Goal: Task Accomplishment & Management: Manage account settings

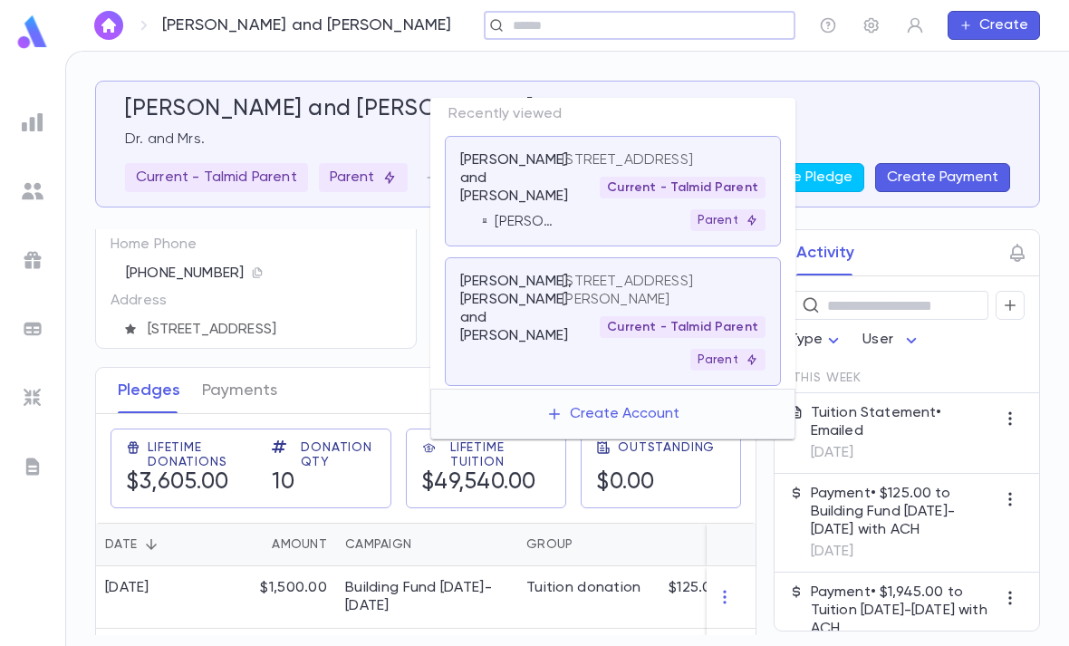
scroll to position [111, 0]
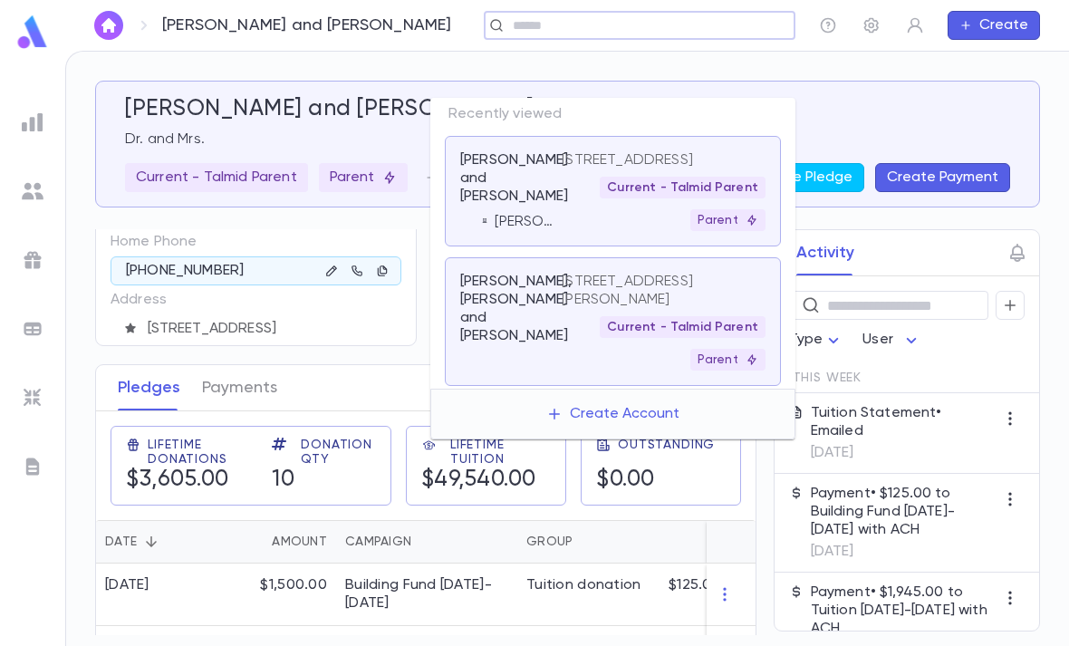
click at [323, 163] on div "Parent" at bounding box center [363, 177] width 89 height 29
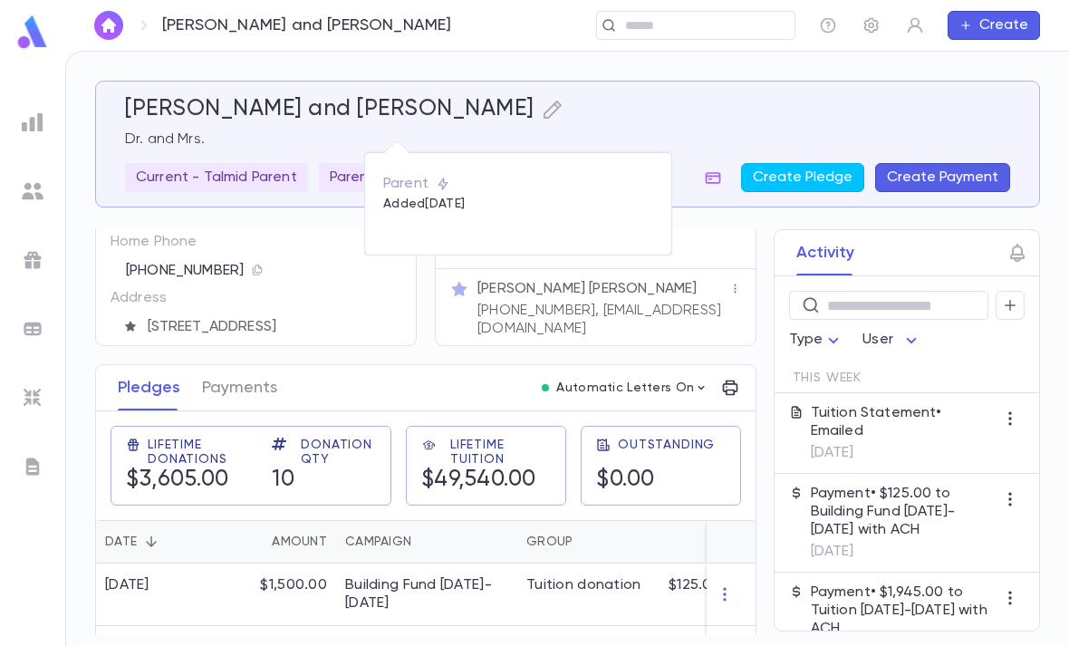
click at [604, 84] on div at bounding box center [534, 323] width 1069 height 646
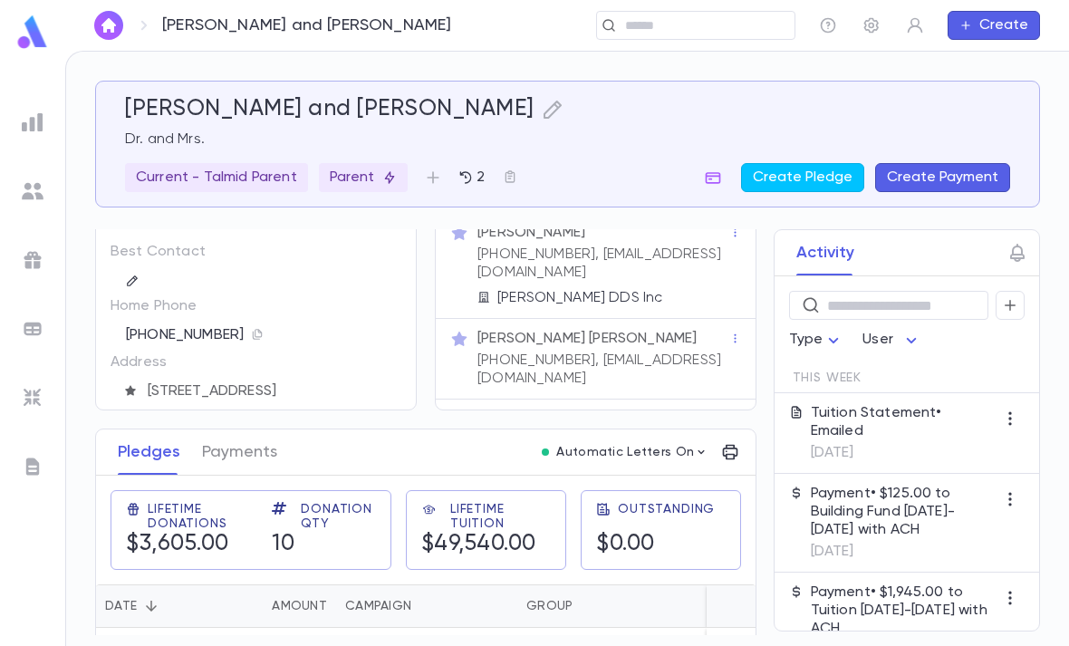
scroll to position [14, 0]
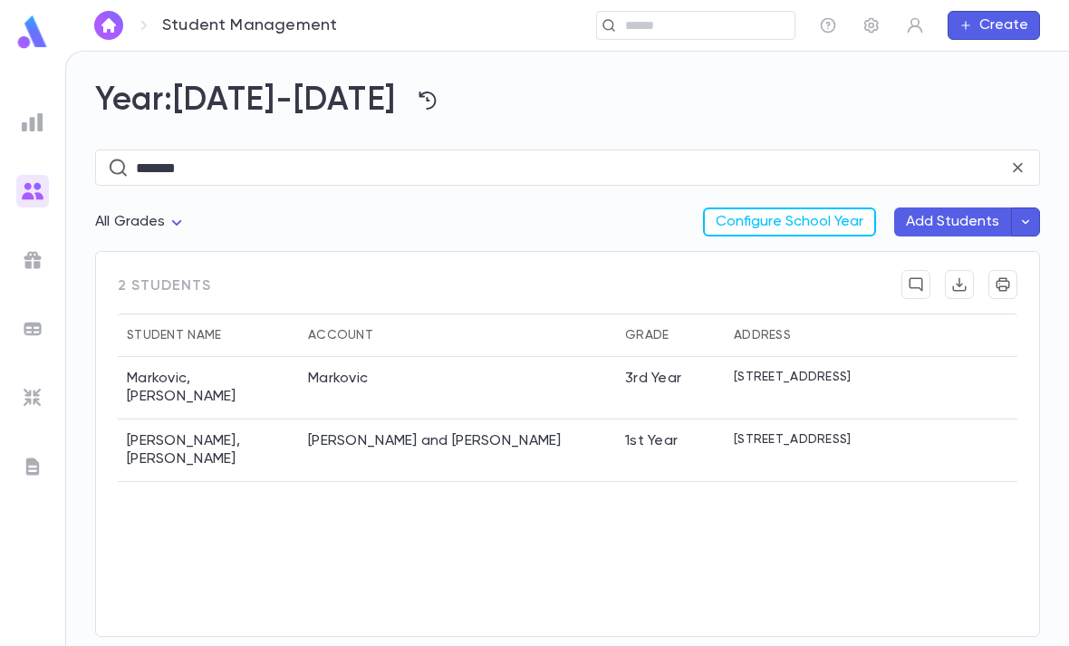
click at [1022, 163] on icon at bounding box center [1017, 167] width 9 height 9
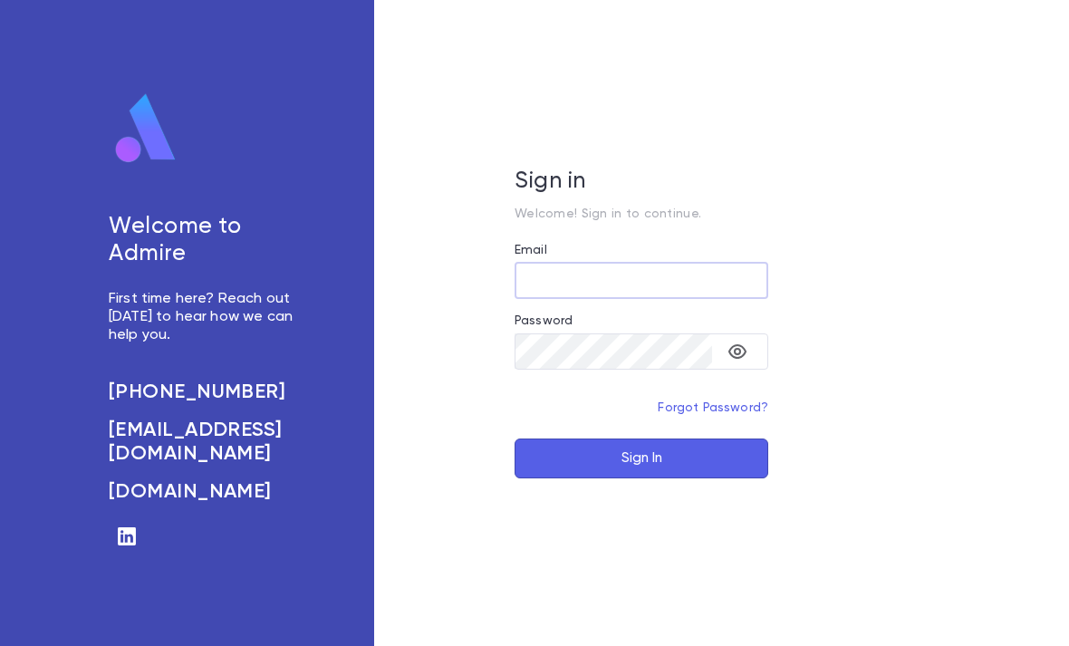
type input "**********"
click at [641, 478] on button "Sign In" at bounding box center [642, 458] width 254 height 40
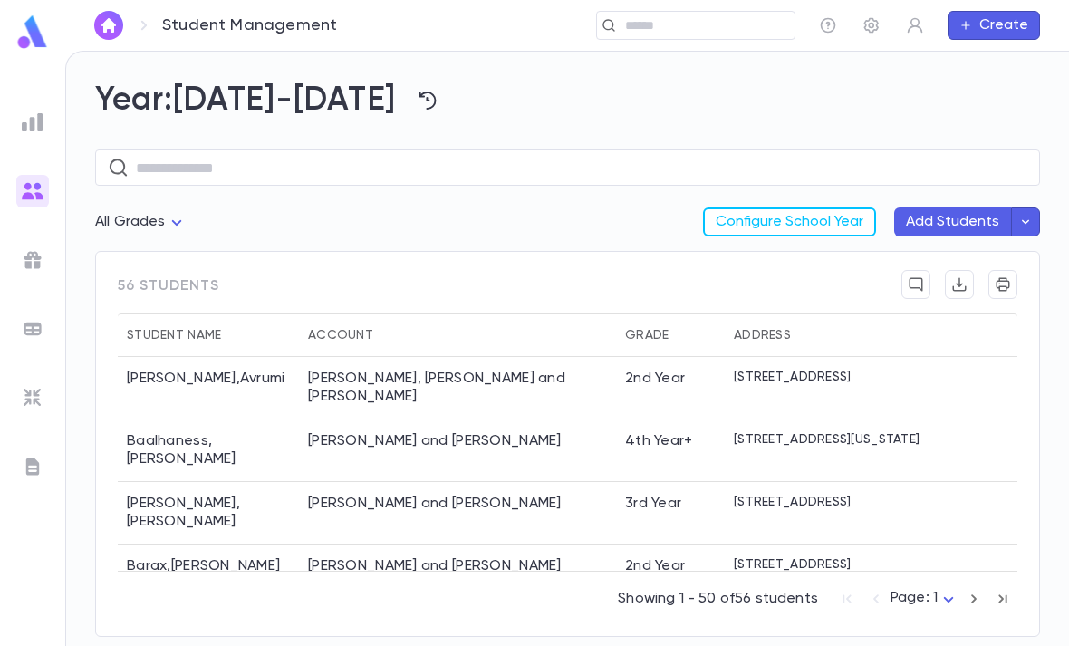
click at [719, 21] on input "text" at bounding box center [704, 25] width 168 height 17
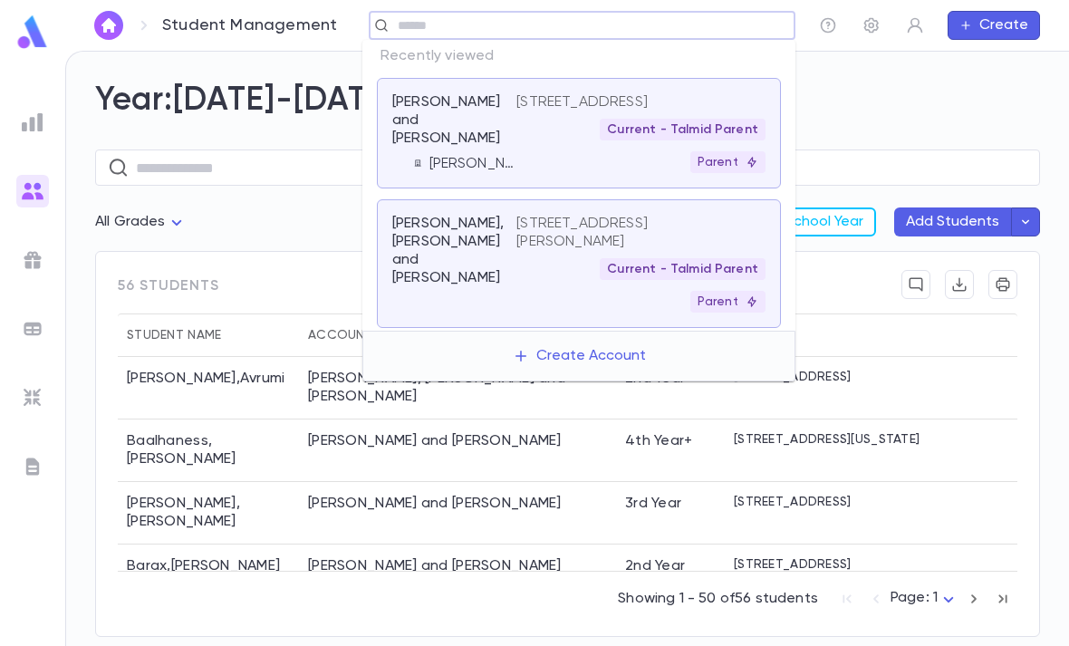
click at [650, 140] on div "Current - Talmid Parent" at bounding box center [683, 130] width 166 height 22
click at [648, 111] on p "[STREET_ADDRESS]" at bounding box center [581, 102] width 131 height 18
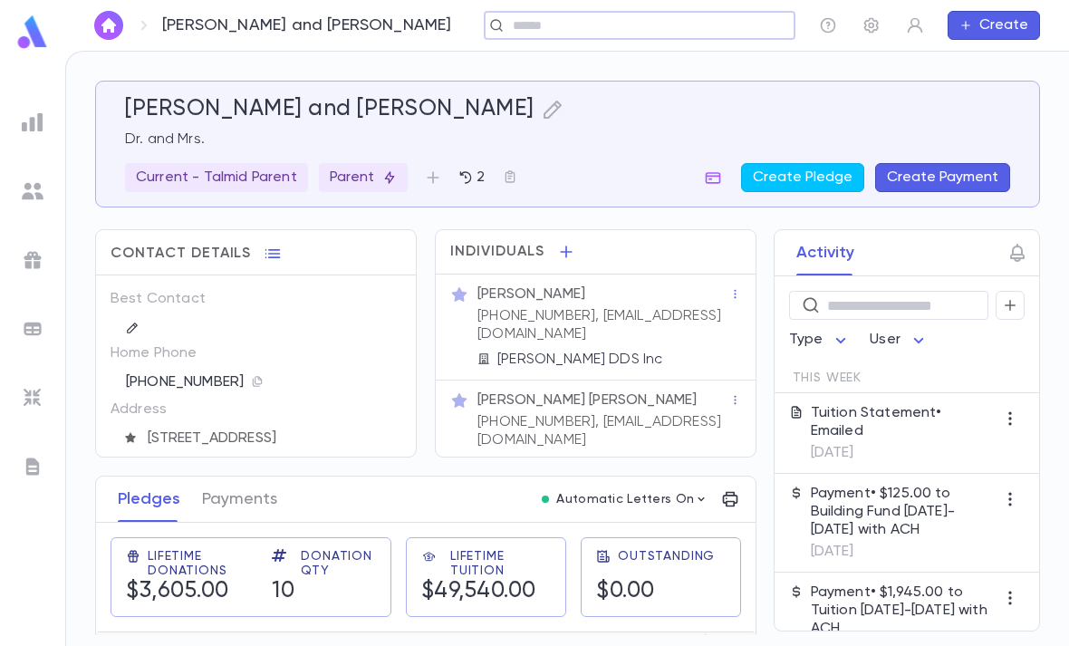
click at [513, 174] on icon "button" at bounding box center [510, 176] width 14 height 14
click at [602, 257] on div "Add to Scratch List" at bounding box center [598, 258] width 129 height 18
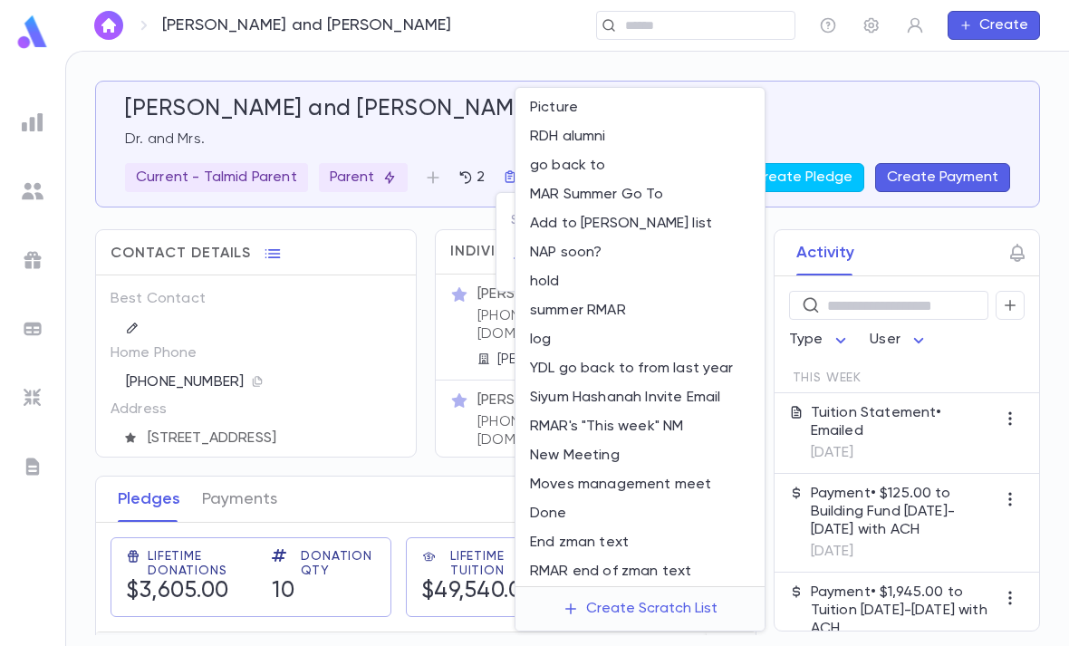
click at [620, 99] on li "Picture" at bounding box center [639, 107] width 249 height 29
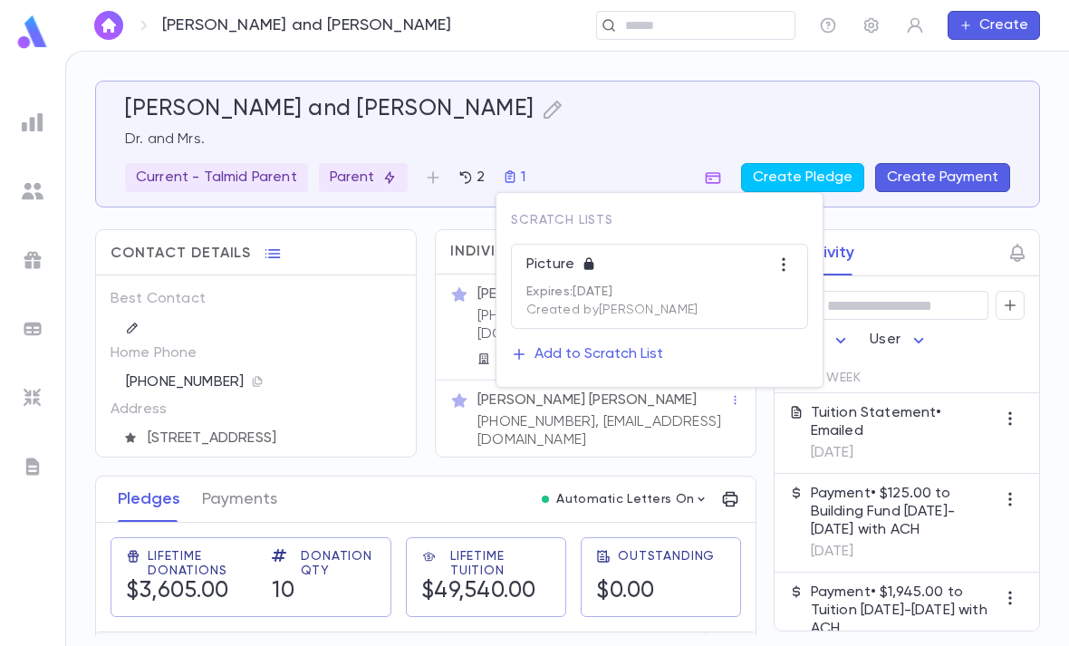
click at [712, 16] on div at bounding box center [534, 323] width 1069 height 646
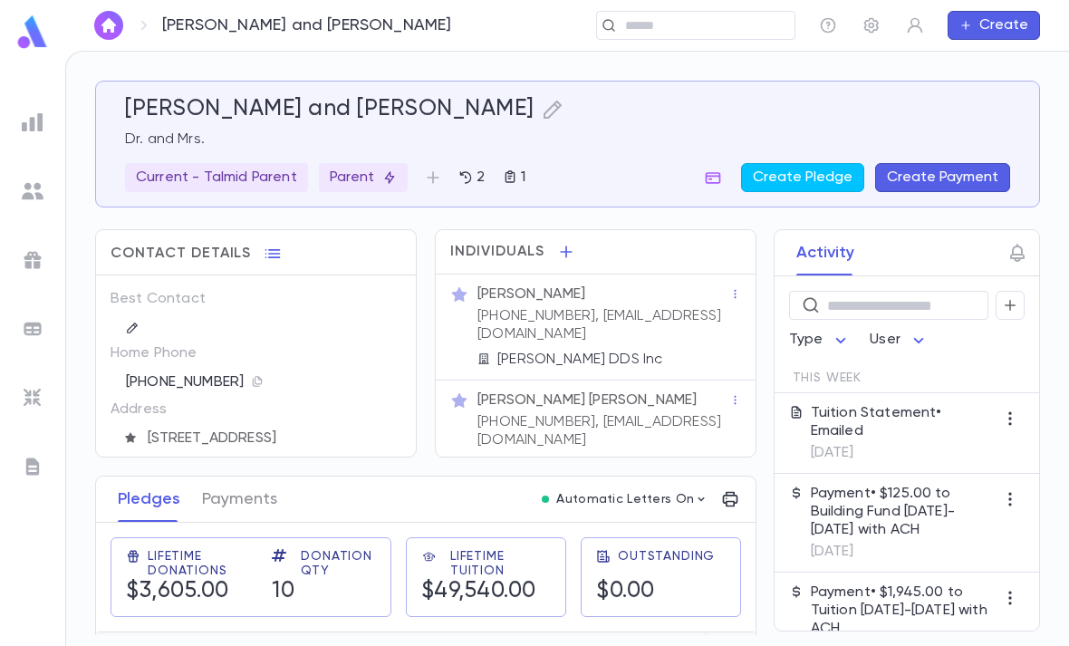
click at [700, 24] on input "text" at bounding box center [690, 25] width 140 height 17
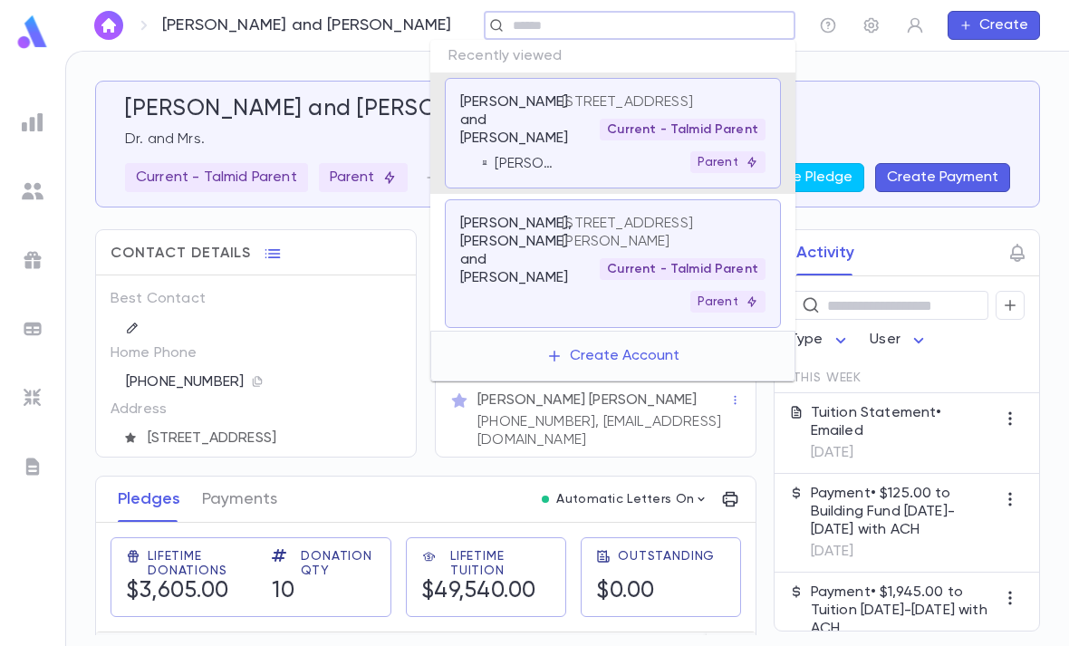
click at [649, 277] on div "Current - Talmid Parent" at bounding box center [683, 269] width 166 height 22
click at [624, 232] on div "Rosenman, Yisroel Mayer and Naomi 1126 E. Eckman St., South Bend IN 46614 Curre…" at bounding box center [613, 263] width 336 height 129
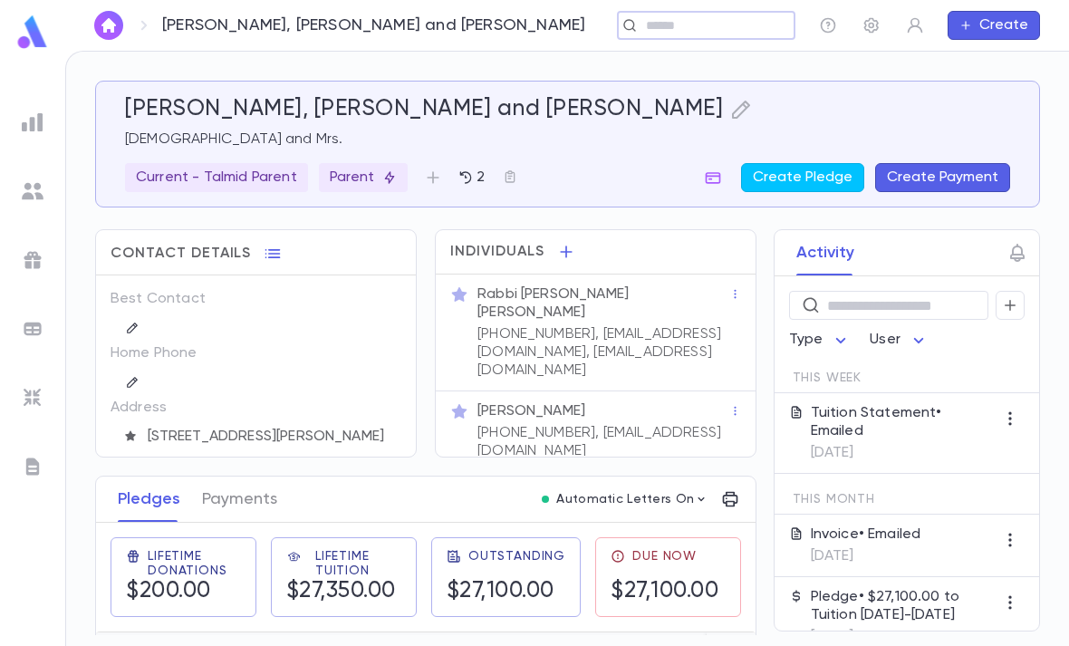
click at [179, 141] on p "[DEMOGRAPHIC_DATA] and Mrs." at bounding box center [567, 139] width 885 height 18
click at [508, 168] on button "button" at bounding box center [509, 177] width 29 height 29
click at [601, 268] on button "Add to Scratch List" at bounding box center [587, 258] width 152 height 29
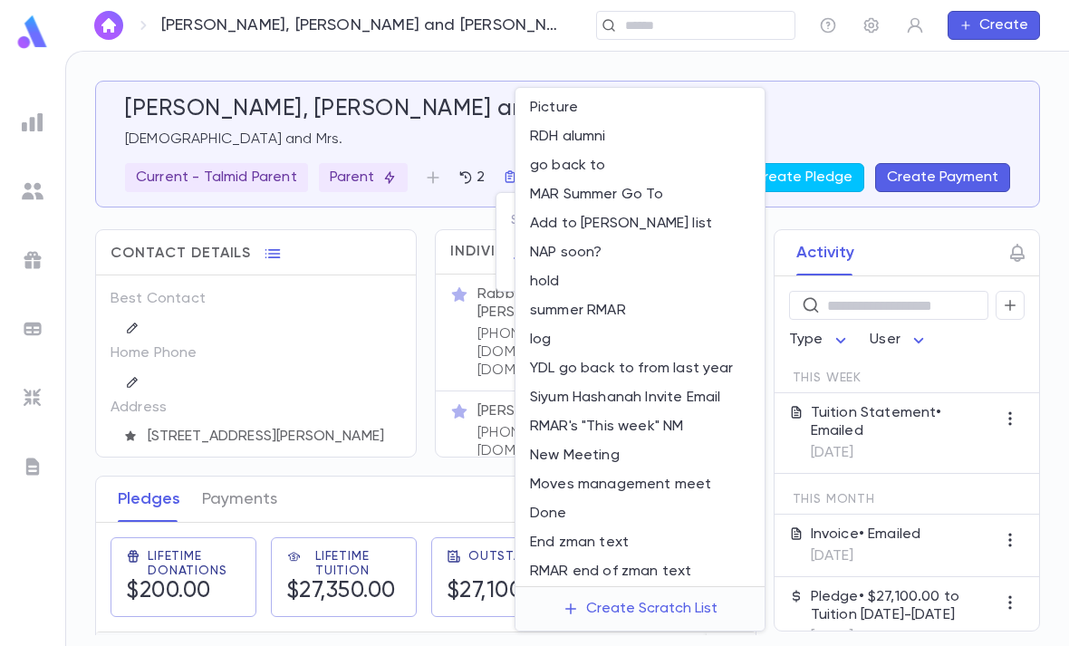
click at [640, 99] on li "Picture" at bounding box center [639, 107] width 249 height 29
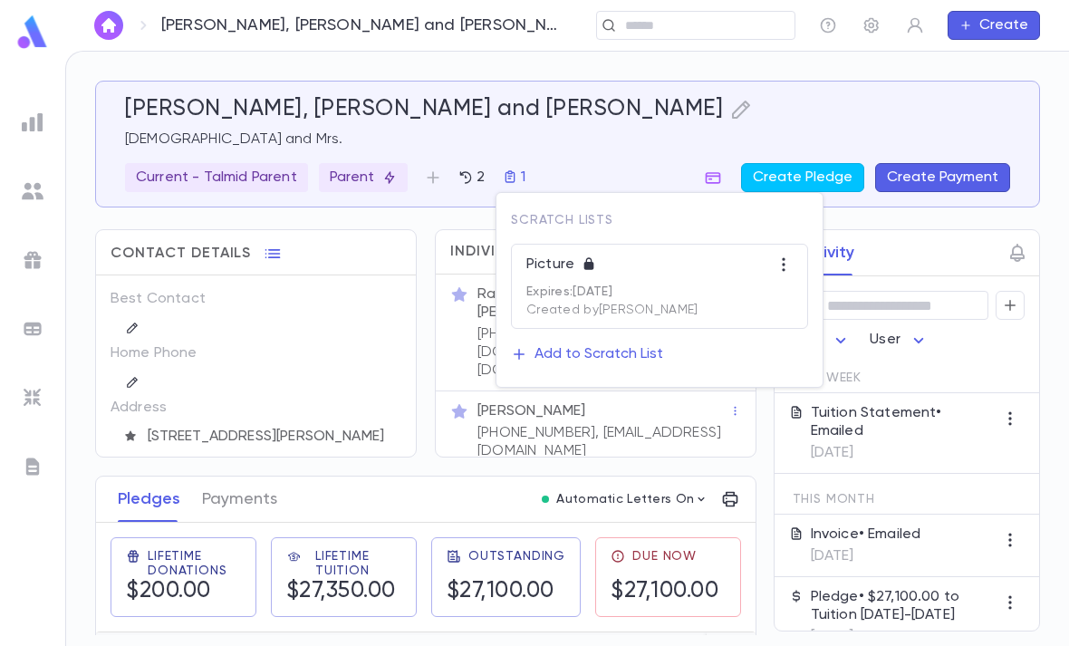
click at [687, 28] on div at bounding box center [534, 323] width 1069 height 646
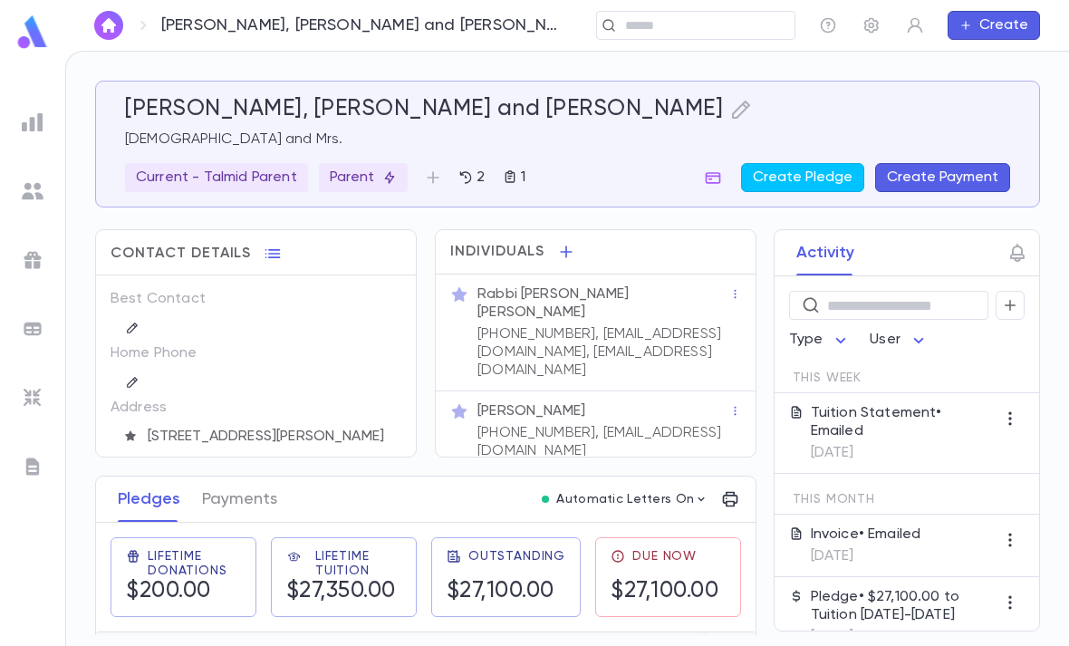
click at [702, 32] on input "text" at bounding box center [690, 25] width 140 height 17
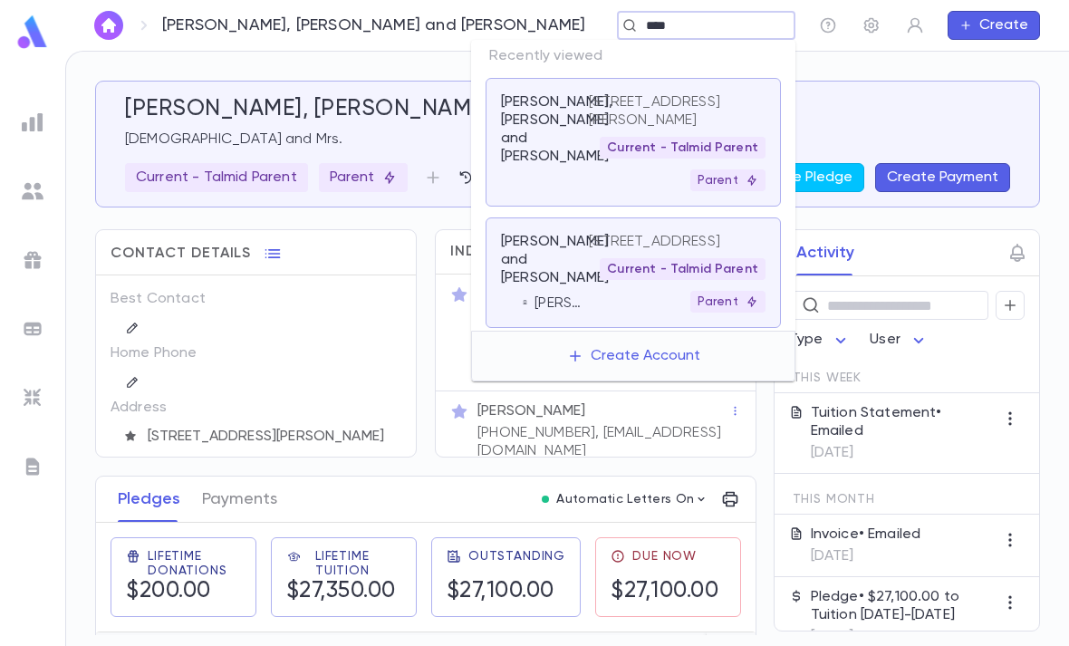
type input "*****"
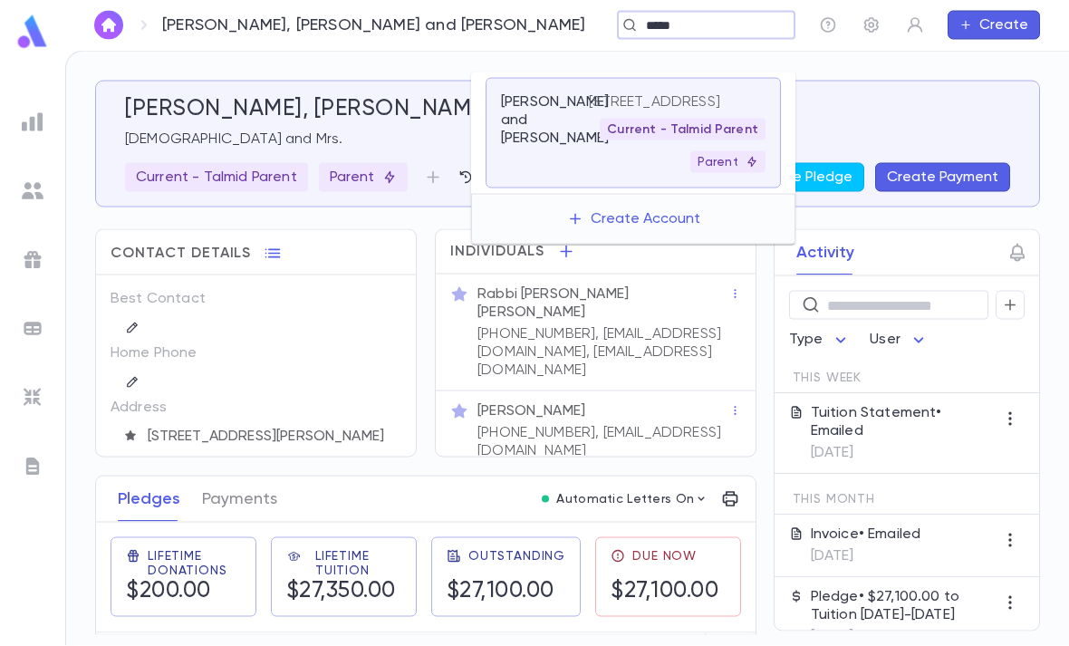
scroll to position [33, 0]
click at [551, 105] on p "[PERSON_NAME] and [PERSON_NAME]" at bounding box center [555, 120] width 108 height 54
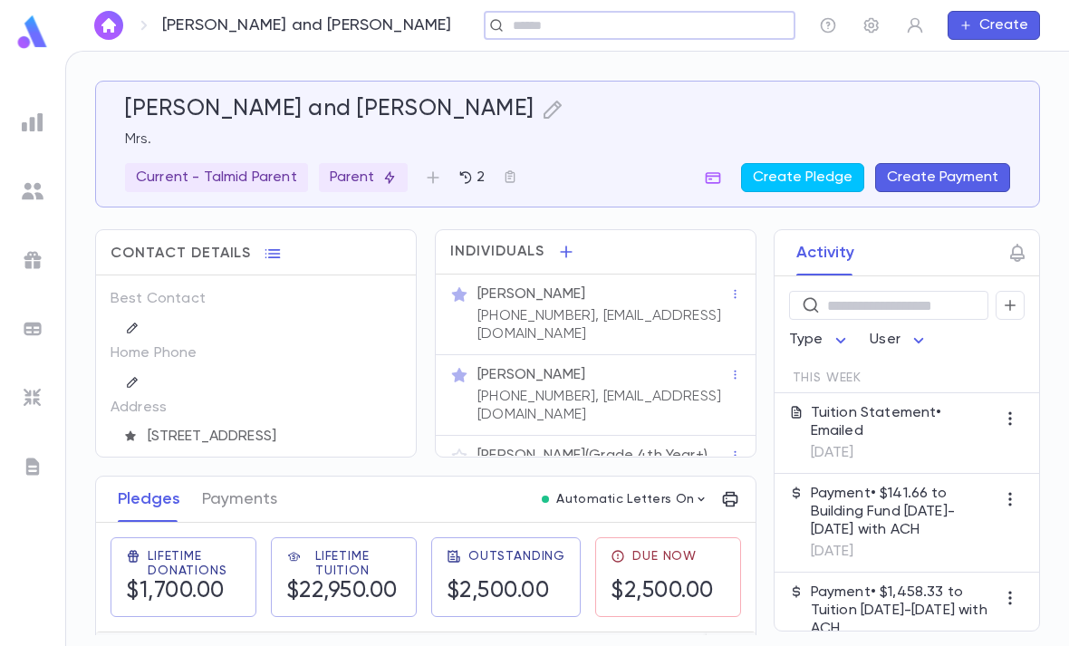
click at [628, 307] on p "(908) 278-9385, ybzamel@msn.com" at bounding box center [603, 325] width 252 height 36
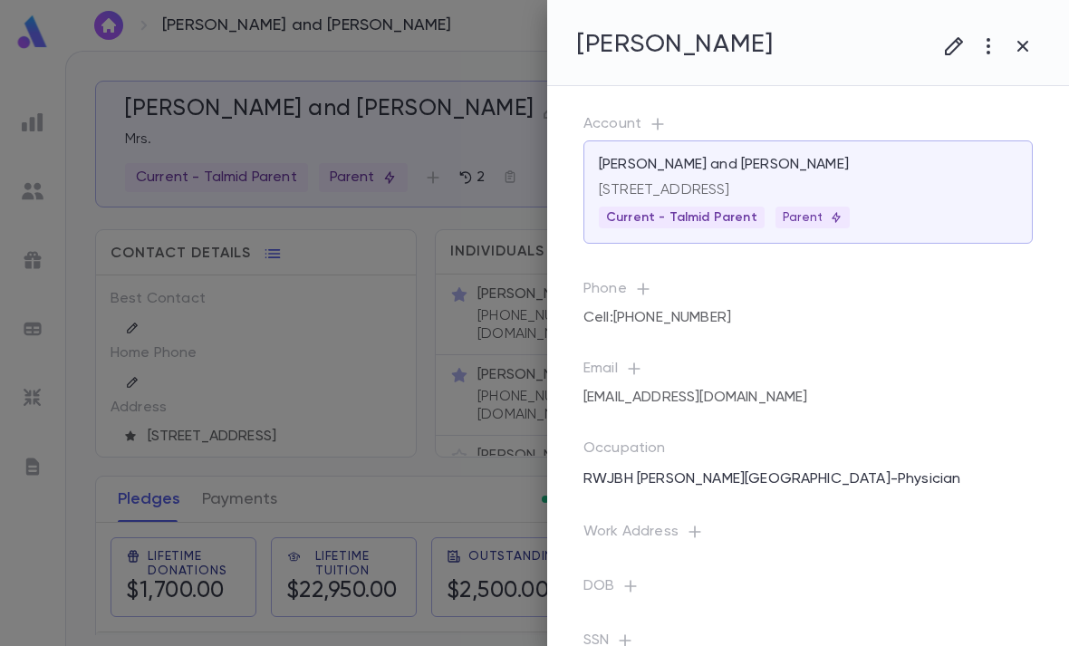
click at [940, 54] on button "button" at bounding box center [954, 46] width 34 height 34
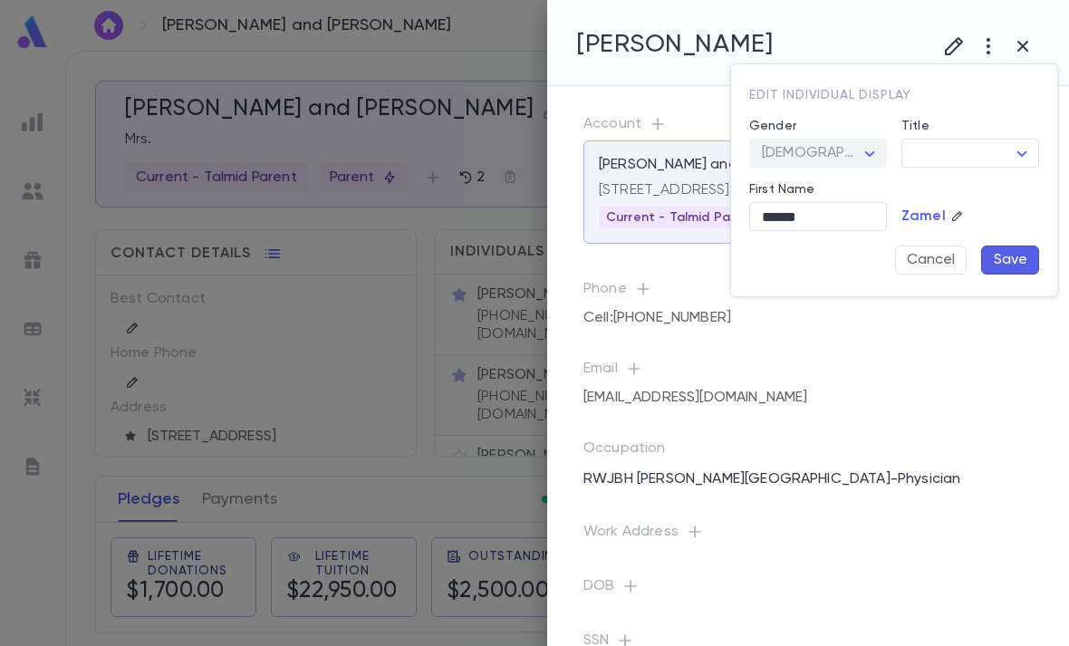
click at [964, 165] on body "Zamel, Yaacov and Chana ​ Create Zamel, Yaacov and Chana Mrs. Current - Talmid …" at bounding box center [534, 348] width 1069 height 595
click at [963, 220] on span "Rabbi" at bounding box center [997, 217] width 155 height 18
click at [1035, 147] on body "Zamel, Yaacov and Chana ​ Create Zamel, Yaacov and Chana Mrs. Current - Talmid …" at bounding box center [534, 348] width 1069 height 595
click at [951, 254] on span "Dr." at bounding box center [997, 246] width 155 height 18
type input "***"
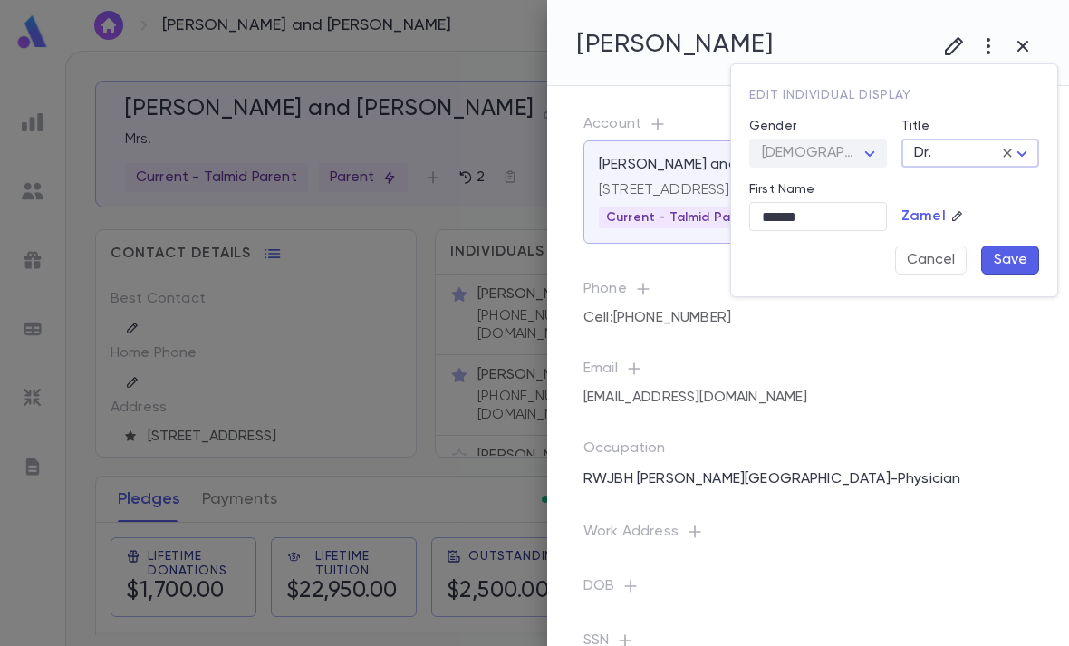
click at [1012, 256] on button "Save" at bounding box center [1010, 259] width 58 height 29
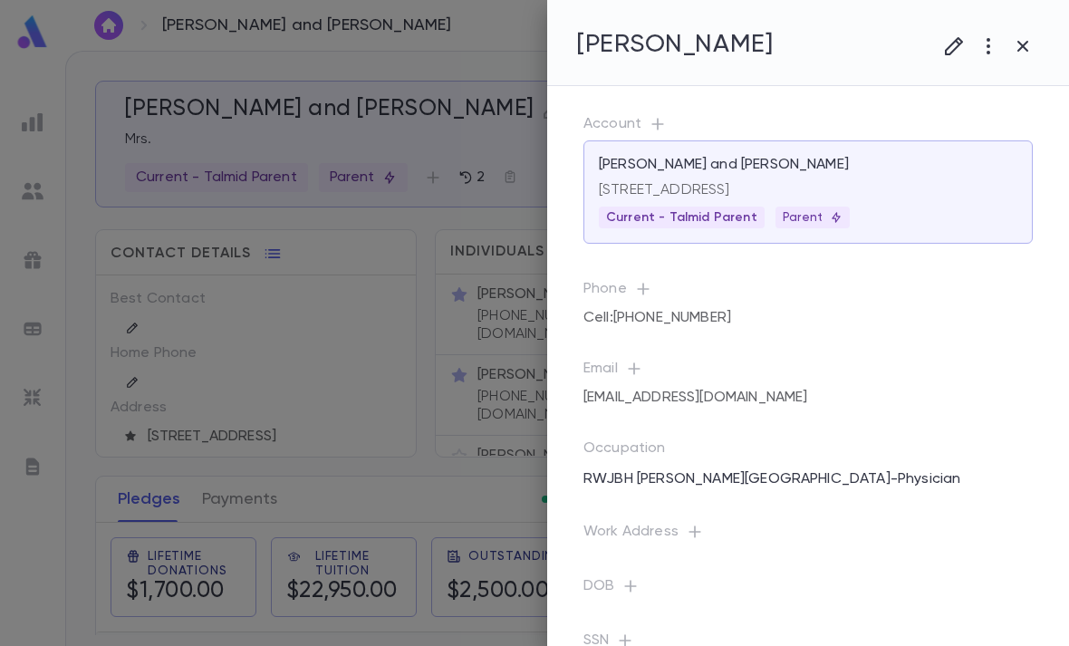
click at [1034, 39] on button "button" at bounding box center [1022, 46] width 34 height 34
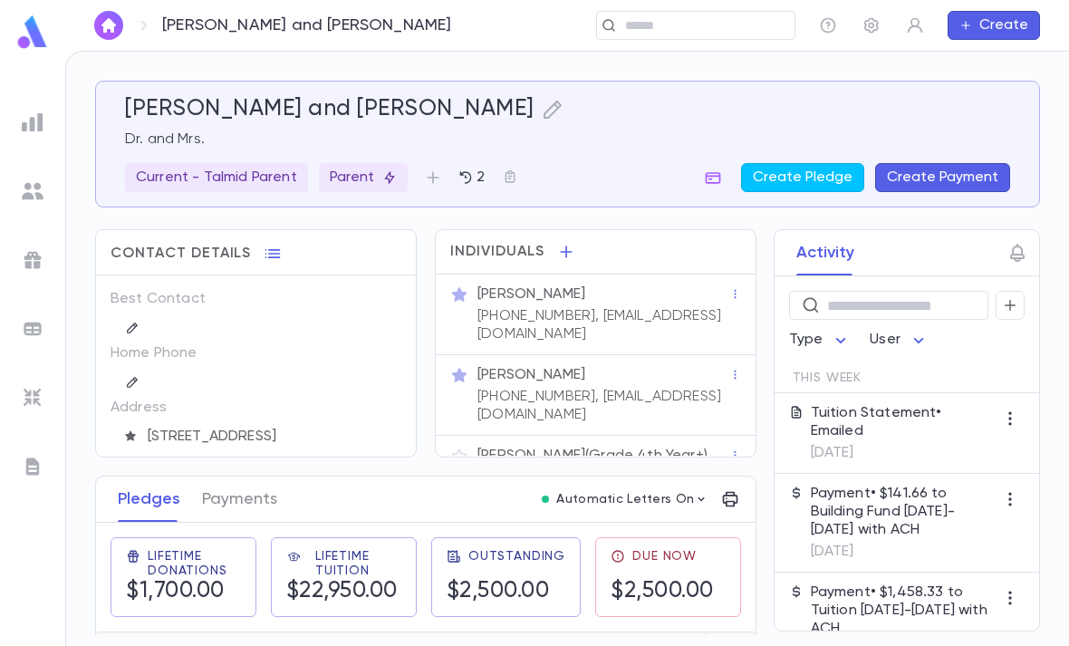
click at [609, 285] on div "Dr. Yaacov Zamel" at bounding box center [603, 294] width 252 height 18
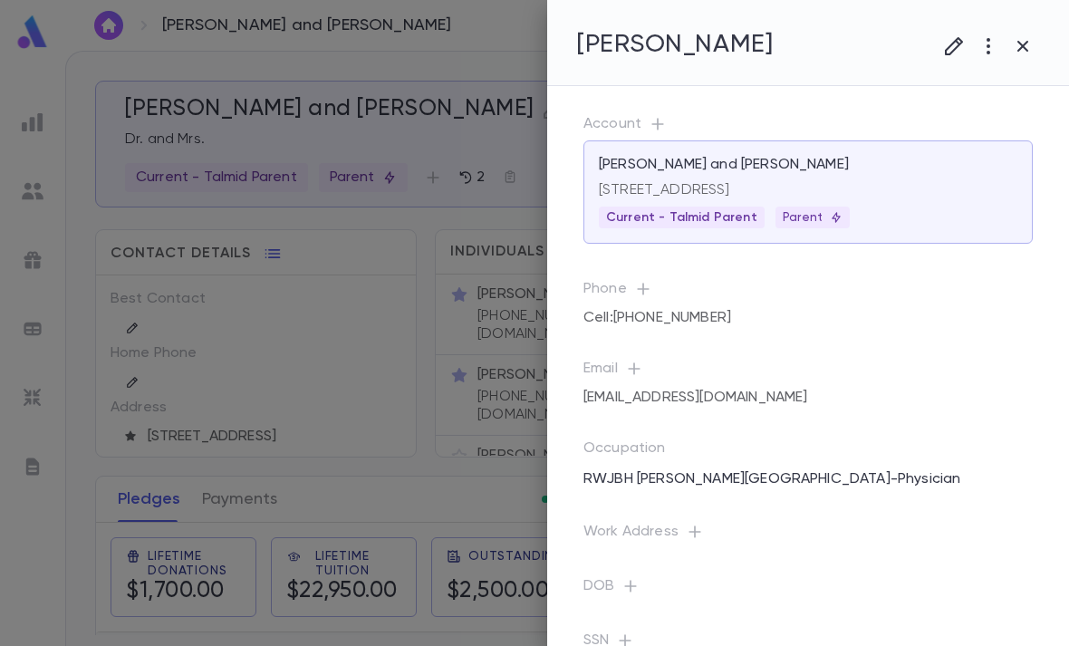
click at [1017, 43] on icon "button" at bounding box center [1023, 46] width 22 height 22
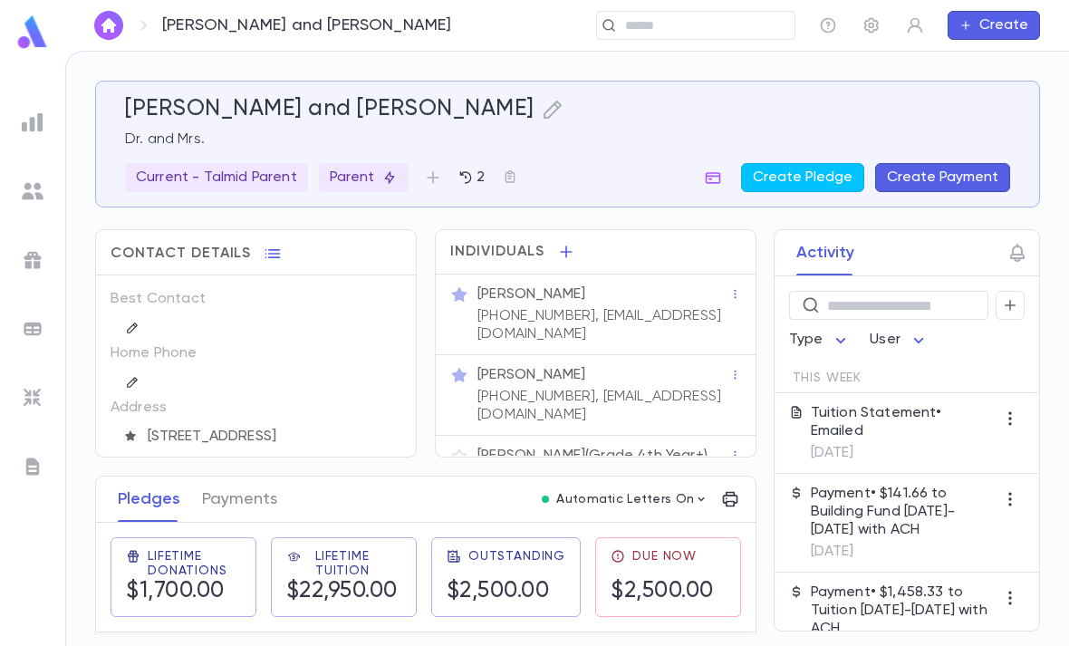
click at [648, 388] on p "(732) 267-6302, ybzamel@msn.com" at bounding box center [603, 406] width 252 height 36
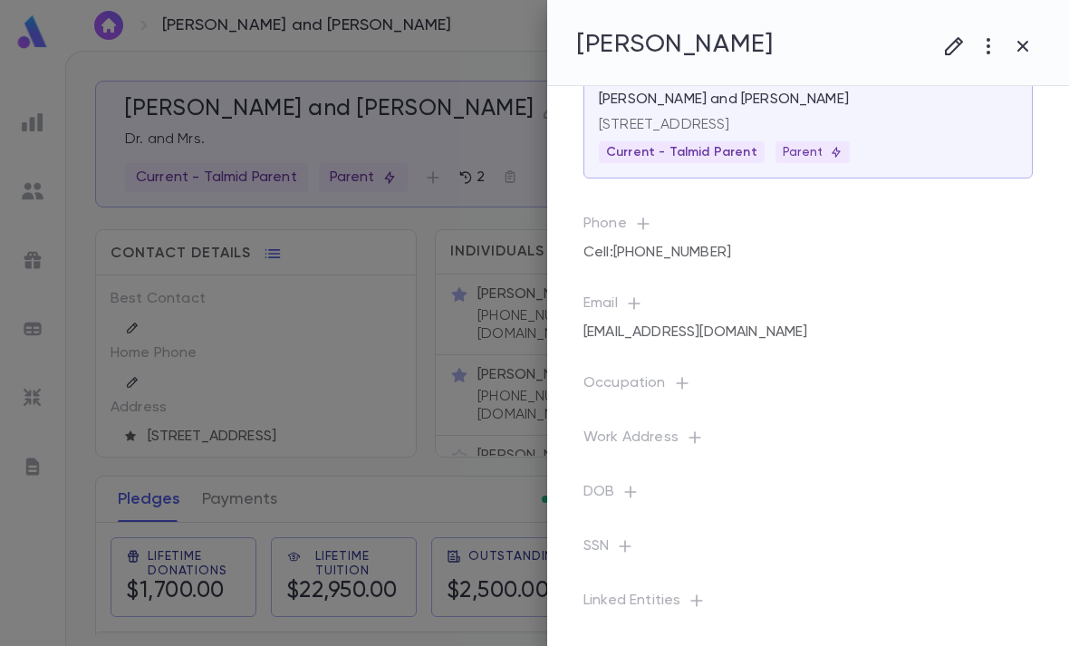
scroll to position [120, 0]
click at [1036, 43] on button "button" at bounding box center [1022, 46] width 34 height 34
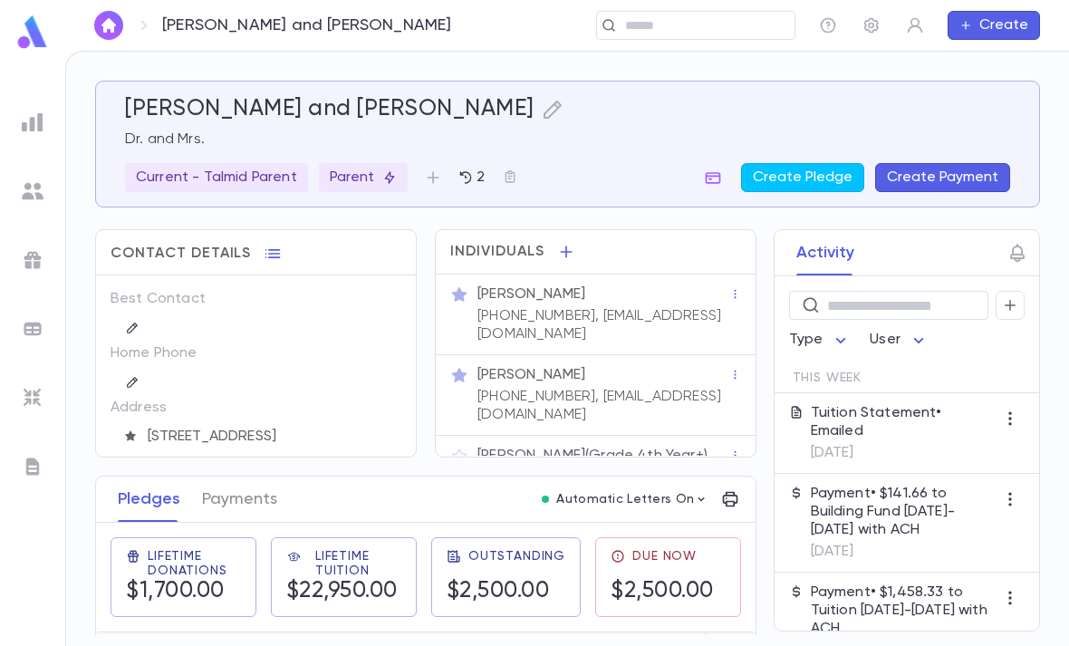
click at [726, 26] on input "text" at bounding box center [690, 25] width 140 height 17
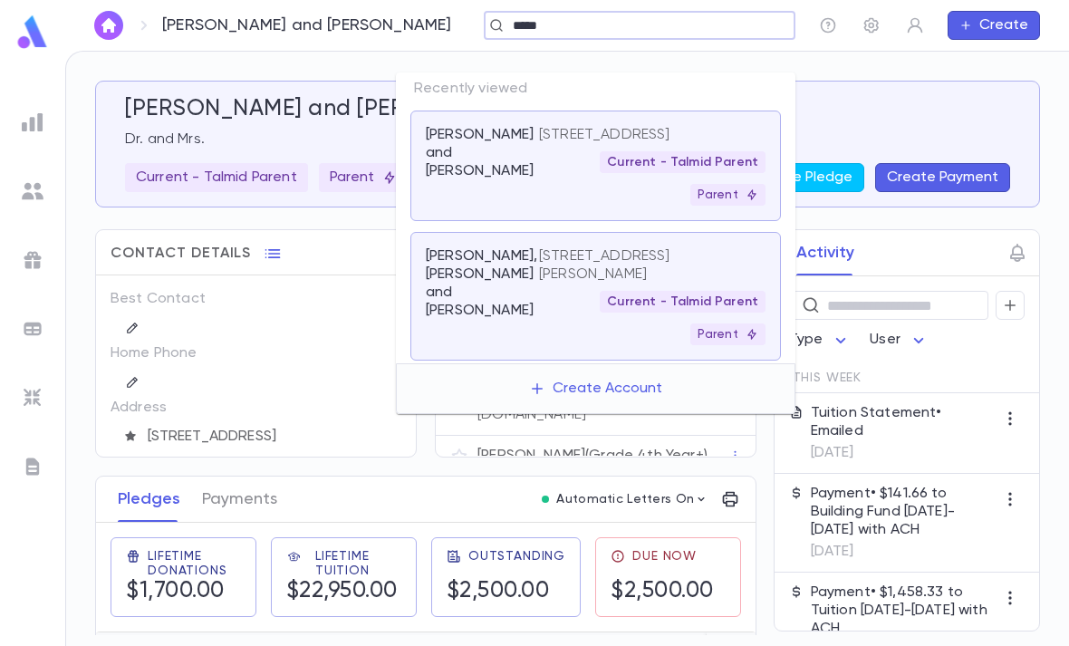
type input "******"
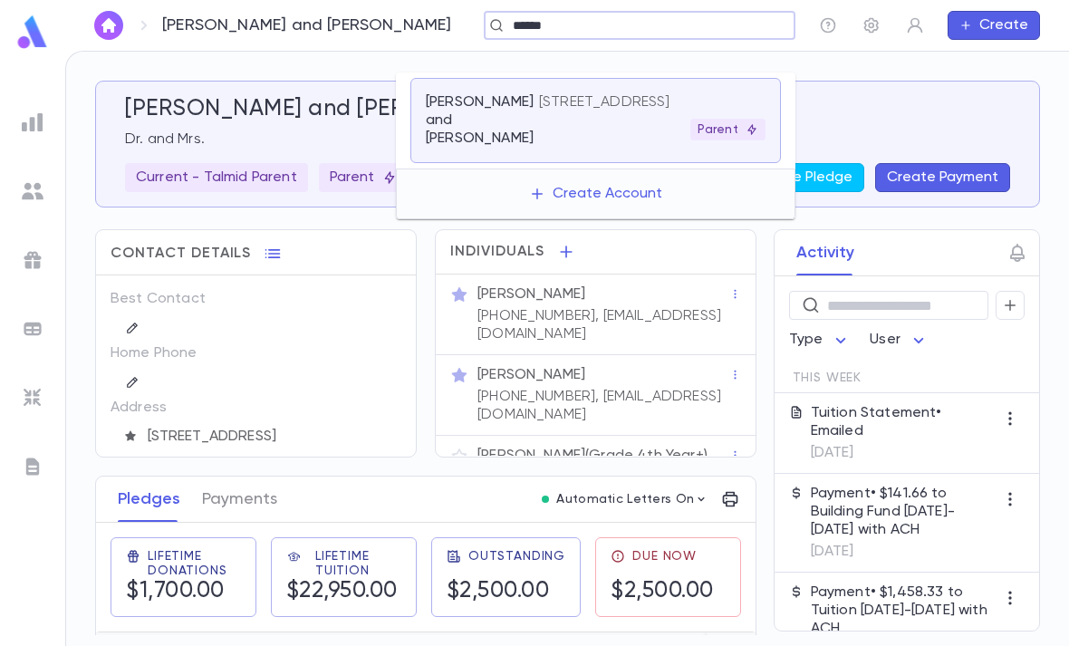
click at [625, 97] on div "1418 s crescent heights blvd, los angeles CA 90035 Parent" at bounding box center [652, 116] width 226 height 47
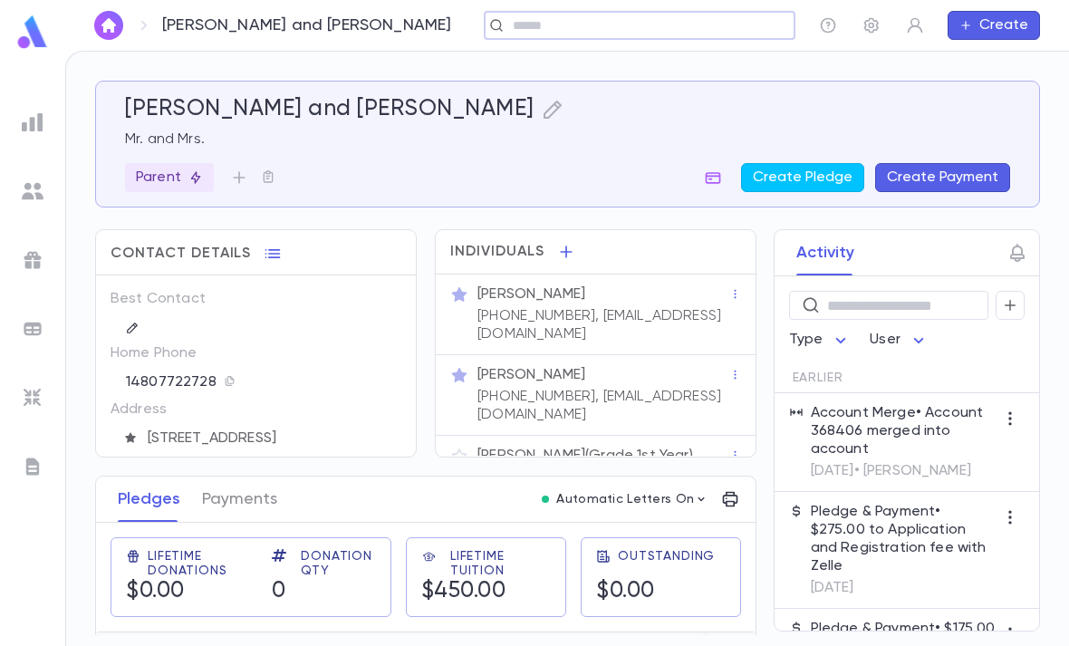
click at [620, 366] on div "Mrs. Tali Benlulu" at bounding box center [603, 375] width 252 height 18
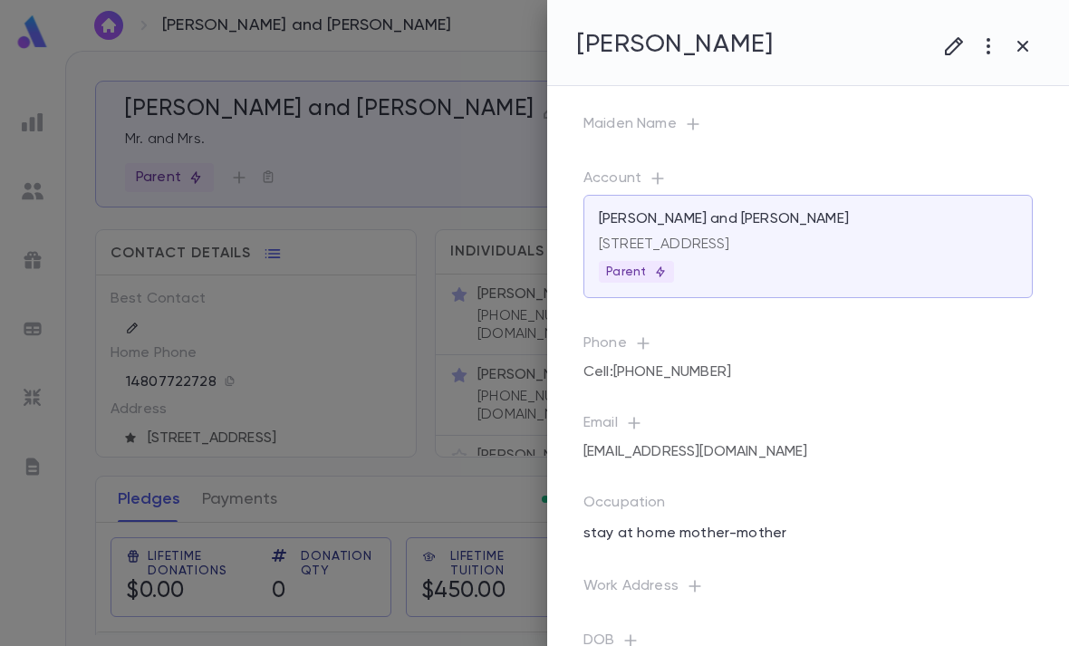
click at [470, 450] on div at bounding box center [534, 323] width 1069 height 646
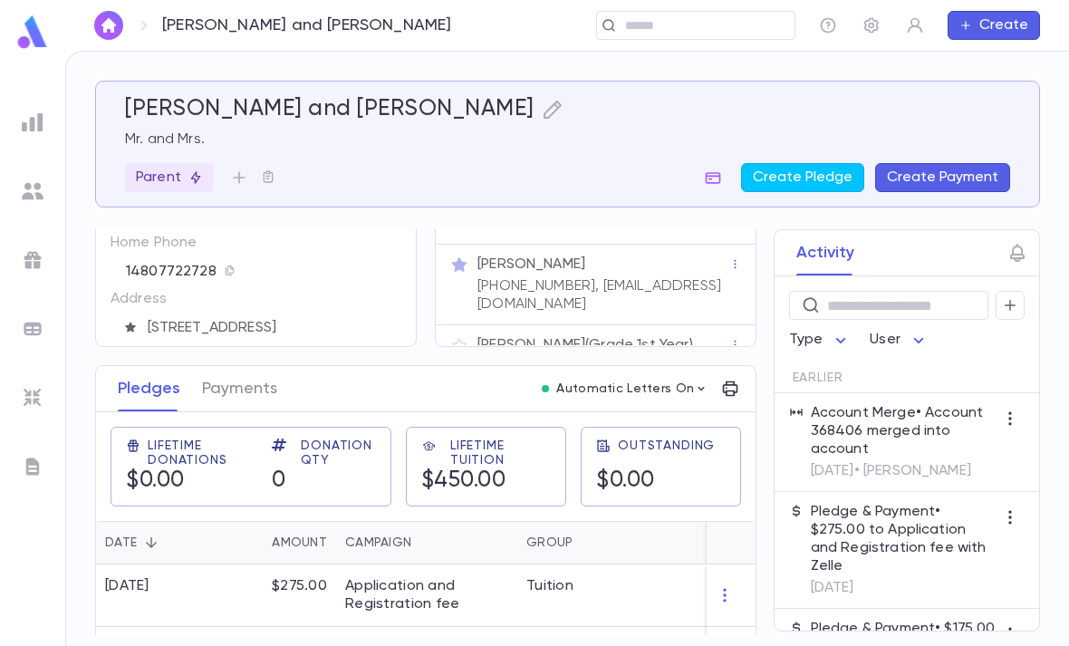
scroll to position [110, 0]
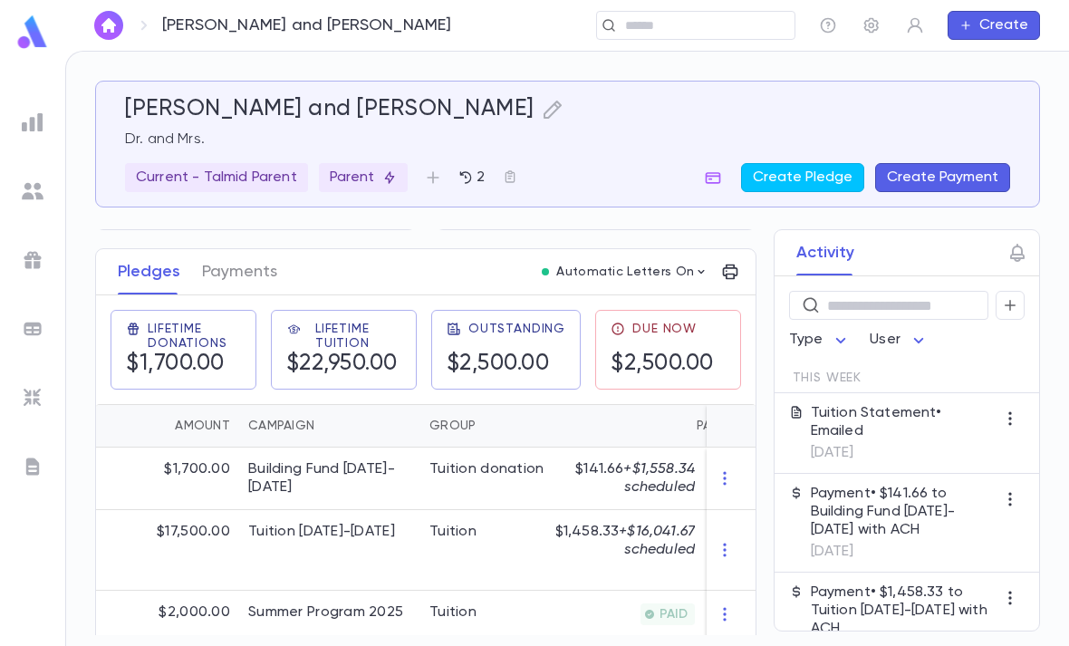
scroll to position [0, 168]
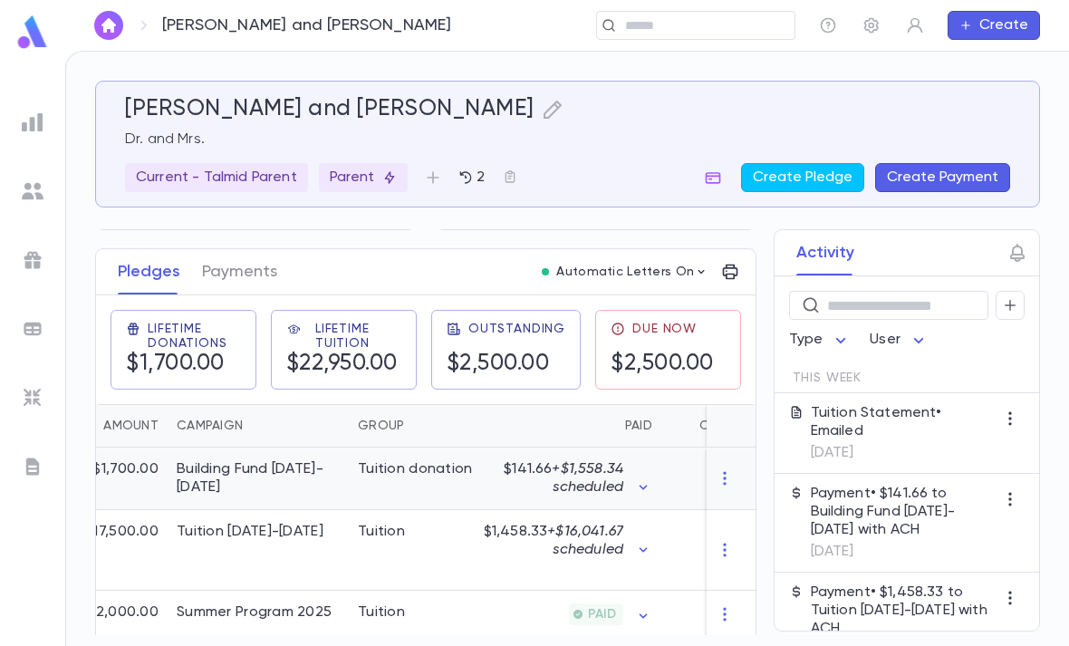
click at [601, 480] on span "+ $1,558.34 scheduled" at bounding box center [588, 478] width 72 height 33
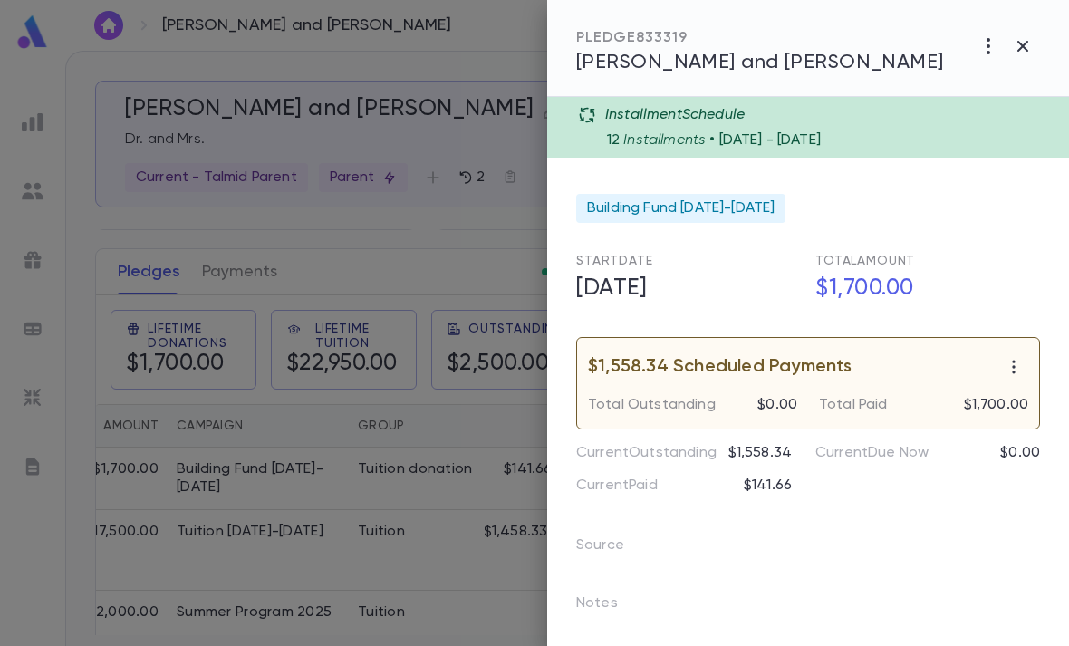
click at [1026, 84] on div "PLEDGE 833319 Zamel, Yaacov and Chana" at bounding box center [808, 48] width 522 height 97
click at [1022, 79] on div "PLEDGE 833319 Zamel, Yaacov and Chana" at bounding box center [808, 48] width 522 height 97
click at [1017, 62] on button "button" at bounding box center [1022, 46] width 34 height 34
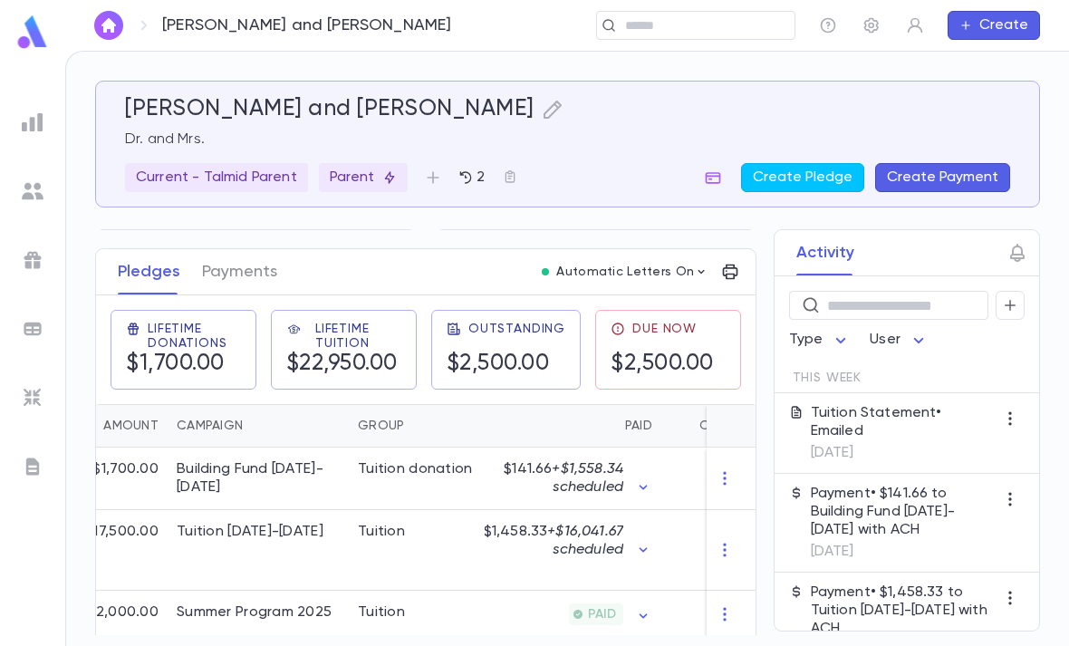
click at [14, 52] on link at bounding box center [32, 34] width 36 height 41
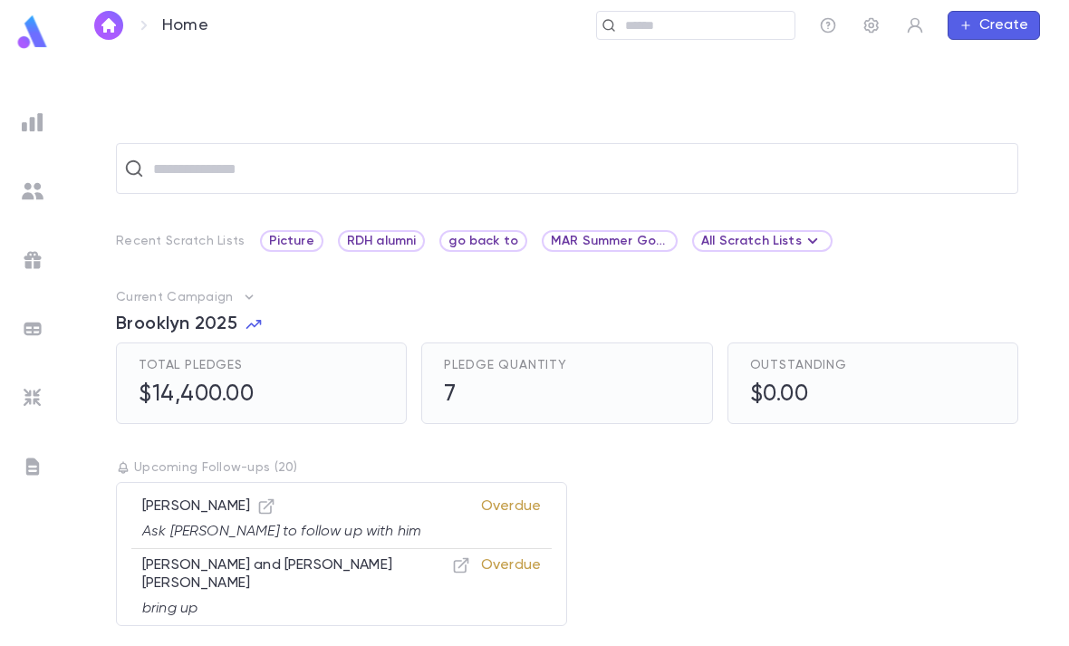
scroll to position [57, 0]
click at [505, 497] on p "Overdue" at bounding box center [511, 518] width 60 height 43
click at [240, 497] on p "Friedman, Howard Tzvi" at bounding box center [281, 506] width 279 height 18
click at [275, 497] on icon "button" at bounding box center [266, 506] width 18 height 18
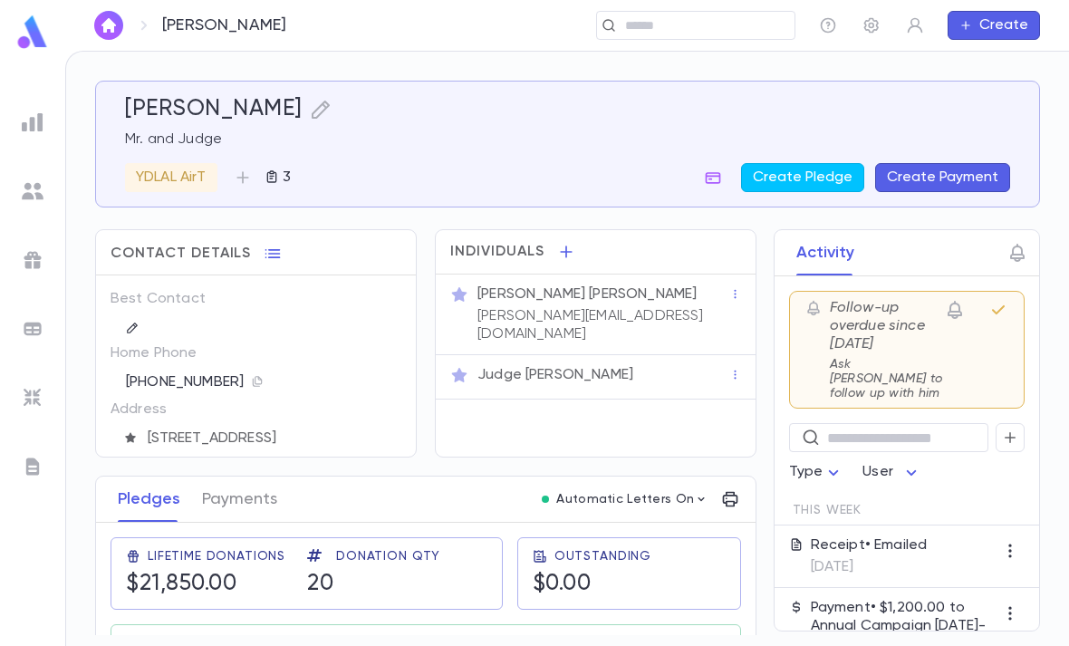
click at [1000, 299] on icon "button" at bounding box center [998, 310] width 22 height 22
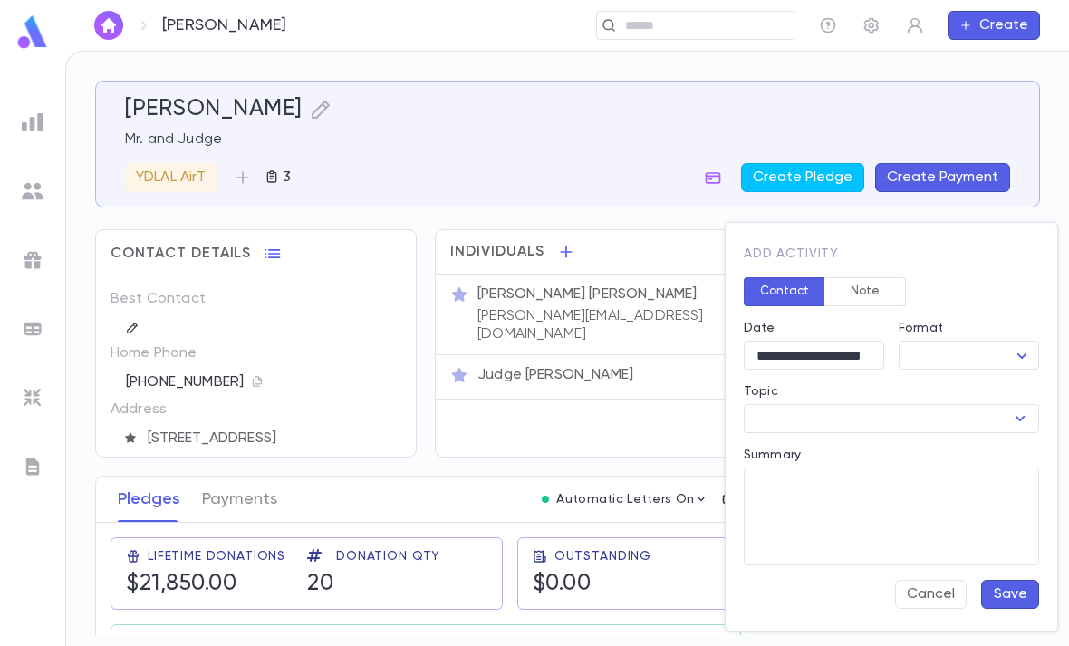
click at [912, 593] on button "Cancel" at bounding box center [931, 594] width 72 height 29
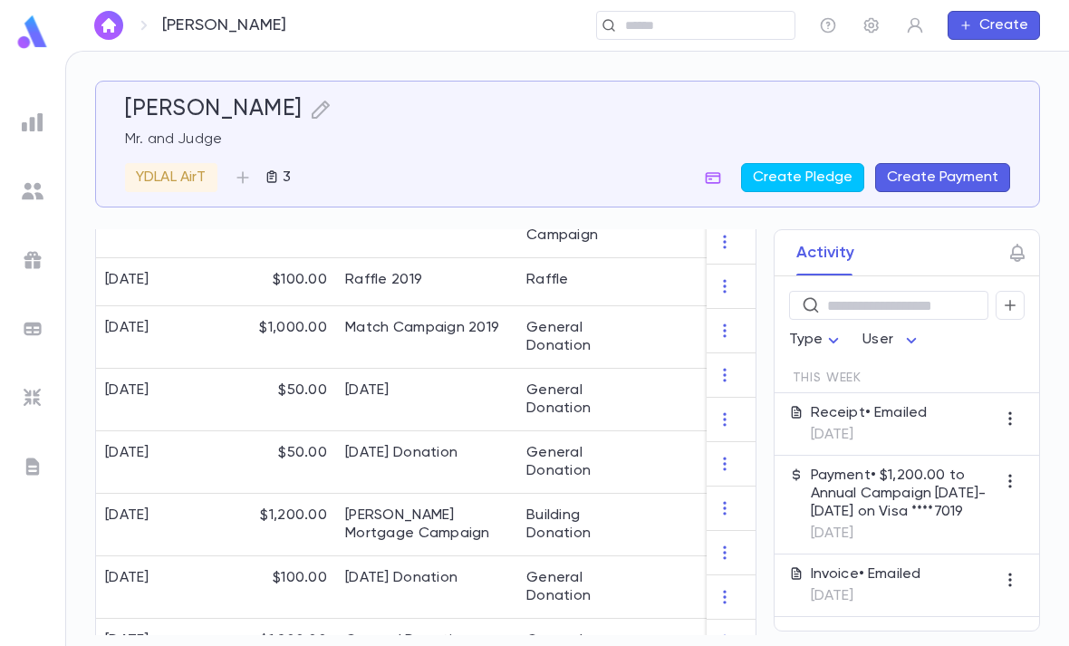
scroll to position [63, 0]
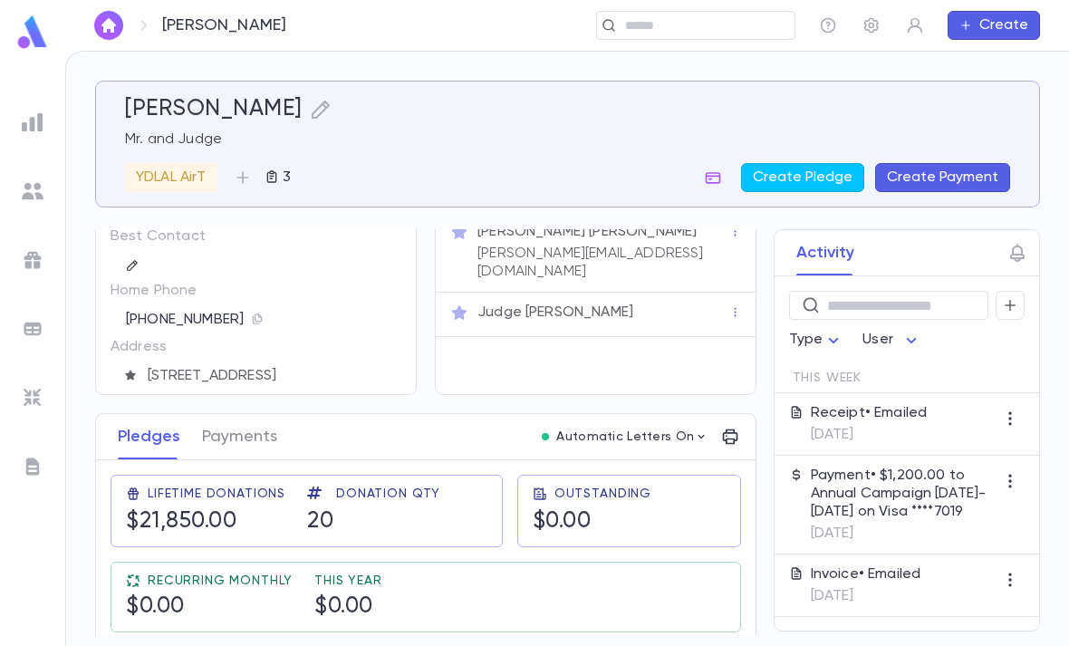
click at [22, 30] on img at bounding box center [32, 31] width 36 height 35
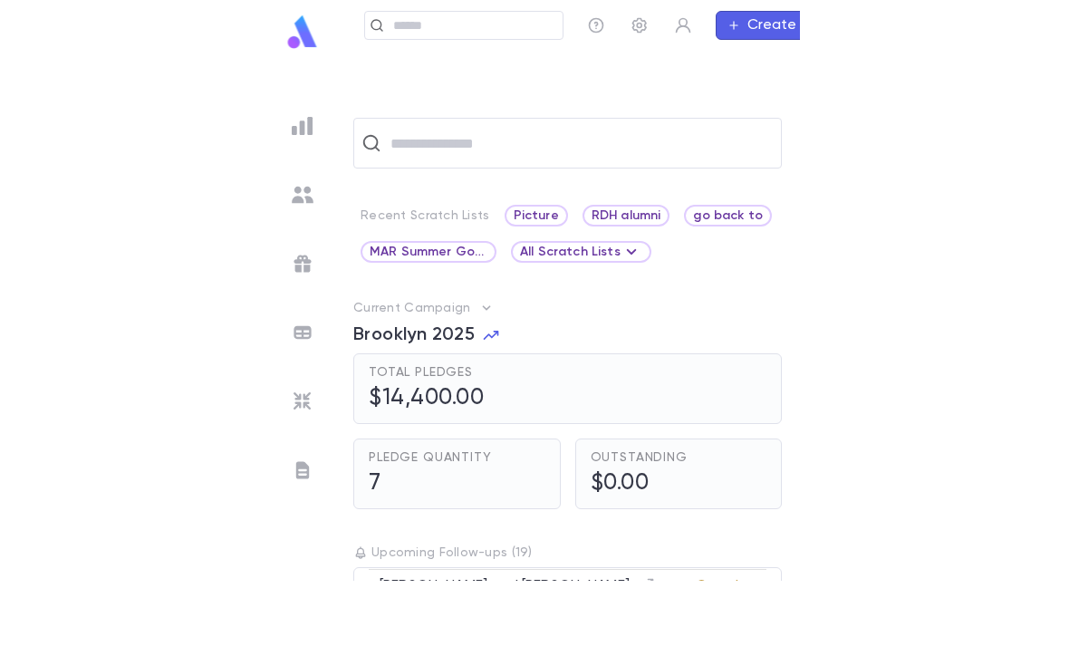
scroll to position [57, 0]
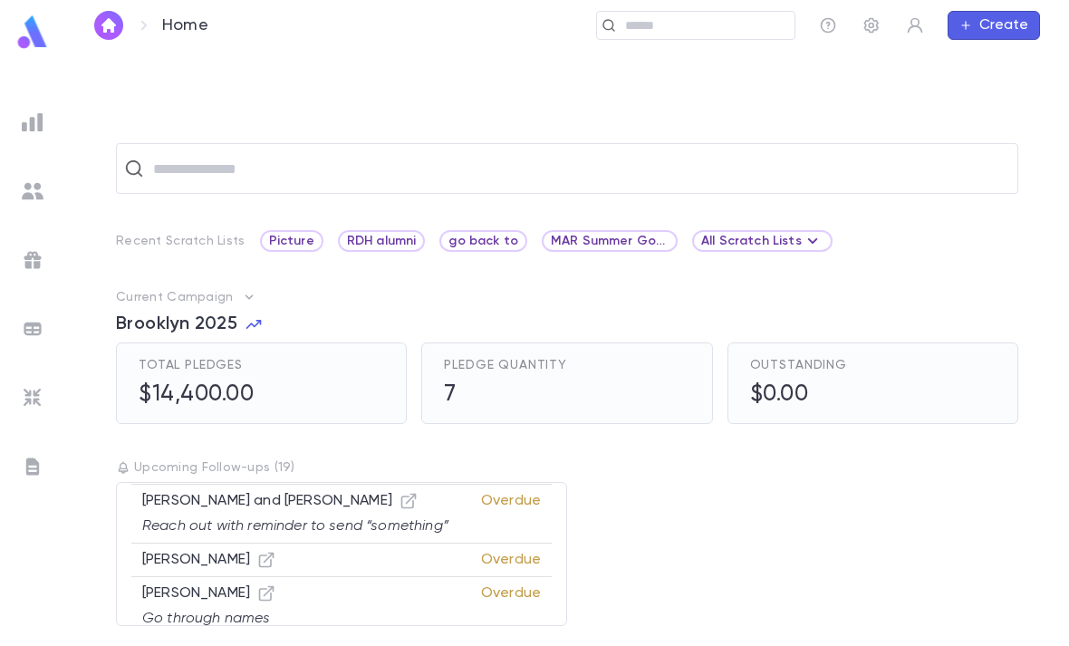
click at [710, 28] on input "text" at bounding box center [704, 25] width 168 height 17
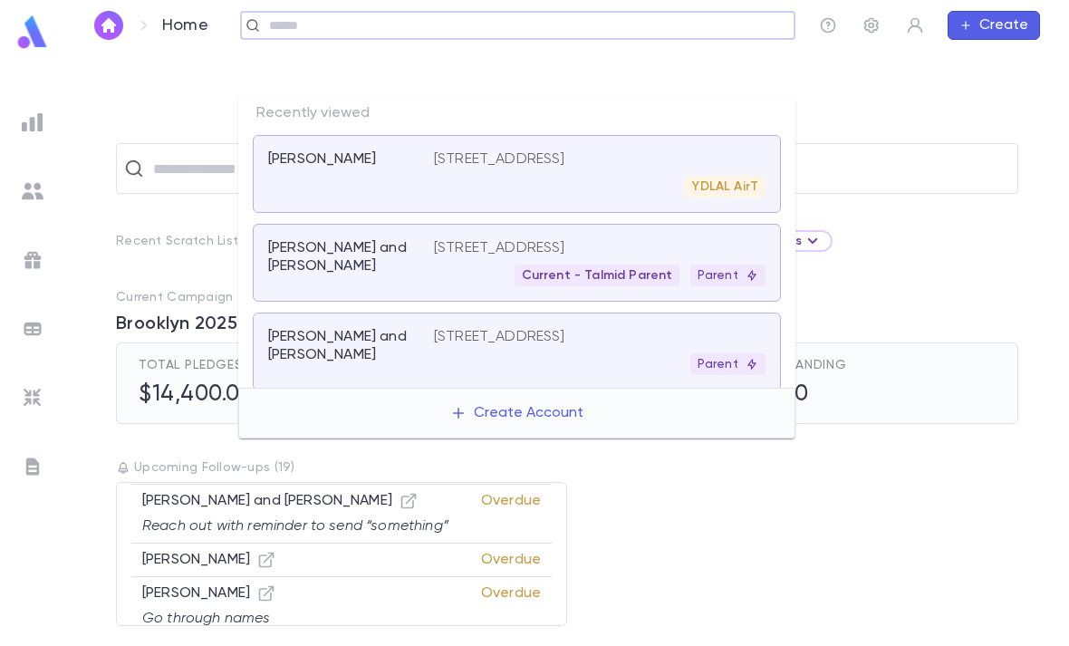
type input "*"
click at [372, 239] on p "[PERSON_NAME] and [PERSON_NAME]" at bounding box center [340, 257] width 144 height 36
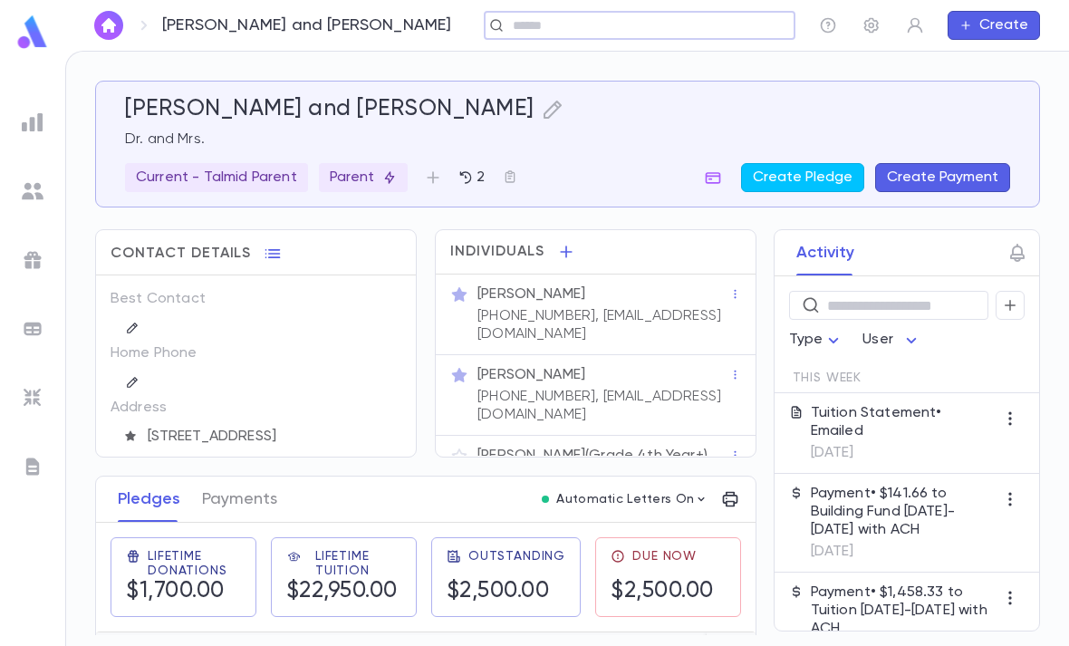
click at [611, 366] on div "Mrs. Chana Zamel" at bounding box center [603, 375] width 252 height 18
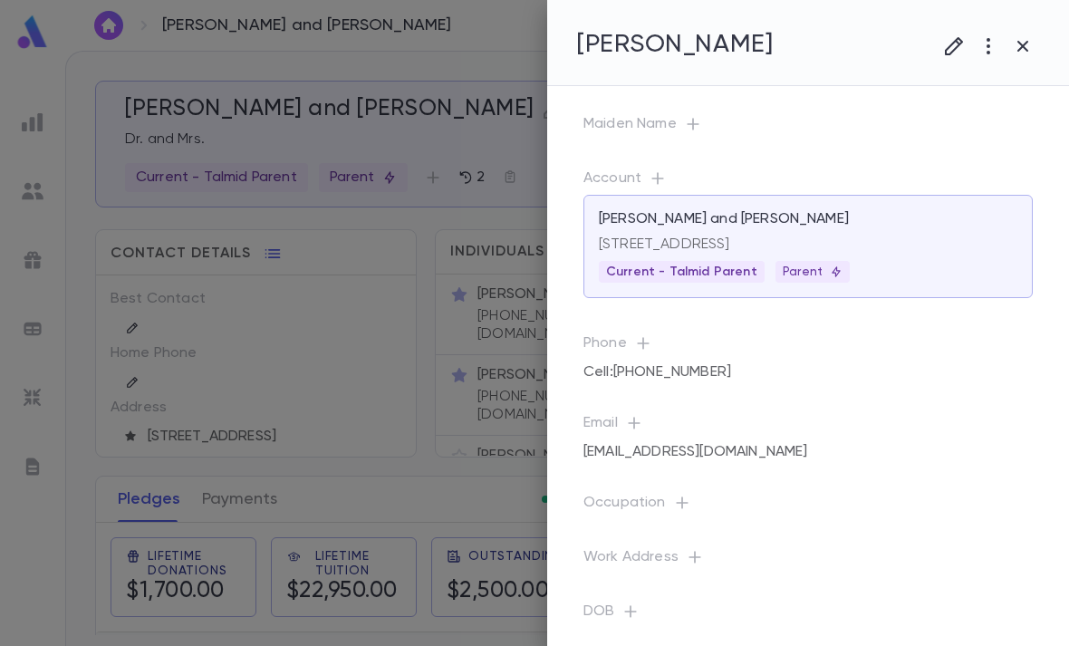
click at [681, 510] on icon "button" at bounding box center [682, 503] width 18 height 18
click at [1017, 45] on icon "button" at bounding box center [1023, 46] width 22 height 22
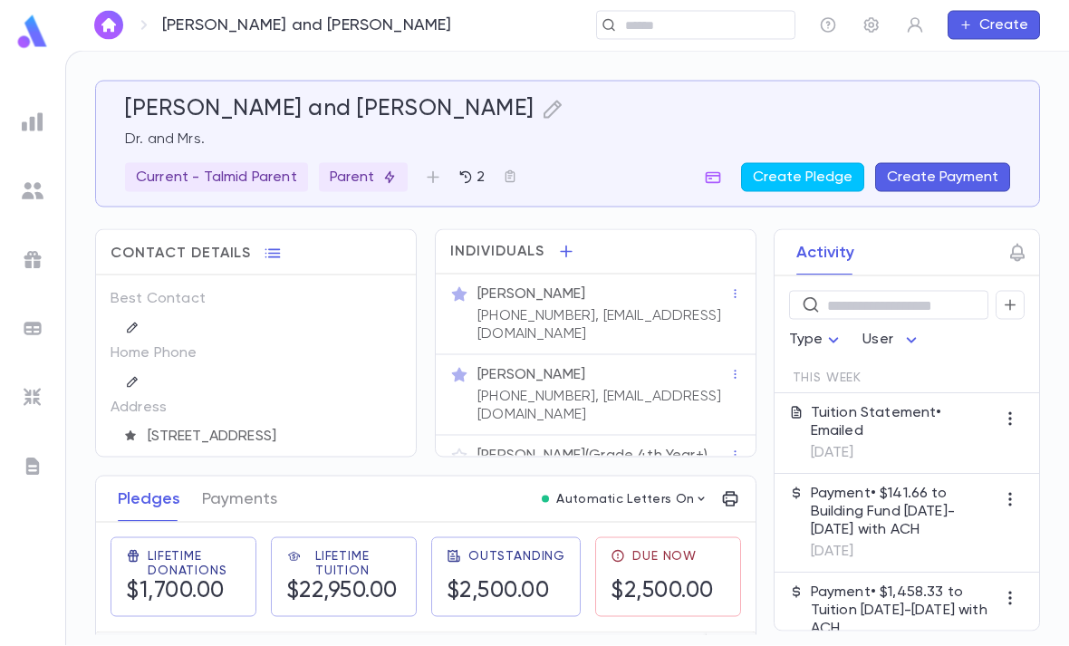
scroll to position [0, 0]
click at [28, 131] on img at bounding box center [33, 122] width 22 height 22
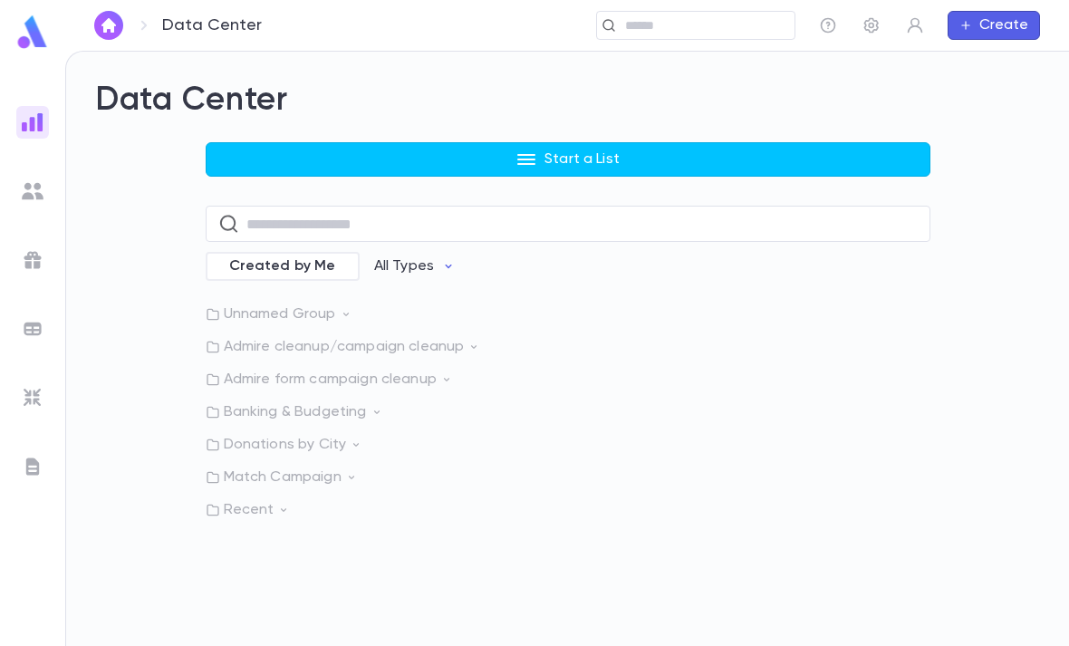
click at [598, 138] on div "Data Center Start a List ​ Created by Me All Types Unnamed Group Admire cleanup…" at bounding box center [567, 300] width 945 height 438
click at [655, 148] on button "Start a List" at bounding box center [568, 159] width 725 height 34
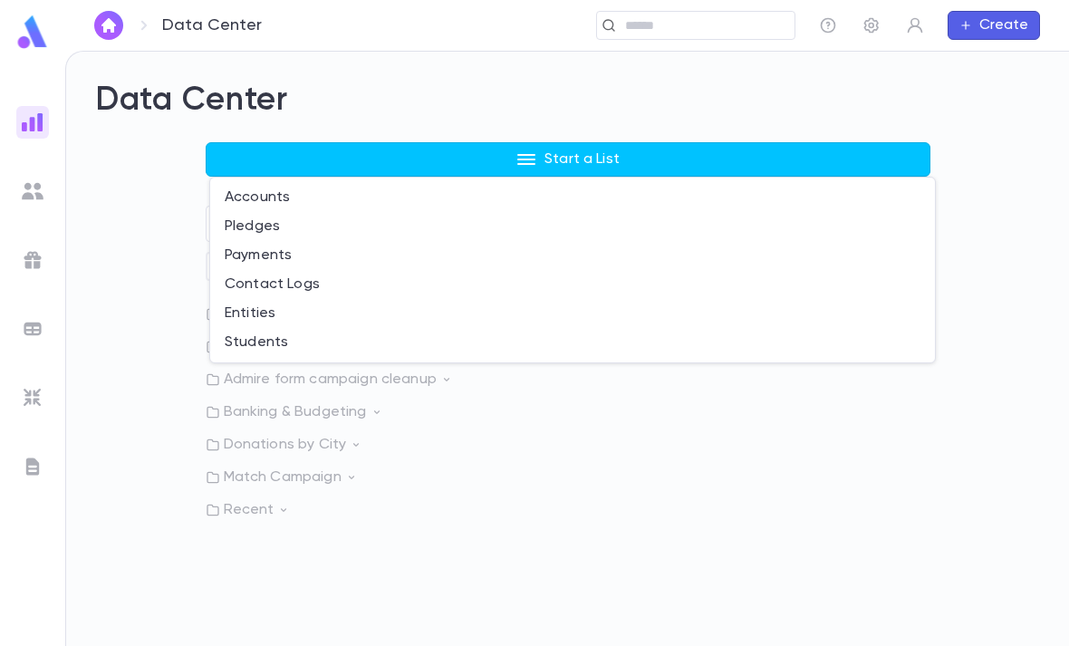
click at [299, 197] on li "Accounts" at bounding box center [572, 197] width 725 height 29
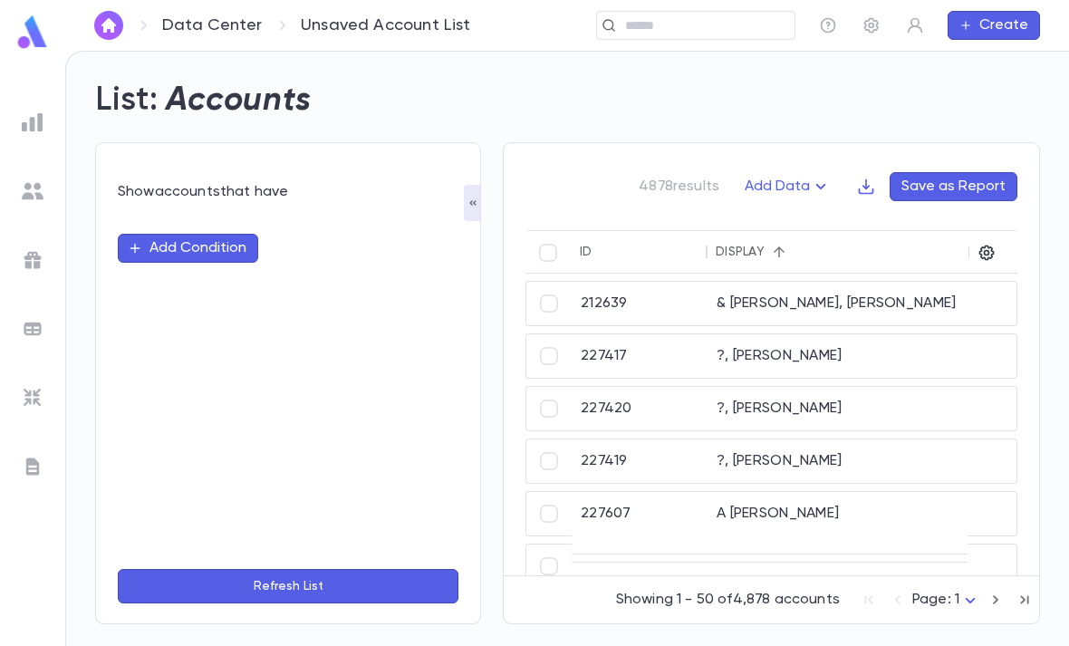
click at [236, 246] on button "Add Condition" at bounding box center [188, 248] width 140 height 29
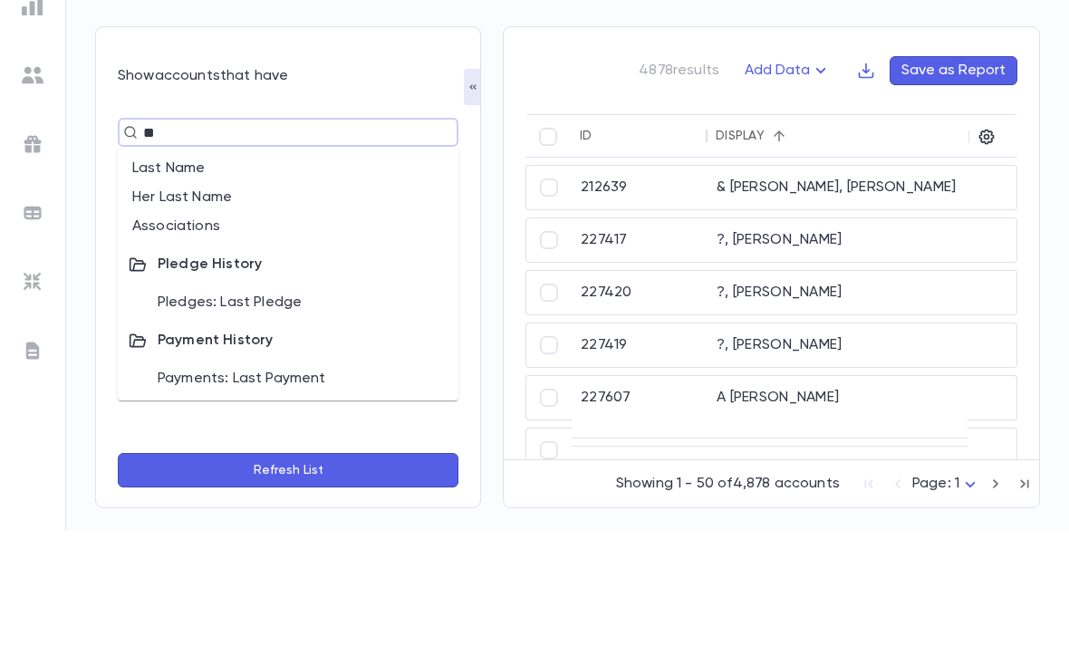
type input "***"
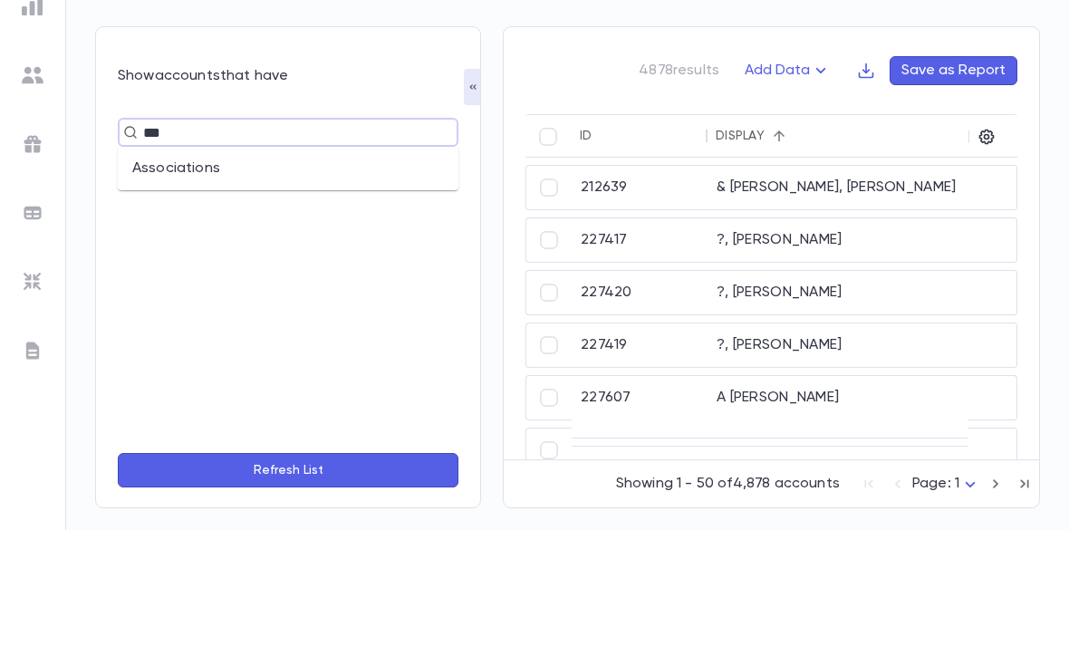
click at [323, 270] on li "Associations" at bounding box center [288, 284] width 341 height 29
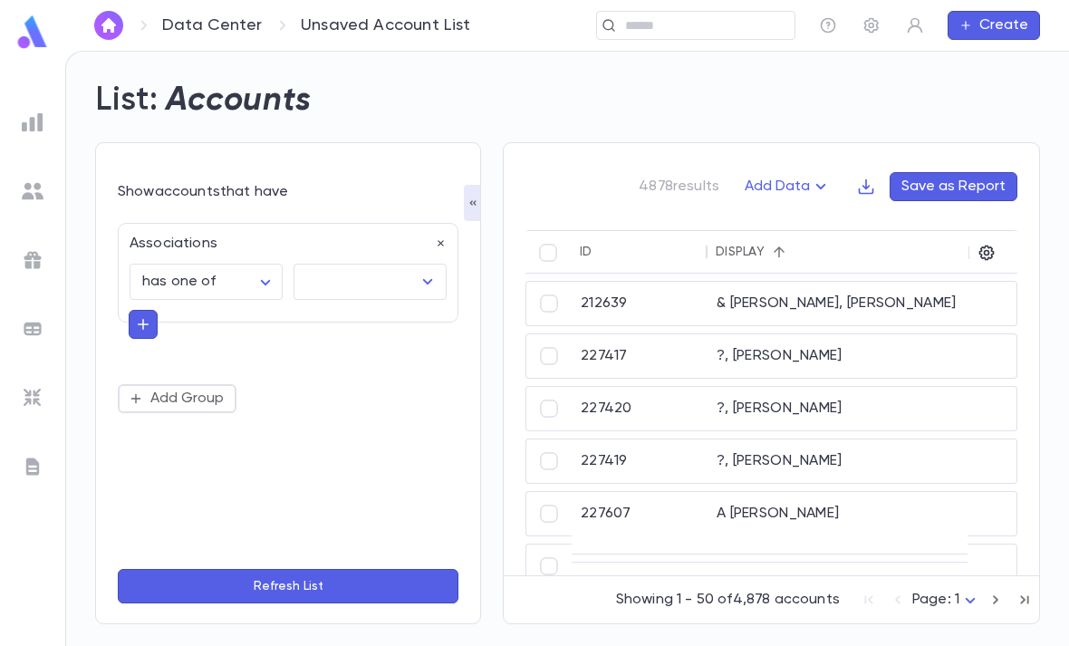
click at [343, 265] on input "text" at bounding box center [357, 282] width 110 height 34
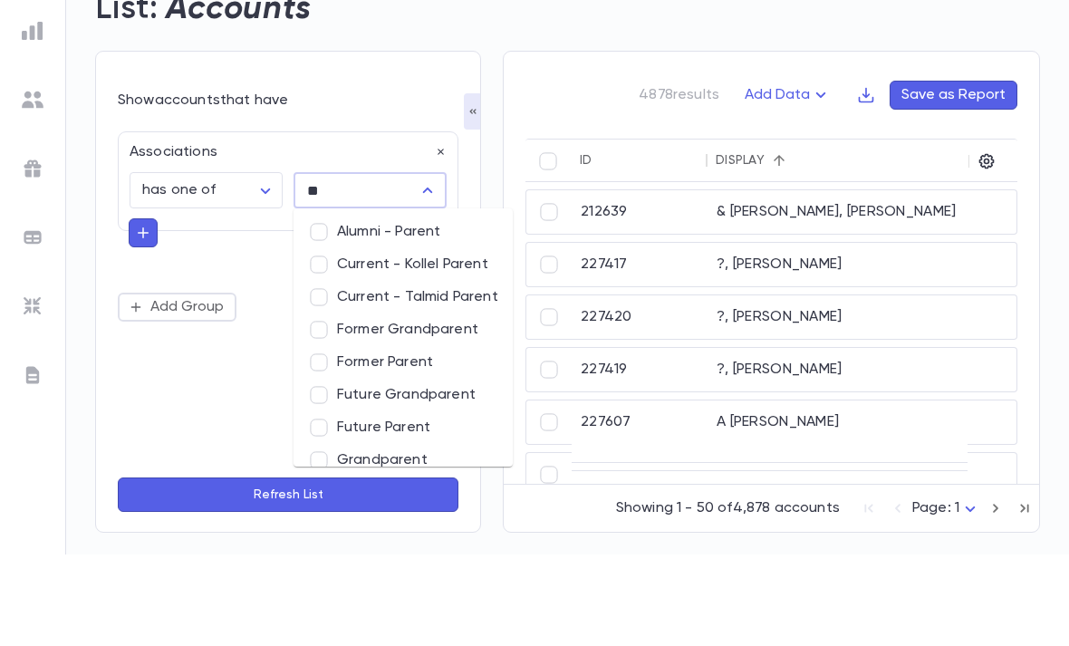
type input "**"
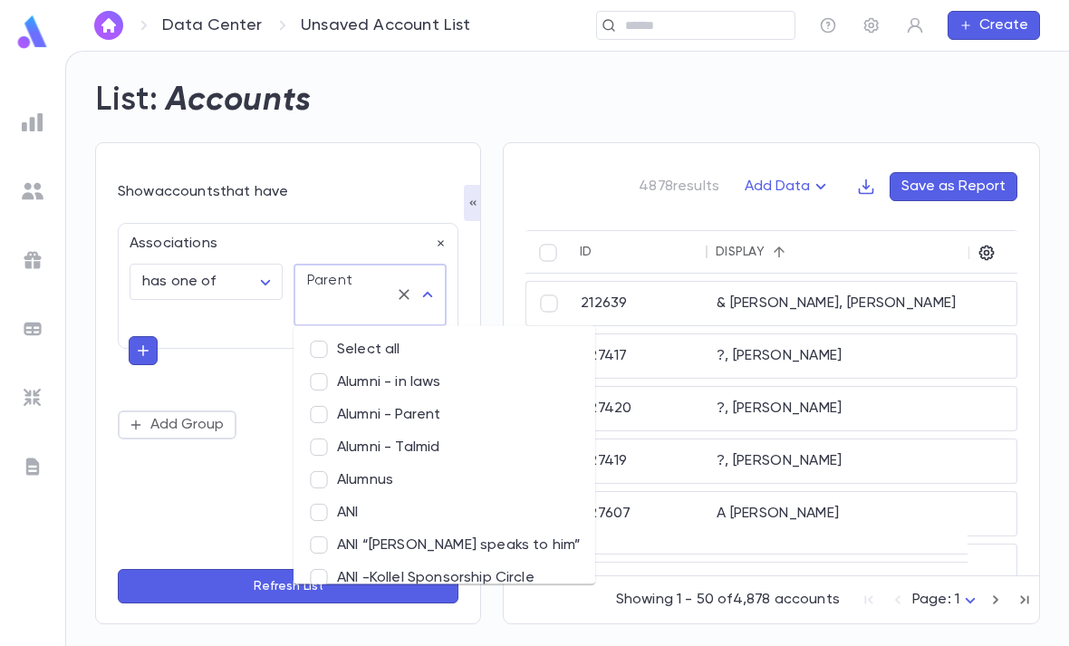
scroll to position [671, 0]
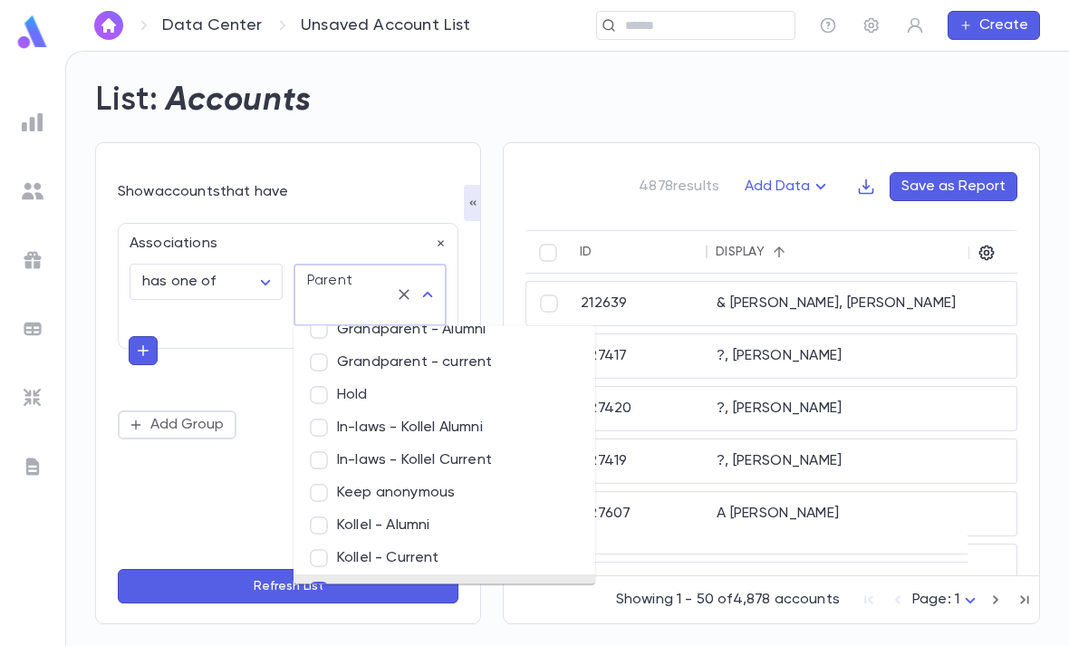
click at [361, 582] on button "Refresh List" at bounding box center [288, 586] width 341 height 34
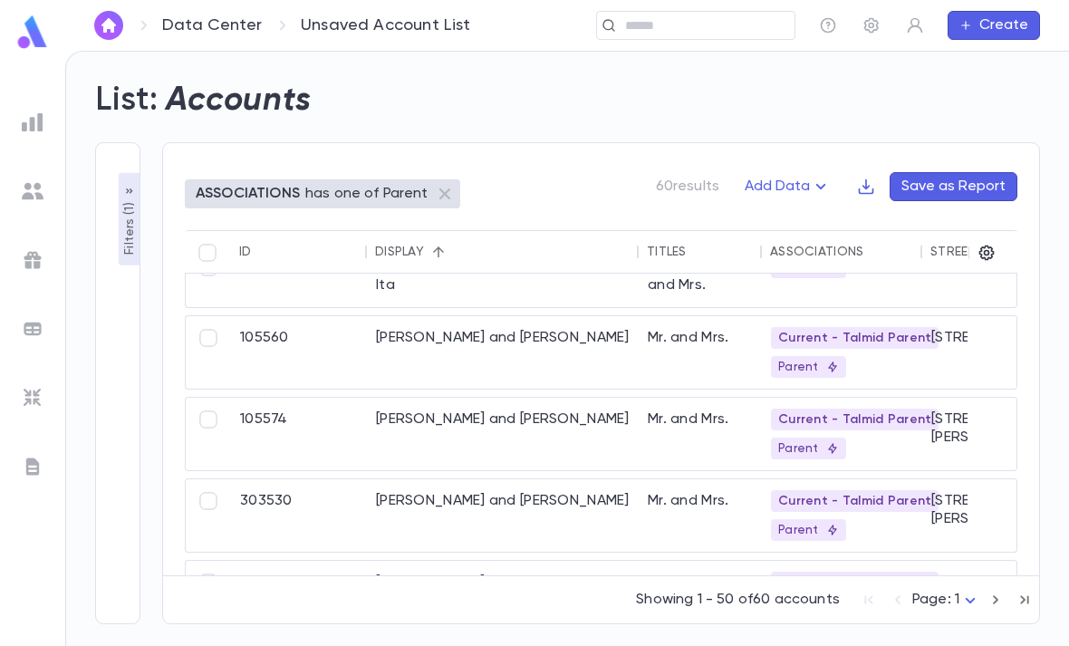
scroll to position [428, 0]
click at [985, 245] on icon "button" at bounding box center [986, 252] width 15 height 15
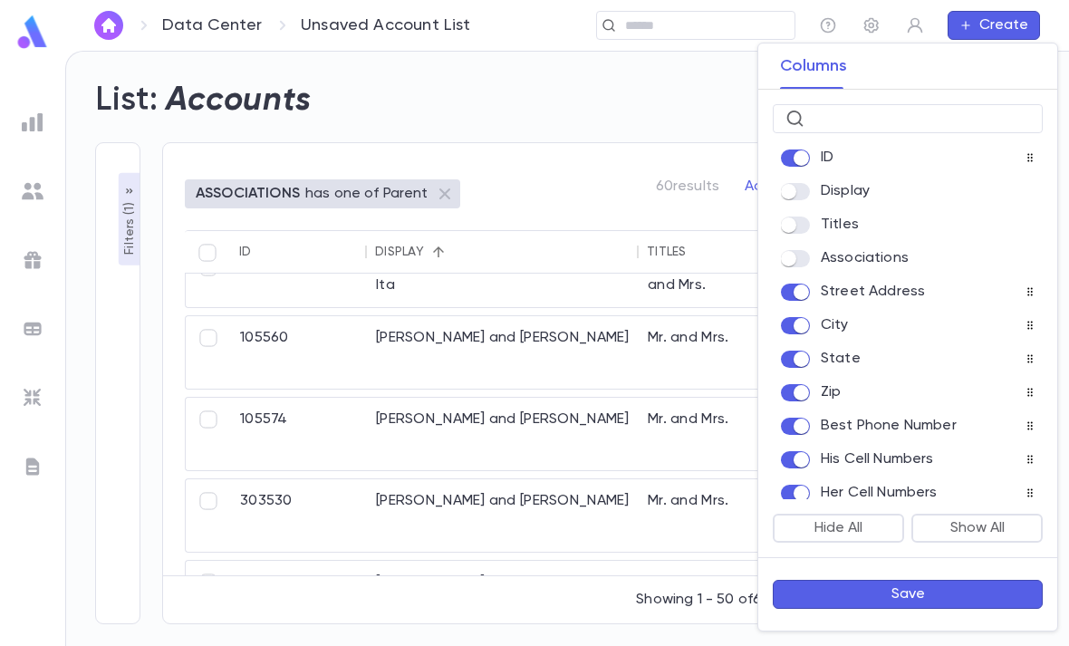
click at [800, 275] on div "ID Display Titles Associations Street Address City State Zip Best Phone Number …" at bounding box center [907, 318] width 299 height 362
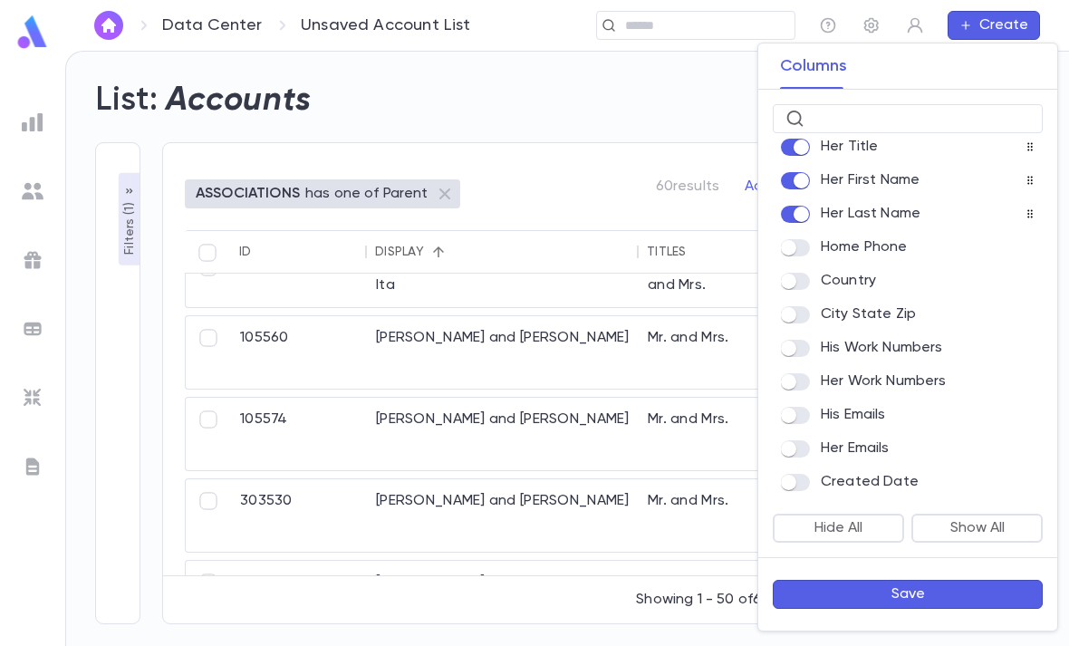
scroll to position [649, 0]
click at [901, 123] on input "text" at bounding box center [921, 119] width 218 height 28
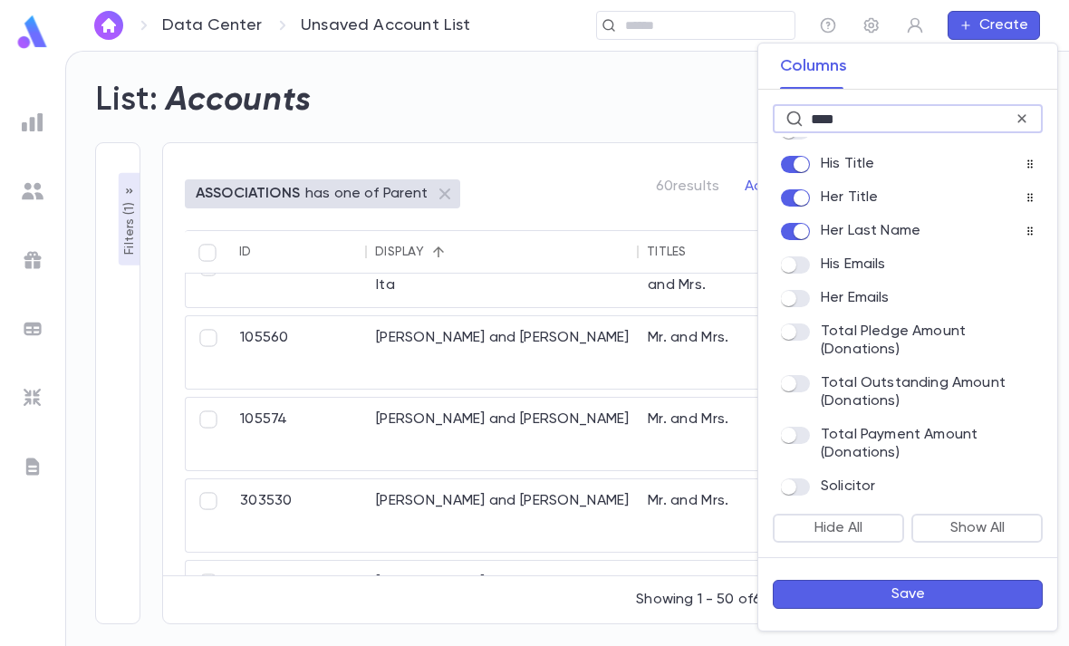
scroll to position [0, 0]
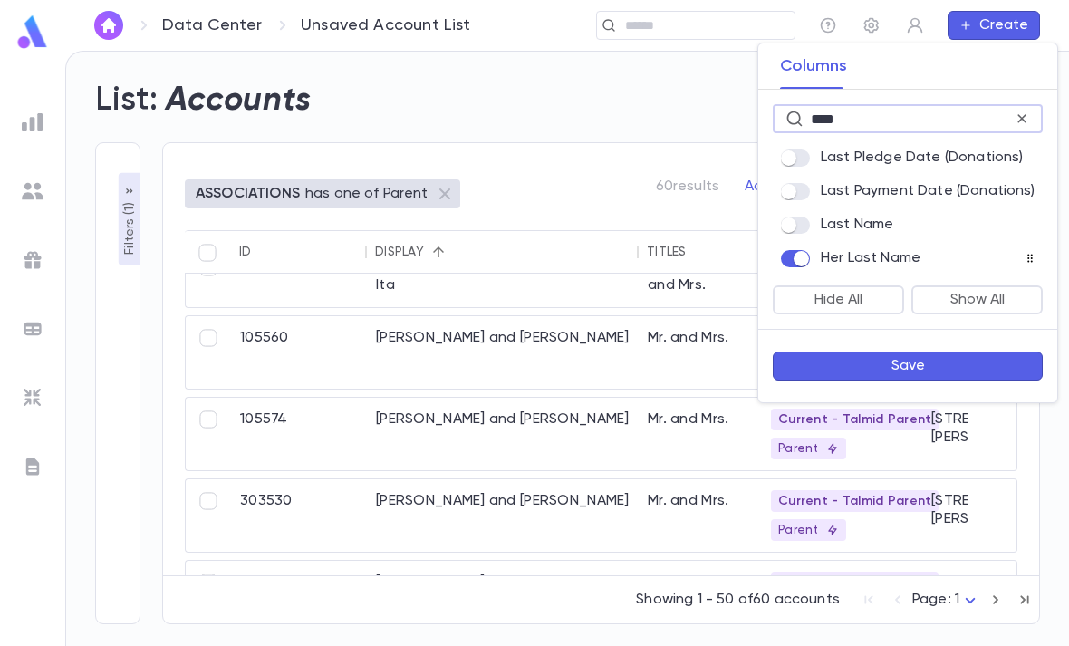
type input "****"
click at [944, 365] on button "Save" at bounding box center [908, 365] width 270 height 29
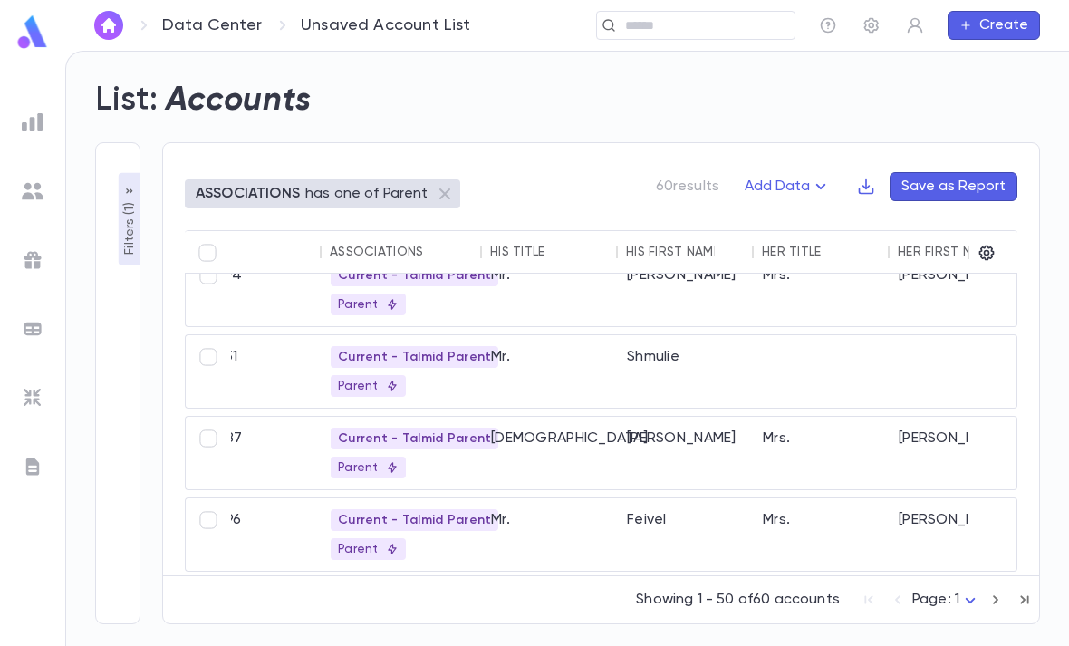
scroll to position [109, 454]
click at [988, 245] on icon "button" at bounding box center [986, 252] width 15 height 15
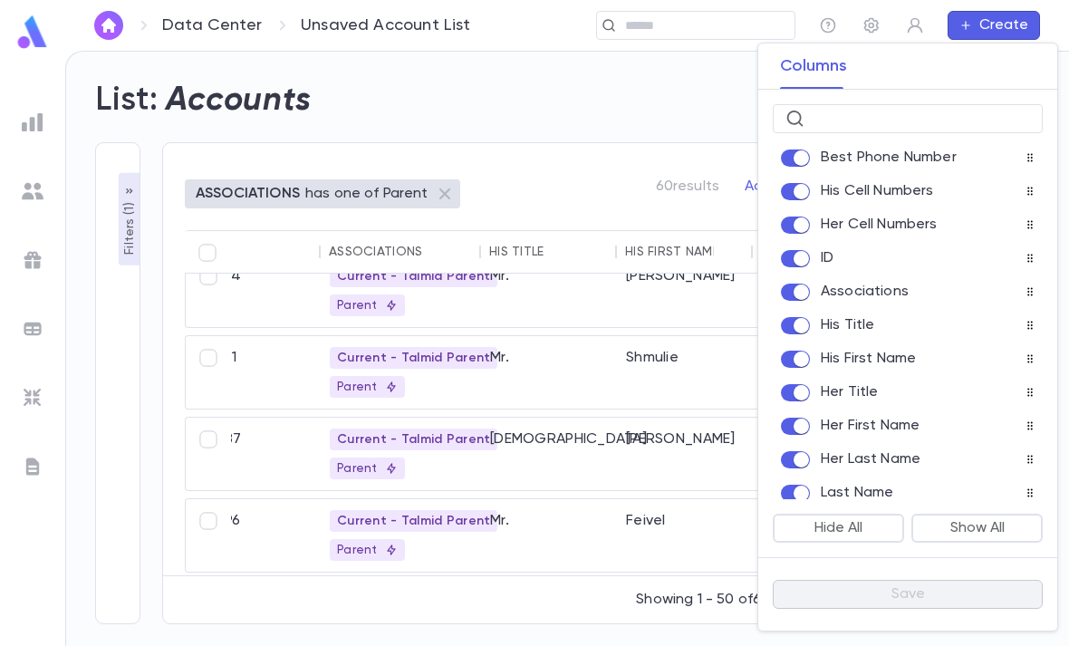
click at [679, 112] on div at bounding box center [534, 323] width 1069 height 646
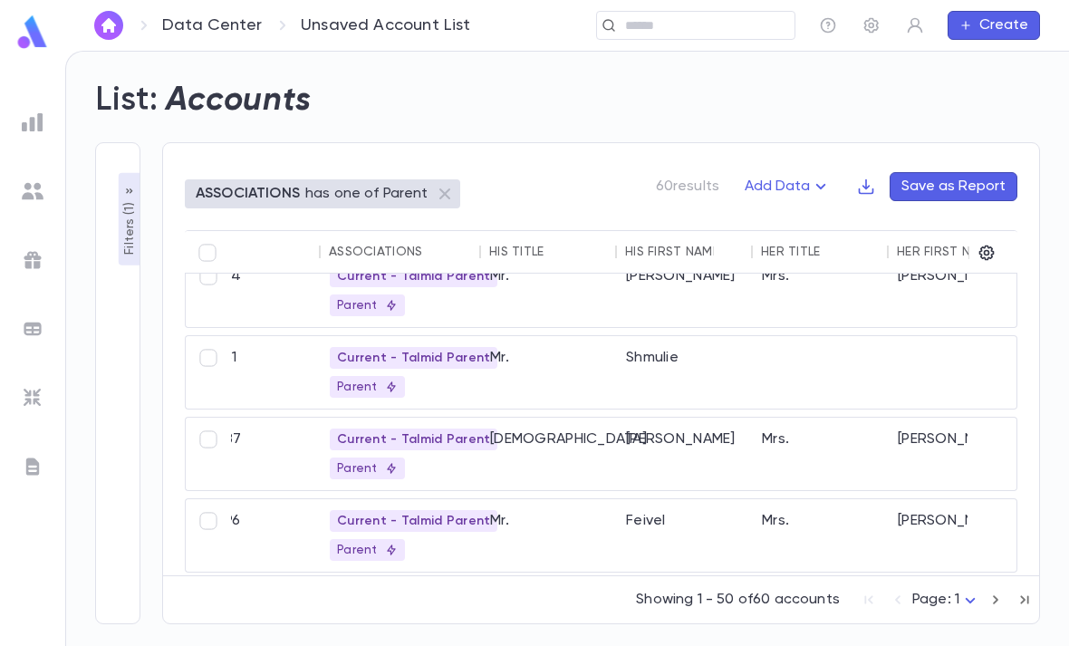
click at [868, 179] on icon "button" at bounding box center [866, 186] width 15 height 15
click at [941, 152] on li "Download CSV" at bounding box center [929, 163] width 130 height 29
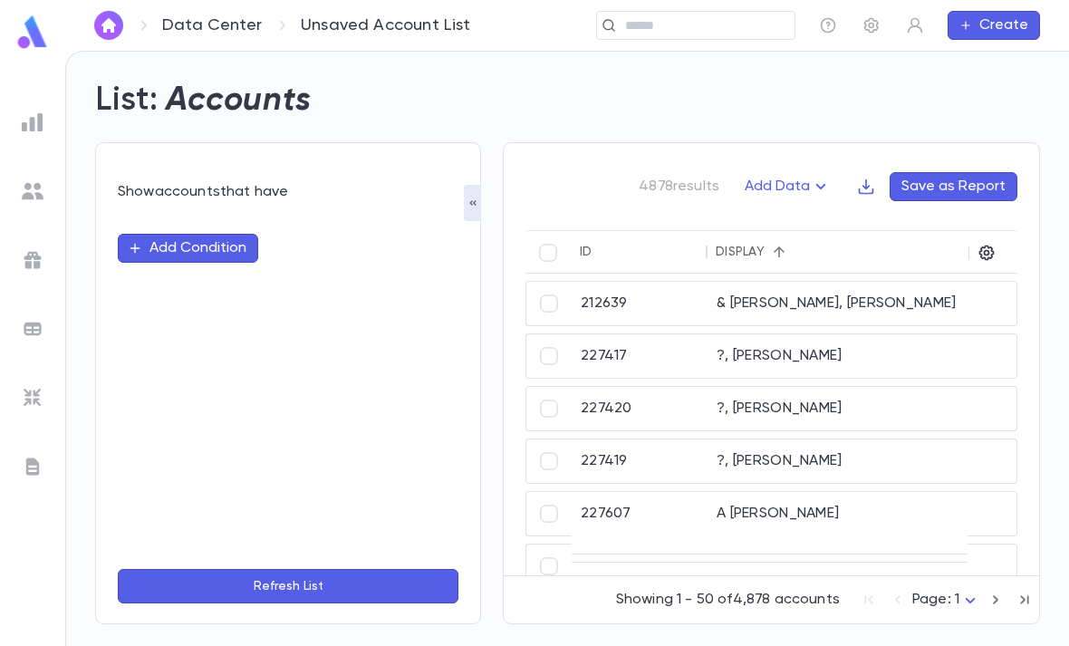
click at [729, 28] on input "text" at bounding box center [704, 25] width 168 height 17
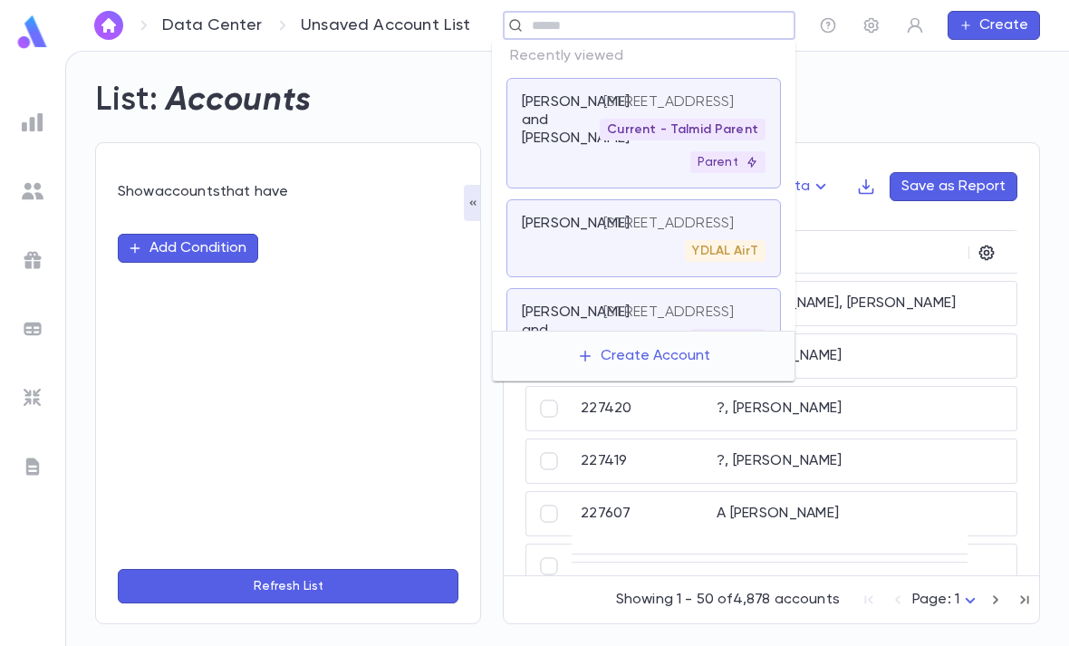
click at [913, 105] on div "List: Accounts" at bounding box center [556, 90] width 967 height 62
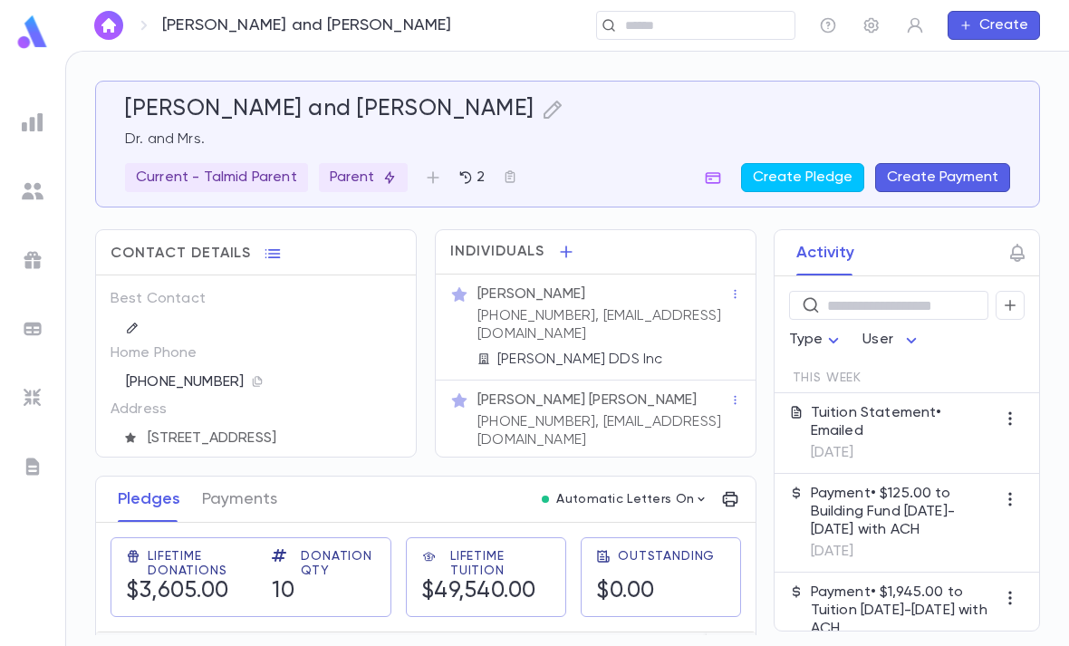
scroll to position [14, 0]
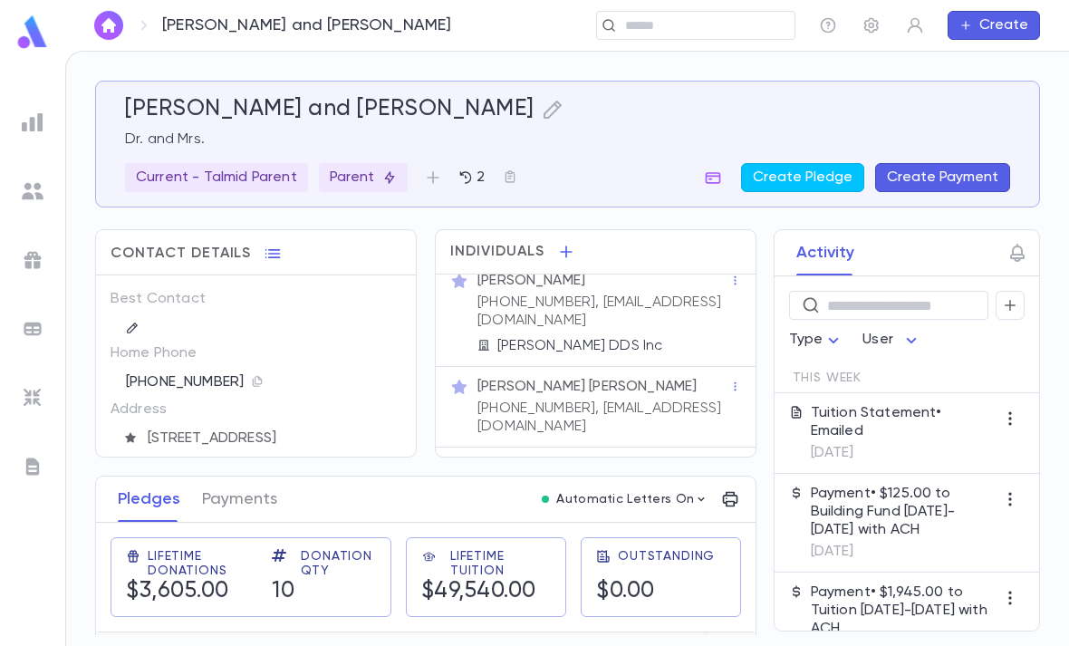
click at [719, 26] on input "text" at bounding box center [704, 25] width 168 height 17
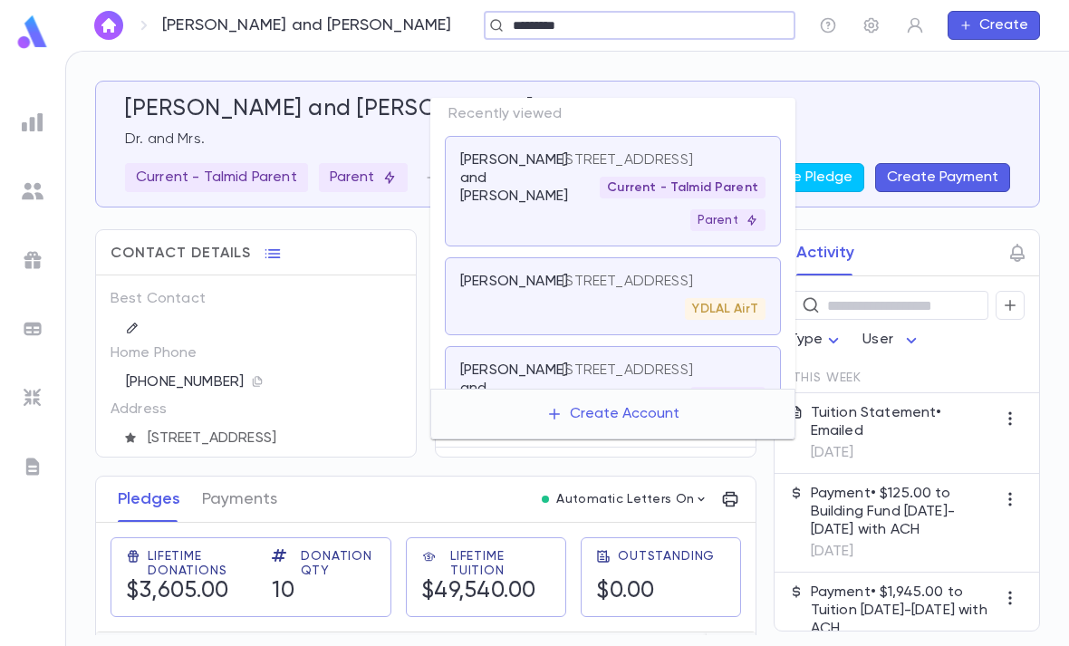
type input "**********"
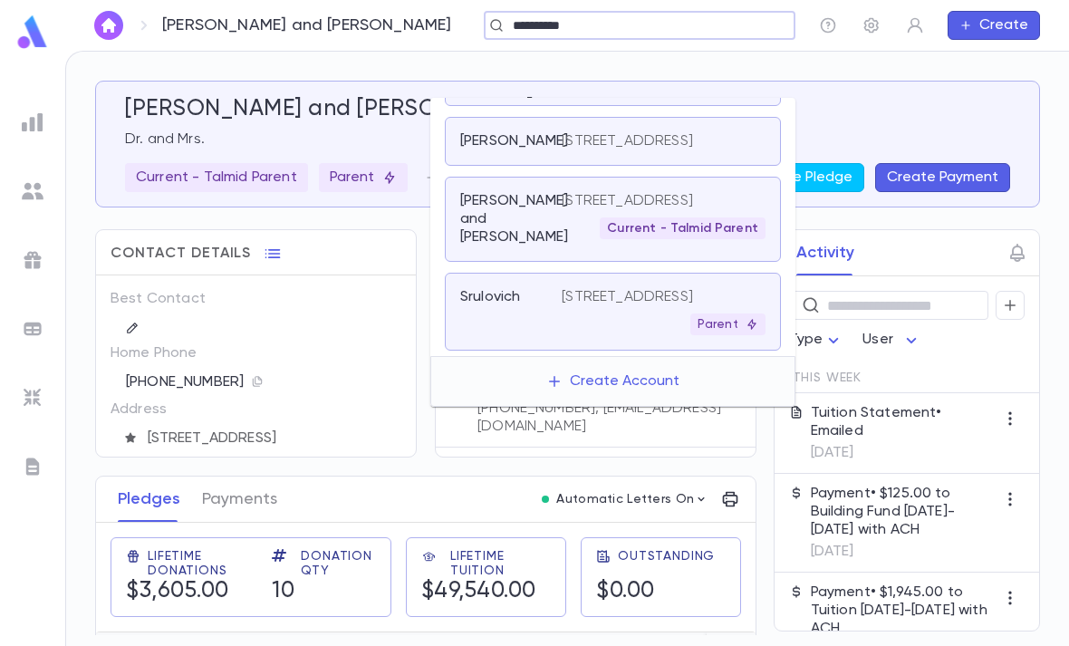
scroll to position [88, 0]
click at [638, 313] on div "Parent" at bounding box center [664, 324] width 204 height 22
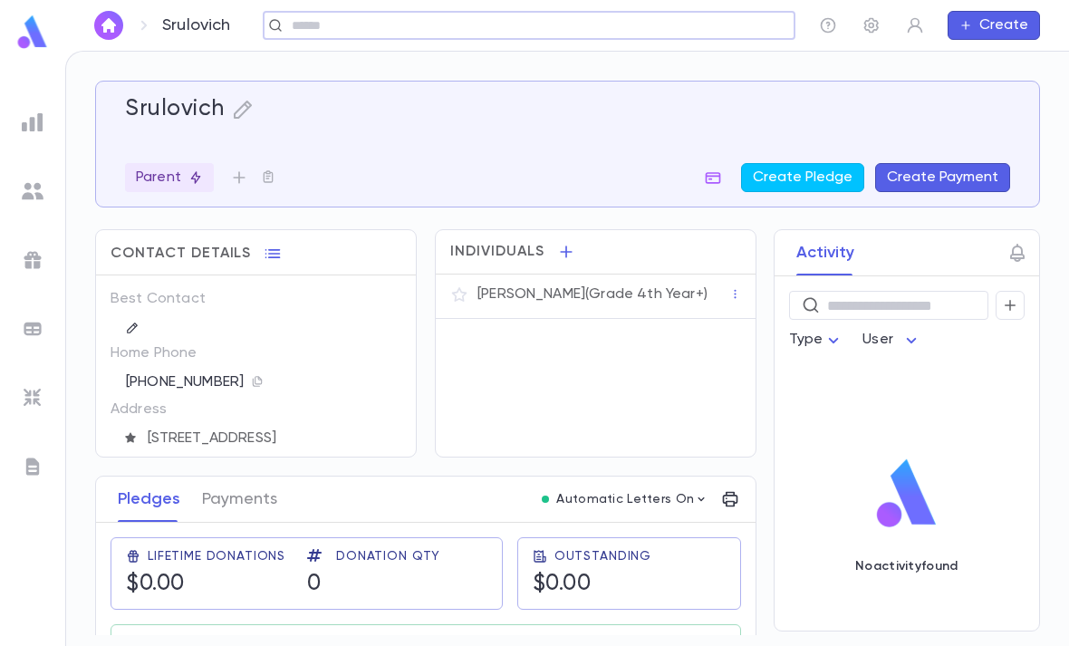
click at [233, 101] on icon "button" at bounding box center [242, 110] width 18 height 18
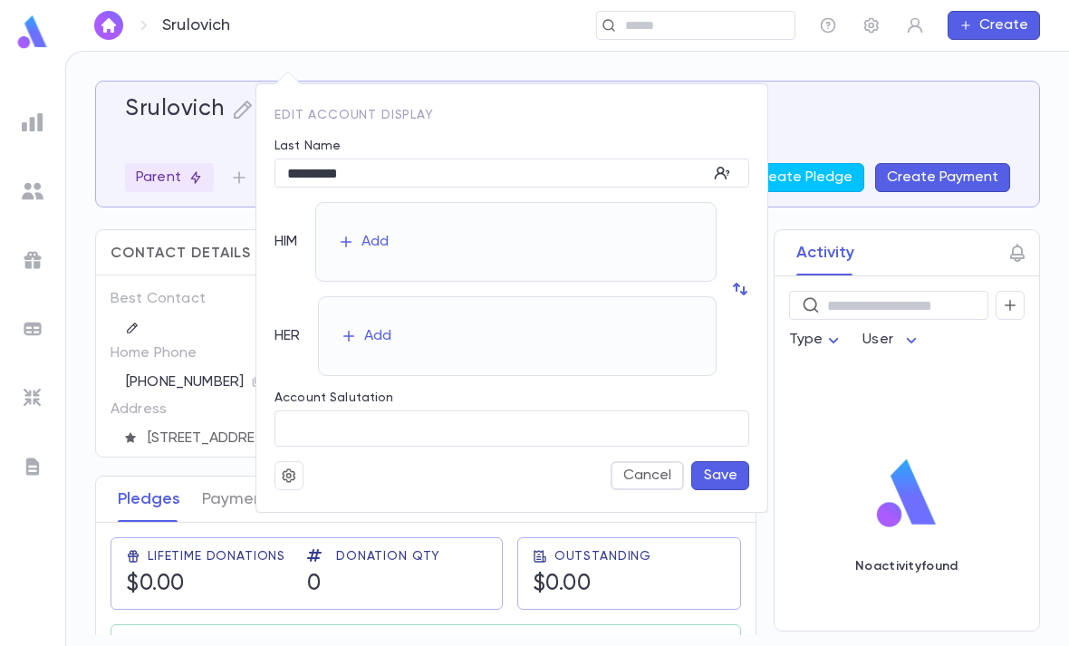
click at [293, 466] on button "button" at bounding box center [288, 475] width 29 height 29
click at [339, 511] on li "Merge" at bounding box center [333, 510] width 108 height 29
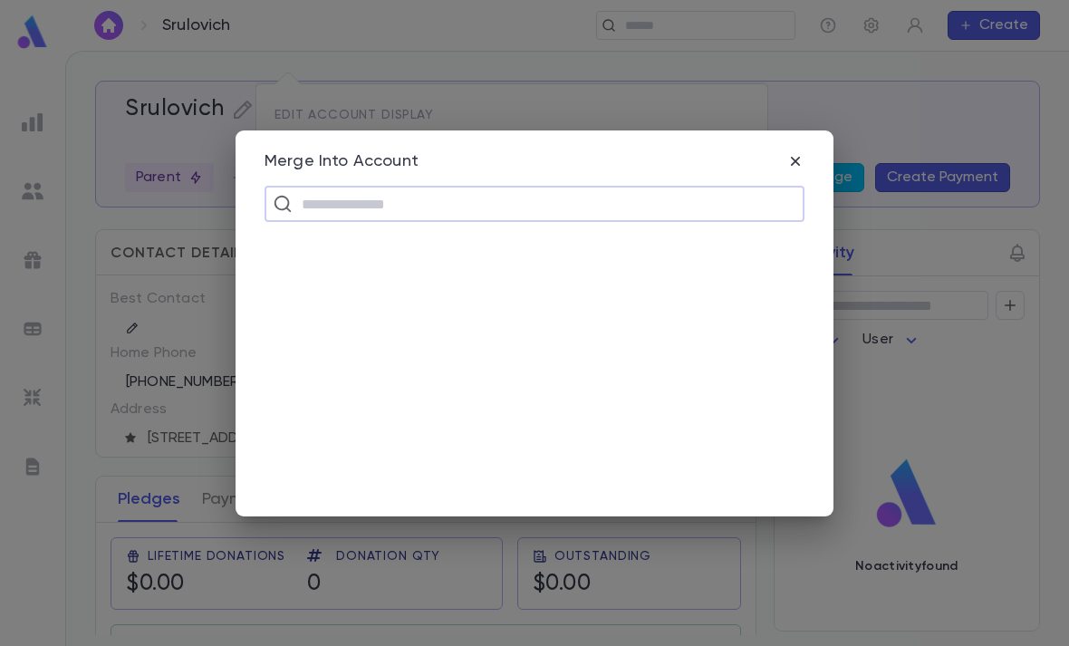
click at [569, 203] on input "text" at bounding box center [546, 204] width 500 height 34
type input "**********"
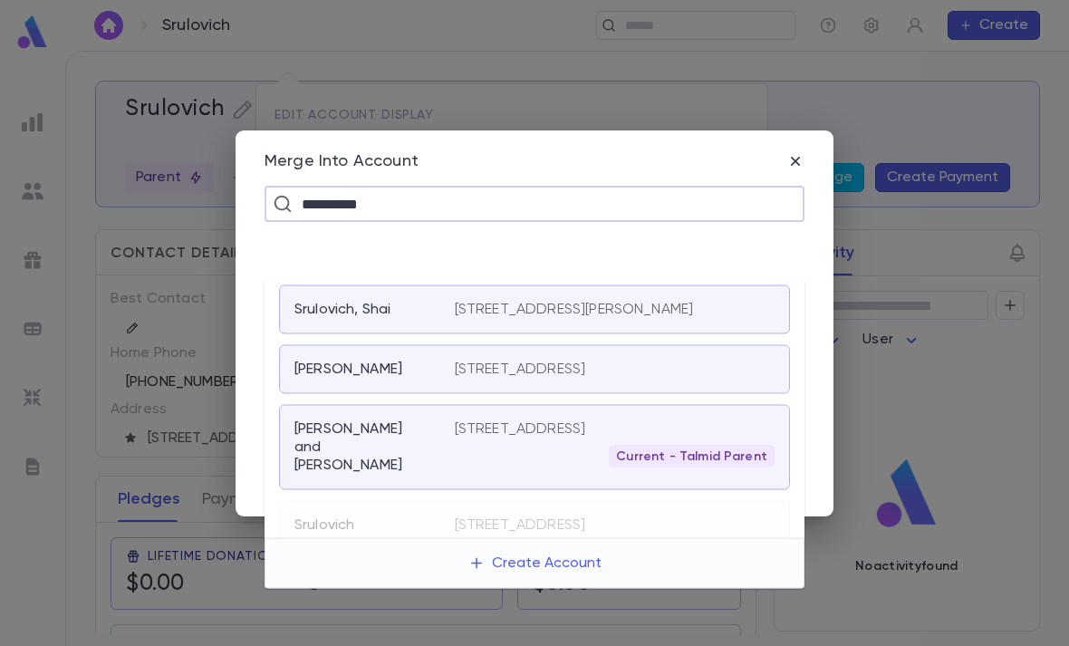
click at [586, 420] on p "20 Pearl St., Passaic NJ 07055-2517 United States" at bounding box center [520, 429] width 131 height 18
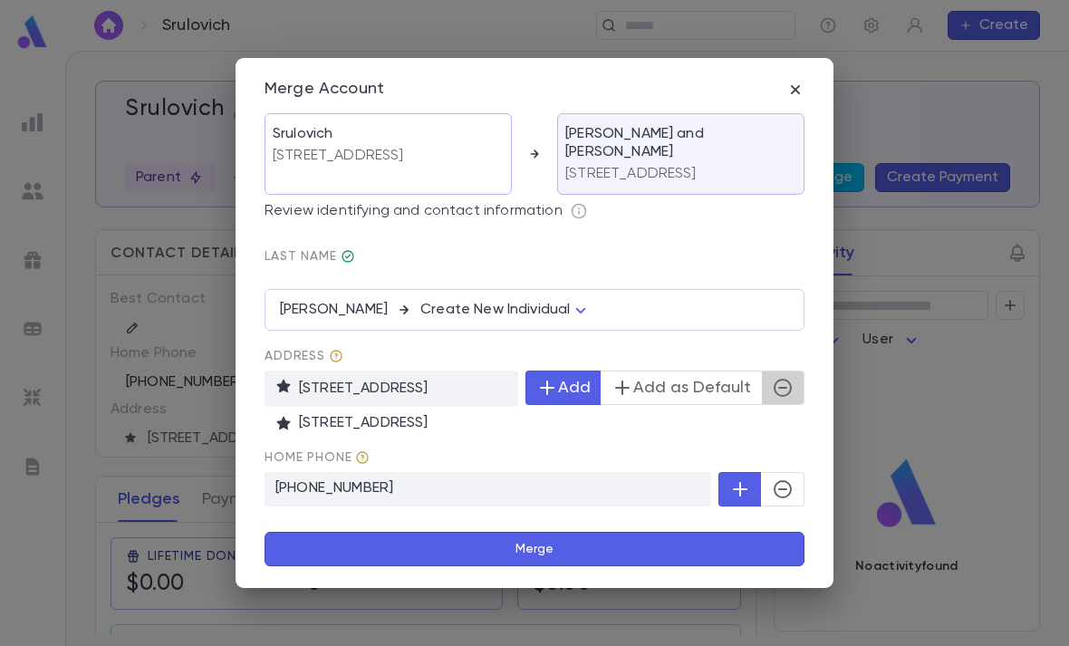
click at [781, 391] on icon "button" at bounding box center [783, 388] width 22 height 22
click at [355, 482] on p "(973) 935-6349" at bounding box center [488, 489] width 447 height 34
click at [351, 479] on p "(973) 935-6349" at bounding box center [488, 489] width 447 height 34
copy p "(973) 935-6349"
click at [785, 484] on icon "button" at bounding box center [783, 489] width 22 height 22
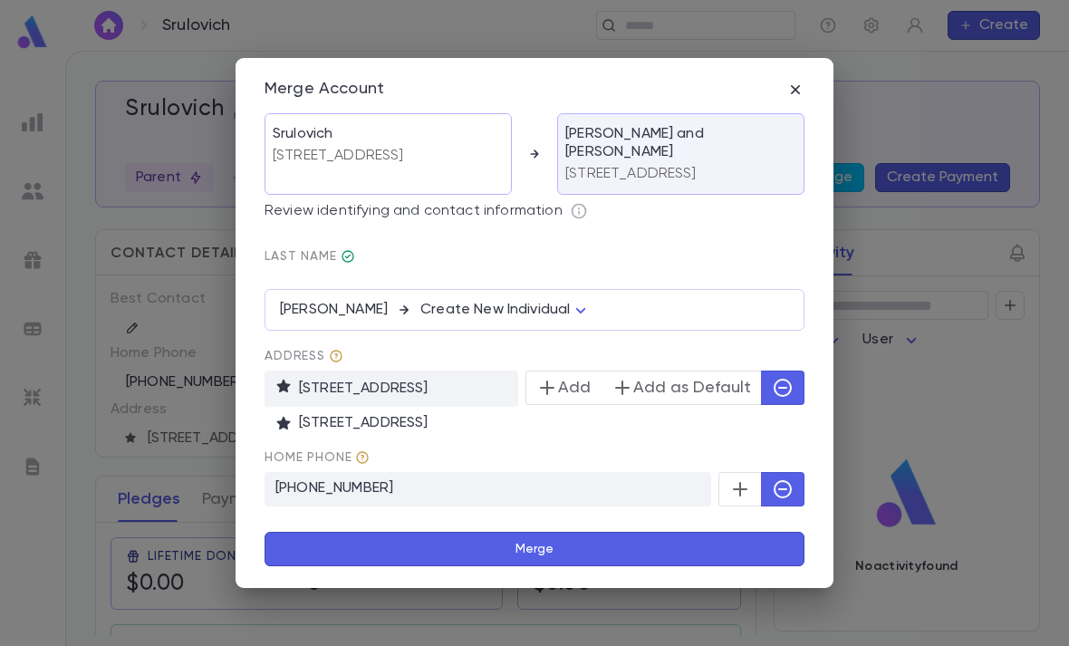
click at [355, 486] on p "(973) 935-6349" at bounding box center [488, 489] width 447 height 34
click at [353, 485] on p "(973) 935-6349" at bounding box center [488, 489] width 447 height 34
click at [686, 546] on button "Merge" at bounding box center [535, 549] width 540 height 34
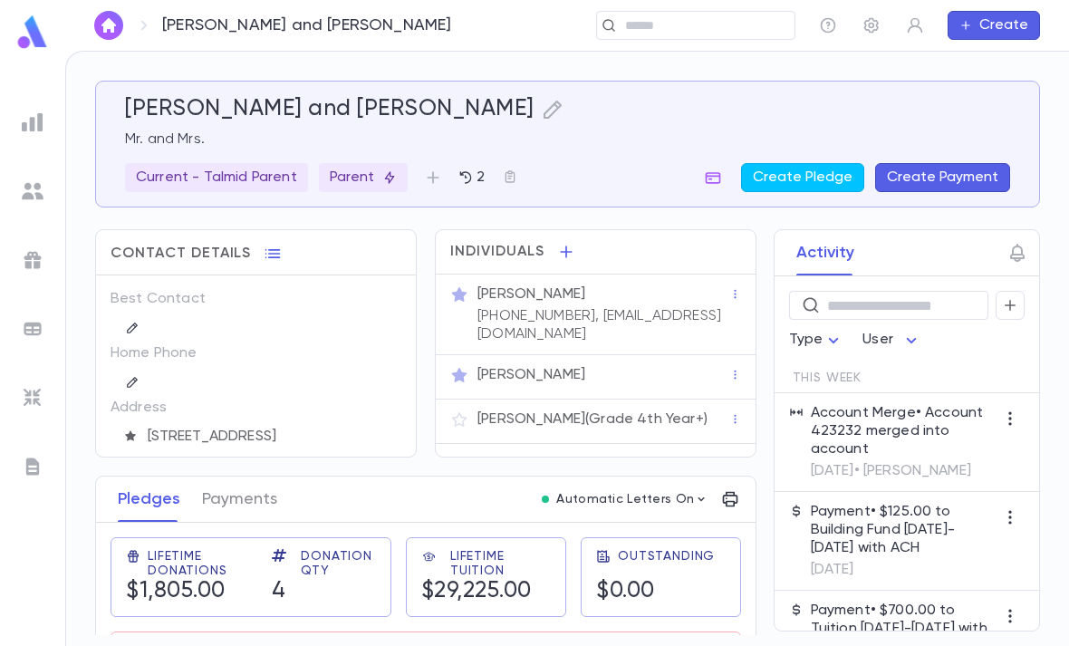
click at [675, 28] on input "text" at bounding box center [690, 25] width 140 height 17
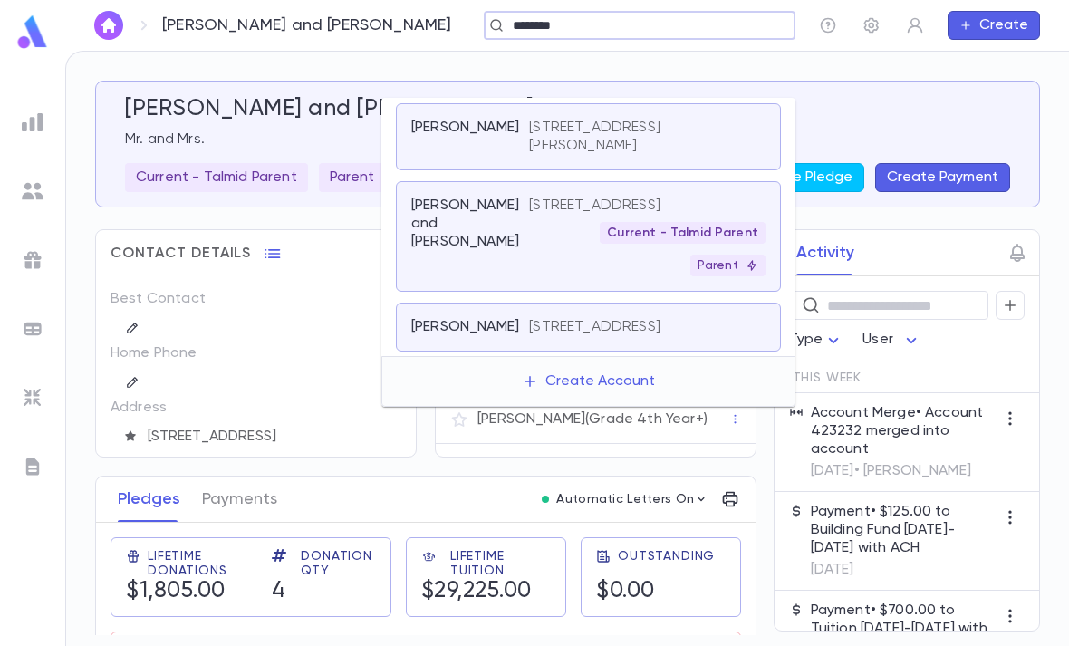
type input "********"
click at [545, 222] on div "Current - Talmid Parent Parent" at bounding box center [647, 249] width 236 height 54
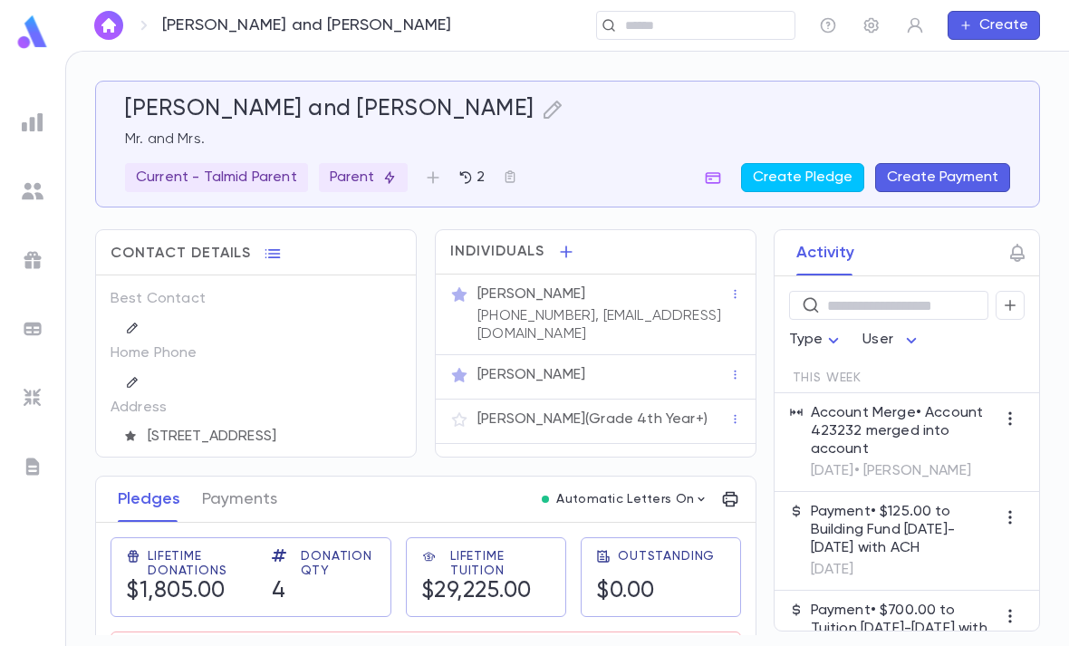
click at [660, 84] on div "Srulovich, Yoav and Rina Mr. and Mrs. Current - Talmid Parent Parent 2 Create P…" at bounding box center [561, 133] width 900 height 118
click at [679, 78] on div "Srulovich, Yoav and Rina Mr. and Mrs. Current - Talmid Parent Parent 2 Create P…" at bounding box center [567, 349] width 1003 height 594
click at [667, 73] on div "Srulovich, Yoav and Rina Mr. and Mrs. Current - Talmid Parent Parent 2 Create P…" at bounding box center [567, 349] width 1003 height 594
click at [660, 25] on input "text" at bounding box center [704, 25] width 168 height 17
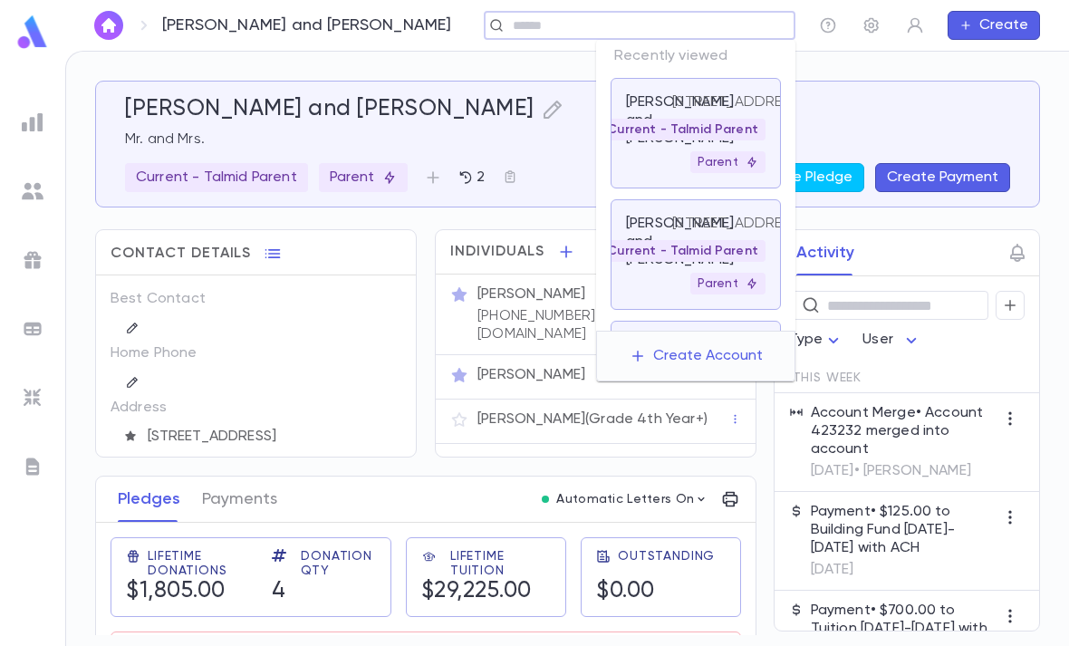
click at [660, 25] on input "text" at bounding box center [647, 25] width 280 height 17
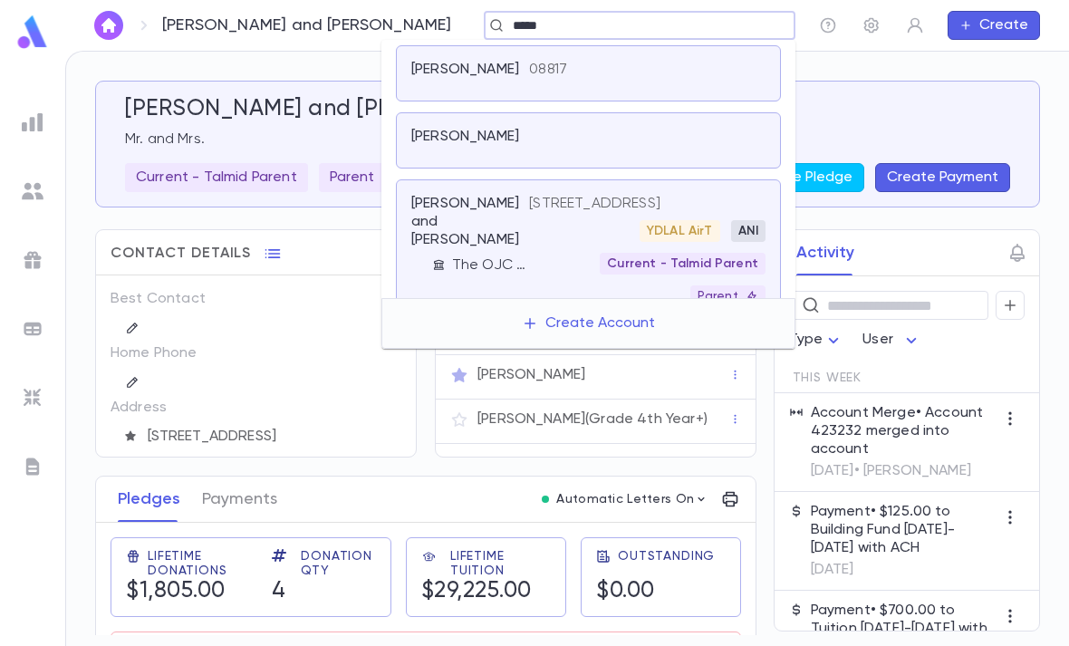
type input "*****"
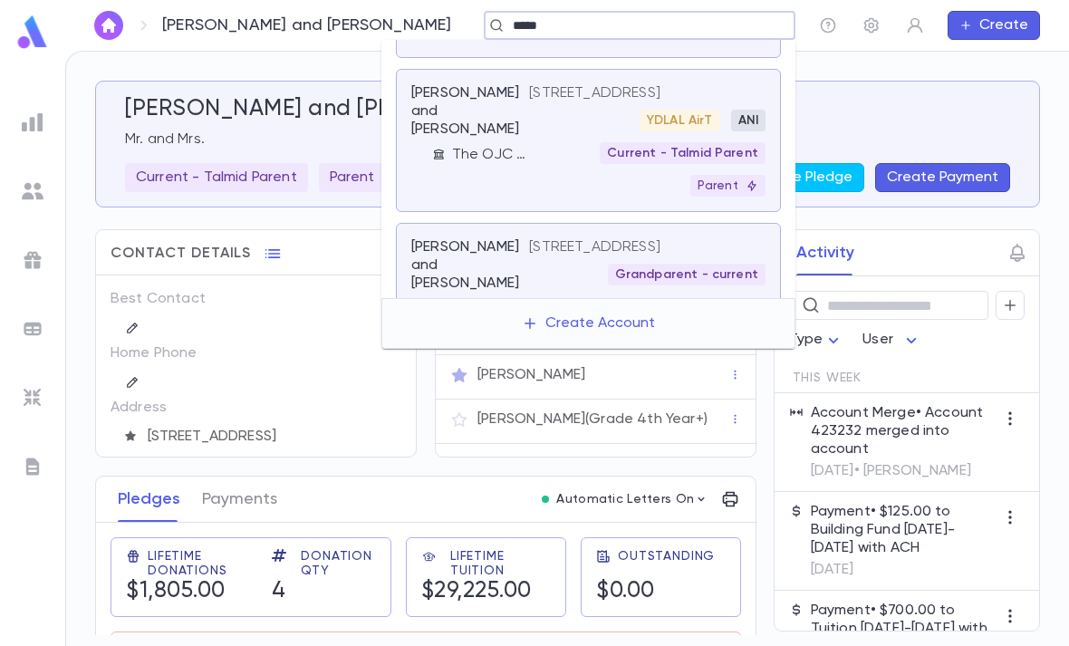
scroll to position [101, 0]
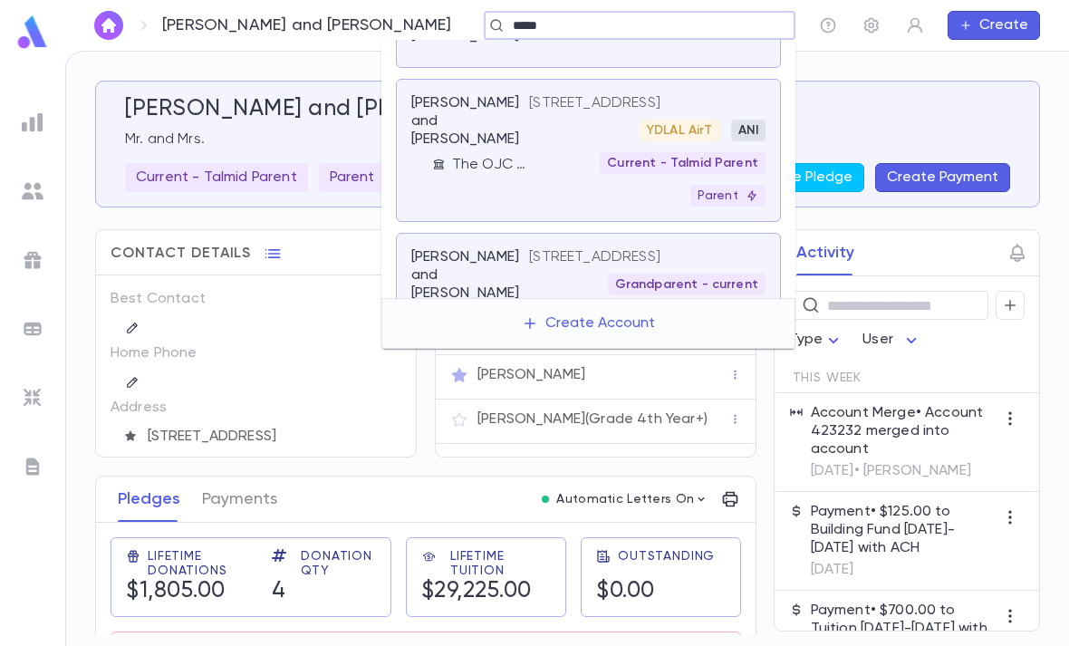
click at [630, 174] on div "Current - Talmid Parent" at bounding box center [683, 163] width 166 height 22
click at [568, 188] on div "YDLAL AirT ANI Current - Talmid Parent Parent" at bounding box center [647, 163] width 236 height 87
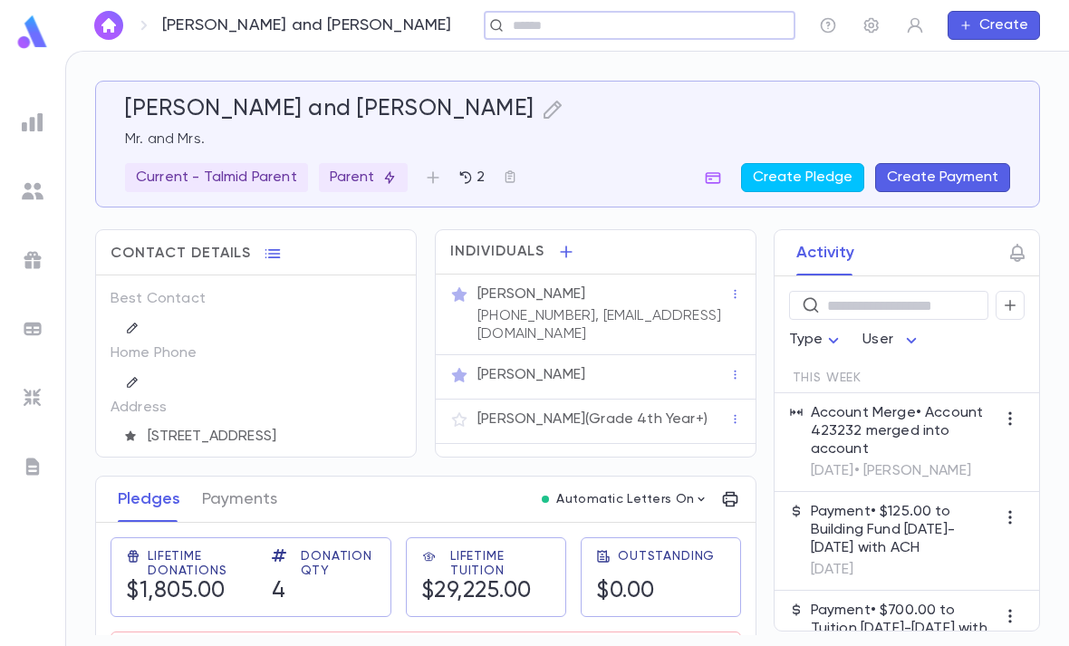
click at [597, 411] on p "Avigdor Srulovich (Grade 4th Year+)" at bounding box center [592, 419] width 230 height 18
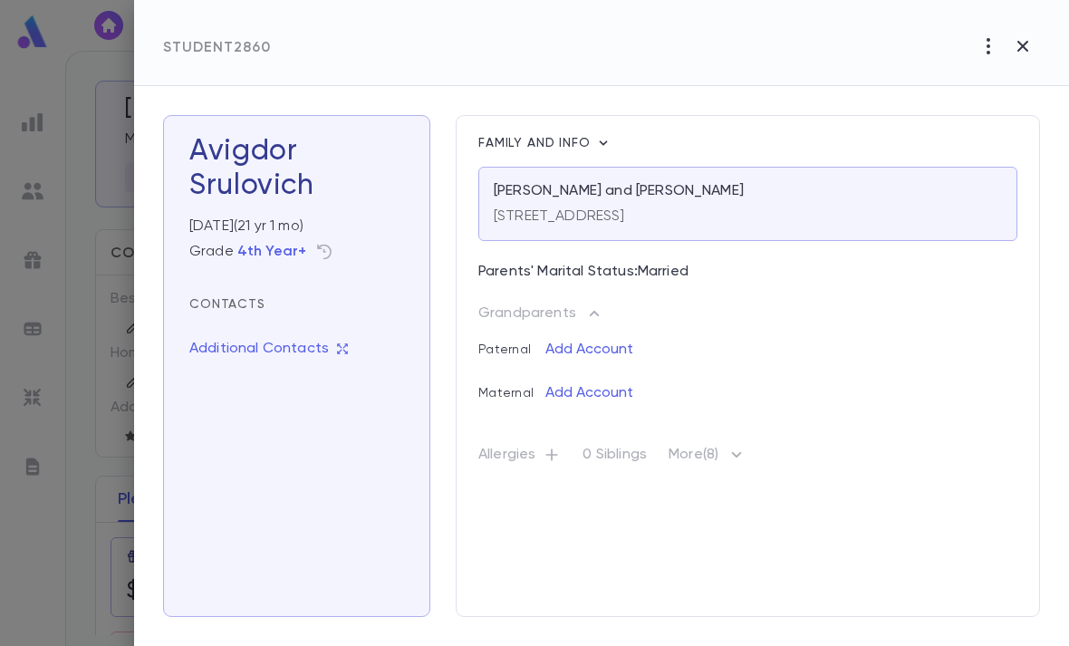
click at [742, 456] on icon "button" at bounding box center [737, 454] width 10 height 5
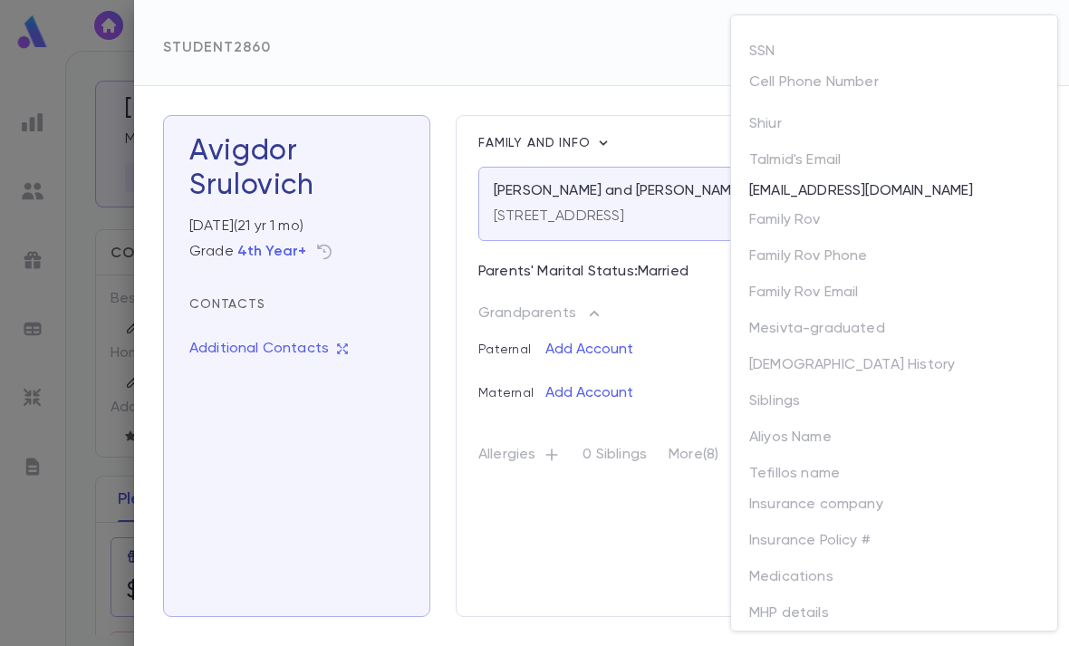
click at [838, 79] on p "Cell Phone Number" at bounding box center [814, 85] width 130 height 25
click at [851, 84] on p "Cell Phone Number" at bounding box center [814, 85] width 130 height 25
click at [837, 79] on p "Cell Phone Number" at bounding box center [814, 85] width 130 height 25
click at [767, 100] on div at bounding box center [888, 104] width 301 height 11
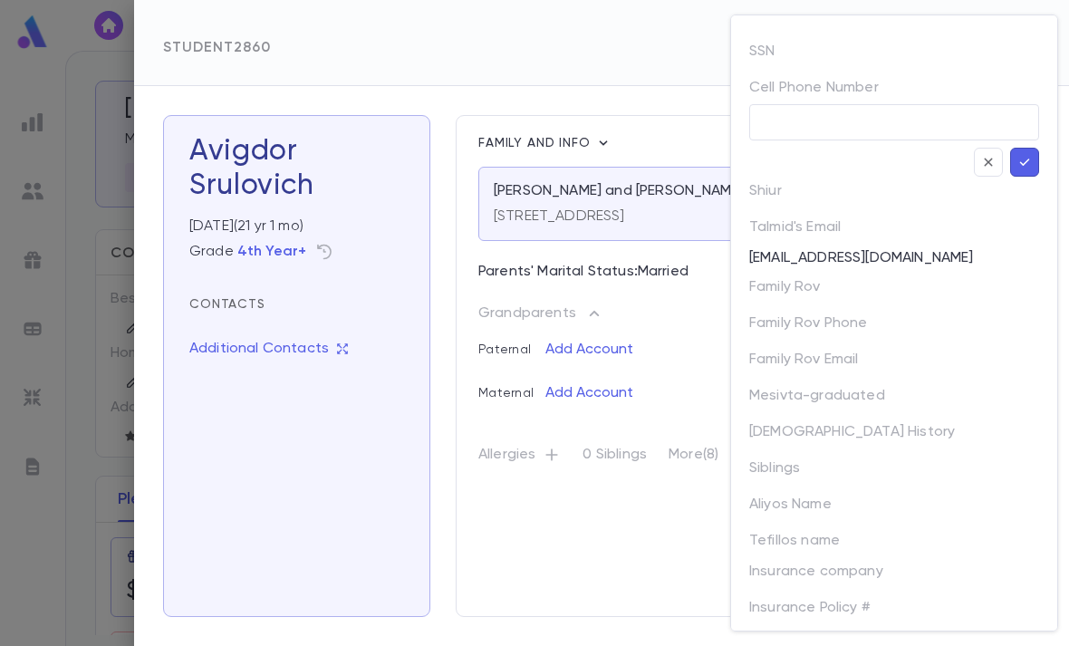
click at [798, 116] on input "text" at bounding box center [894, 122] width 290 height 35
paste input "**********"
type input "**********"
click at [1028, 154] on icon "button" at bounding box center [1024, 162] width 16 height 18
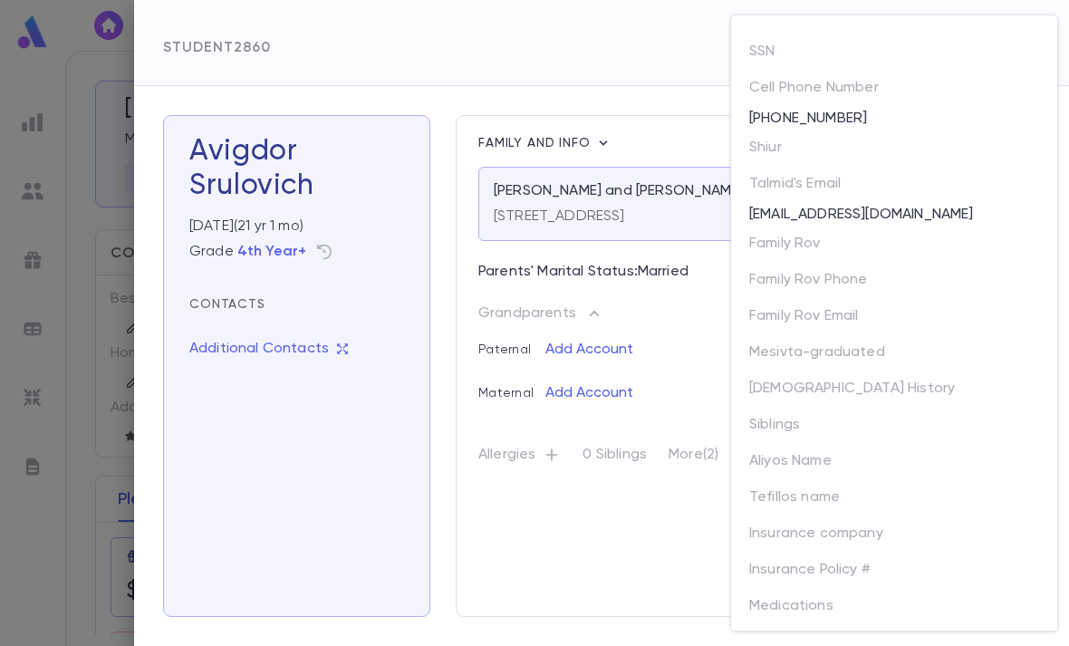
click at [632, 81] on div at bounding box center [534, 323] width 1069 height 646
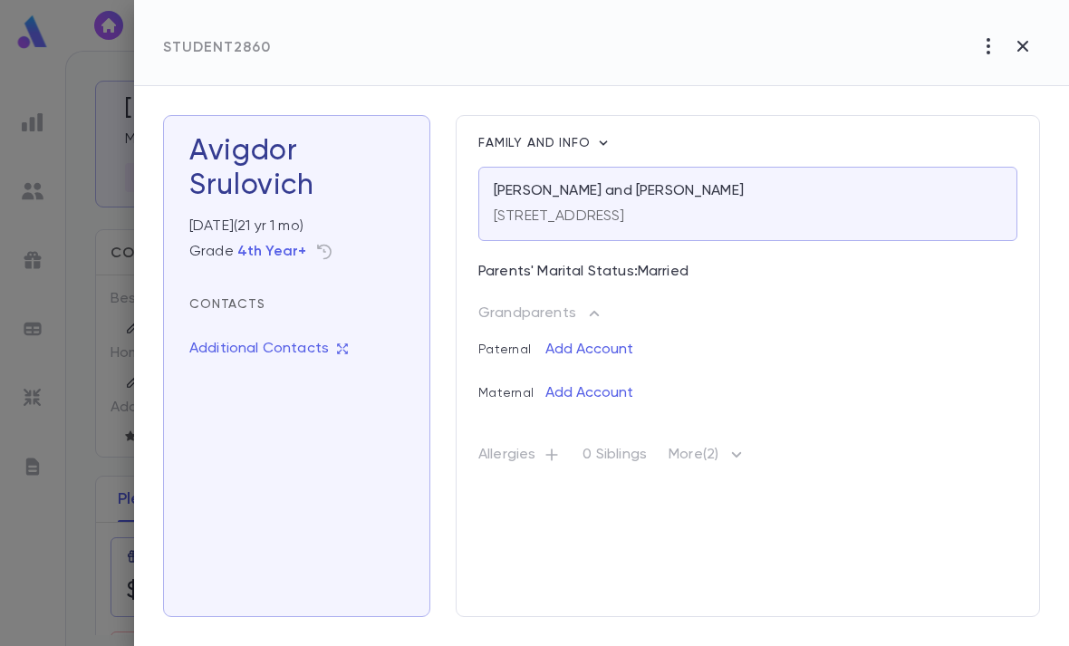
click at [1020, 57] on button "button" at bounding box center [1022, 46] width 34 height 34
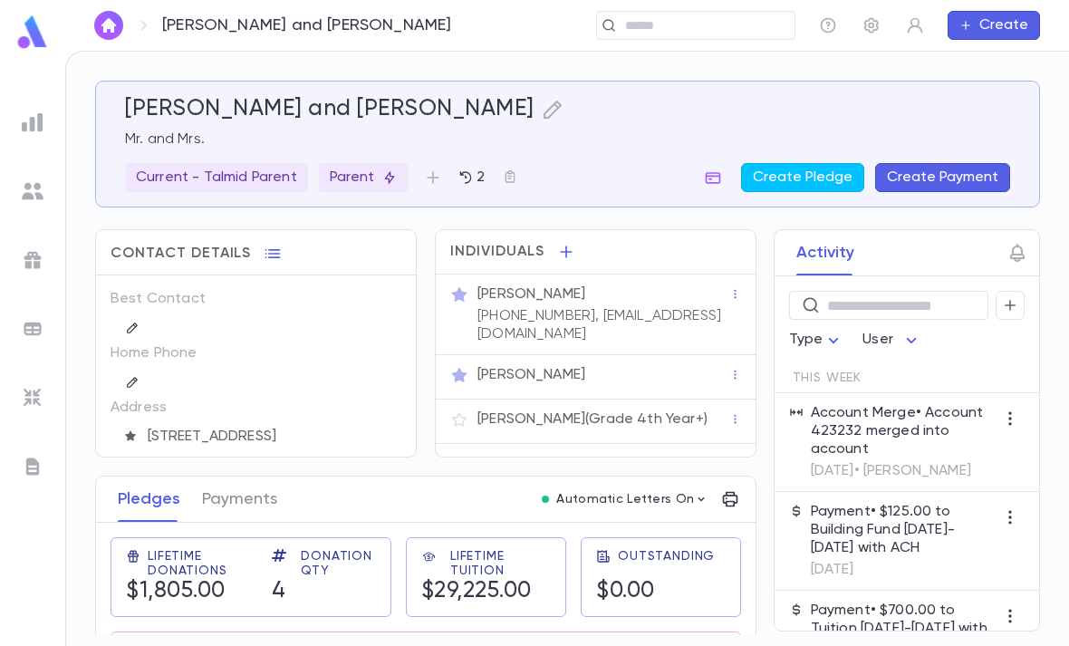
click at [0, 406] on ul at bounding box center [32, 372] width 65 height 547
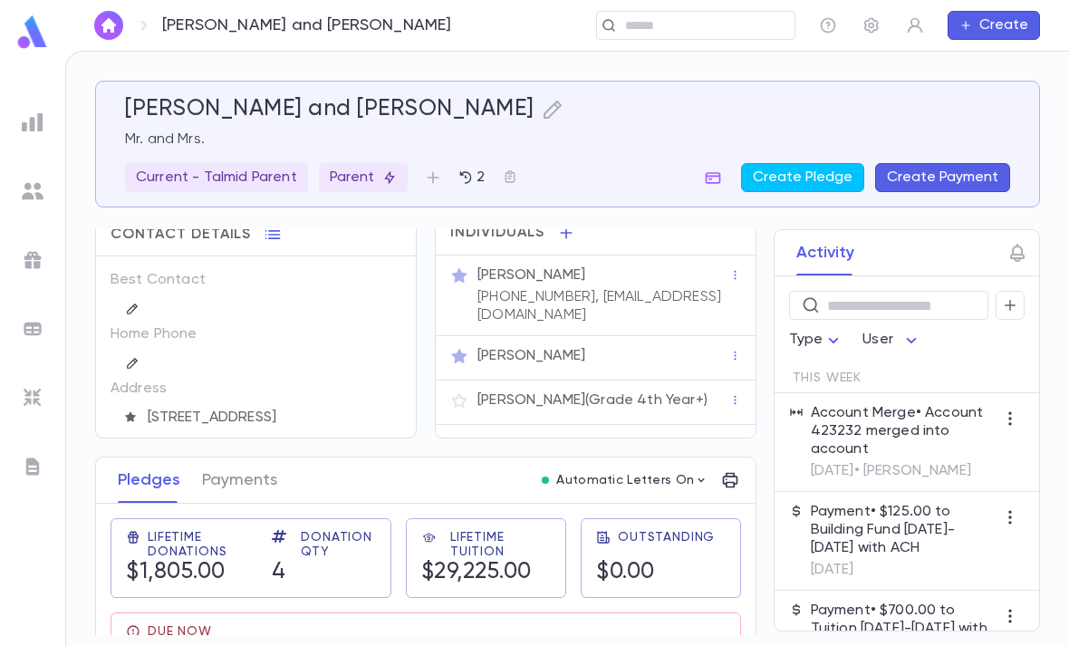
scroll to position [16, 0]
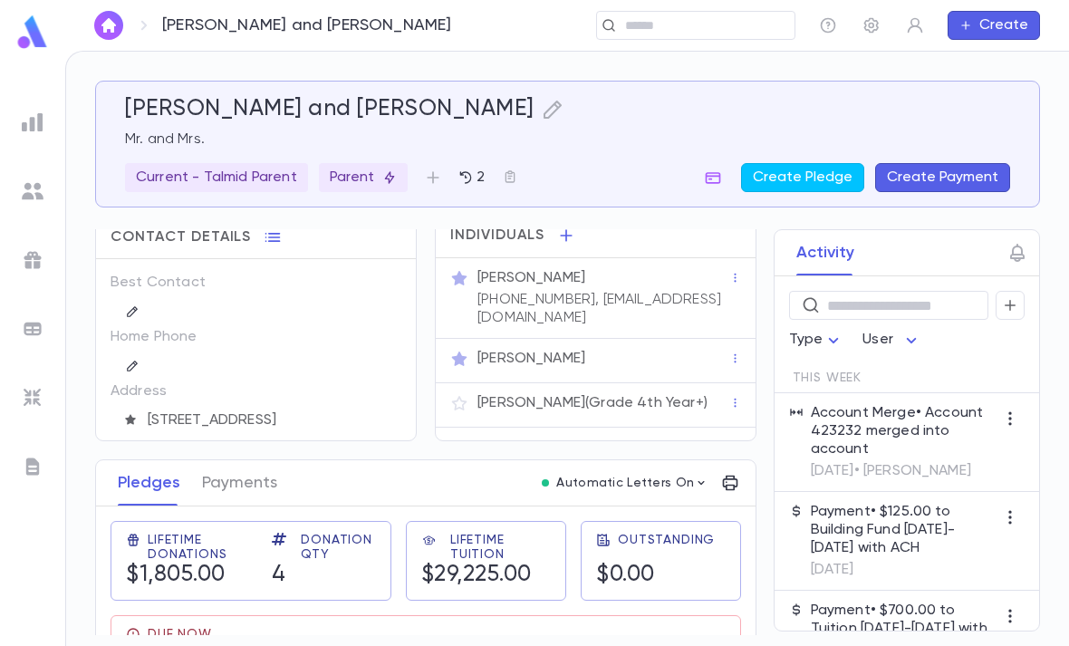
click at [256, 476] on button "Payments" at bounding box center [239, 482] width 75 height 45
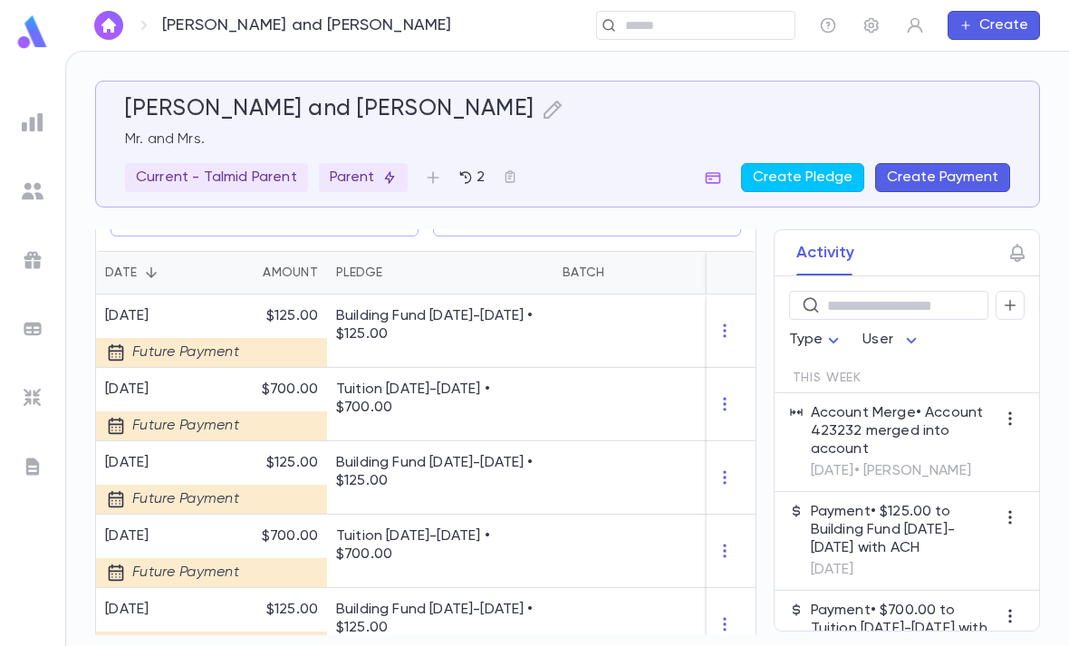
scroll to position [409, 0]
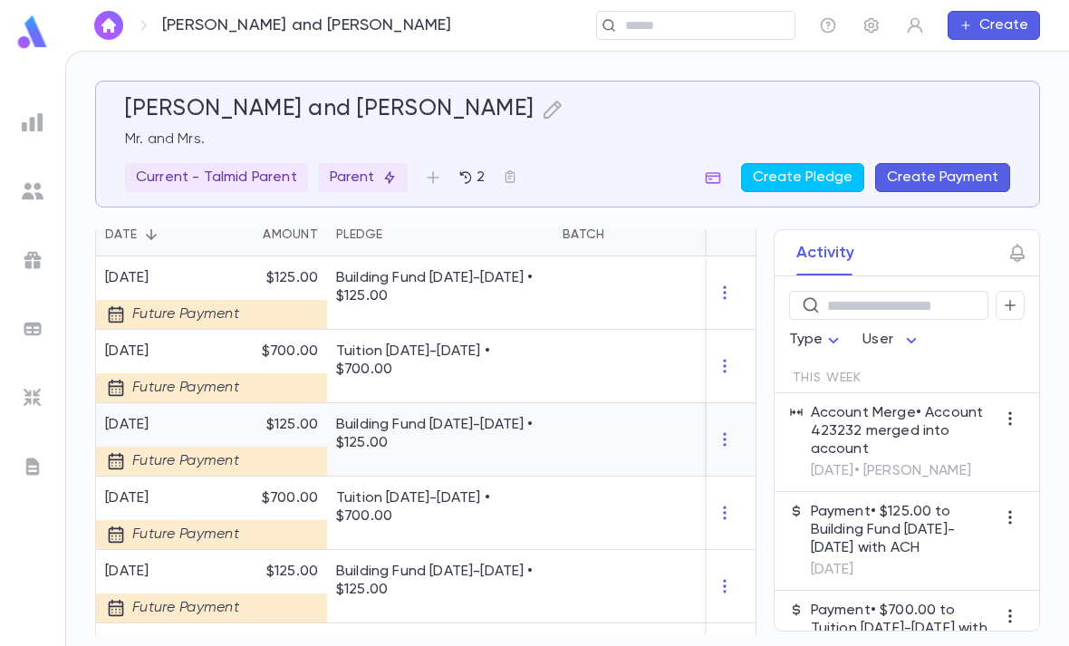
click at [575, 444] on div at bounding box center [630, 439] width 154 height 73
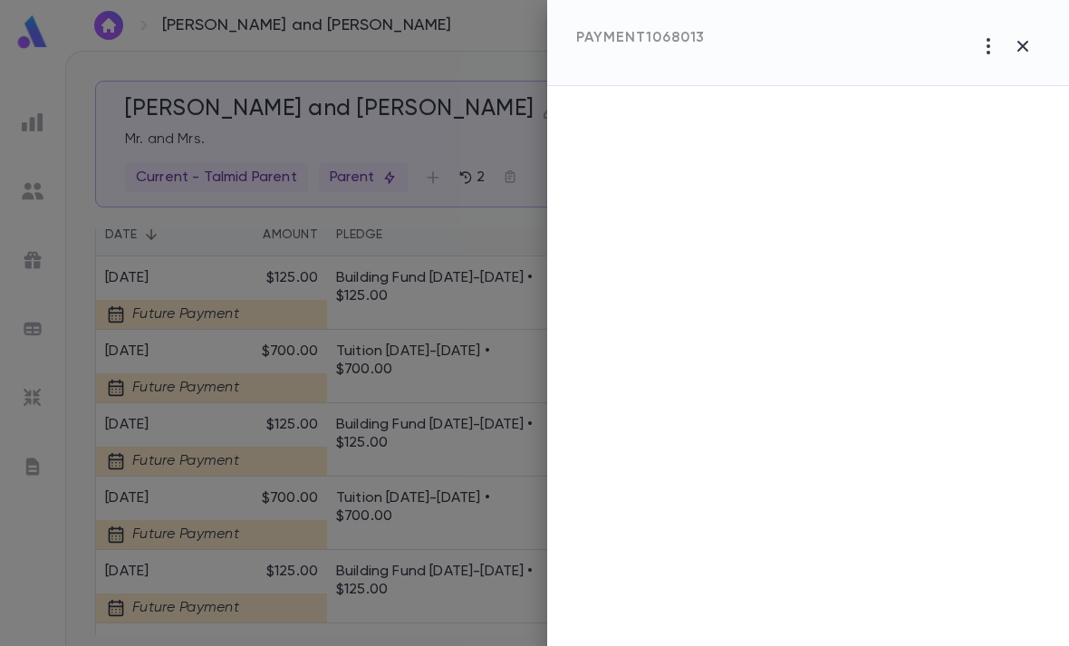
click at [476, 499] on div at bounding box center [534, 323] width 1069 height 646
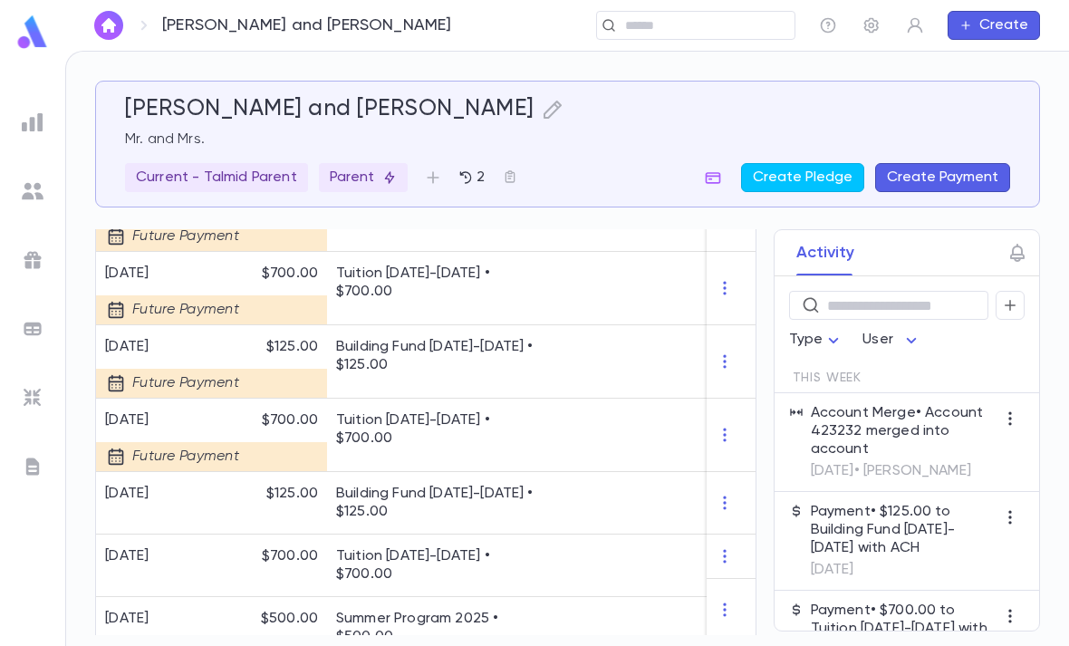
scroll to position [1806, 0]
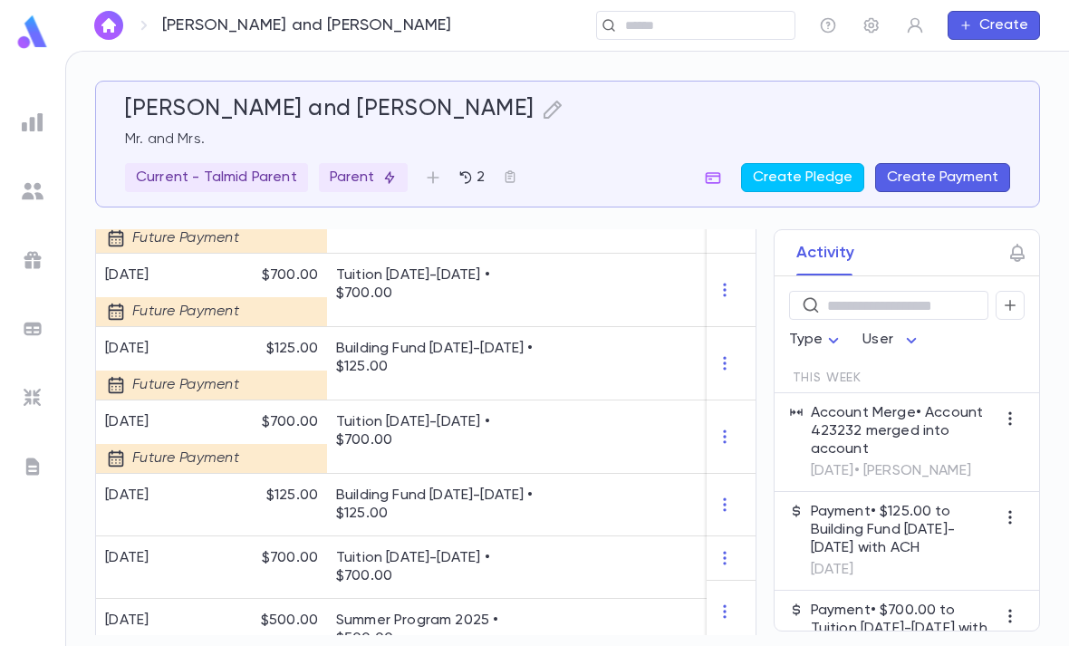
click at [518, 506] on p "Building Fund 2025-2026 • $125.00" at bounding box center [440, 504] width 208 height 36
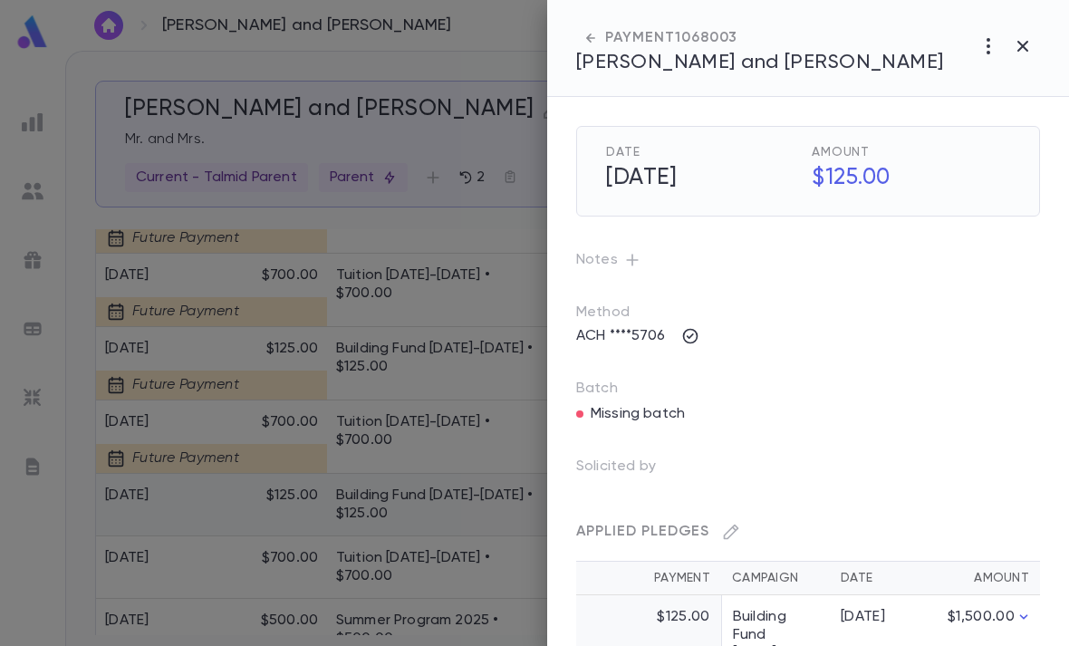
scroll to position [59, 0]
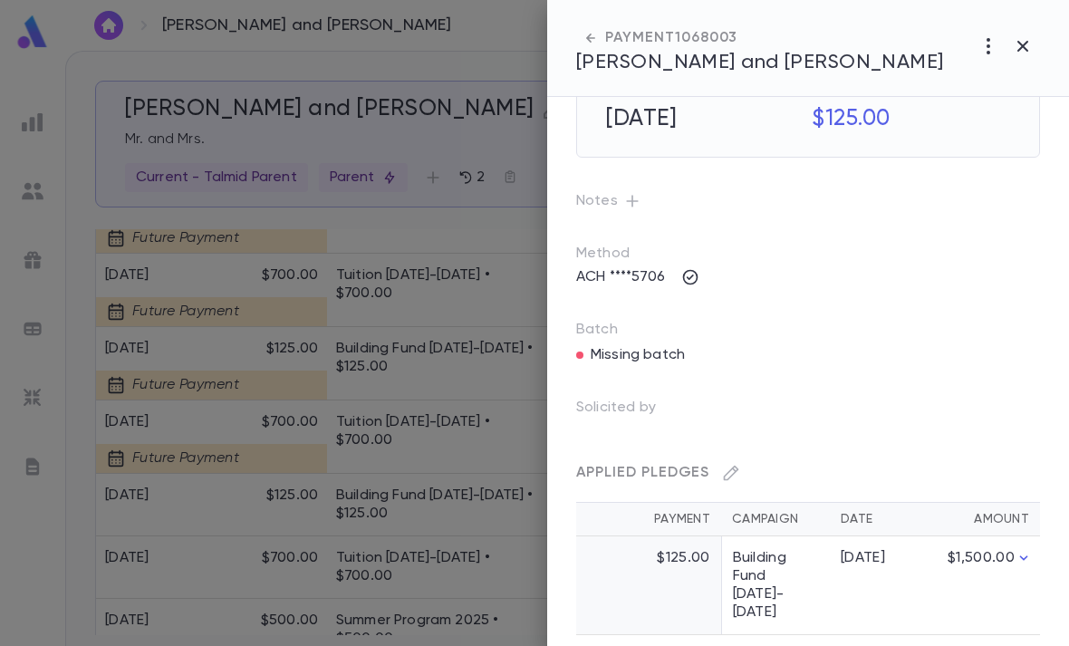
click at [491, 566] on div at bounding box center [534, 323] width 1069 height 646
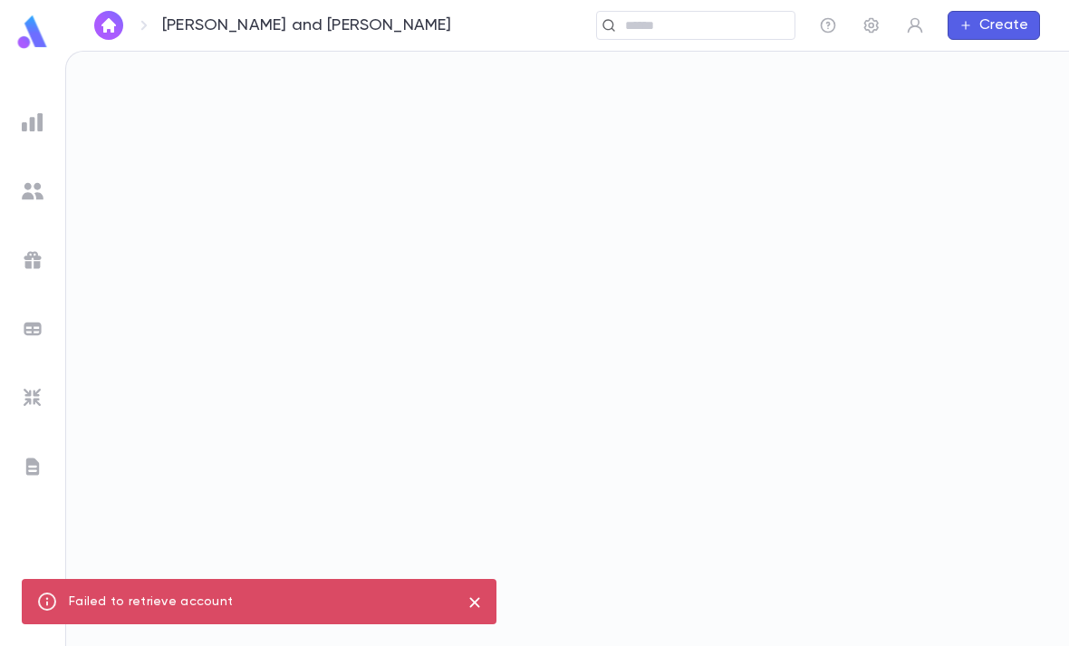
scroll to position [58, 0]
click at [800, 96] on div at bounding box center [567, 349] width 1003 height 594
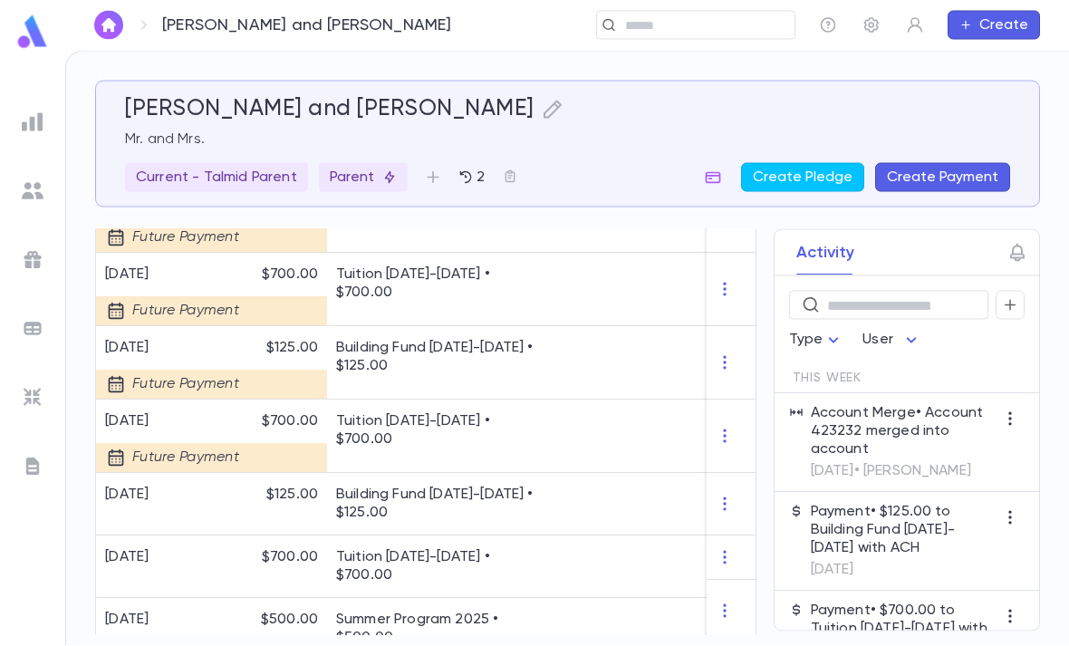
scroll to position [58, 0]
click at [732, 25] on input "text" at bounding box center [690, 25] width 140 height 17
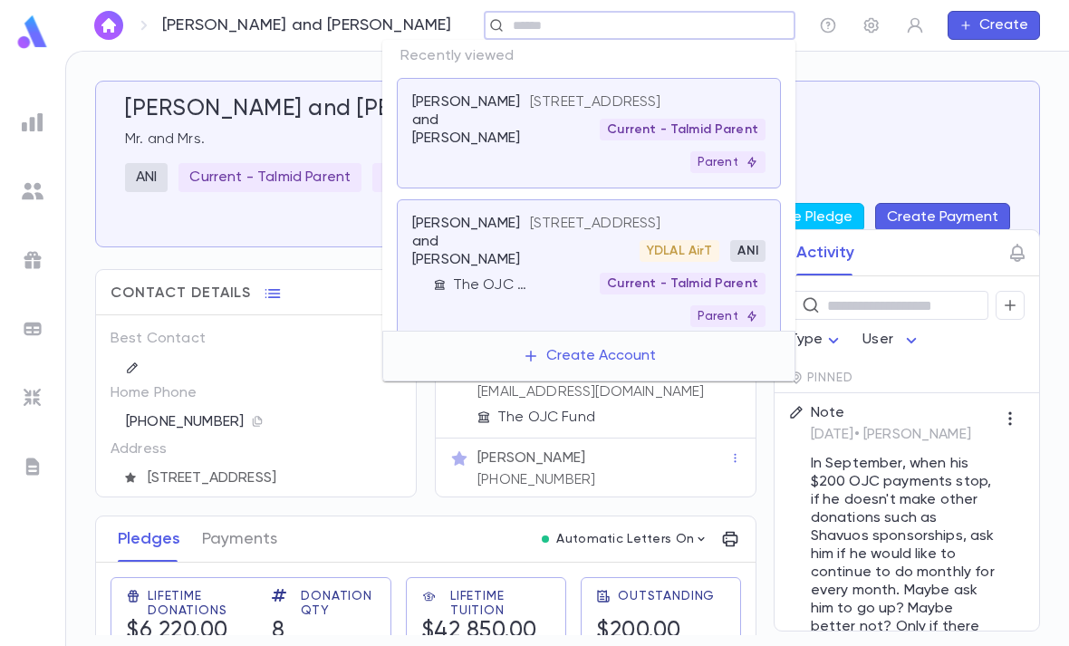
click at [618, 495] on div "Mrs. Rachel Lasar (732) 744-6748" at bounding box center [596, 469] width 320 height 63
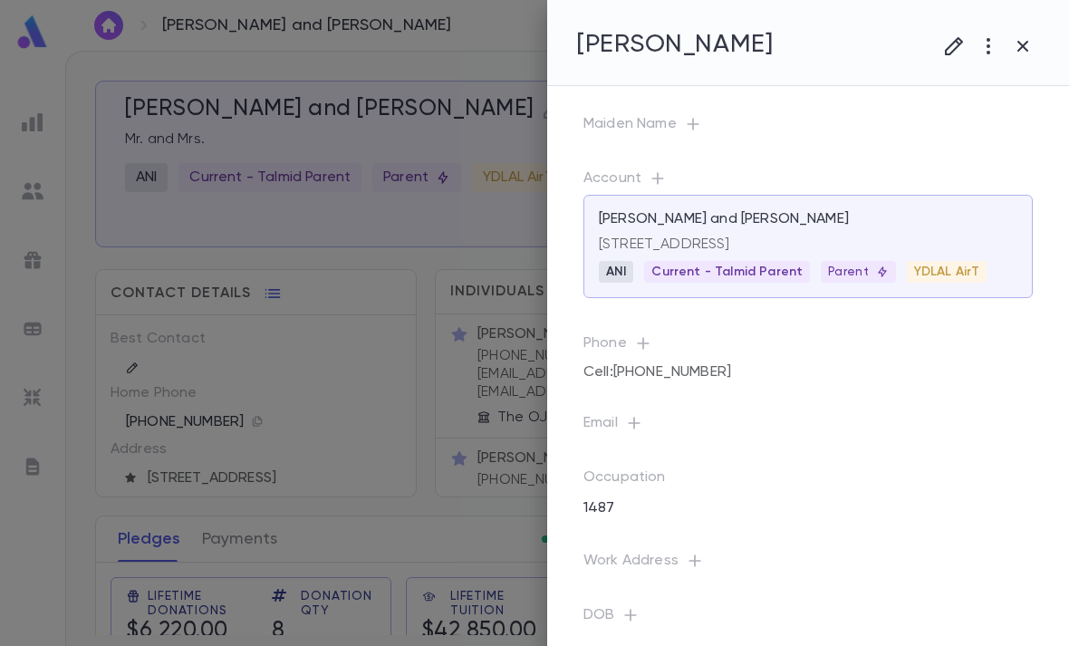
click at [463, 490] on div at bounding box center [534, 323] width 1069 height 646
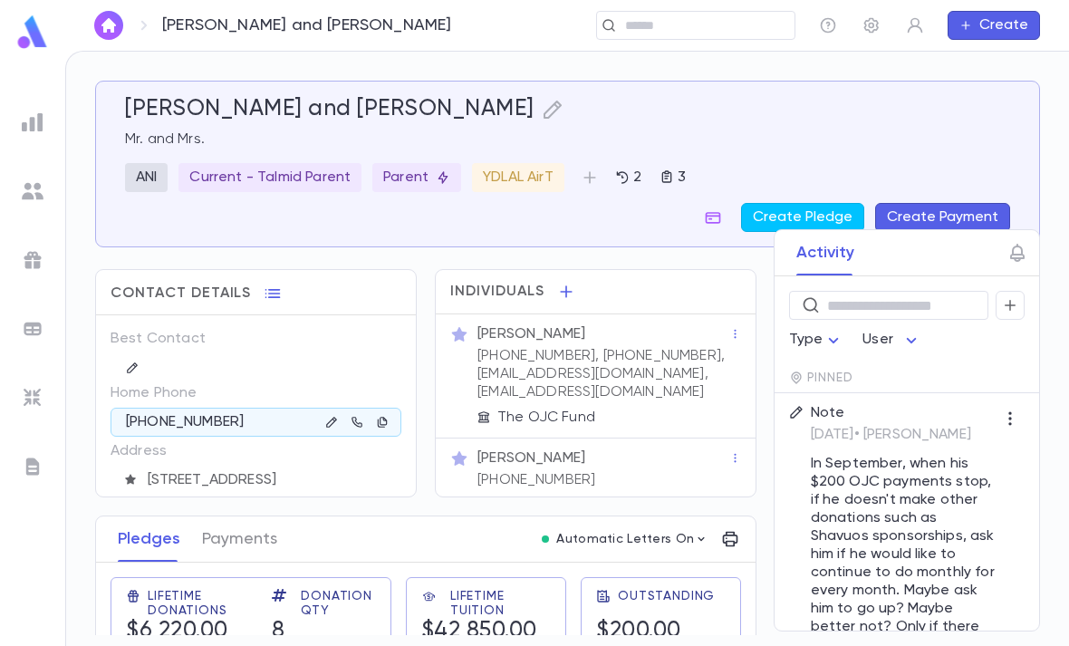
click at [329, 424] on icon "button" at bounding box center [331, 422] width 13 height 13
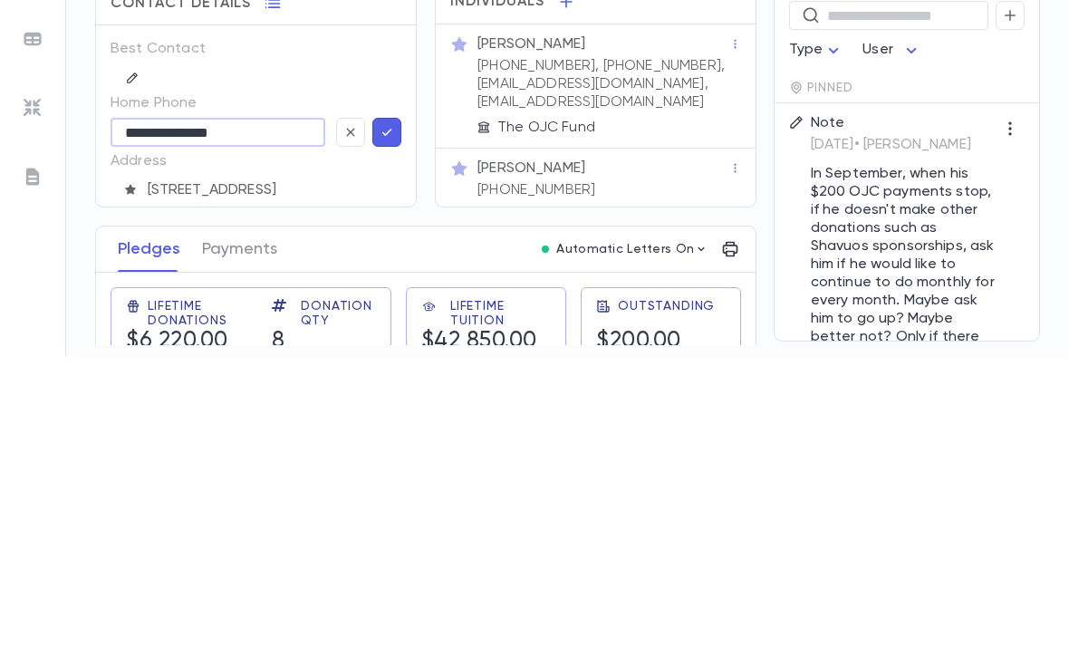
type input "**********"
click at [392, 413] on icon "button" at bounding box center [387, 422] width 16 height 18
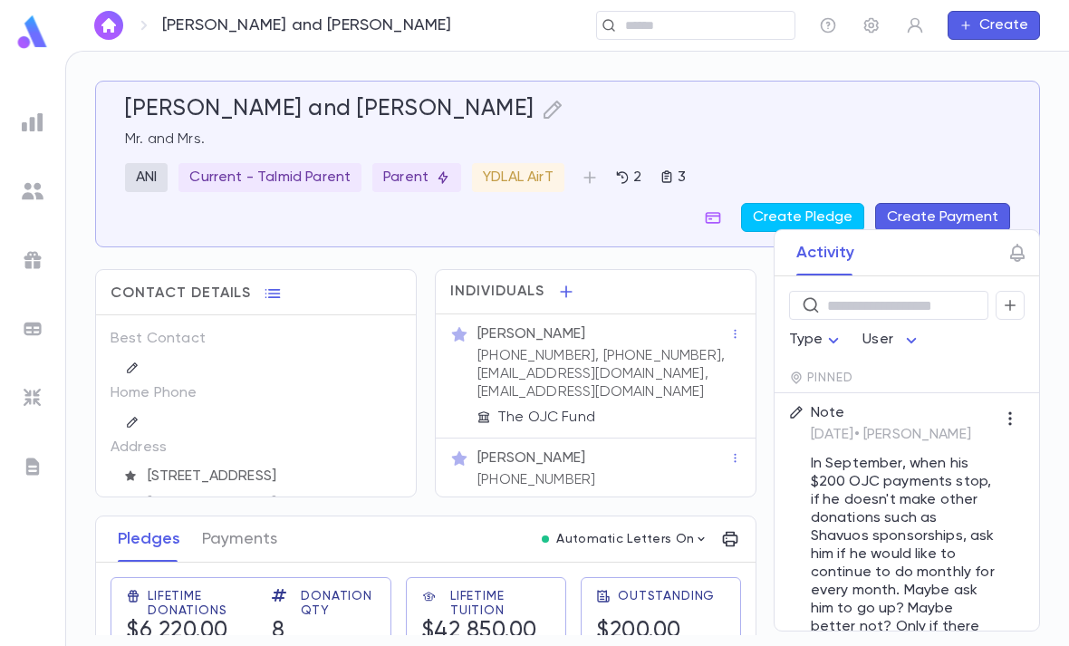
click at [639, 11] on div "​" at bounding box center [695, 25] width 199 height 29
click at [24, 382] on div at bounding box center [32, 397] width 33 height 33
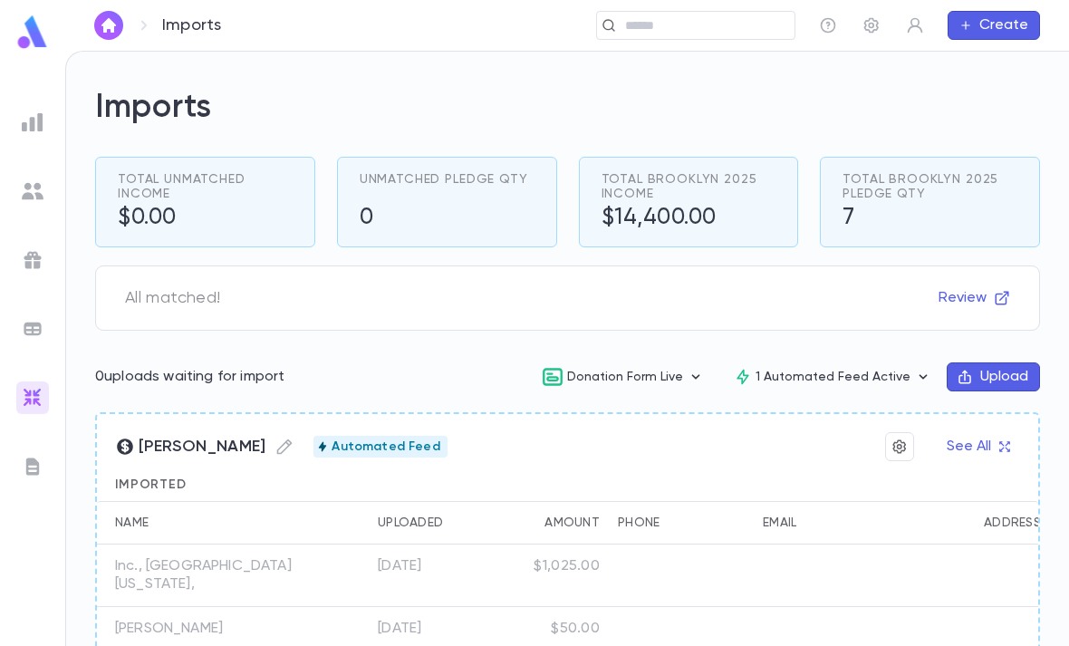
click at [24, 111] on img at bounding box center [33, 122] width 22 height 22
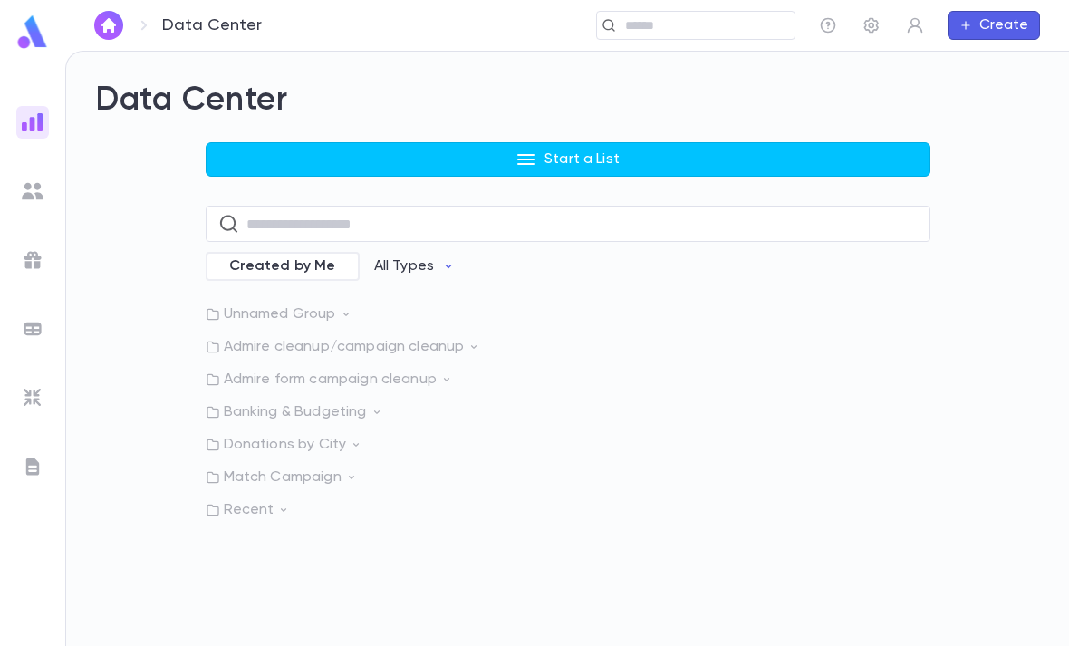
click at [236, 501] on p "Recent" at bounding box center [568, 510] width 725 height 18
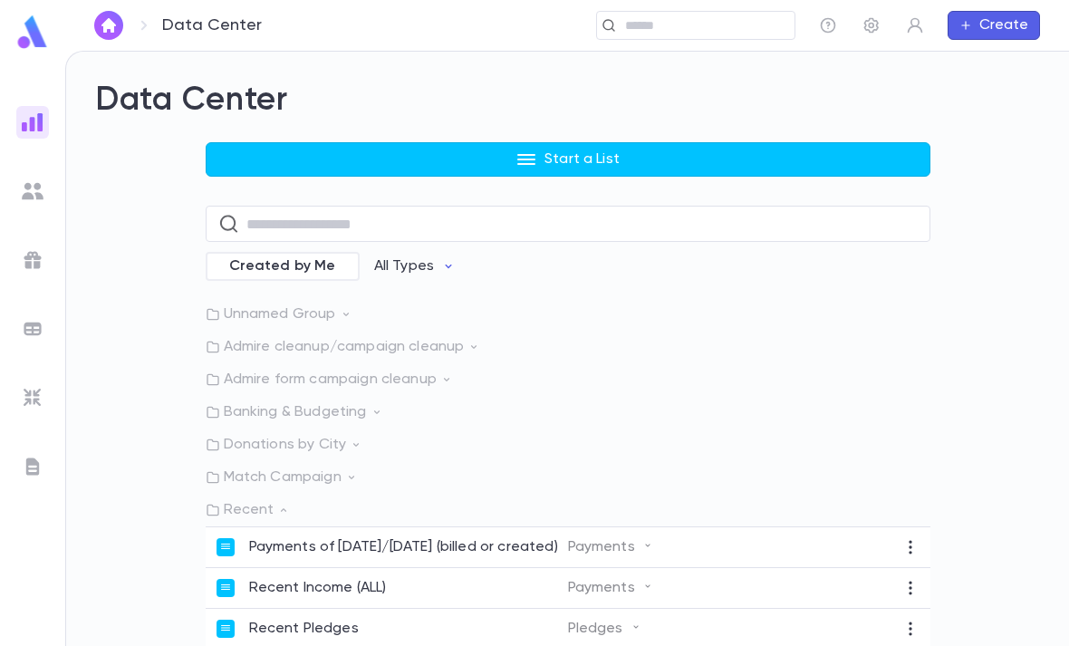
click at [232, 305] on div "Unnamed Group Admire cleanup/campaign cleanup Admire form campaign cleanup Bank…" at bounding box center [568, 477] width 725 height 344
click at [247, 338] on p "Admire cleanup/campaign cleanup" at bounding box center [568, 347] width 725 height 18
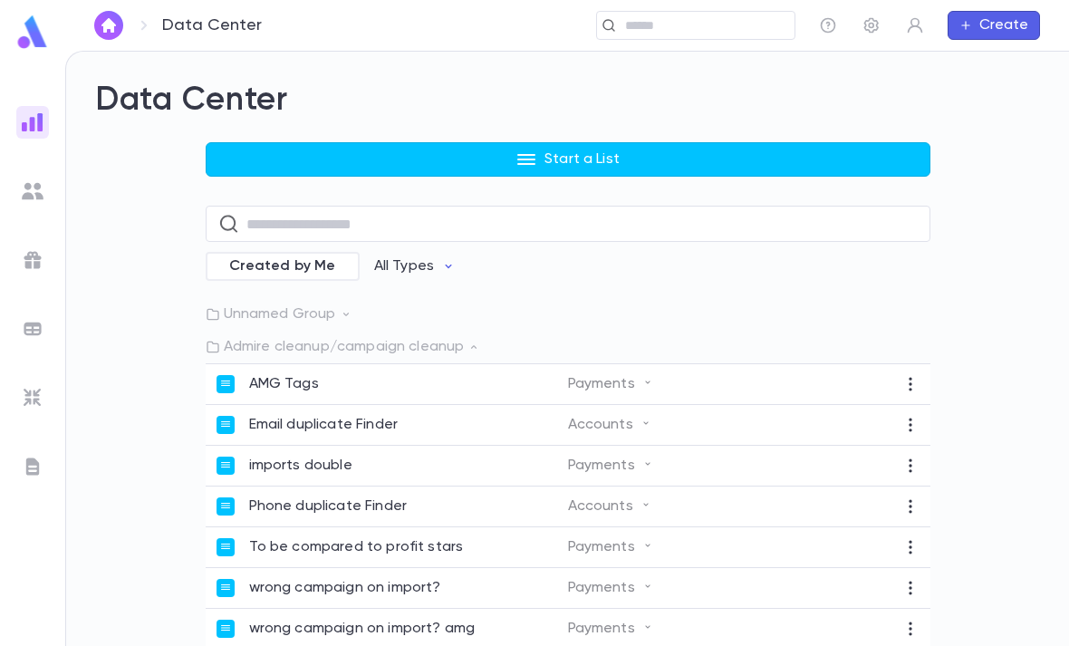
click at [251, 338] on p "Admire cleanup/campaign cleanup" at bounding box center [568, 347] width 725 height 18
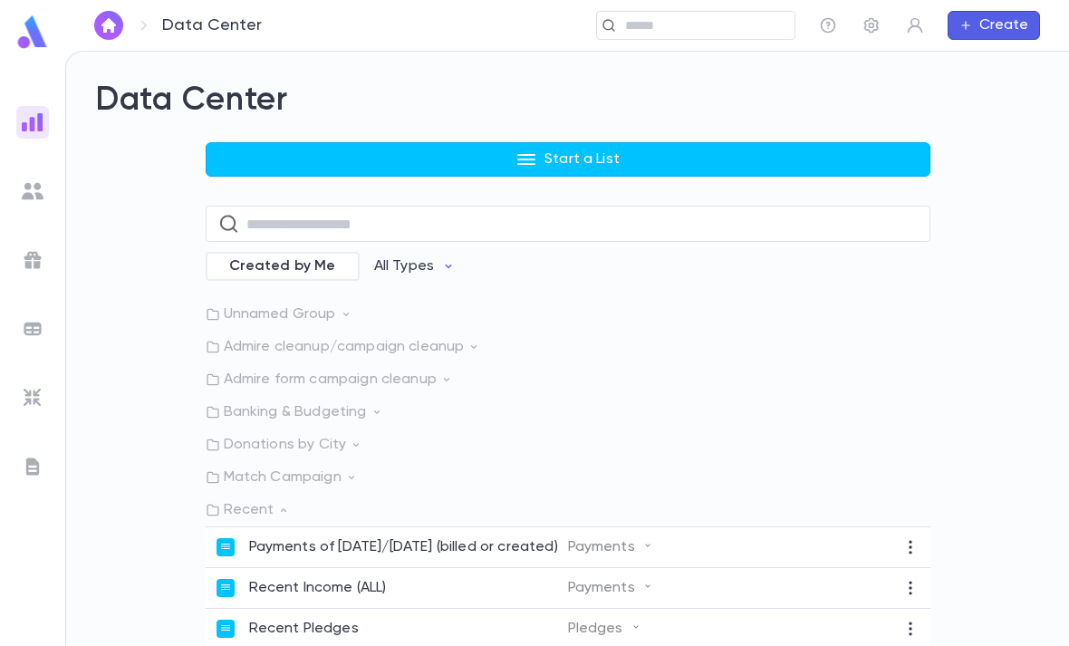
click at [245, 370] on p "Admire form campaign cleanup" at bounding box center [568, 379] width 725 height 18
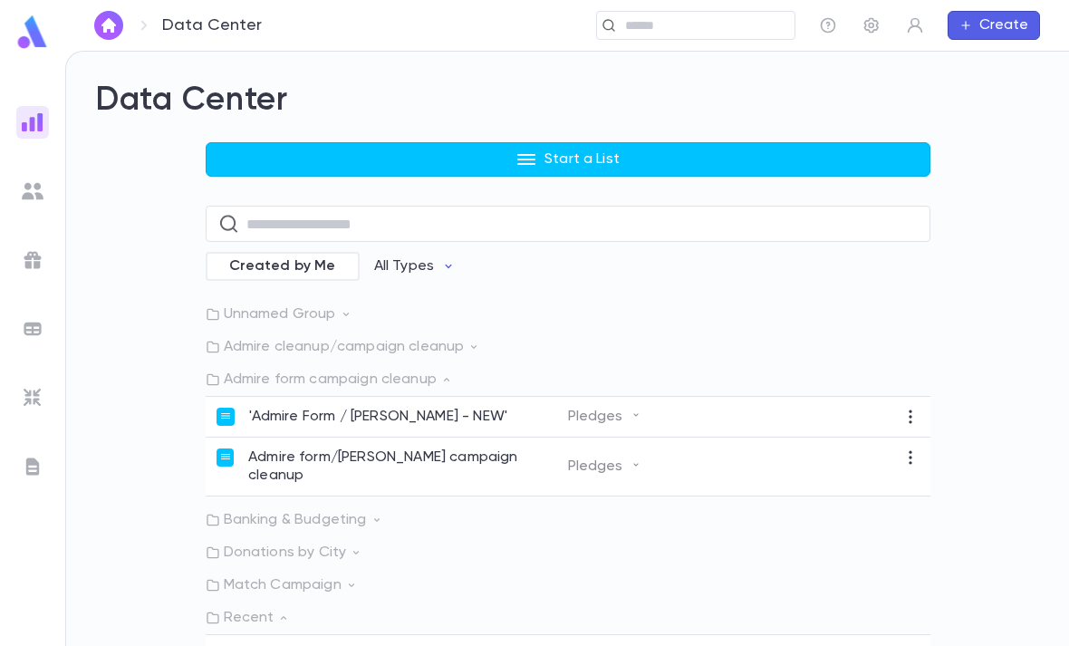
click at [262, 408] on p "'Admire Form / Zelle Zap - NEW'" at bounding box center [378, 417] width 259 height 18
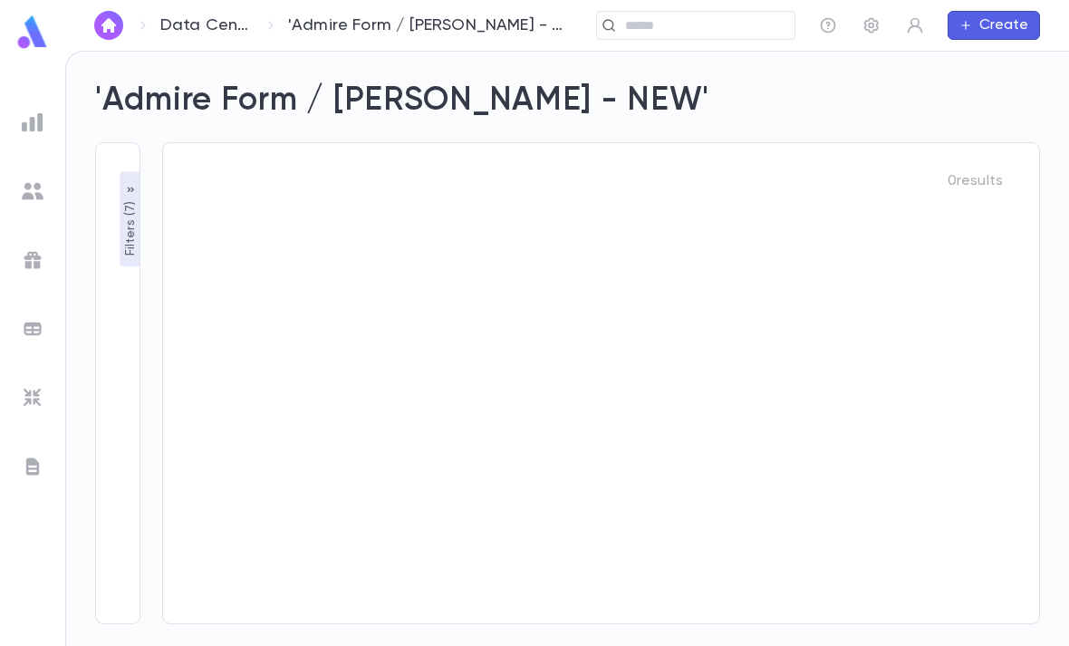
type input "**********"
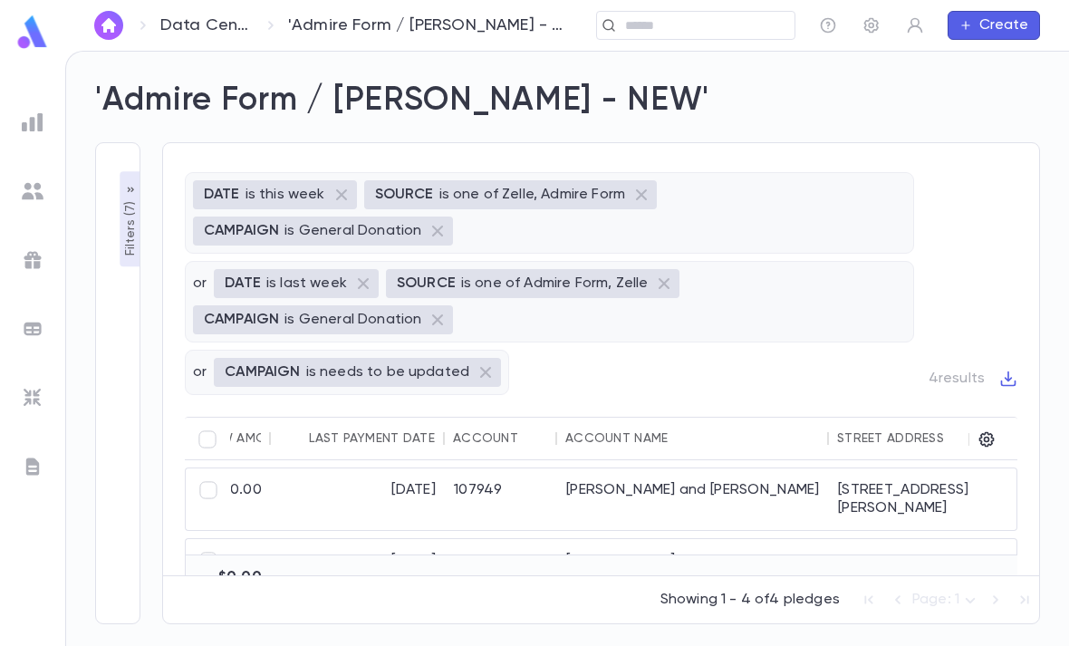
scroll to position [0, 591]
click at [671, 468] on div "[PERSON_NAME] and [PERSON_NAME]" at bounding box center [695, 499] width 272 height 62
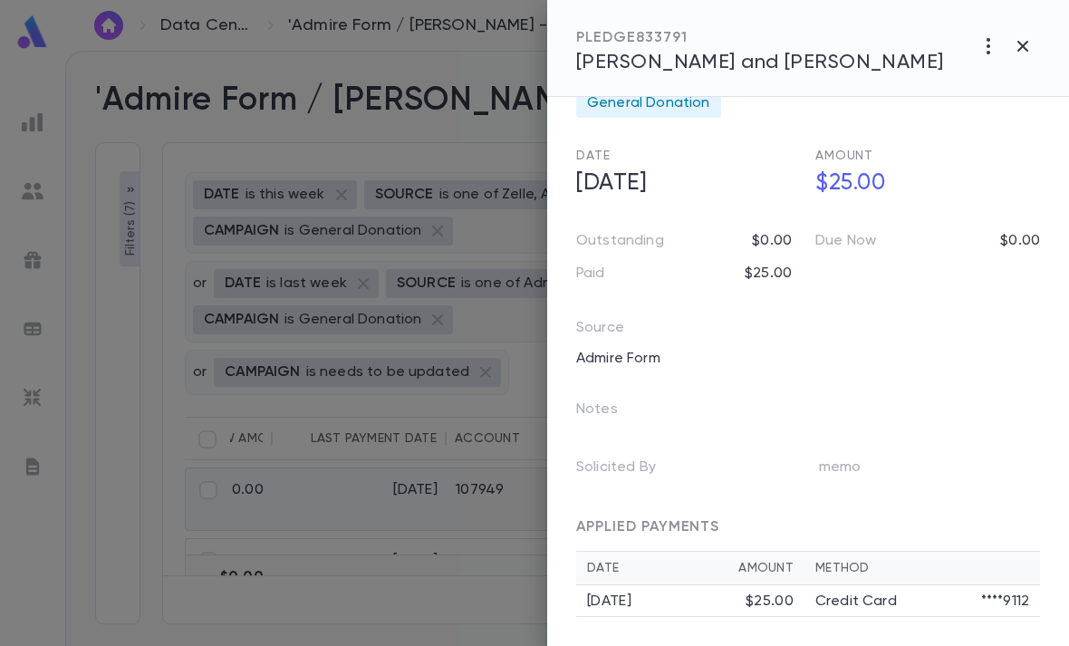
scroll to position [74, 0]
click at [740, 599] on div "[DATE]" at bounding box center [666, 601] width 159 height 18
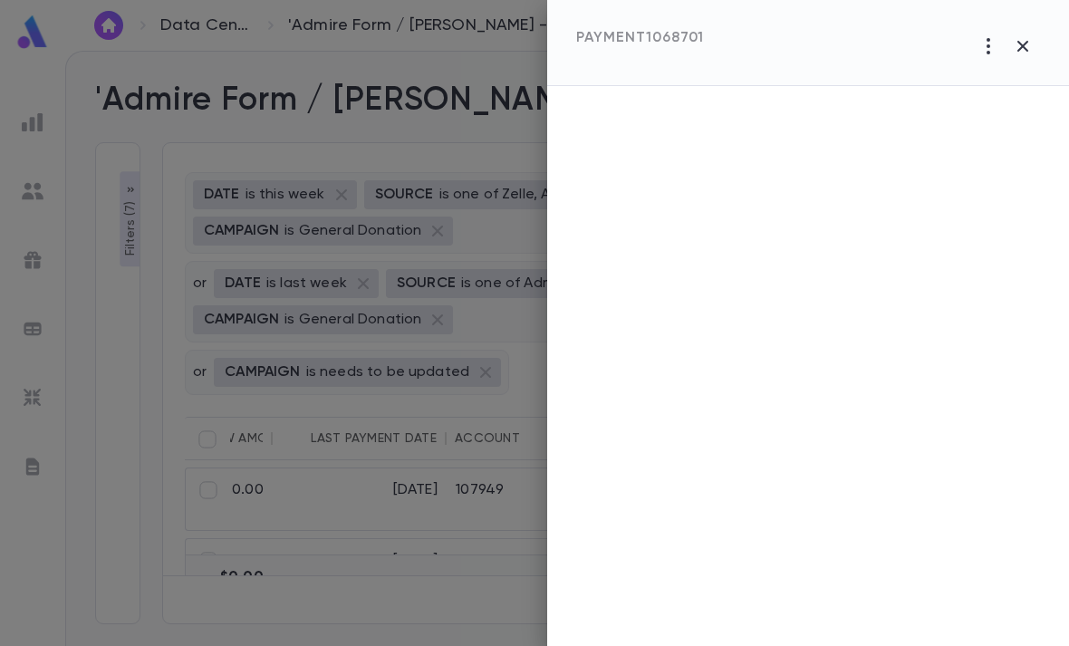
scroll to position [0, 0]
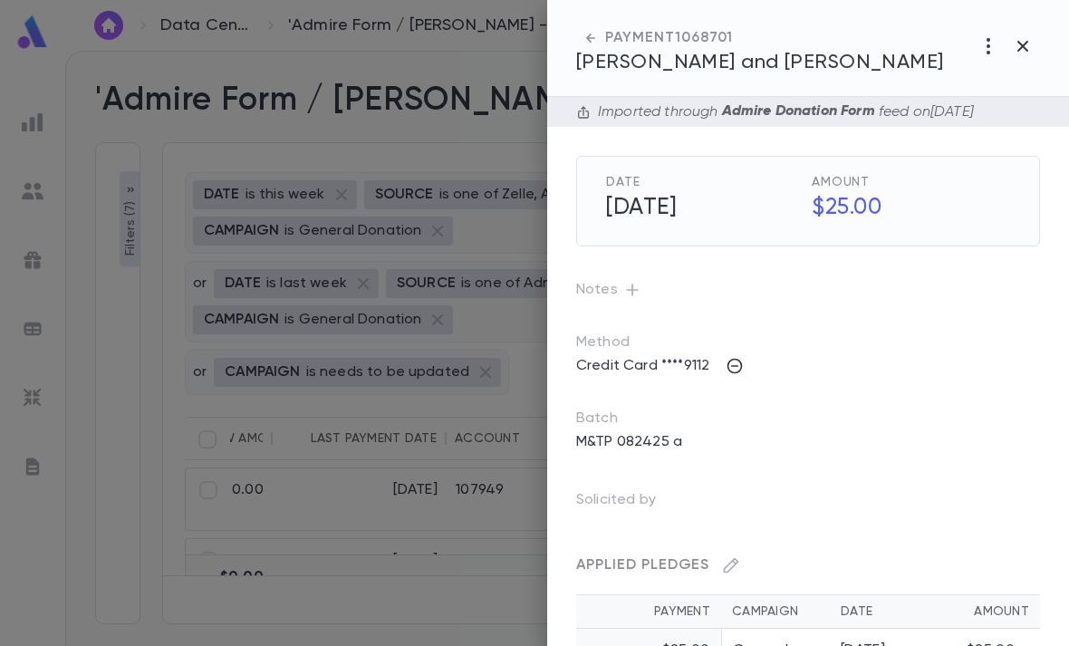
click at [747, 72] on span "[PERSON_NAME] and [PERSON_NAME]" at bounding box center [760, 63] width 368 height 20
click at [389, 380] on div at bounding box center [534, 323] width 1069 height 646
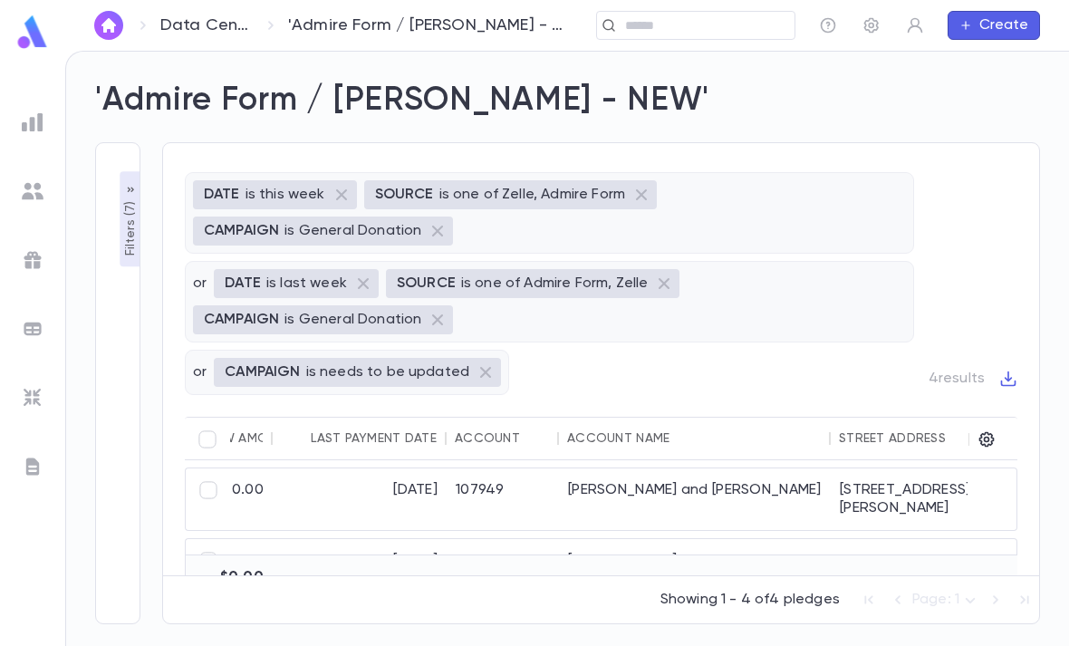
click at [692, 18] on input "text" at bounding box center [704, 25] width 168 height 17
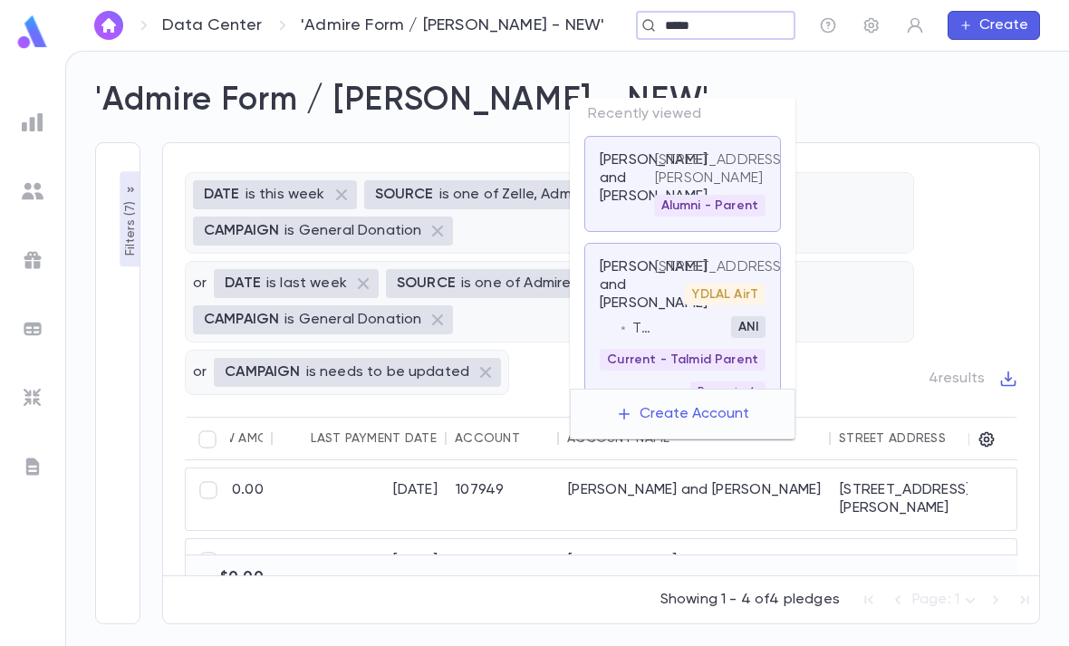
type input "******"
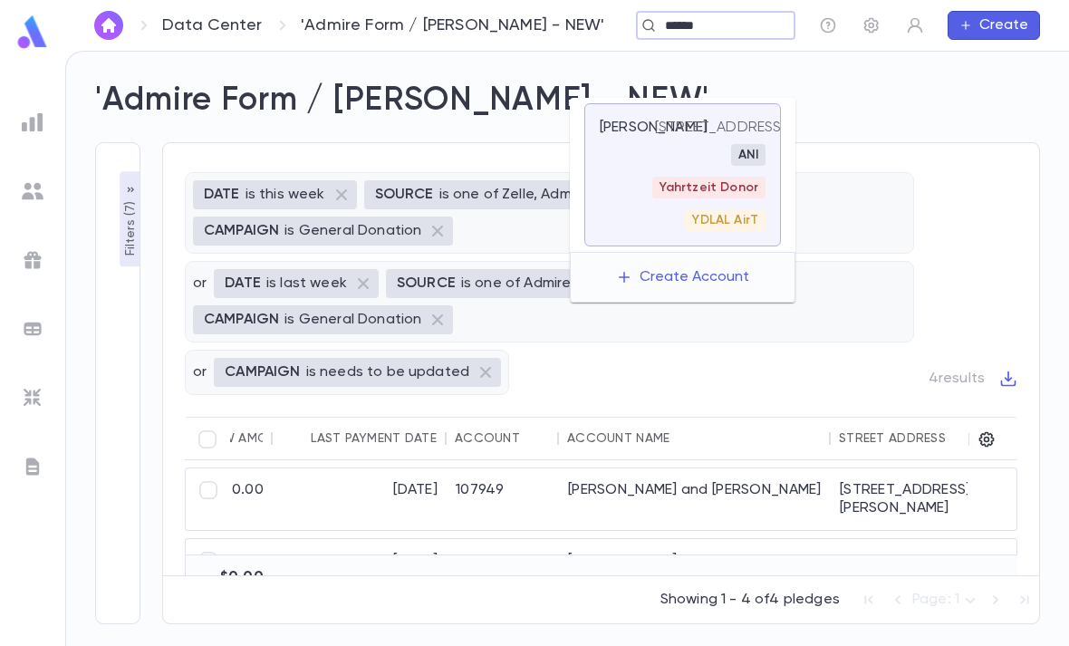
click at [703, 180] on span "Yahrtzeit Donor" at bounding box center [708, 187] width 113 height 14
click at [674, 177] on div "Yahrtzeit Donor" at bounding box center [708, 188] width 113 height 22
click at [640, 119] on div "Balsam, Michal" at bounding box center [627, 175] width 55 height 112
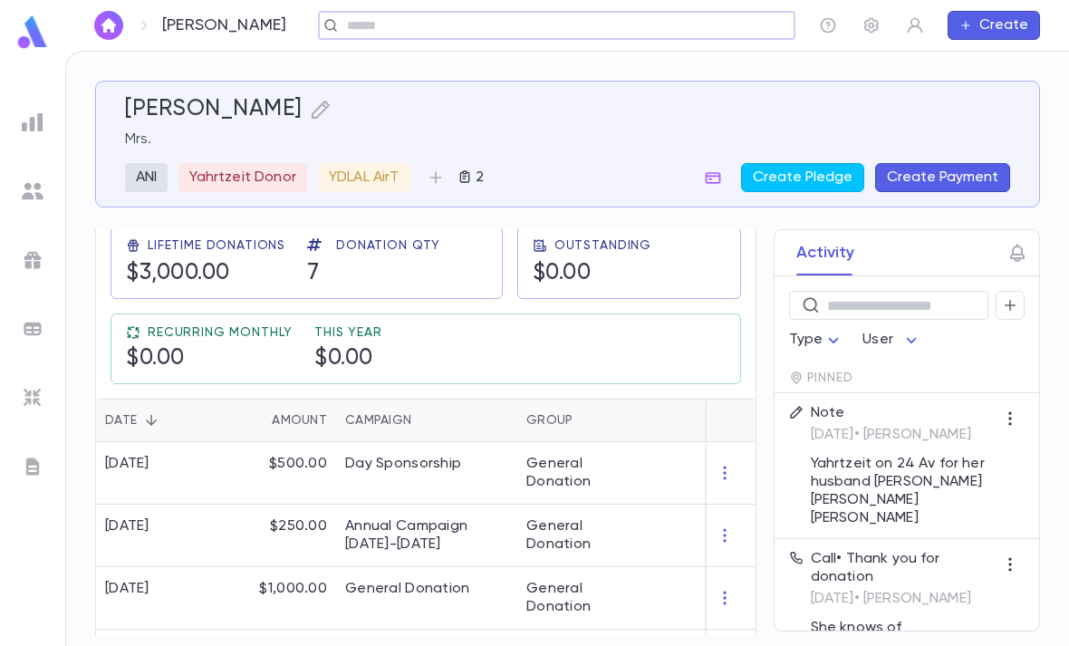
scroll to position [332, 0]
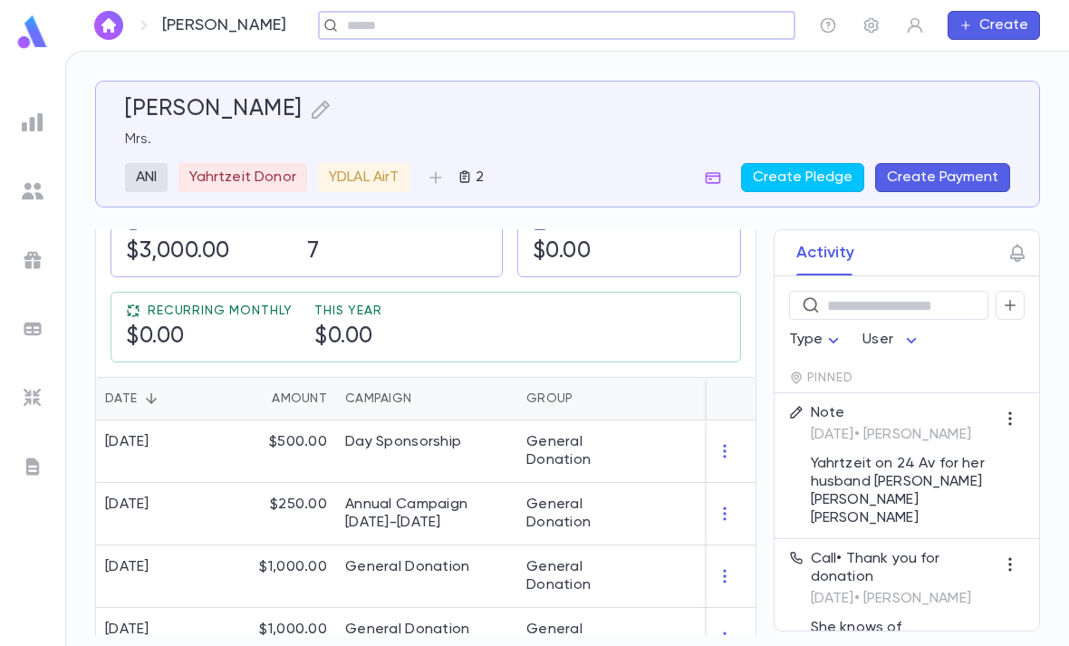
click at [592, 495] on div "General Donation" at bounding box center [585, 513] width 118 height 36
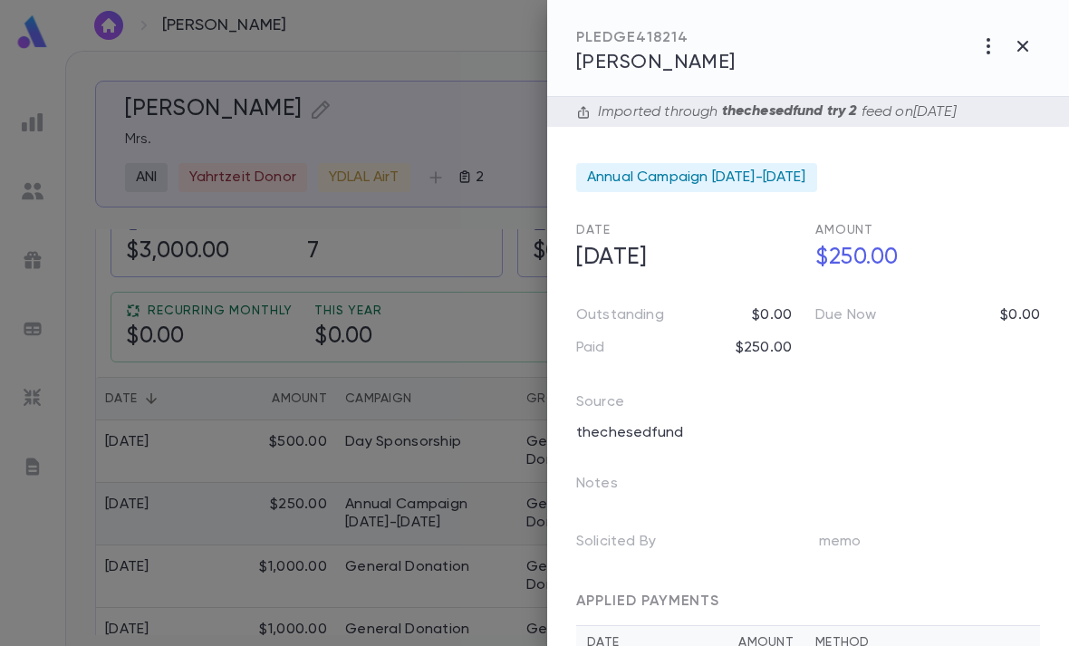
click at [457, 421] on div at bounding box center [534, 323] width 1069 height 646
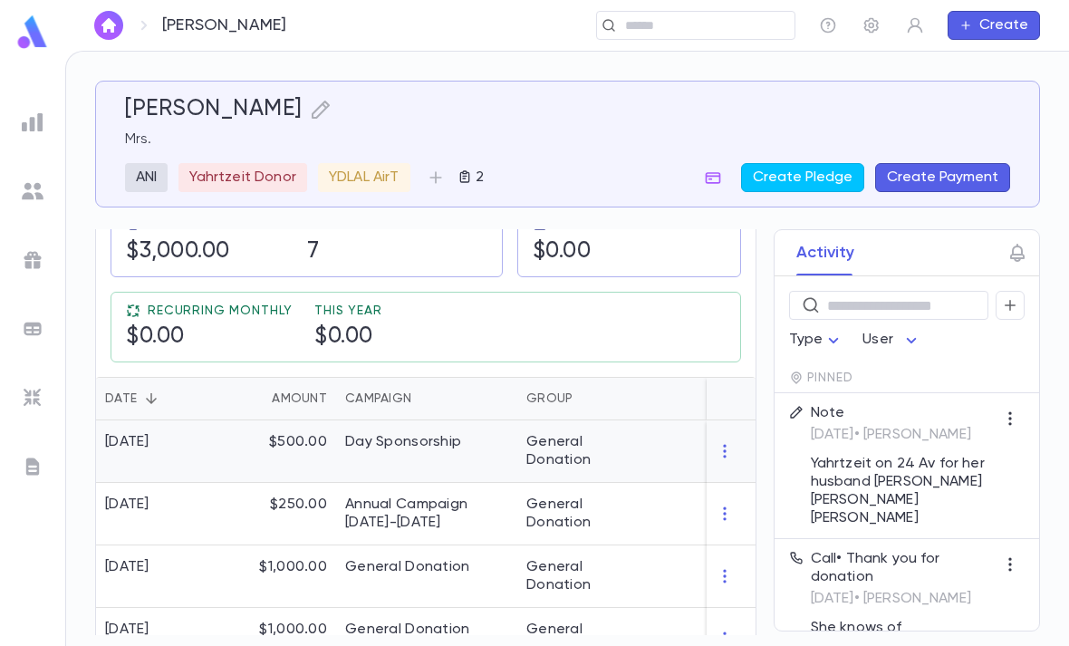
click at [534, 420] on div "General Donation" at bounding box center [585, 451] width 136 height 63
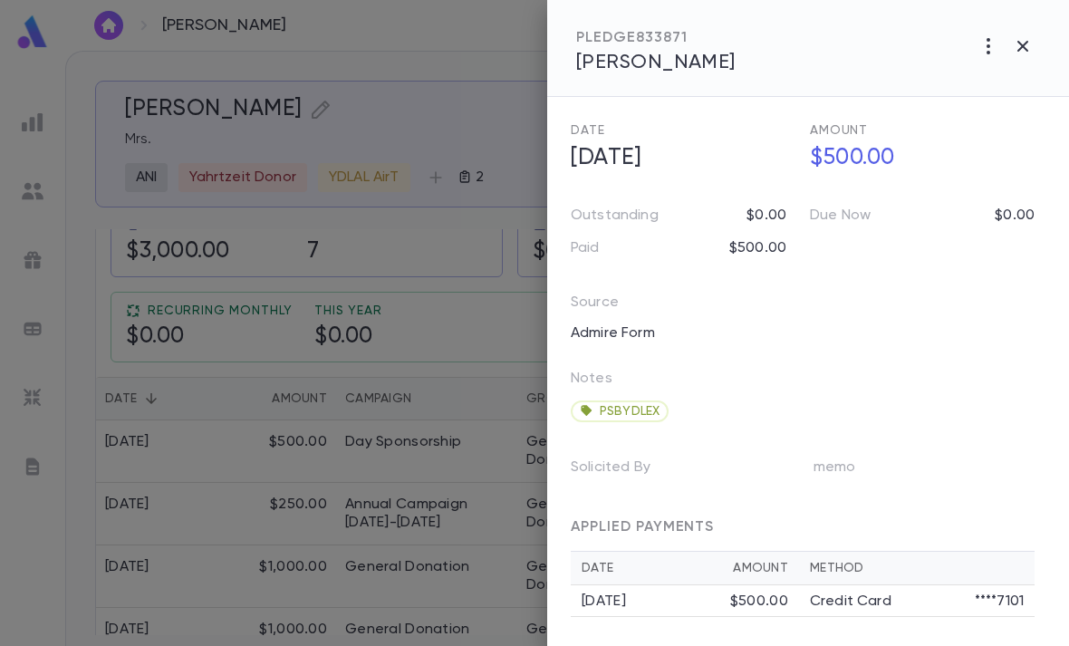
click at [400, 421] on div at bounding box center [534, 323] width 1069 height 646
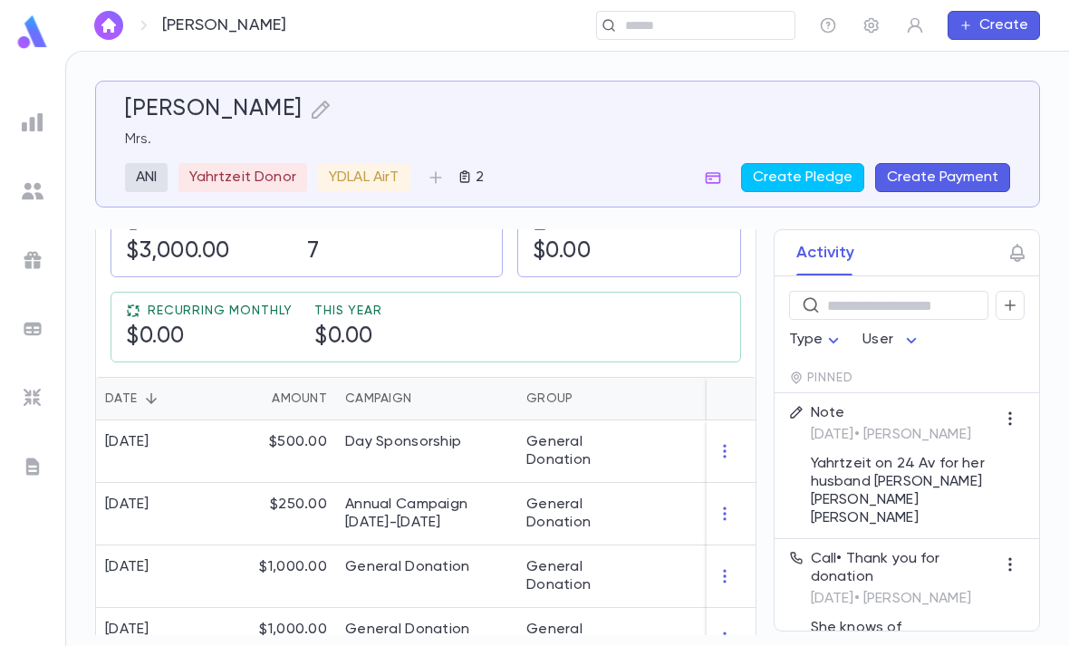
click at [681, 18] on input "text" at bounding box center [690, 25] width 140 height 17
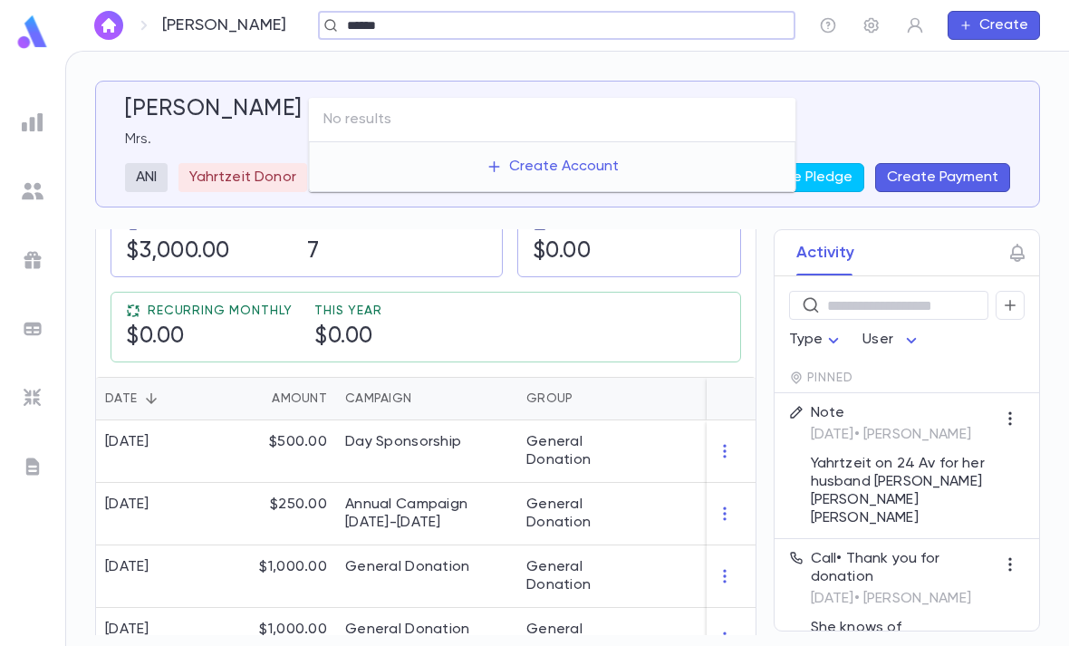
type input "*****"
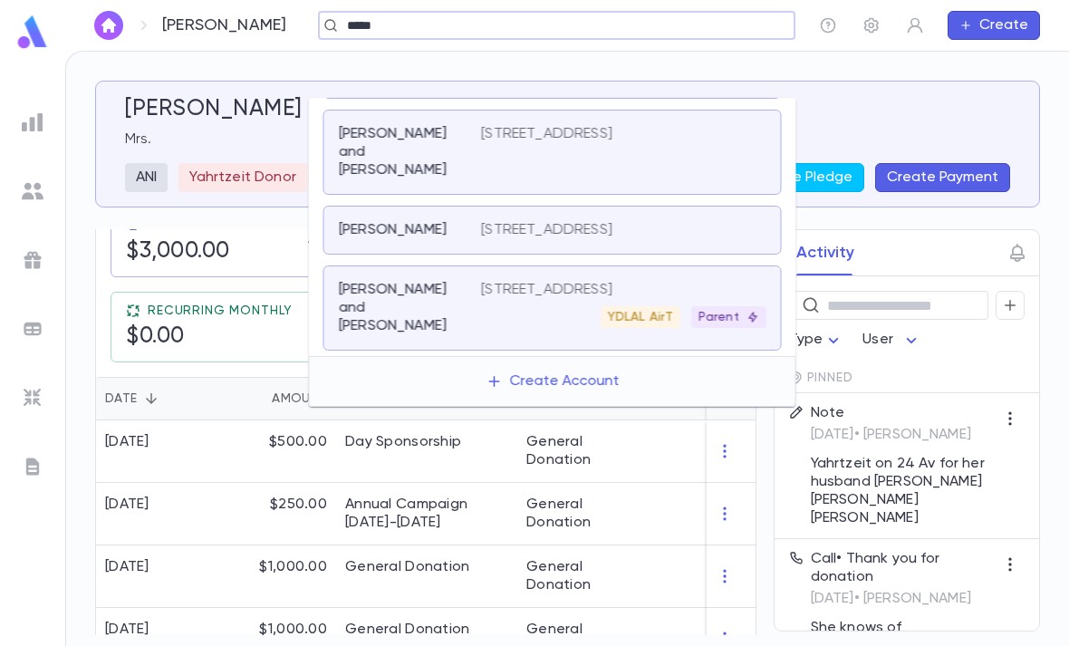
scroll to position [524, 0]
click at [553, 281] on div "84-14 117th Street, Richmond Hill NY 11418 YDLAL AirT Parent" at bounding box center [623, 304] width 285 height 47
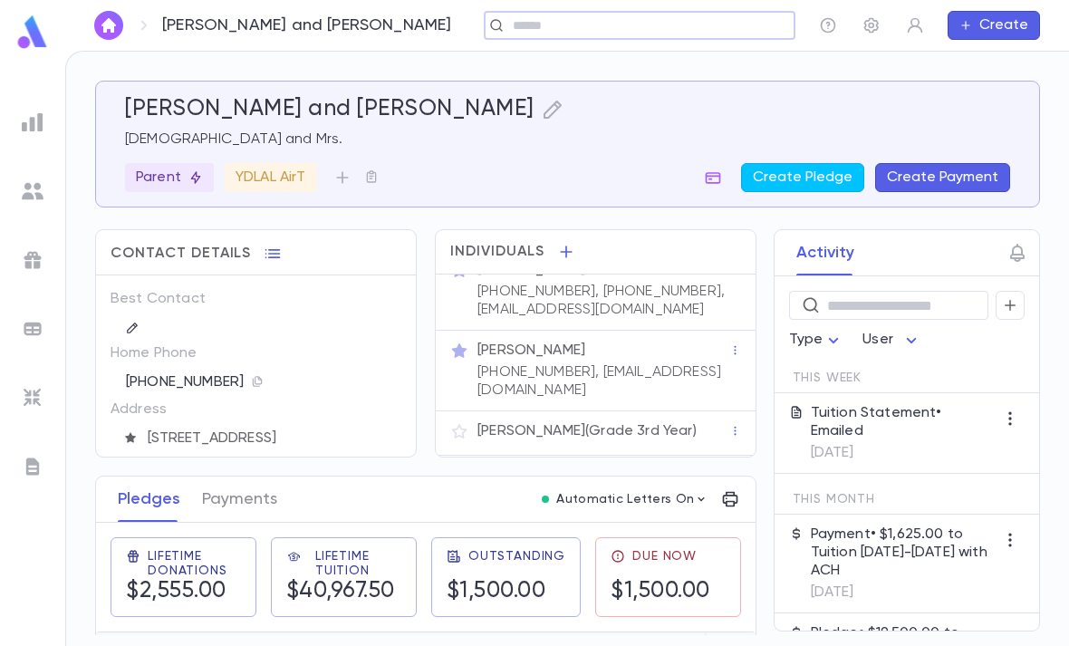
scroll to position [24, 0]
click at [253, 376] on icon "button" at bounding box center [257, 381] width 9 height 10
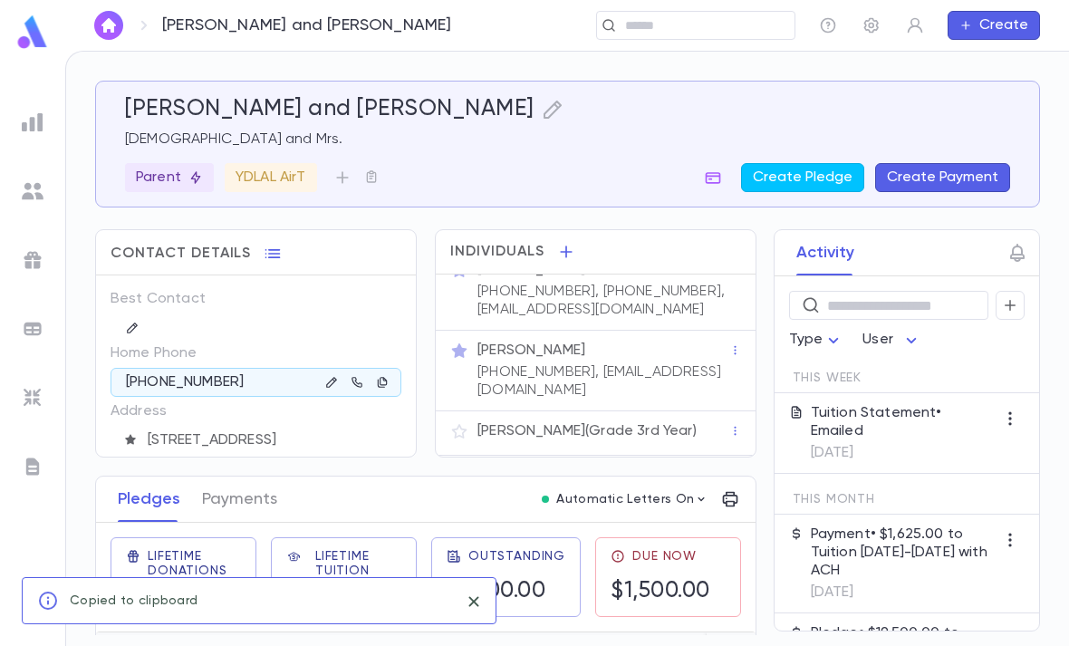
click at [331, 377] on icon "button" at bounding box center [331, 382] width 10 height 10
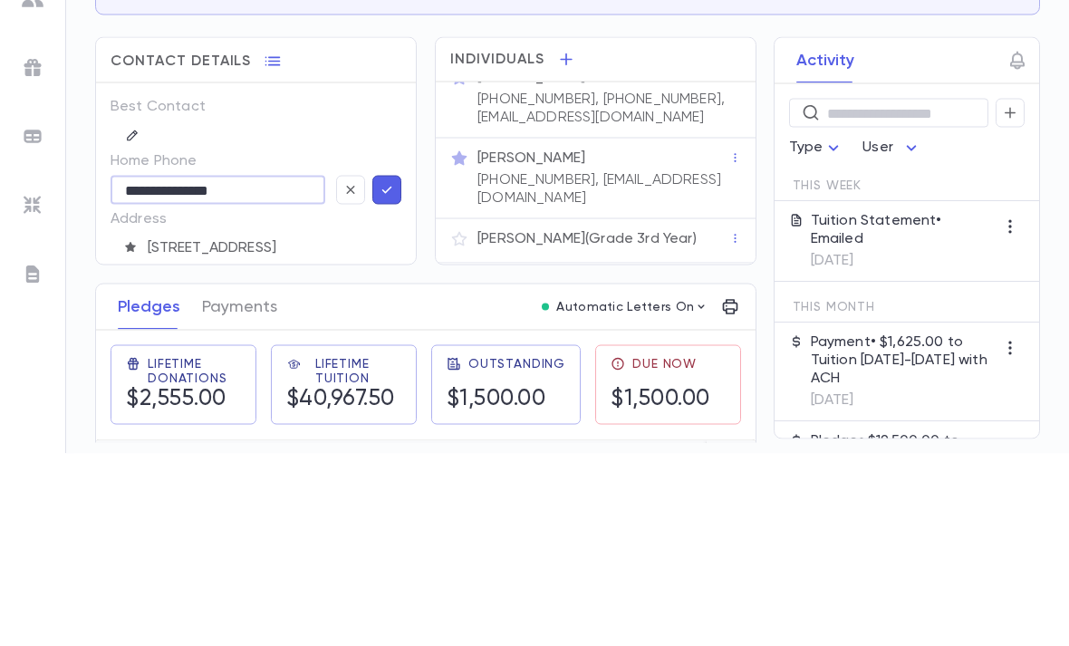
click at [348, 378] on icon "button" at bounding box center [351, 382] width 8 height 8
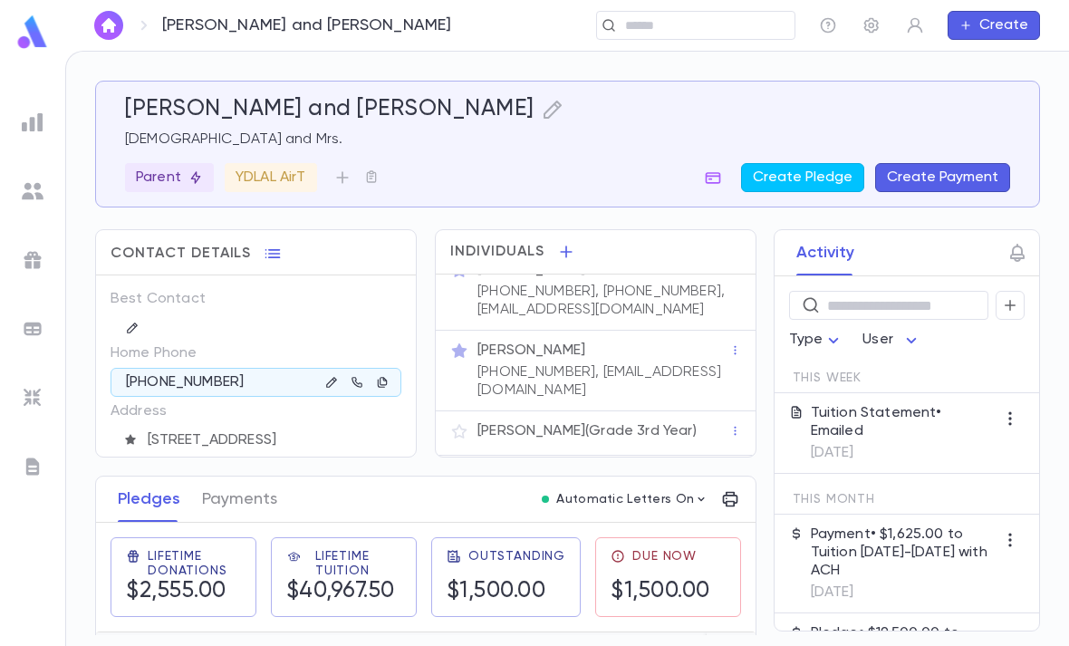
click at [333, 377] on icon "button" at bounding box center [331, 382] width 10 height 10
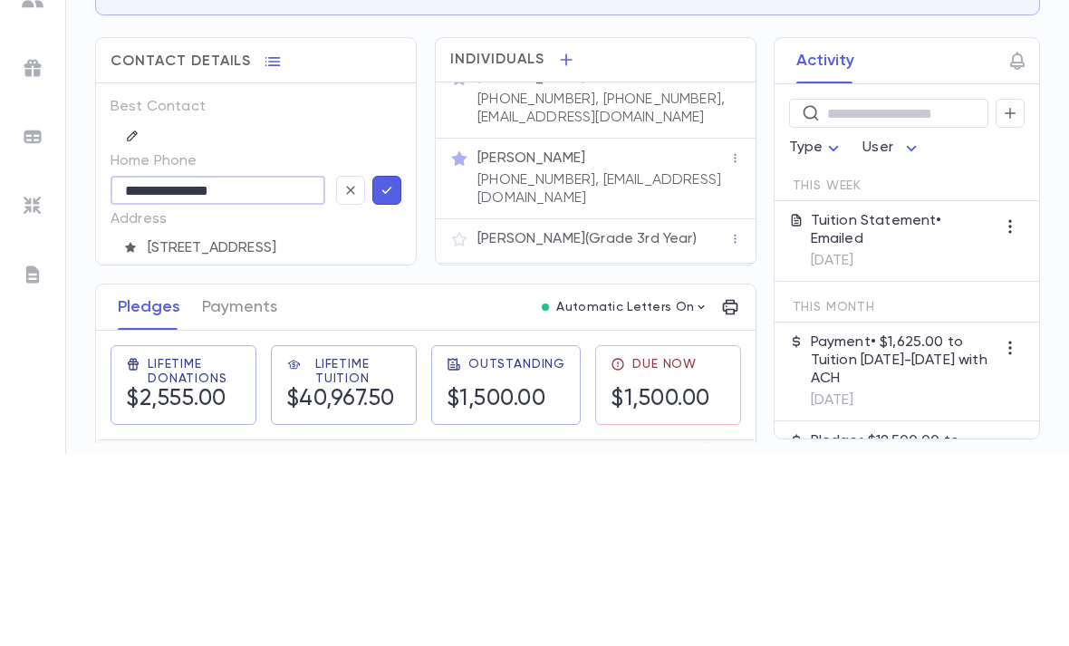
type input "**********"
click at [389, 368] on button "button" at bounding box center [386, 382] width 29 height 29
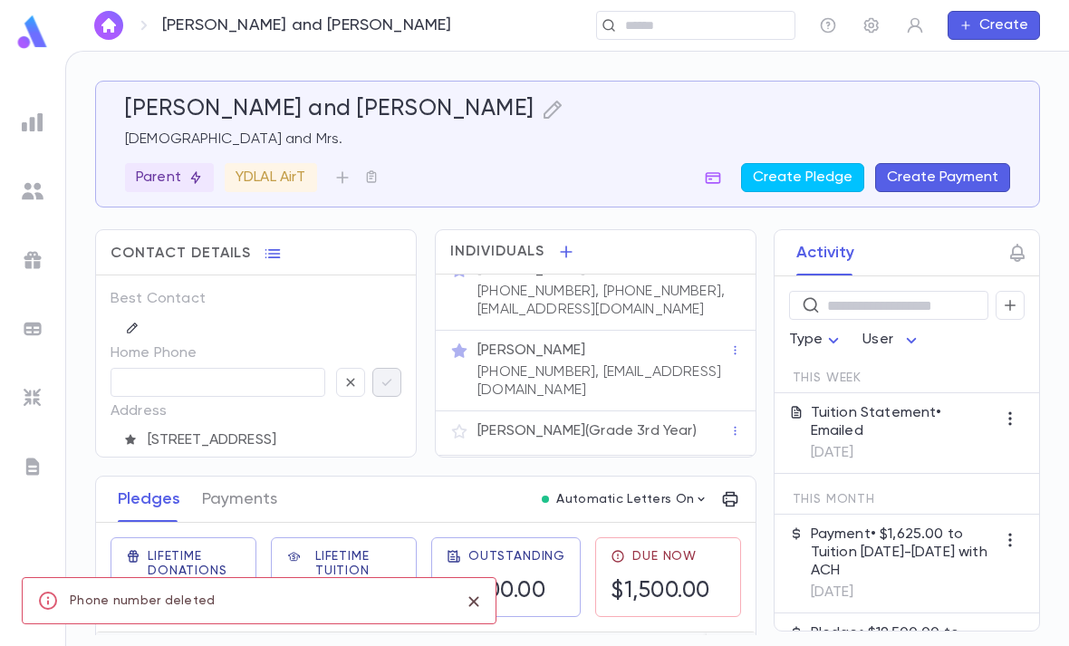
click at [383, 368] on div "​" at bounding box center [256, 382] width 291 height 29
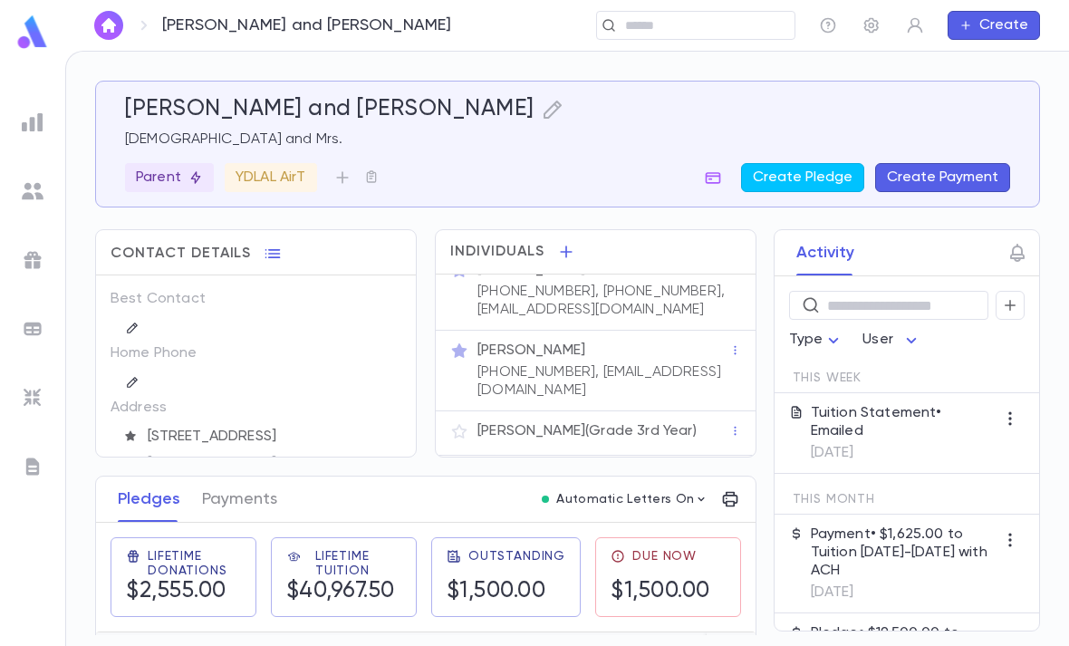
click at [639, 422] on p "Mordechai Kiffel (Grade 3rd Year)" at bounding box center [586, 431] width 219 height 18
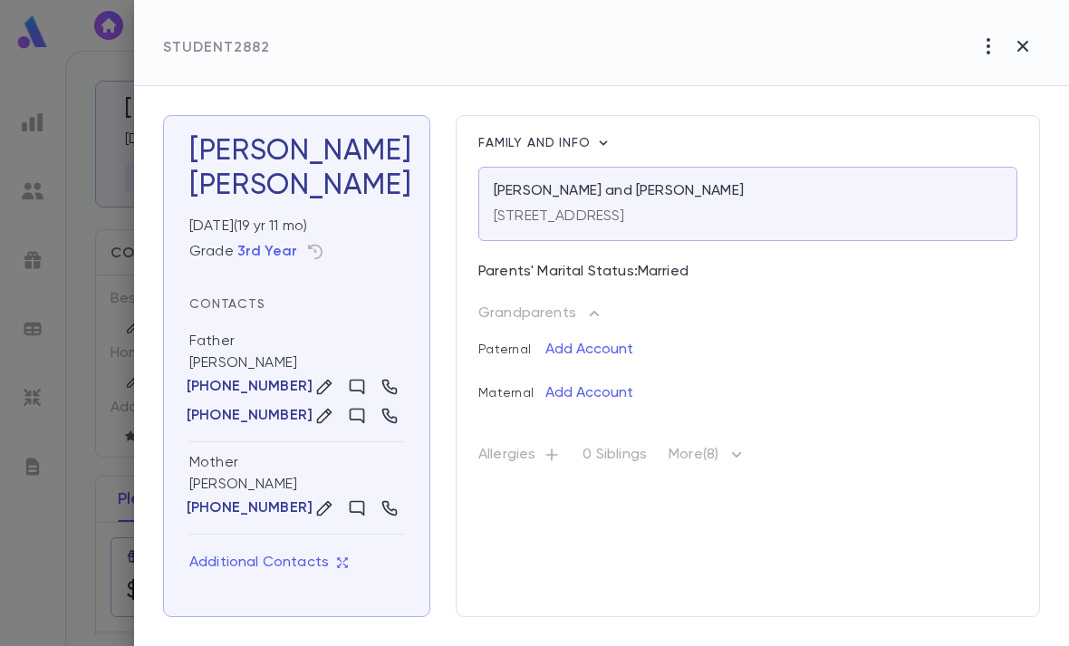
click at [732, 446] on icon "button" at bounding box center [737, 455] width 22 height 22
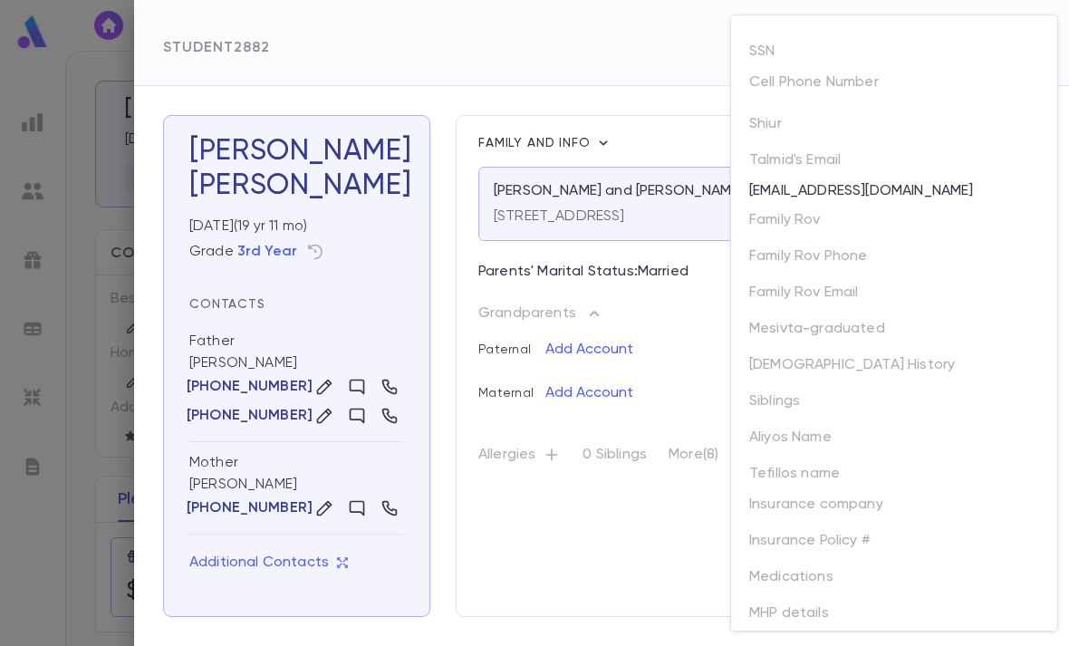
click at [850, 77] on p "Cell Phone Number" at bounding box center [814, 85] width 130 height 25
click at [777, 100] on div at bounding box center [888, 104] width 301 height 11
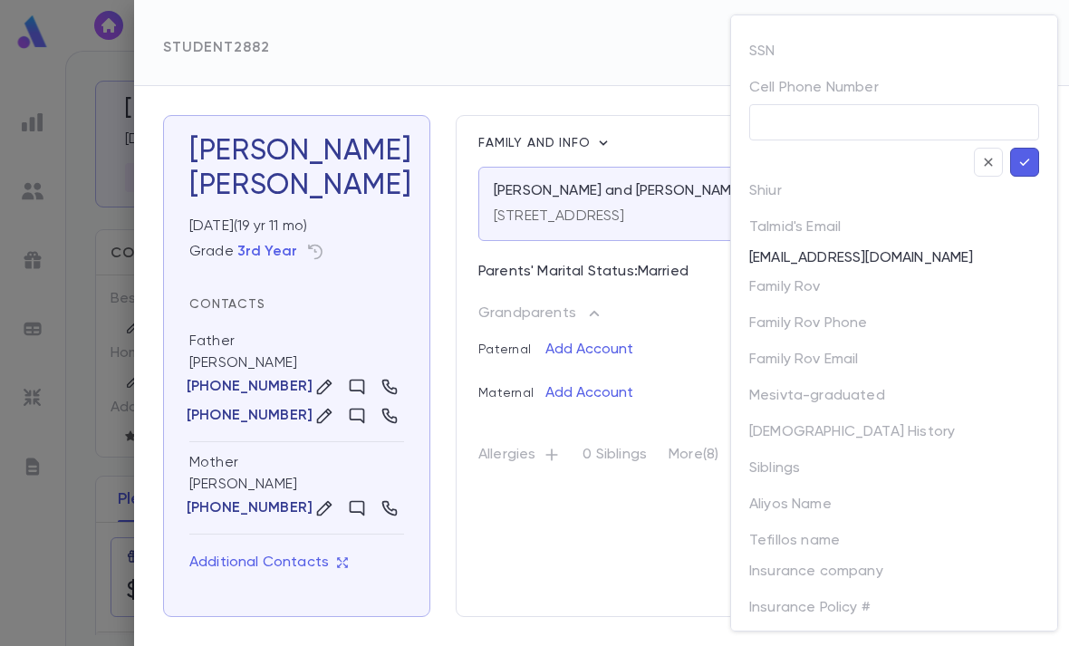
click at [789, 119] on input "text" at bounding box center [894, 122] width 290 height 35
paste input "**********"
type input "**********"
click at [1023, 161] on icon "button" at bounding box center [1024, 162] width 16 height 18
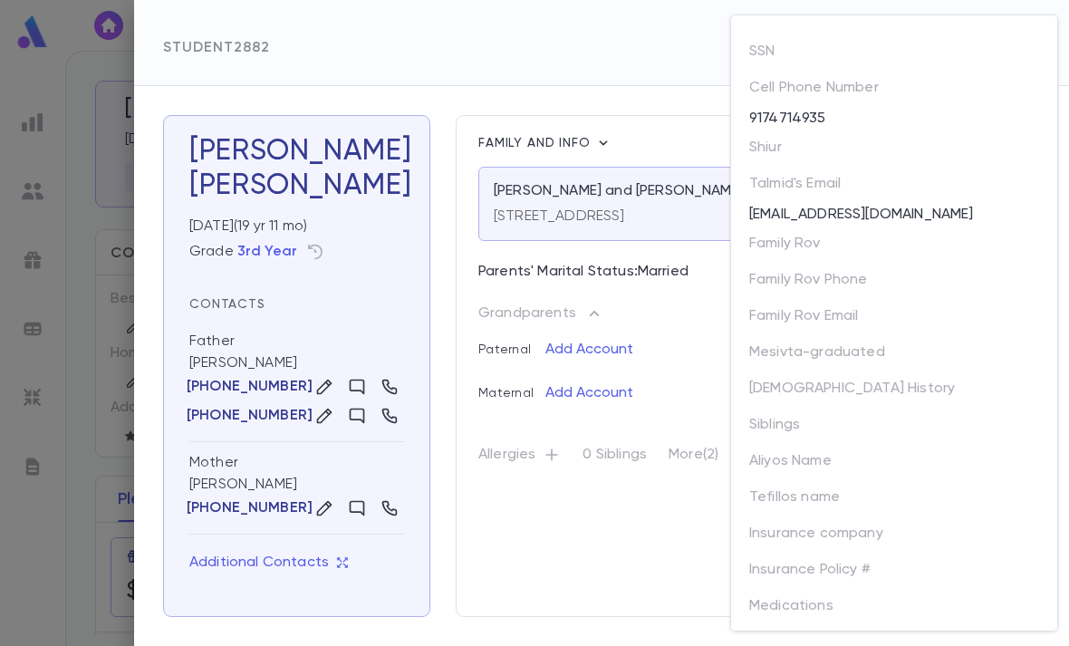
click at [88, 473] on div at bounding box center [534, 323] width 1069 height 646
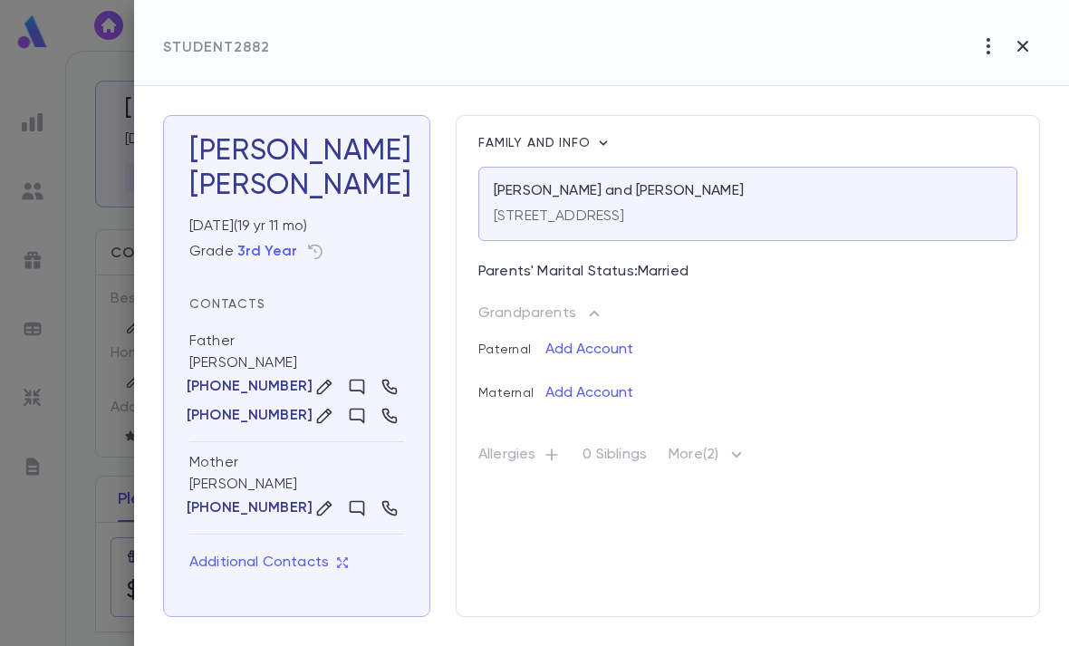
click at [95, 438] on div at bounding box center [534, 323] width 1069 height 646
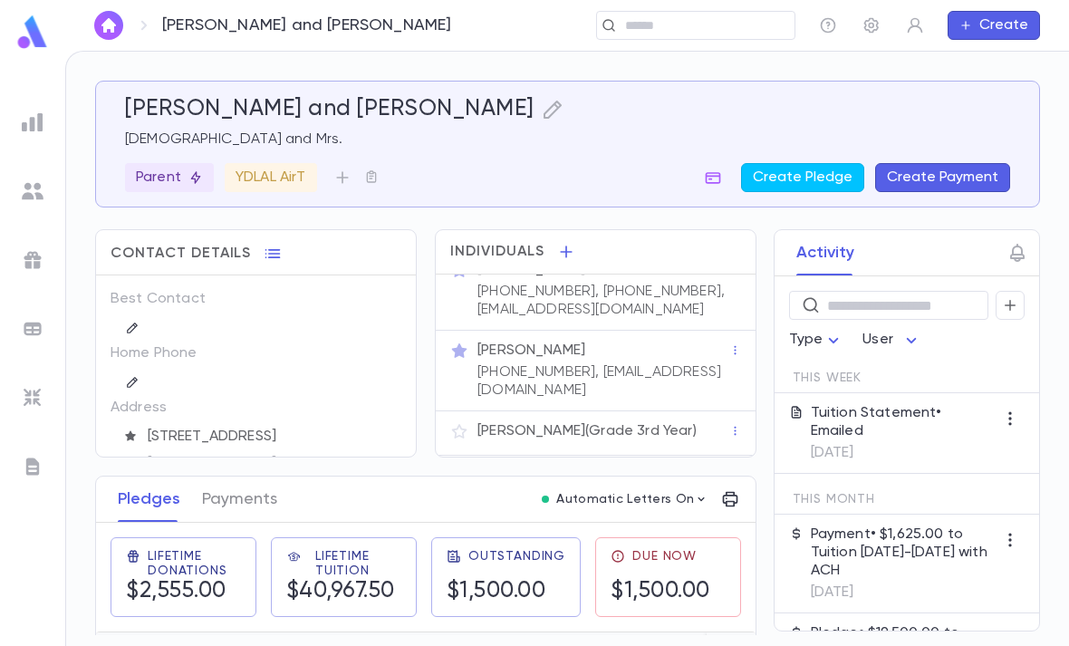
click at [614, 283] on p "(718) 664-8818, (718) 877-5200, ymkiffel@gmail.com" at bounding box center [603, 301] width 252 height 36
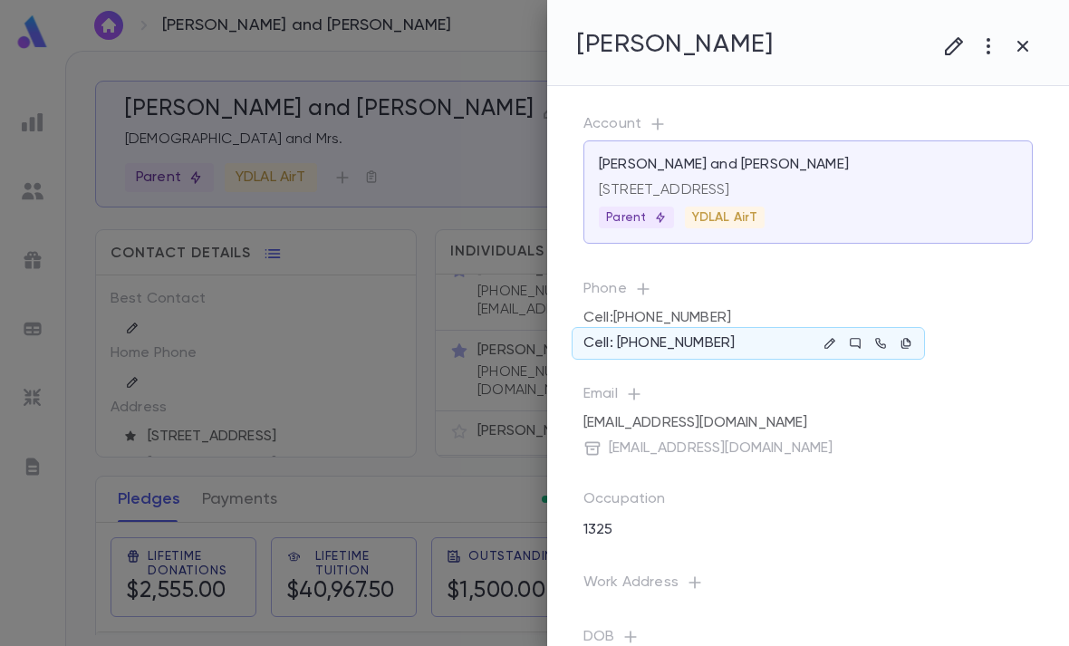
click at [899, 342] on button "button" at bounding box center [906, 343] width 22 height 22
click at [724, 338] on div "Cell: (718) 877-5200" at bounding box center [748, 343] width 353 height 33
click at [746, 332] on div "Cell: (718) 877-5200" at bounding box center [748, 343] width 353 height 33
click at [737, 333] on div "Cell: (718) 877-5200" at bounding box center [748, 343] width 353 height 33
click at [822, 339] on button "button" at bounding box center [830, 343] width 22 height 22
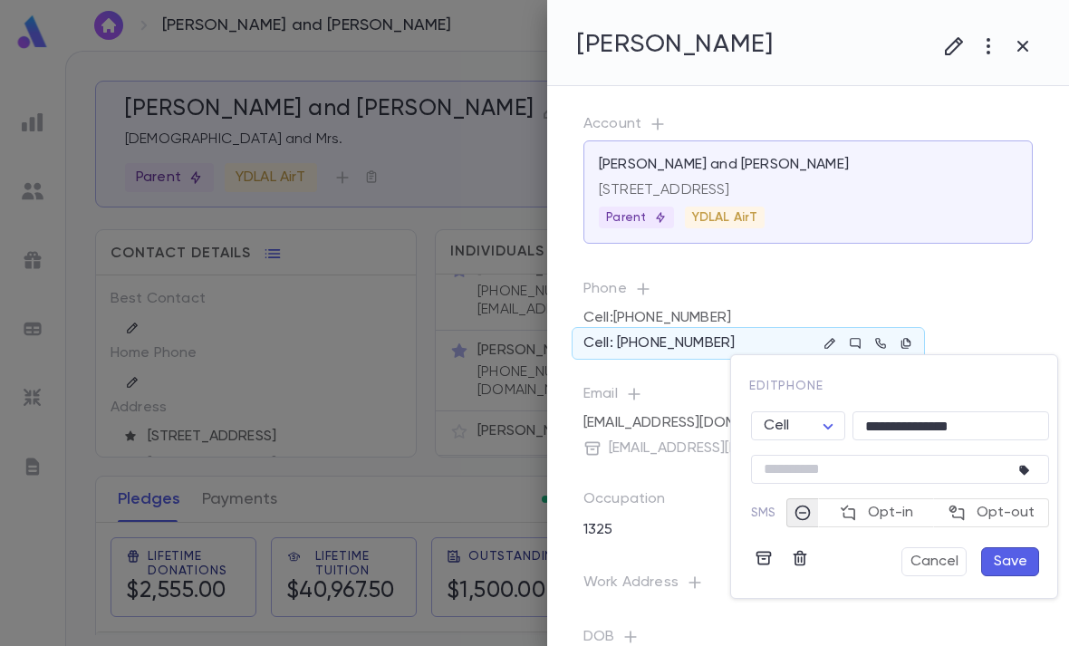
click at [769, 558] on icon "button" at bounding box center [763, 559] width 15 height 14
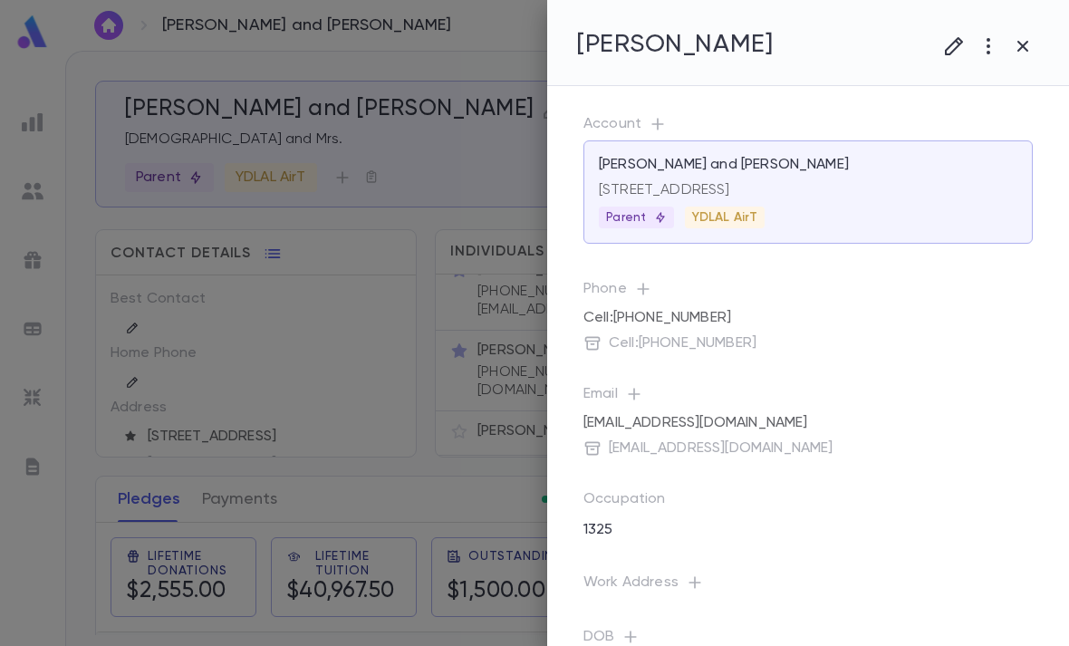
click at [279, 364] on div at bounding box center [534, 323] width 1069 height 646
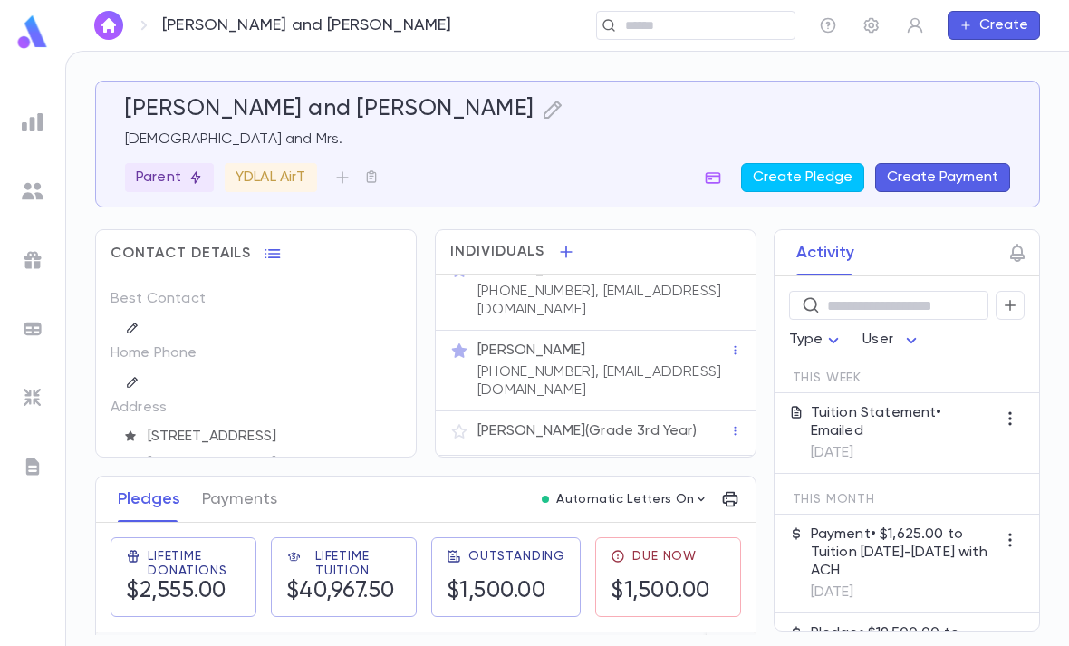
scroll to position [6, 0]
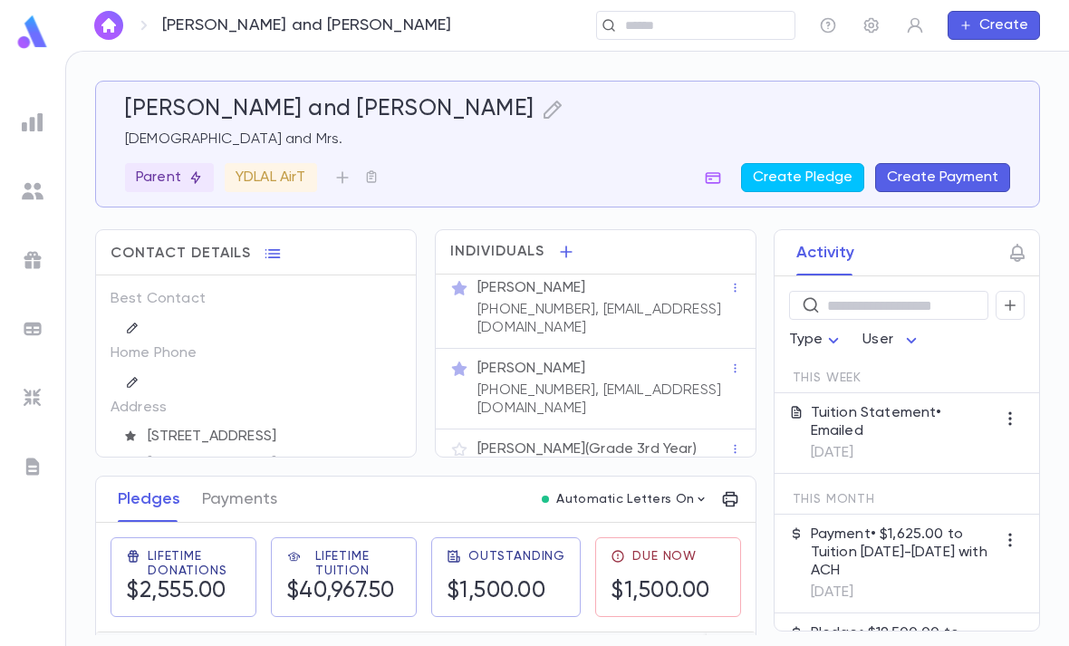
click at [124, 371] on button "button" at bounding box center [132, 382] width 22 height 22
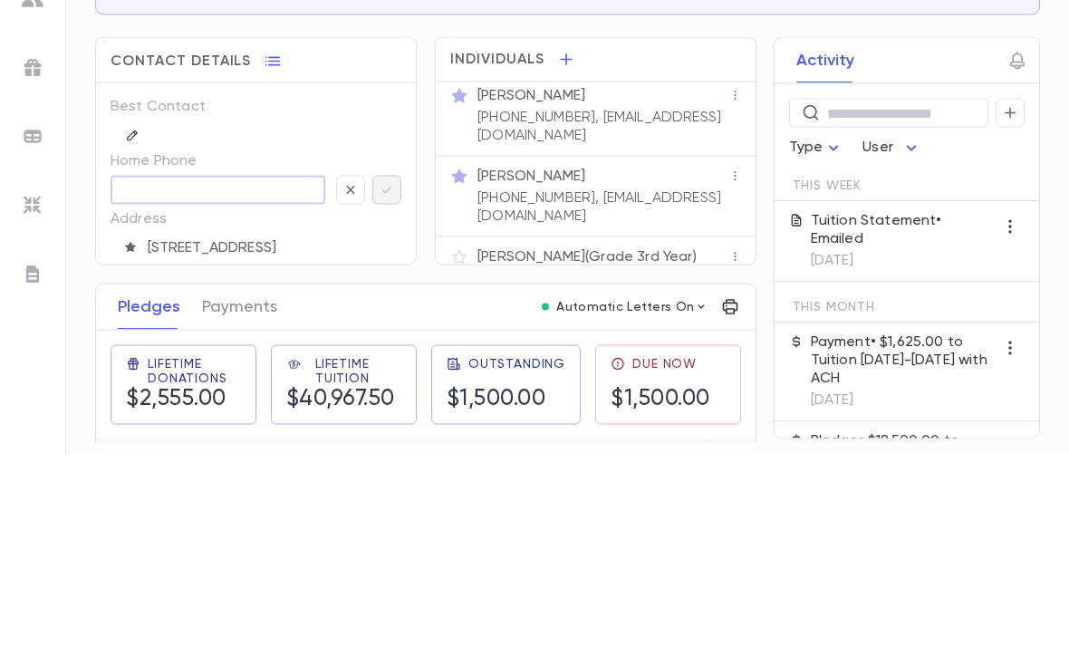
type input "**********"
click at [389, 373] on icon "button" at bounding box center [387, 382] width 16 height 18
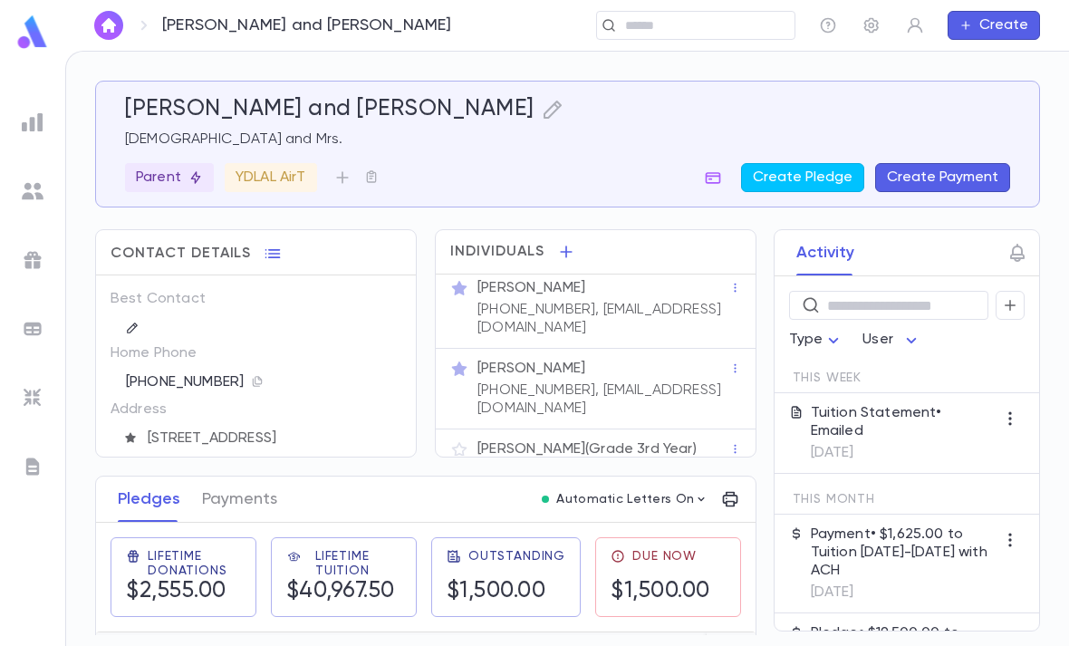
click at [667, 17] on input "text" at bounding box center [690, 25] width 140 height 17
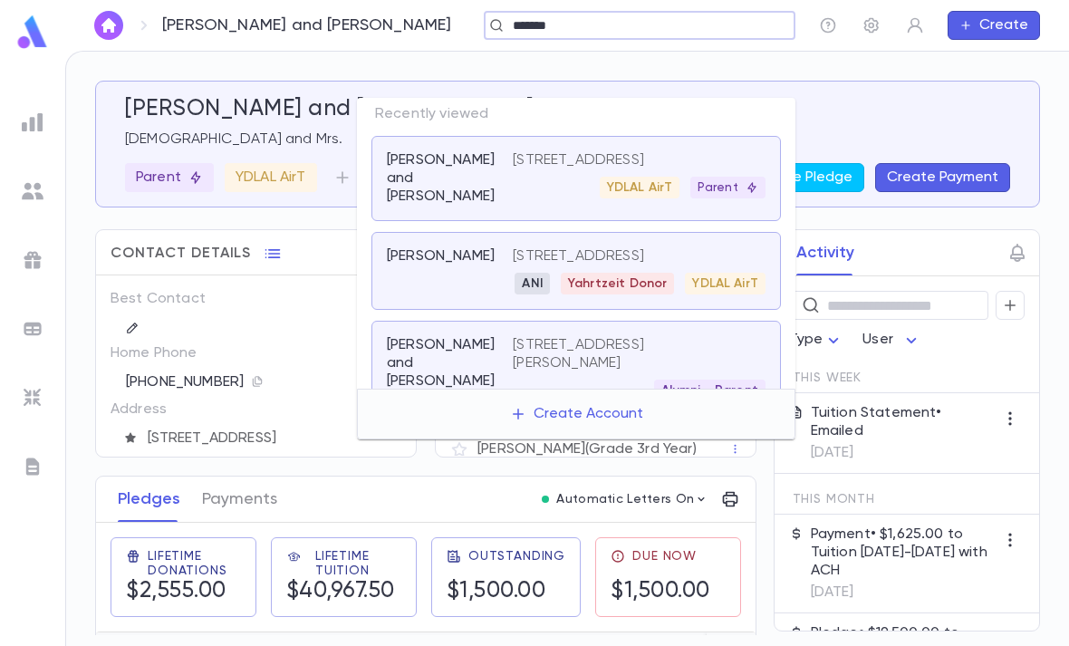
type input "*******"
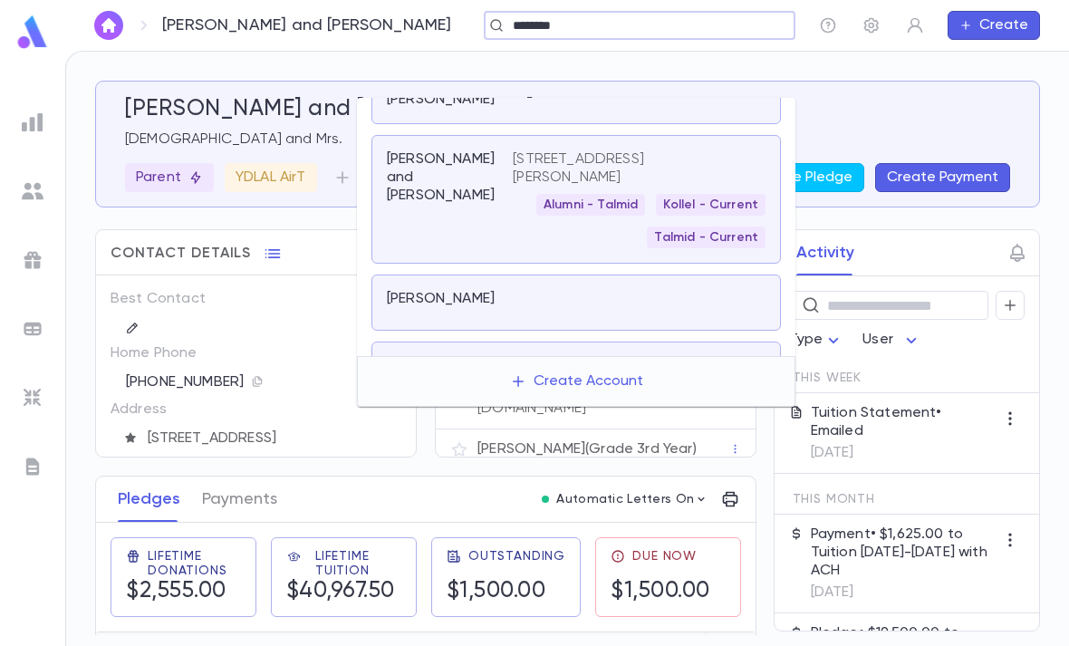
scroll to position [183, 0]
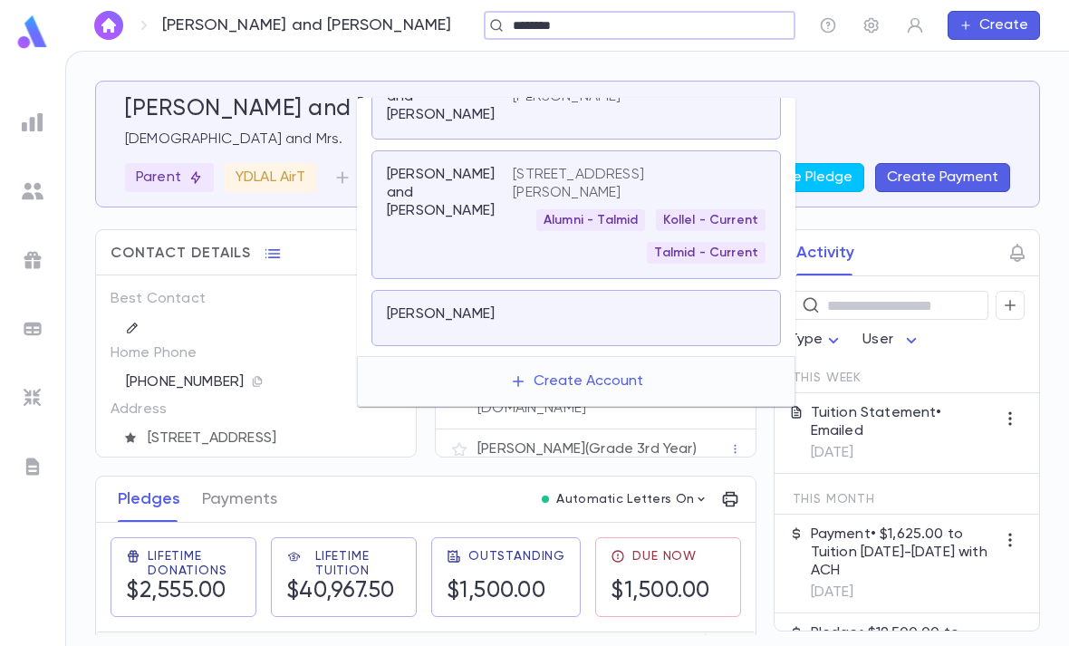
click at [569, 209] on div "Alumni - Talmid" at bounding box center [590, 220] width 109 height 22
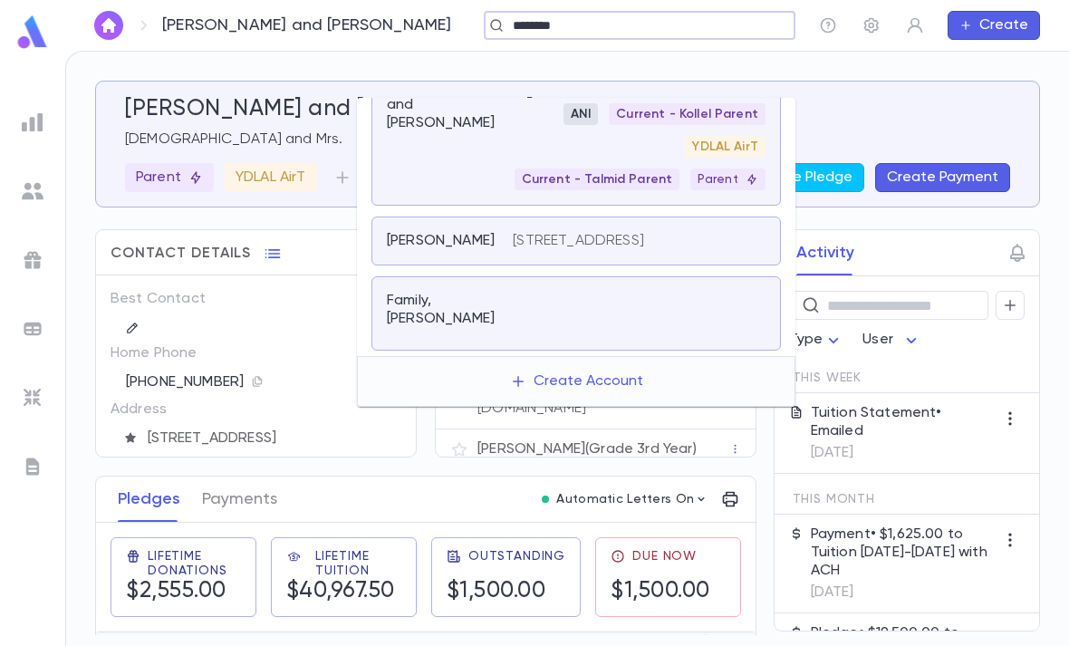
scroll to position [742, 0]
click at [685, 140] on div "YDLAL AirT" at bounding box center [725, 147] width 81 height 22
click at [488, 103] on p "Wilhelm, Michael and Joy" at bounding box center [441, 105] width 108 height 54
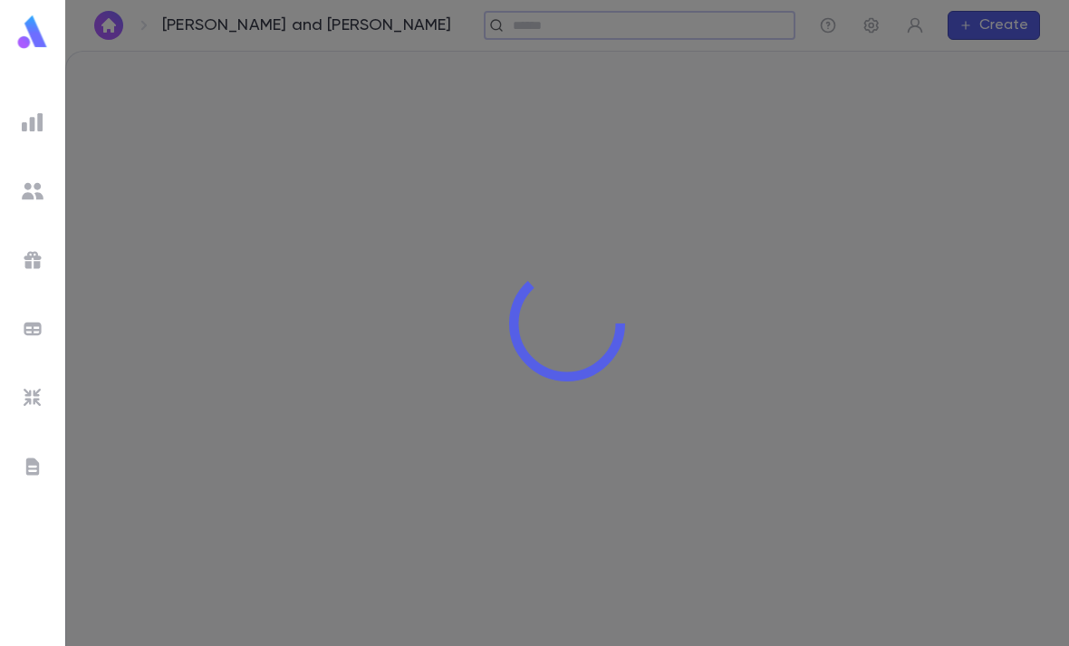
click at [582, 58] on div at bounding box center [567, 323] width 1004 height 646
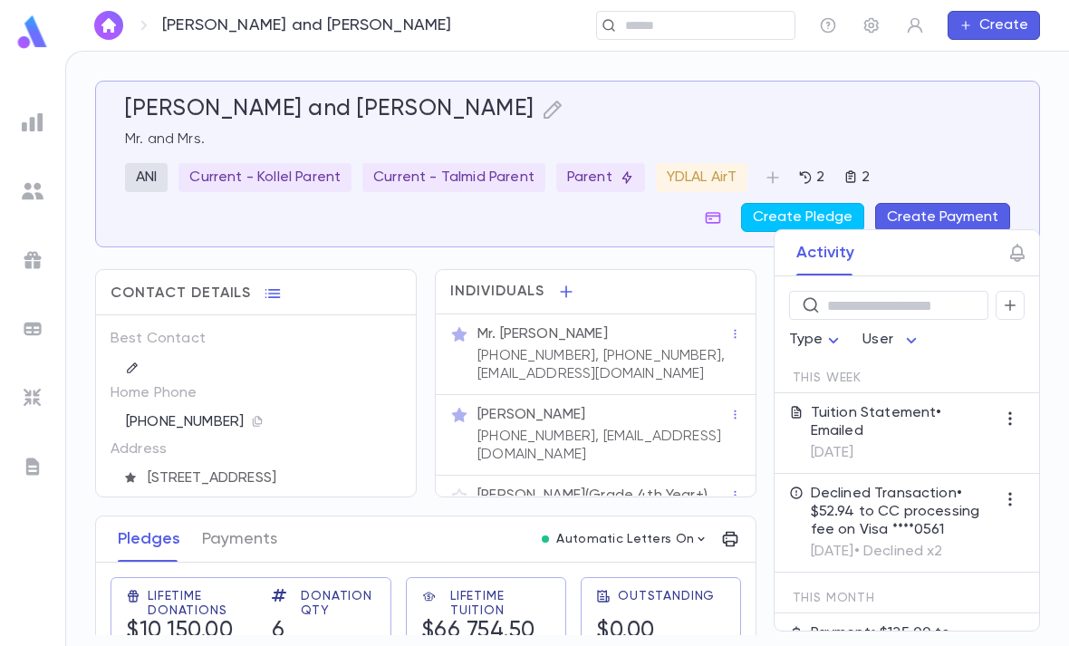
click at [530, 343] on div "(917) 834-7052, (917) 601-4434, brauntextile@aol.com" at bounding box center [601, 363] width 255 height 40
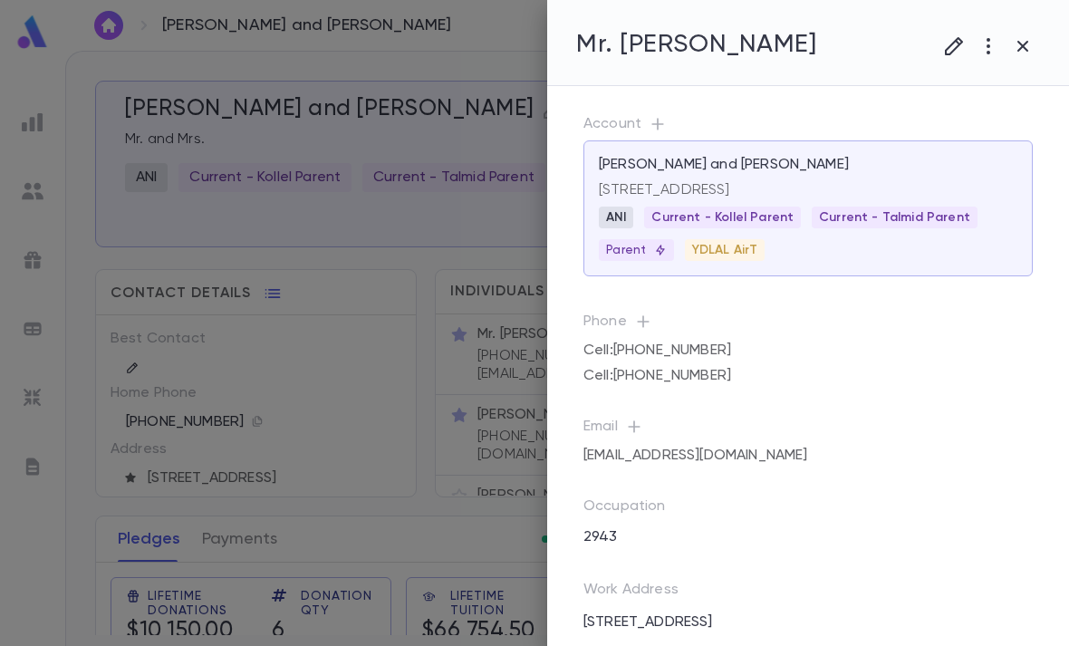
click at [1036, 50] on button "button" at bounding box center [1022, 46] width 34 height 34
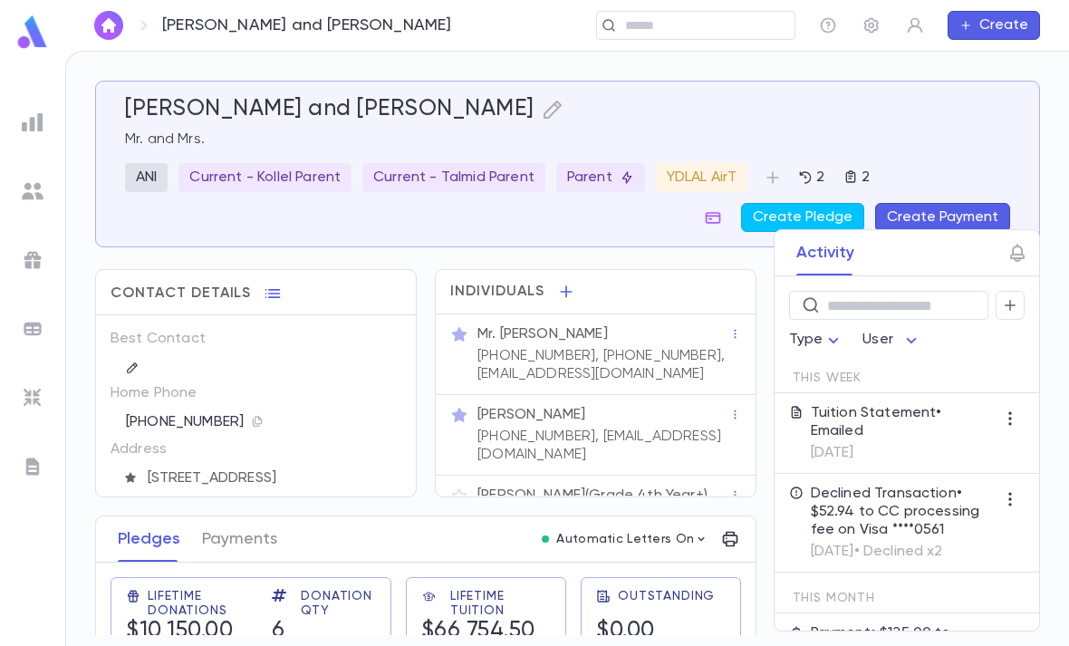
click at [703, 29] on input "text" at bounding box center [690, 25] width 140 height 17
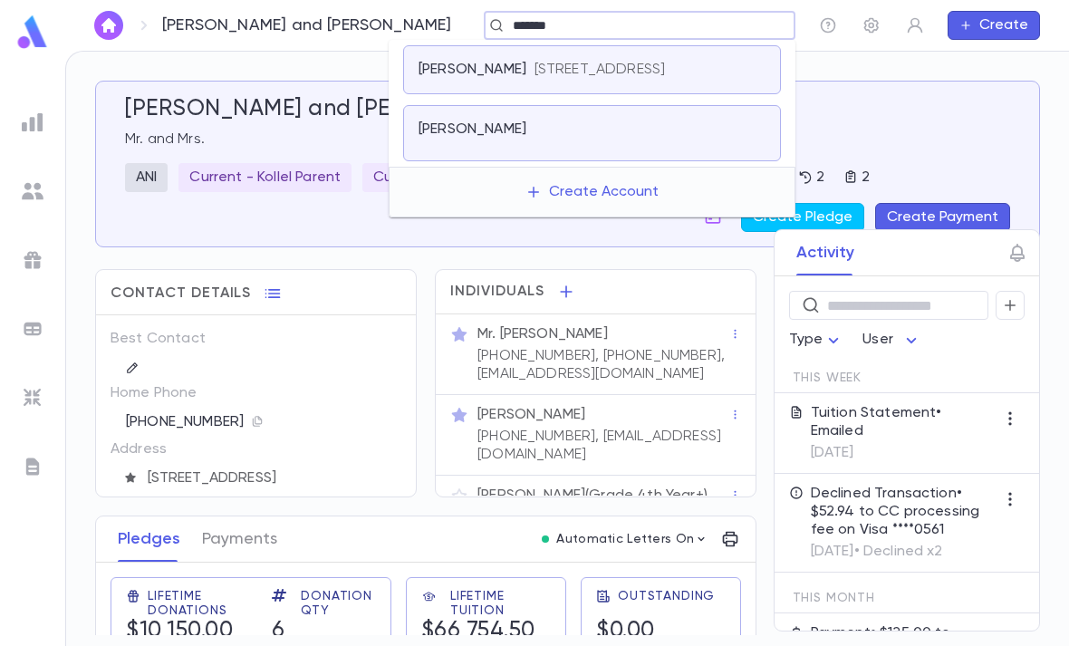
click at [545, 21] on input "******" at bounding box center [633, 25] width 253 height 17
type input "*******"
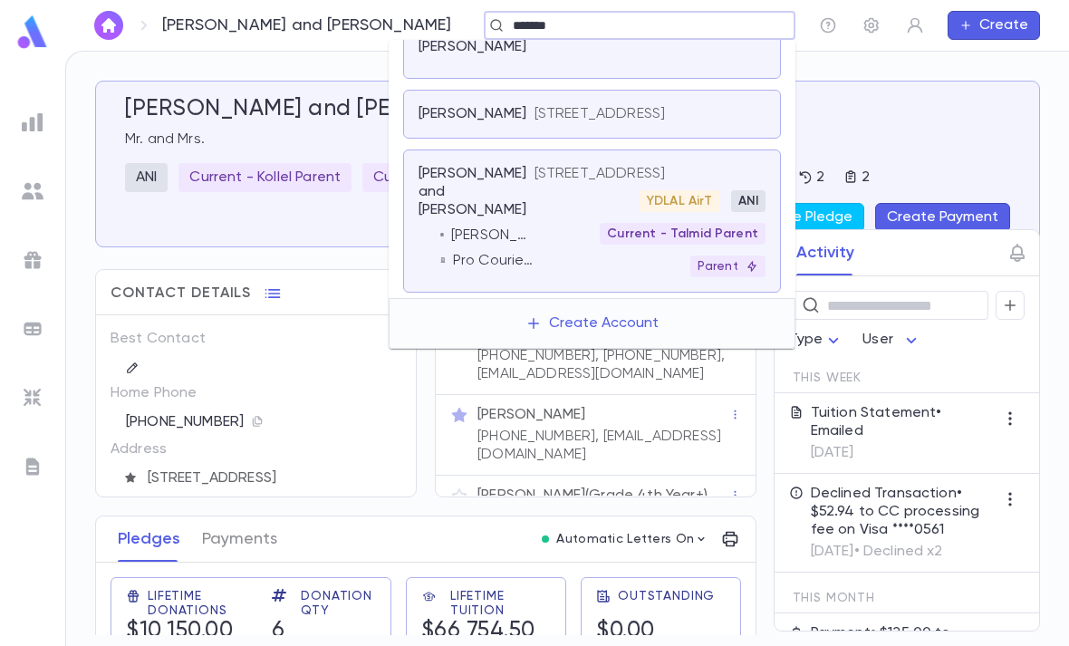
scroll to position [139, 0]
click at [602, 183] on p "1535 Redondo Ln, Lakewood NJ 08701" at bounding box center [599, 174] width 131 height 18
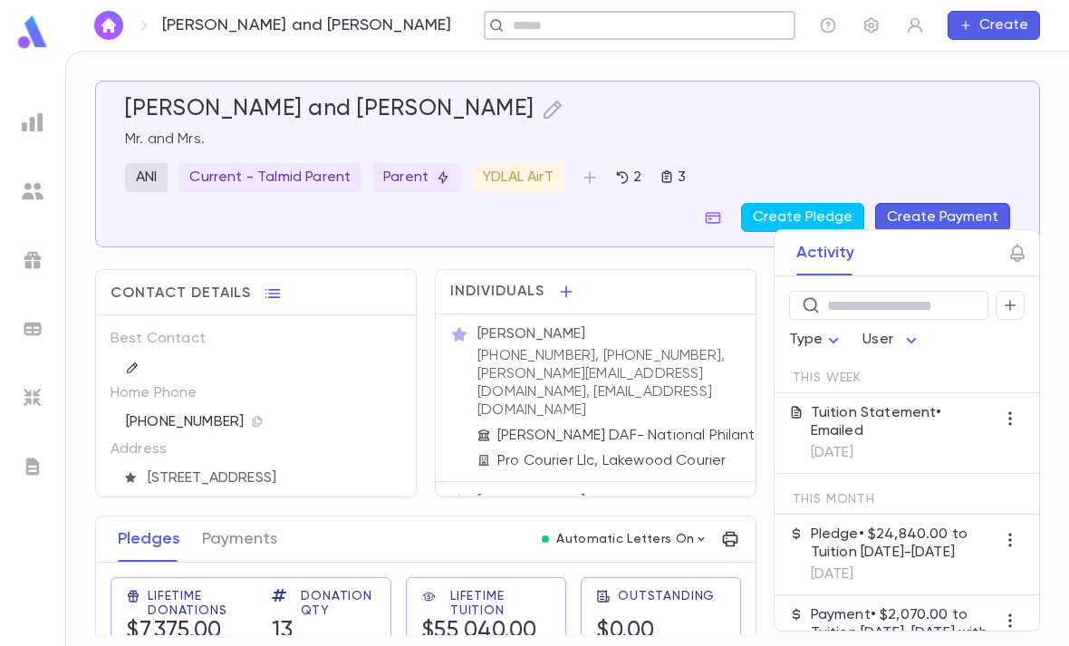
click at [572, 17] on input "text" at bounding box center [633, 25] width 253 height 17
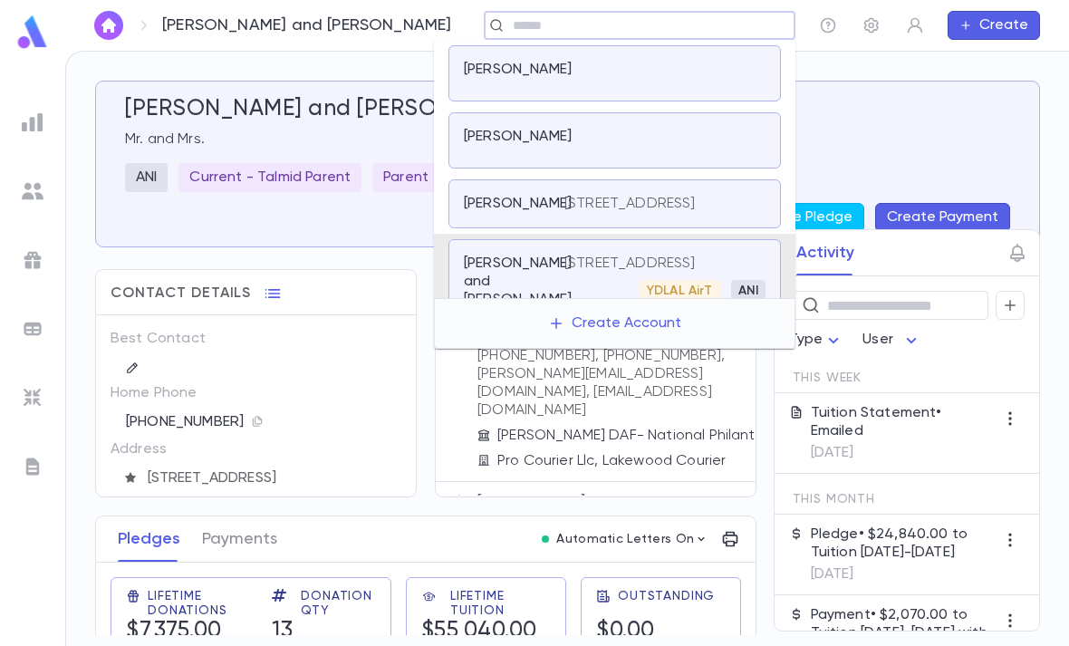
scroll to position [139, 0]
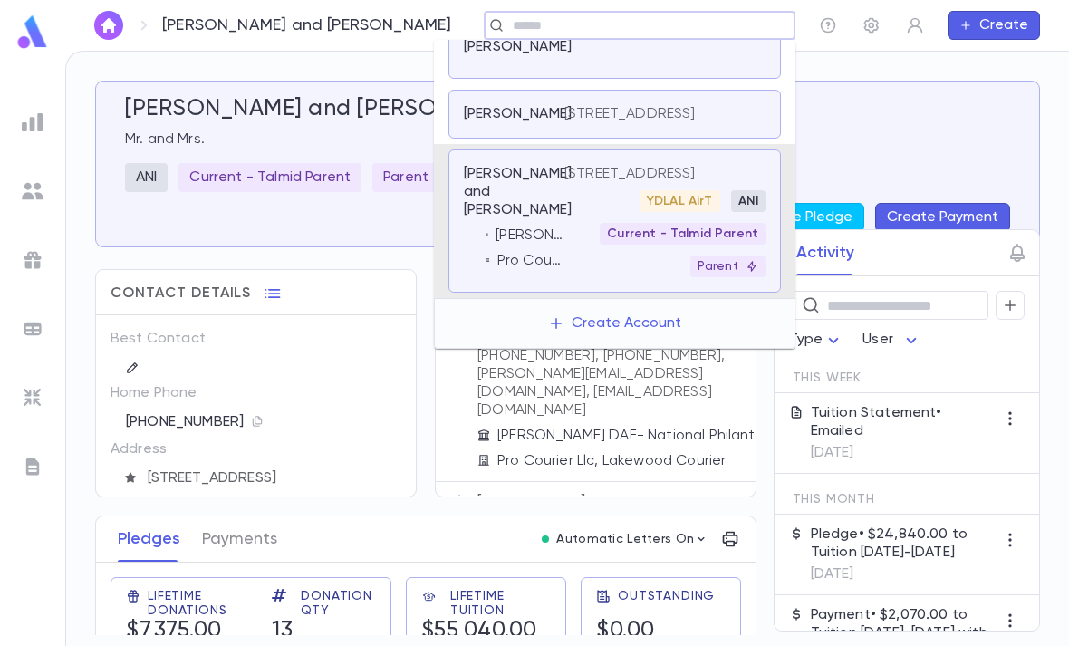
click at [317, 251] on div "Rockove, Menachem and Rivkie Mr. and Mrs. ANI Current - Talmid Parent Parent YD…" at bounding box center [567, 358] width 945 height 554
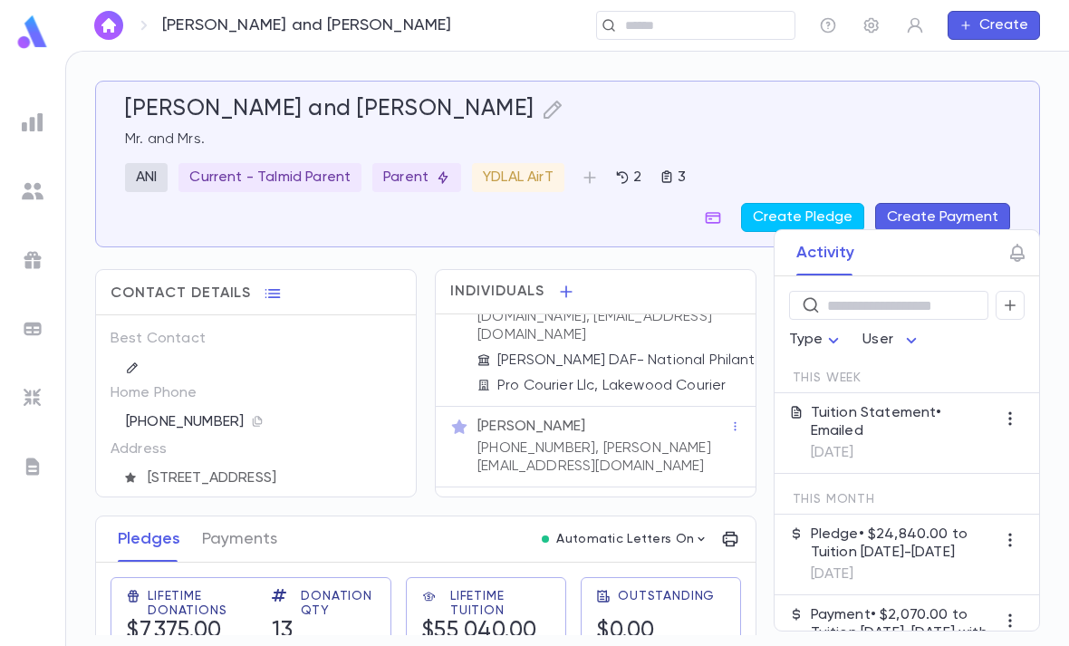
scroll to position [36, 5]
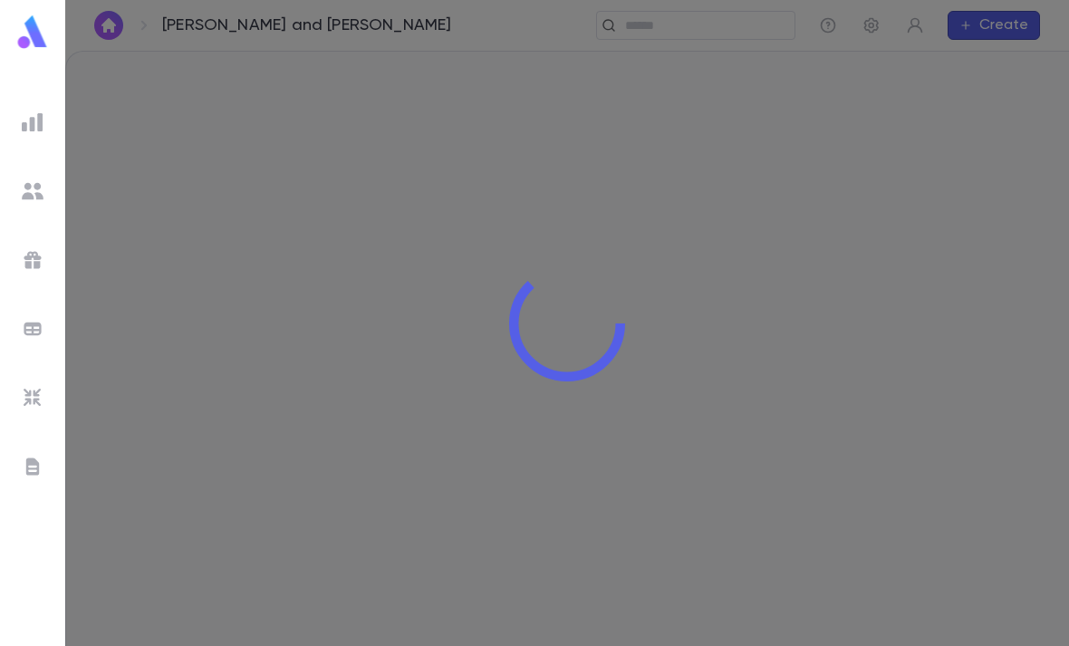
scroll to position [58, 0]
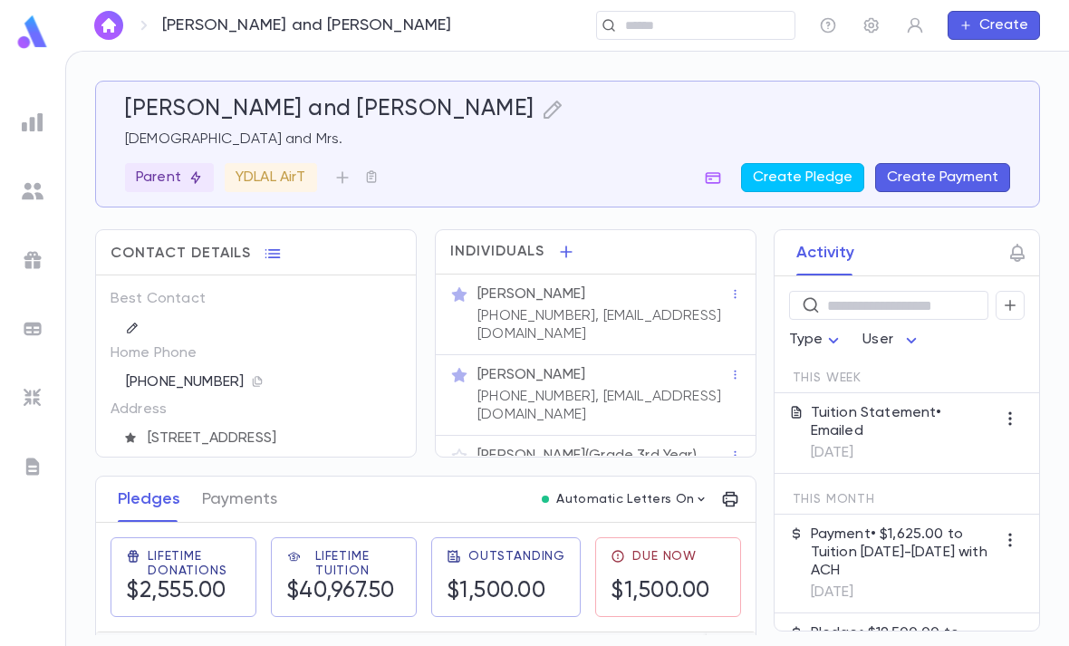
click at [188, 476] on div "Pledges Payments" at bounding box center [197, 498] width 181 height 45
click at [251, 375] on icon "button" at bounding box center [257, 381] width 13 height 13
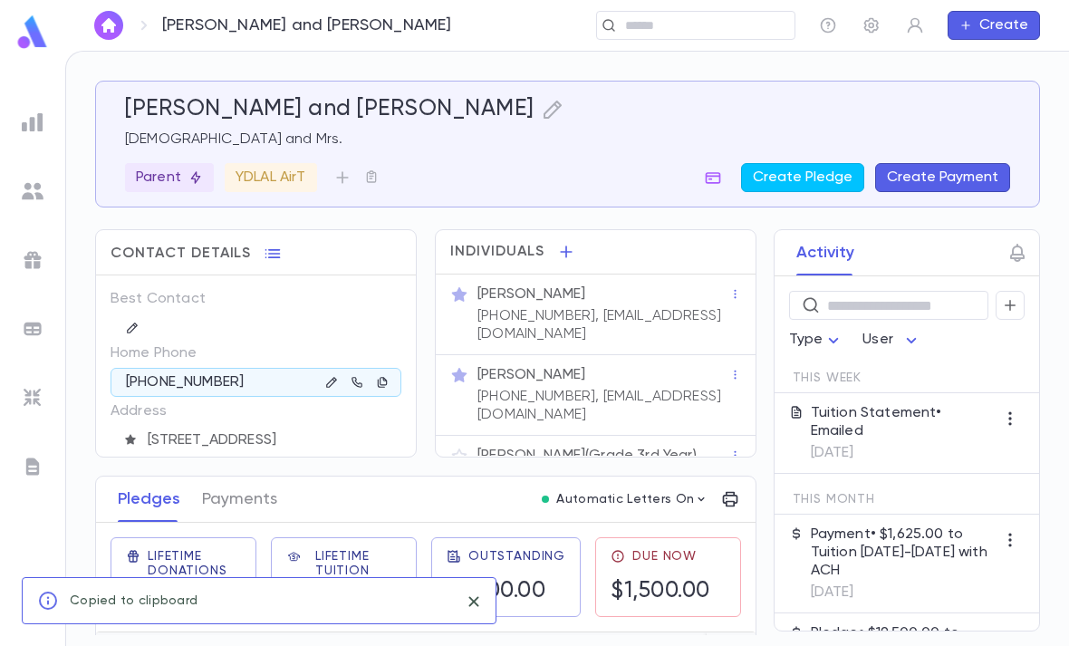
click at [331, 376] on icon "button" at bounding box center [331, 382] width 13 height 13
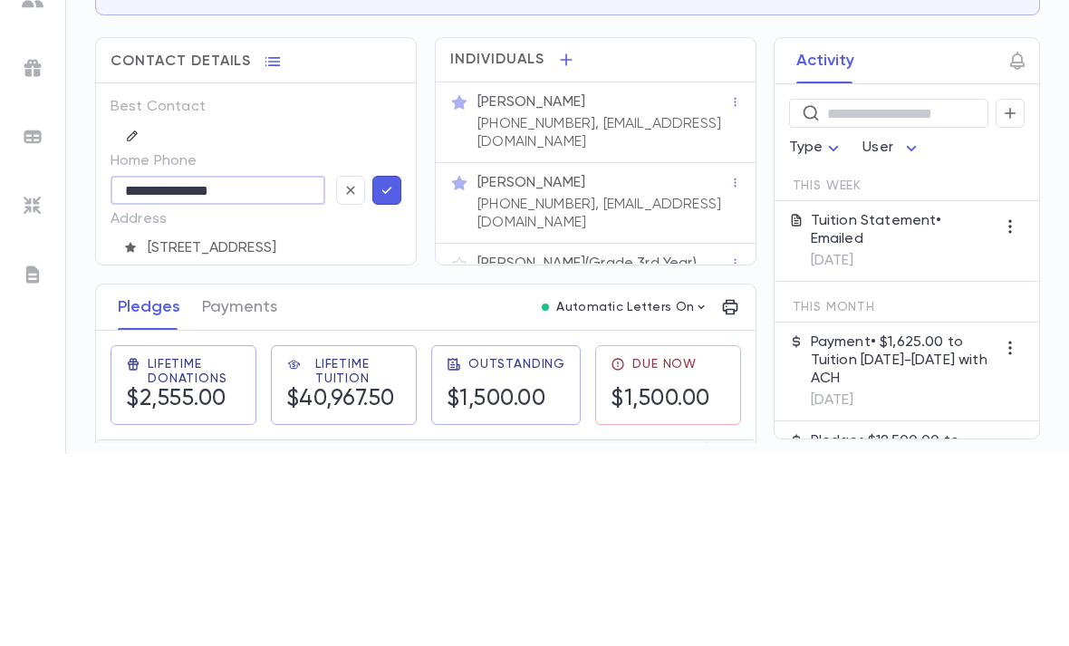
type input "**********"
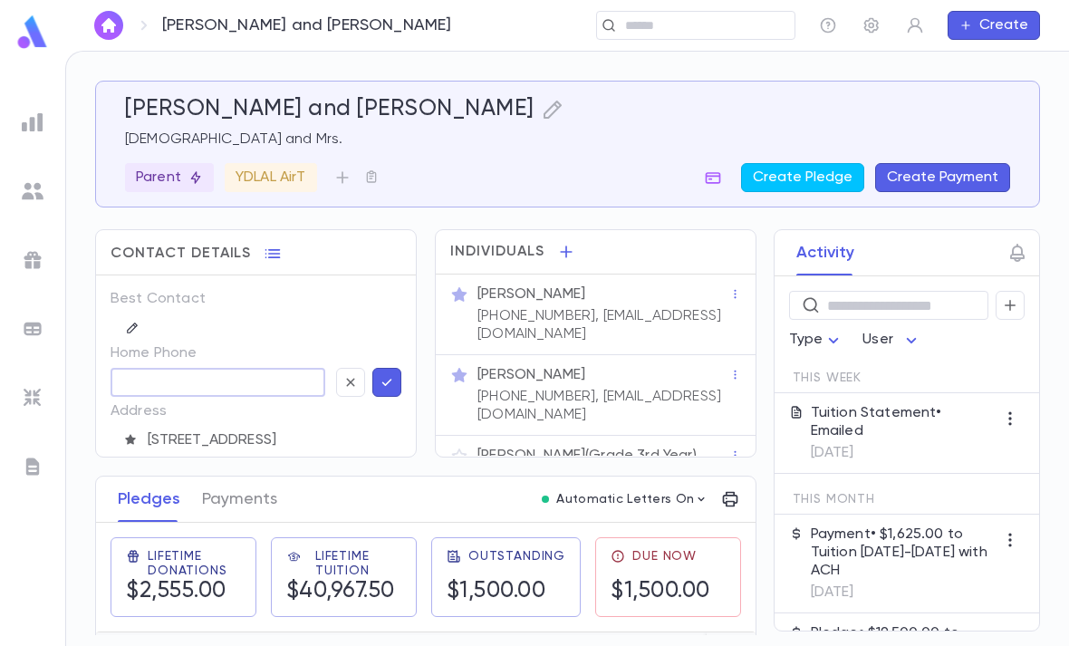
click at [380, 373] on icon "button" at bounding box center [387, 382] width 16 height 18
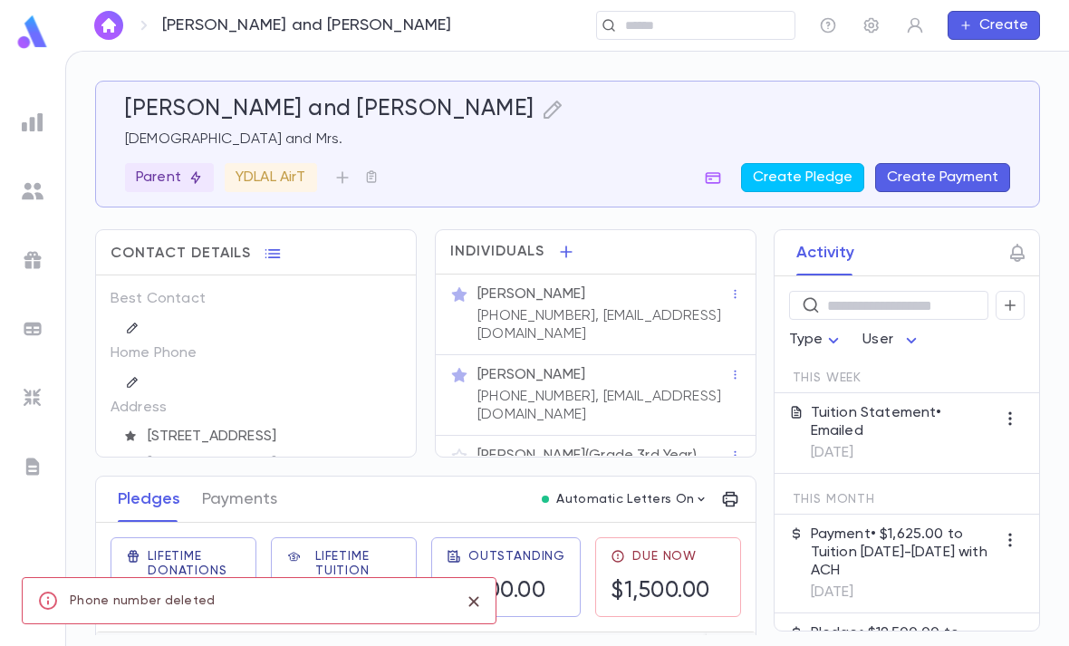
click at [732, 369] on icon "button" at bounding box center [735, 375] width 13 height 13
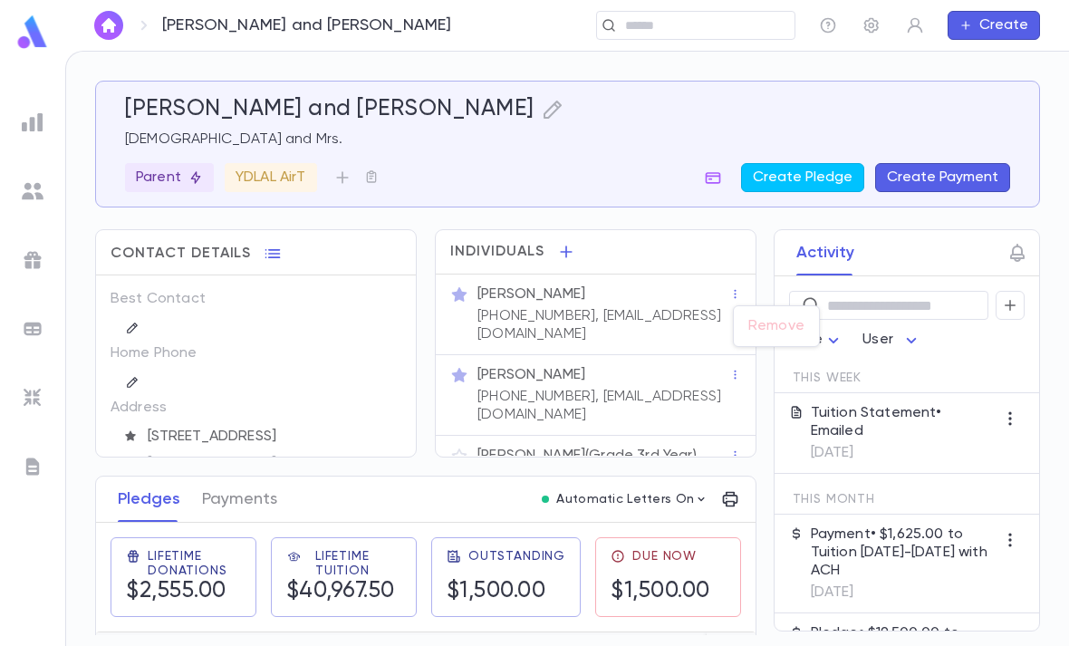
click at [618, 319] on div at bounding box center [534, 323] width 1069 height 646
click at [634, 366] on div "Mrs. Aviva Kiffel" at bounding box center [603, 375] width 252 height 18
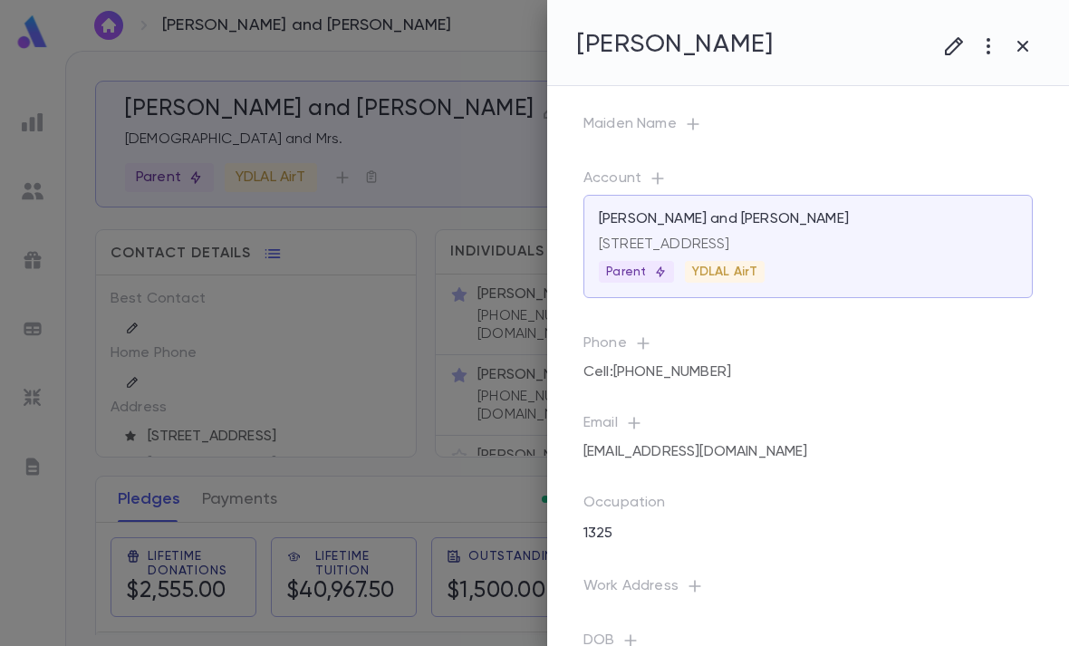
click at [960, 42] on icon "button" at bounding box center [954, 46] width 22 height 22
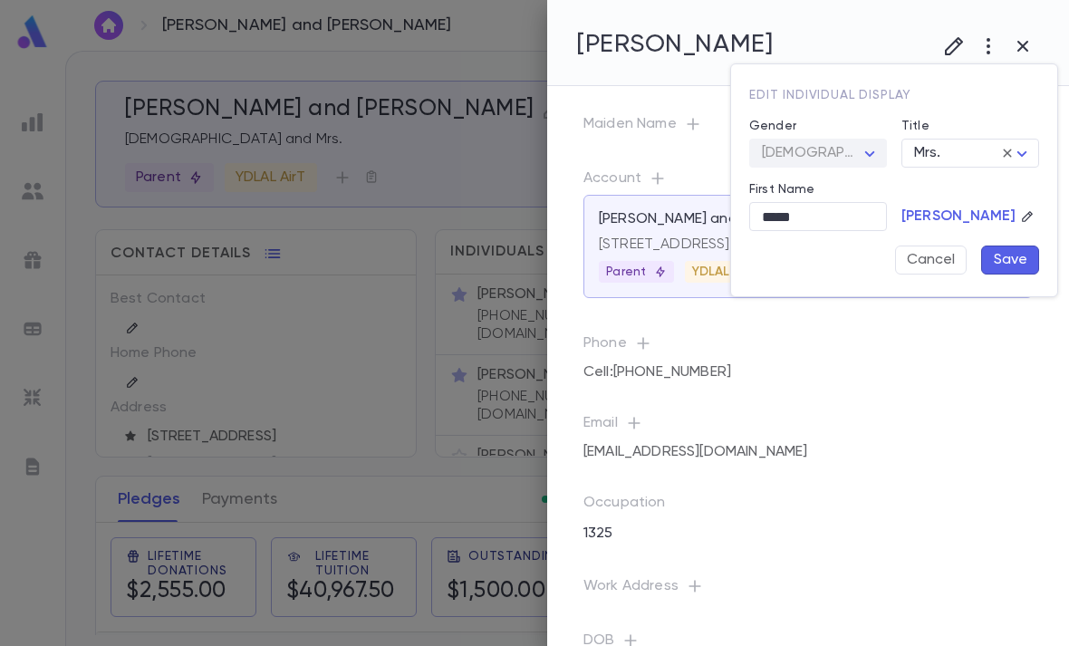
click at [820, 390] on div at bounding box center [534, 323] width 1069 height 646
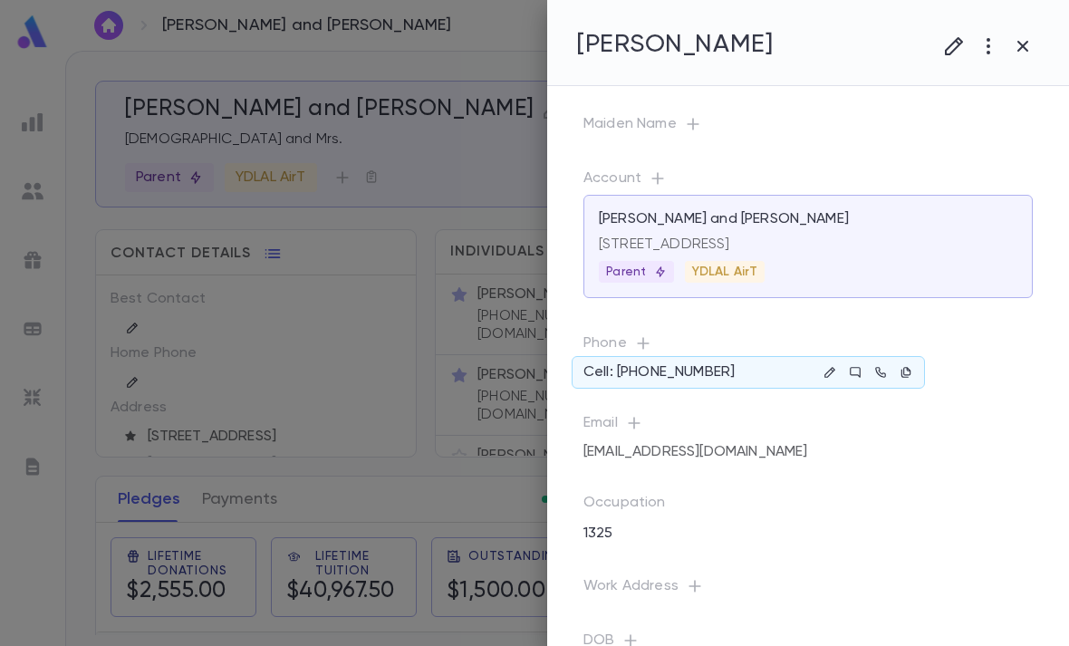
click at [831, 374] on icon "button" at bounding box center [829, 372] width 13 height 13
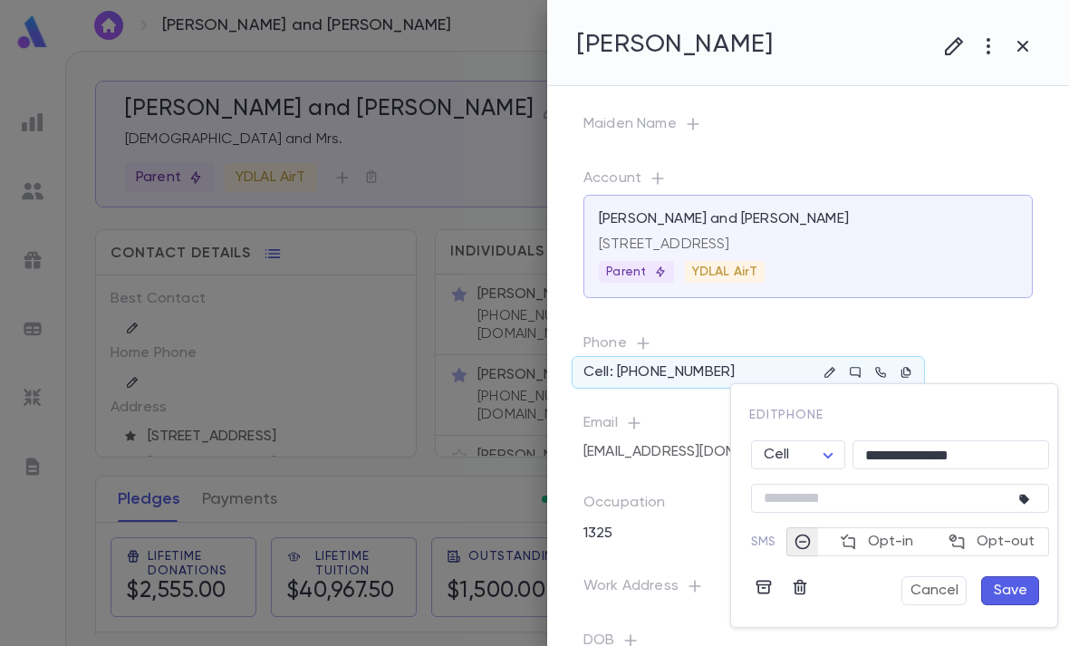
click at [909, 457] on input "**********" at bounding box center [950, 455] width 197 height 28
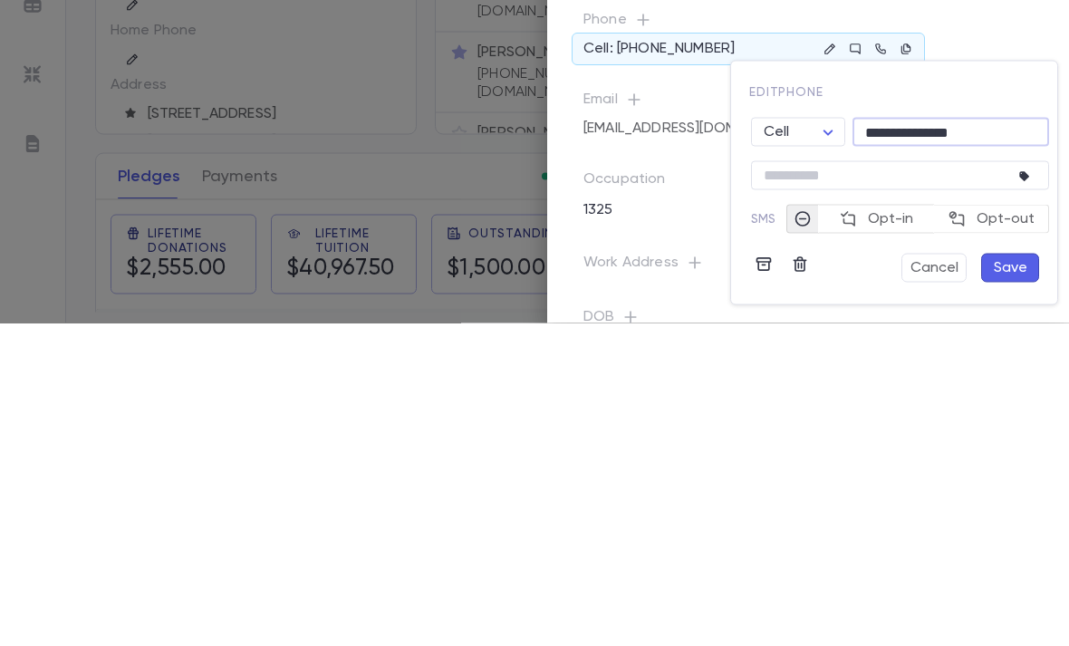
click at [933, 441] on input "**********" at bounding box center [950, 455] width 197 height 28
paste input "tel"
type input "**********"
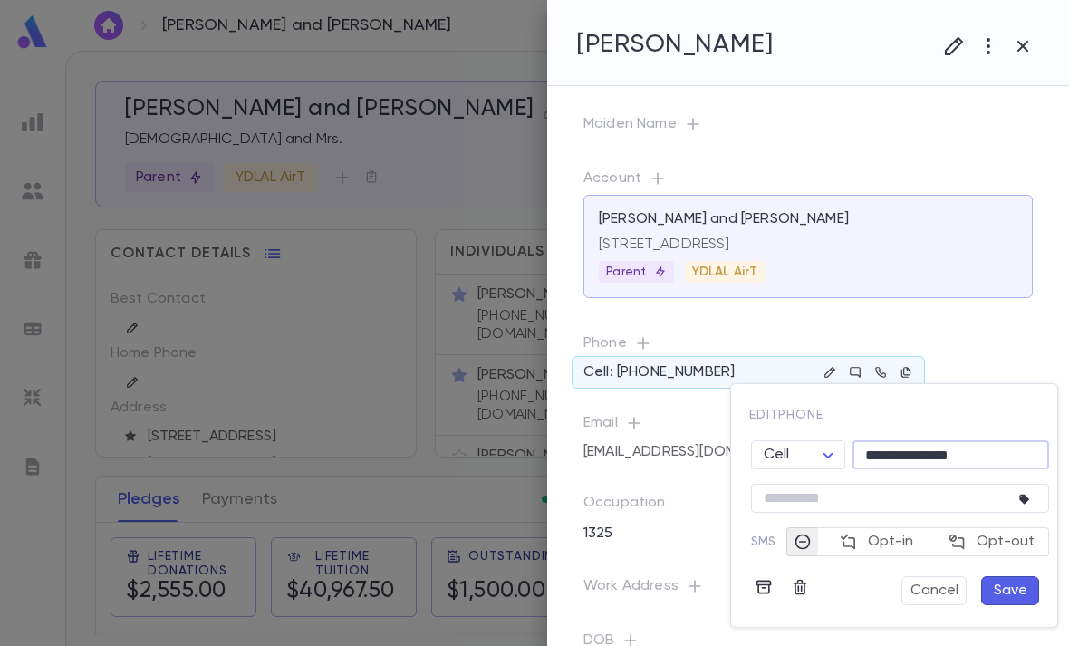
click at [1017, 593] on button "Save" at bounding box center [1010, 590] width 58 height 29
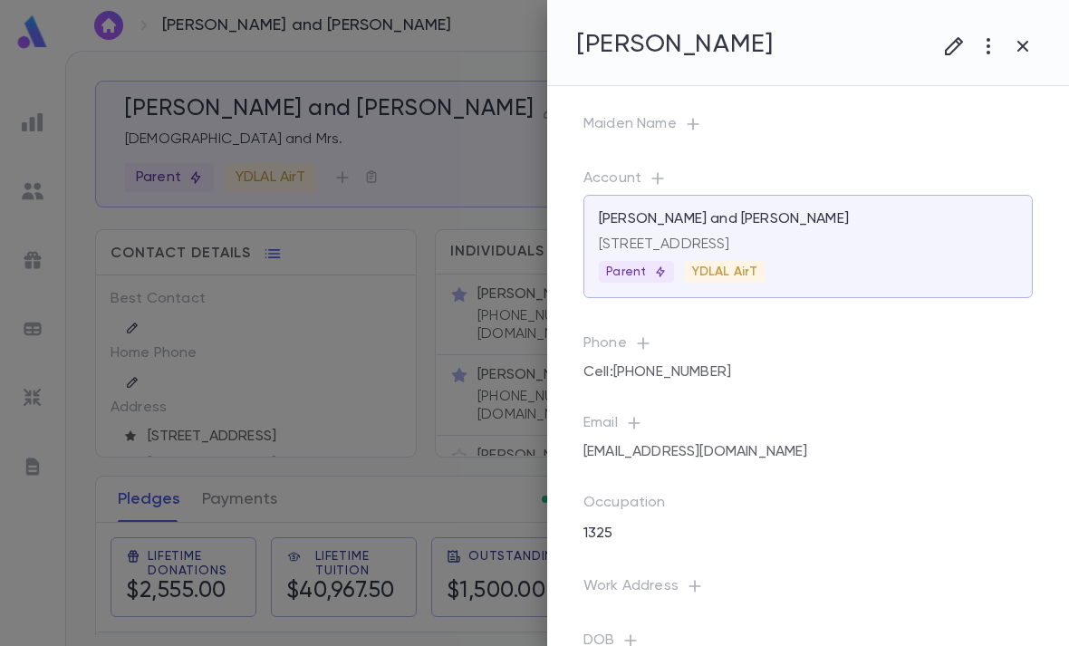
click at [1030, 43] on icon "button" at bounding box center [1023, 46] width 22 height 22
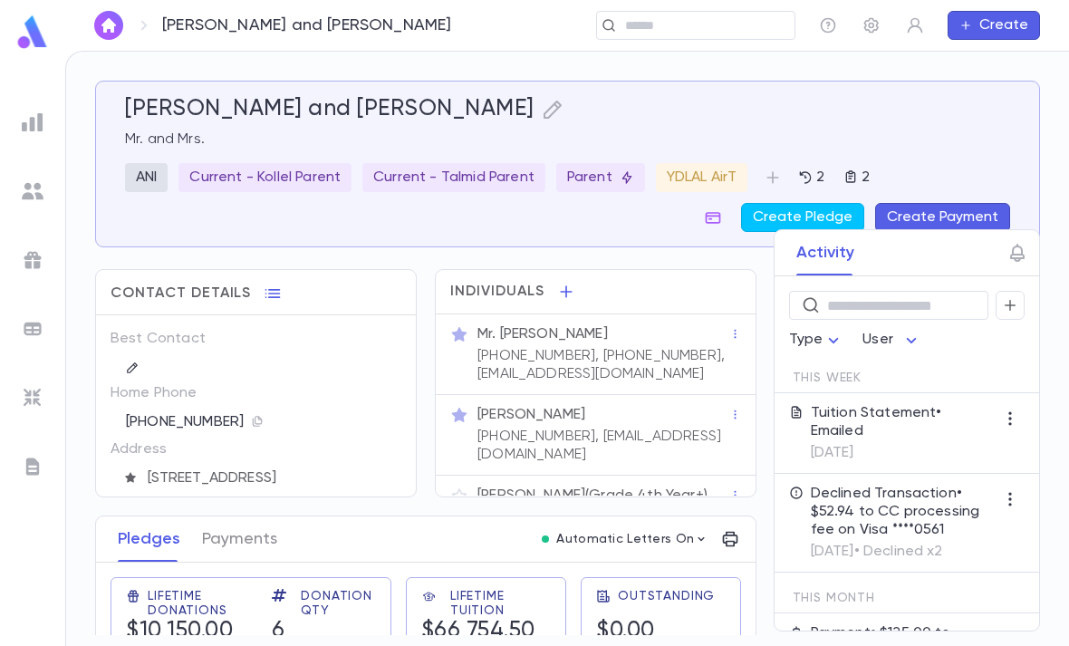
click at [662, 351] on p "(917) 834-7052, (917) 601-4434, brauntextile@aol.com" at bounding box center [603, 365] width 252 height 36
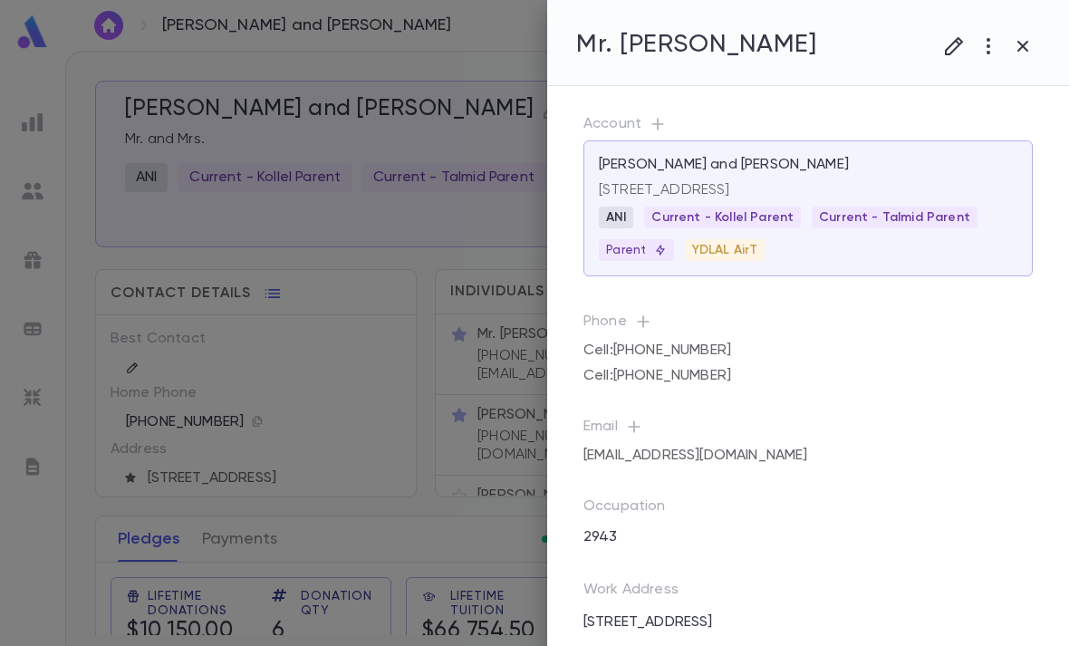
click at [640, 314] on icon "button" at bounding box center [643, 322] width 18 height 18
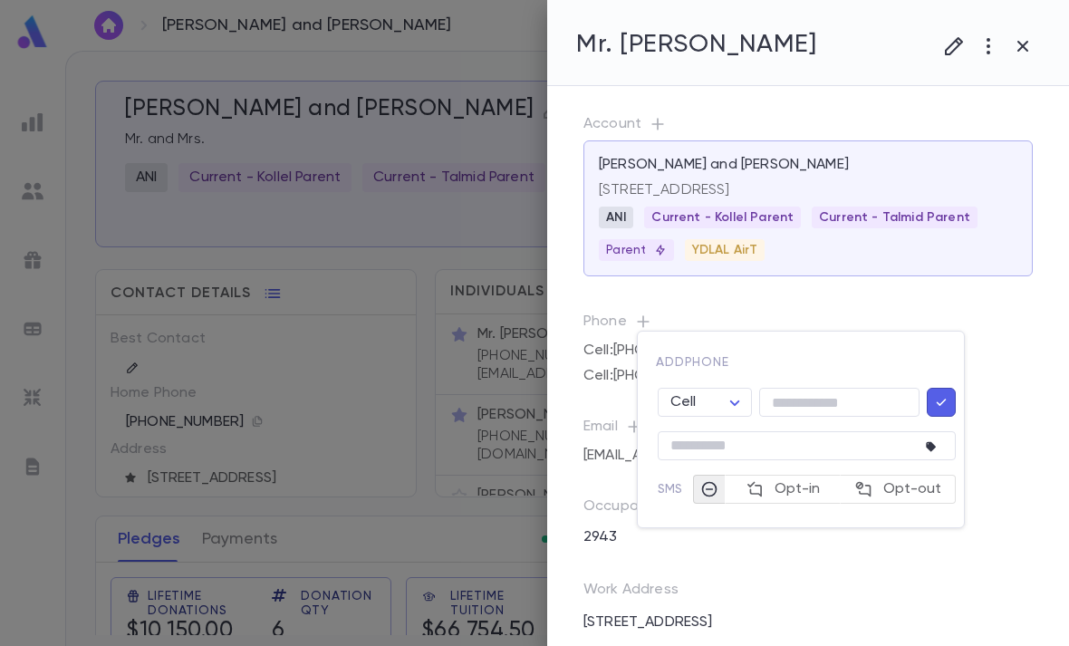
click at [943, 309] on div at bounding box center [534, 323] width 1069 height 646
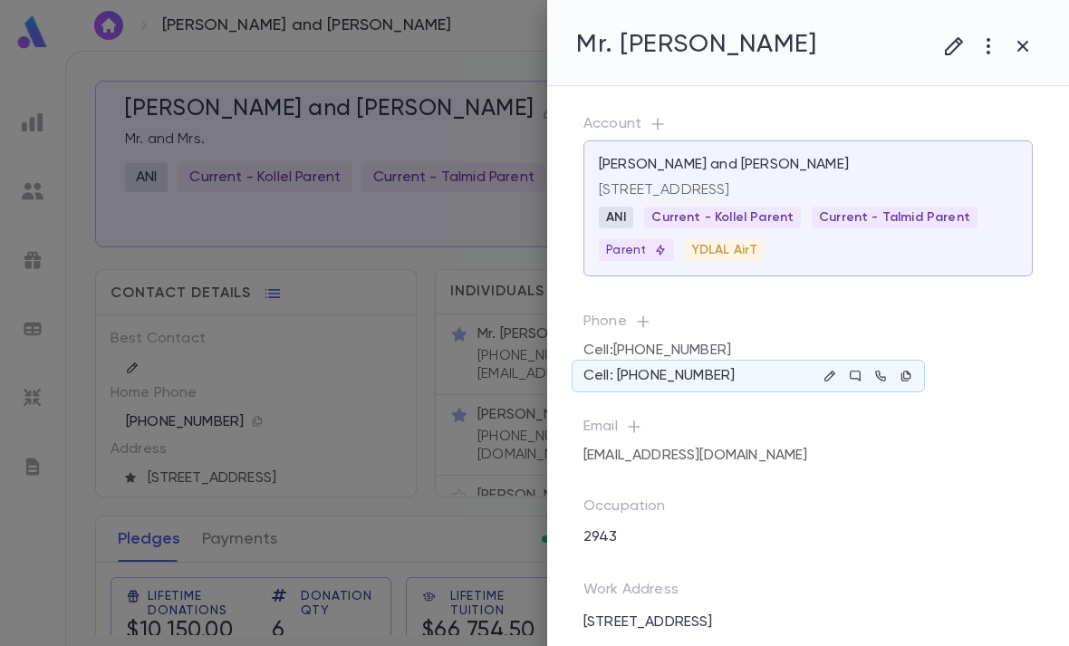
click at [826, 377] on icon "button" at bounding box center [829, 375] width 10 height 10
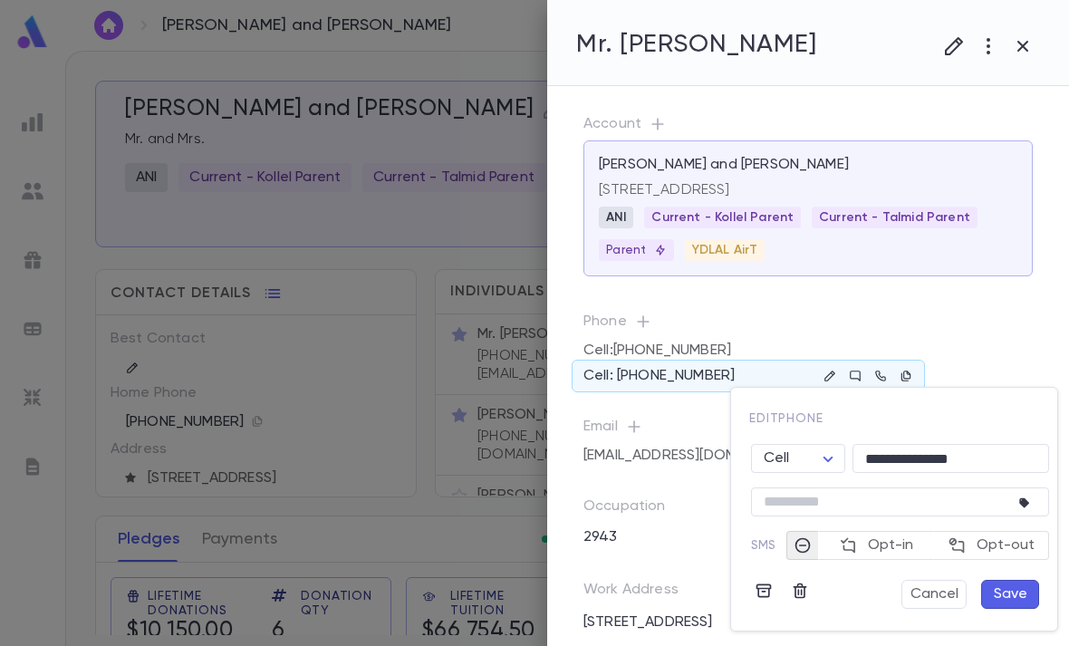
click at [758, 583] on icon "button" at bounding box center [764, 591] width 18 height 18
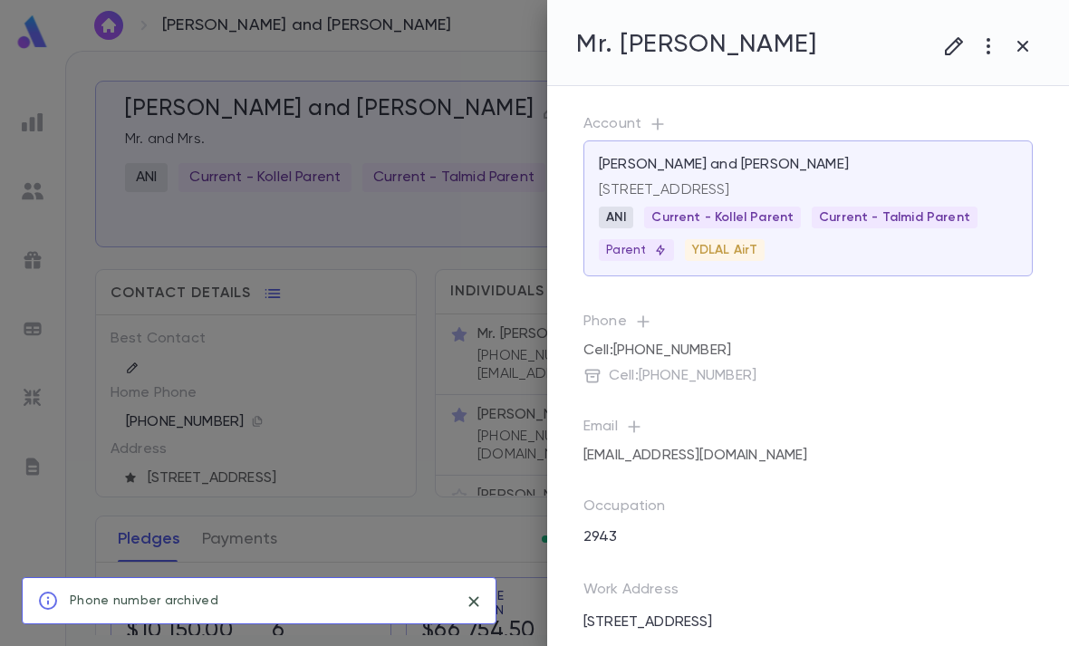
click at [445, 515] on div at bounding box center [534, 323] width 1069 height 646
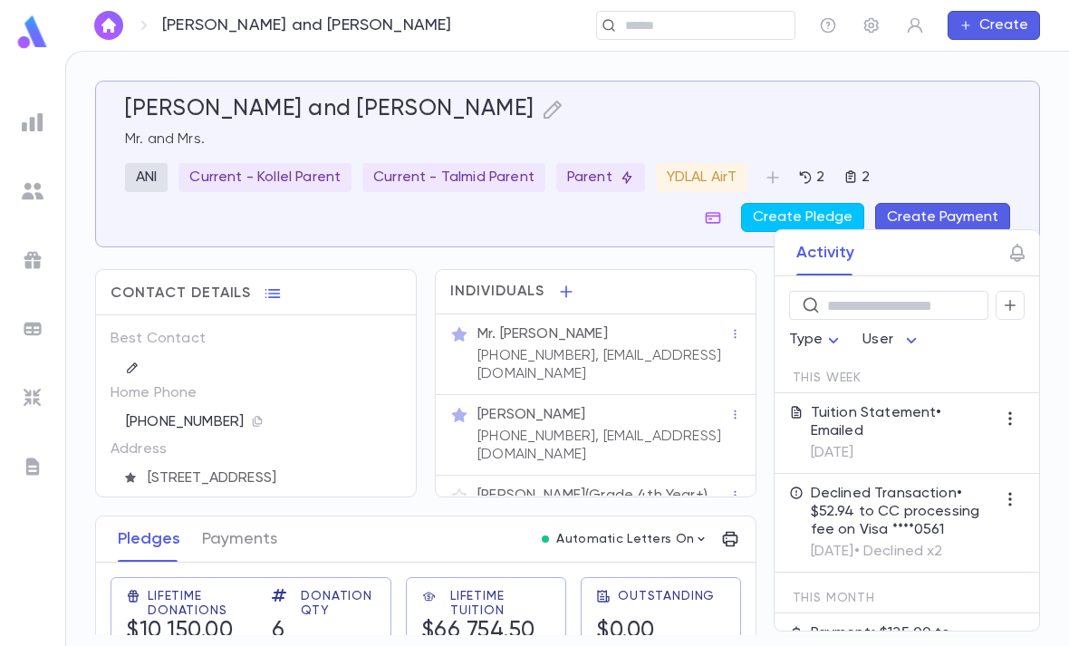
click at [640, 342] on div "Mr. Michael Wilhelm" at bounding box center [603, 334] width 252 height 18
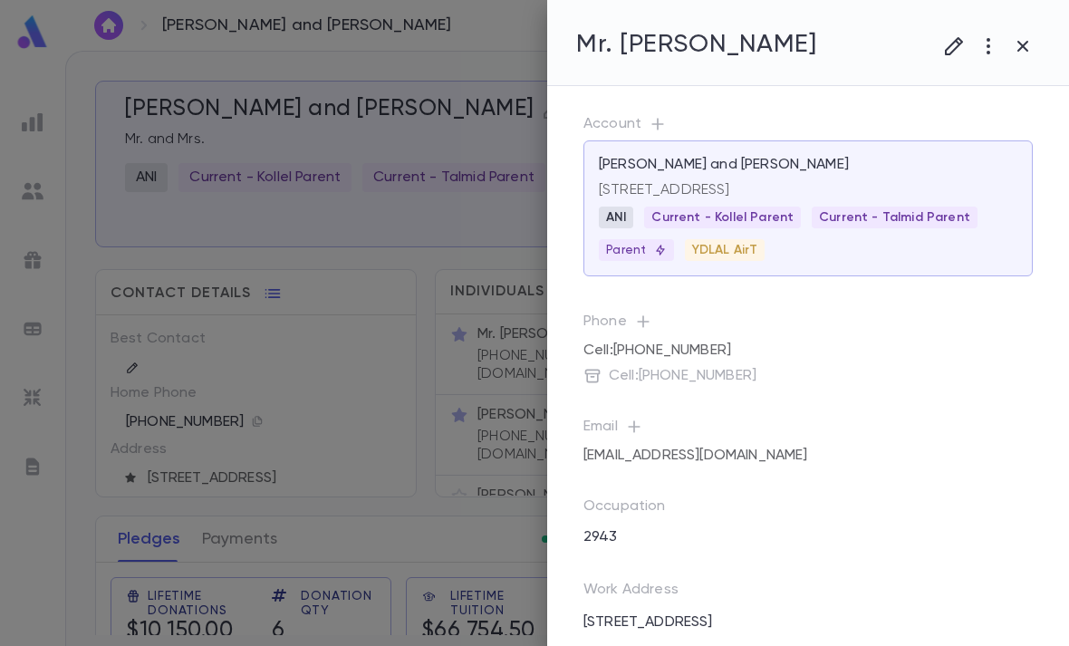
click at [501, 532] on div at bounding box center [534, 323] width 1069 height 646
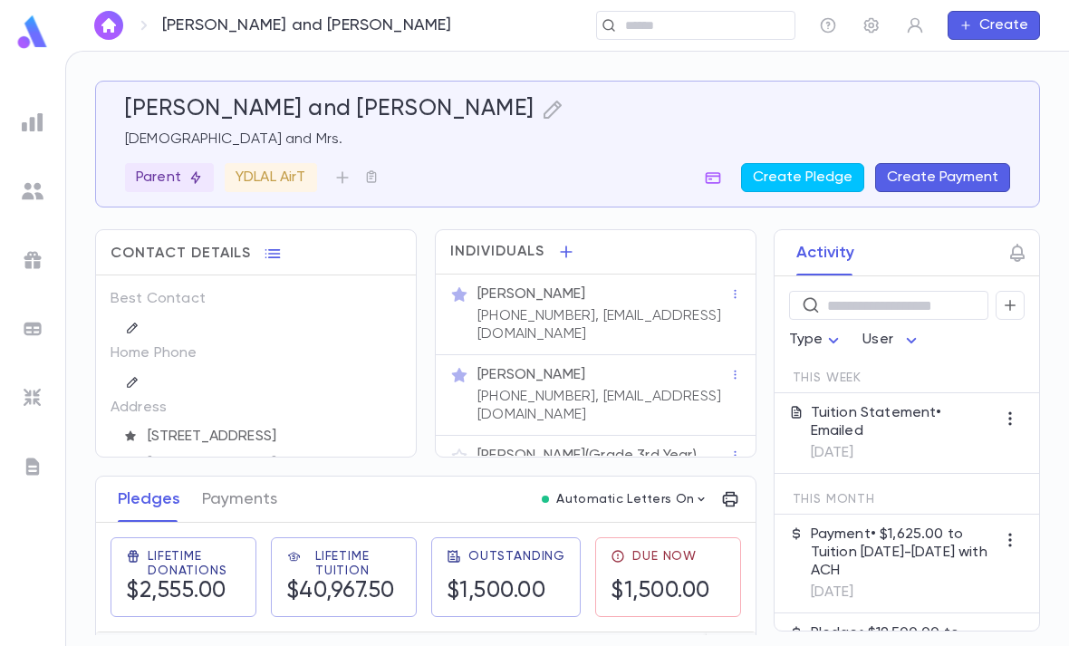
click at [633, 447] on p "Mordechai Kiffel (Grade 3rd Year)" at bounding box center [586, 456] width 219 height 18
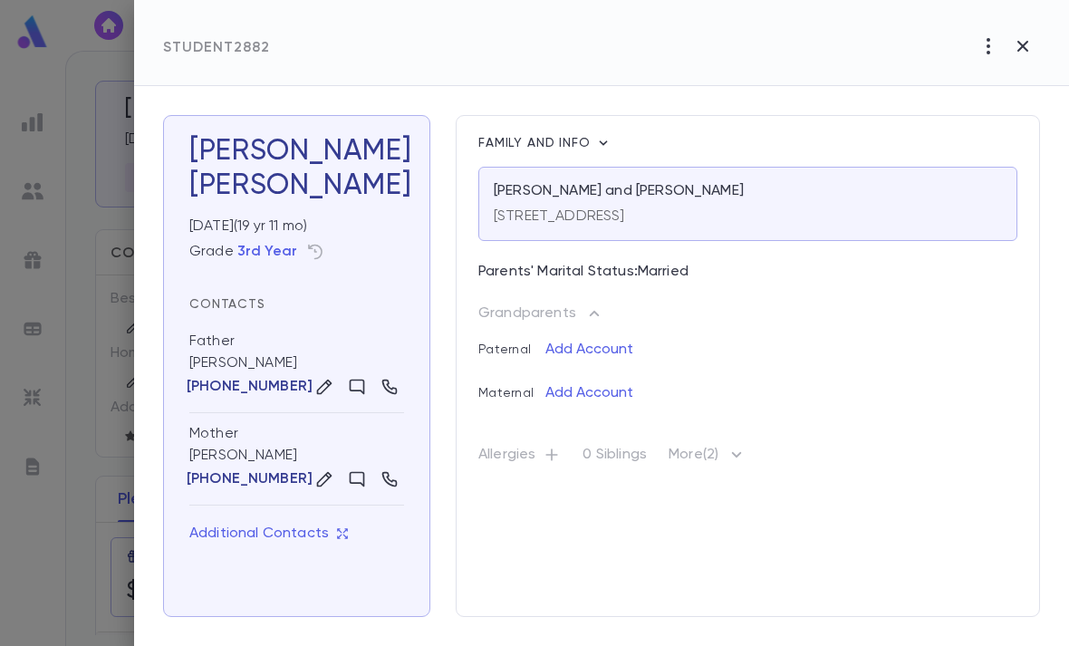
click at [717, 448] on p "More (2)" at bounding box center [708, 458] width 79 height 29
click at [732, 455] on icon "button" at bounding box center [737, 455] width 22 height 22
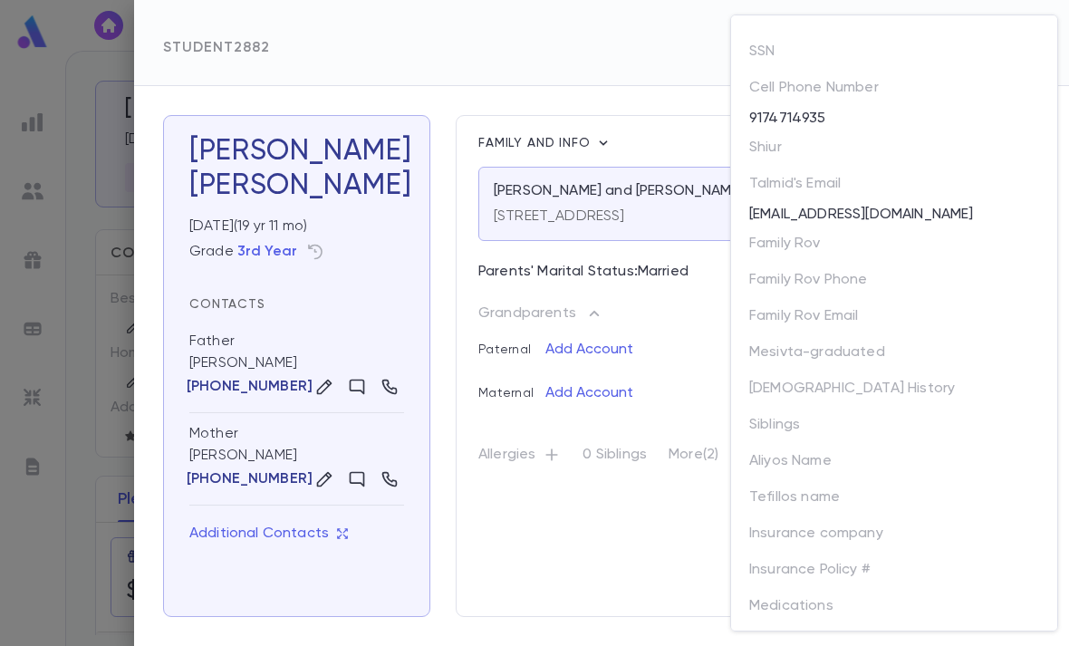
click at [72, 438] on div at bounding box center [534, 323] width 1069 height 646
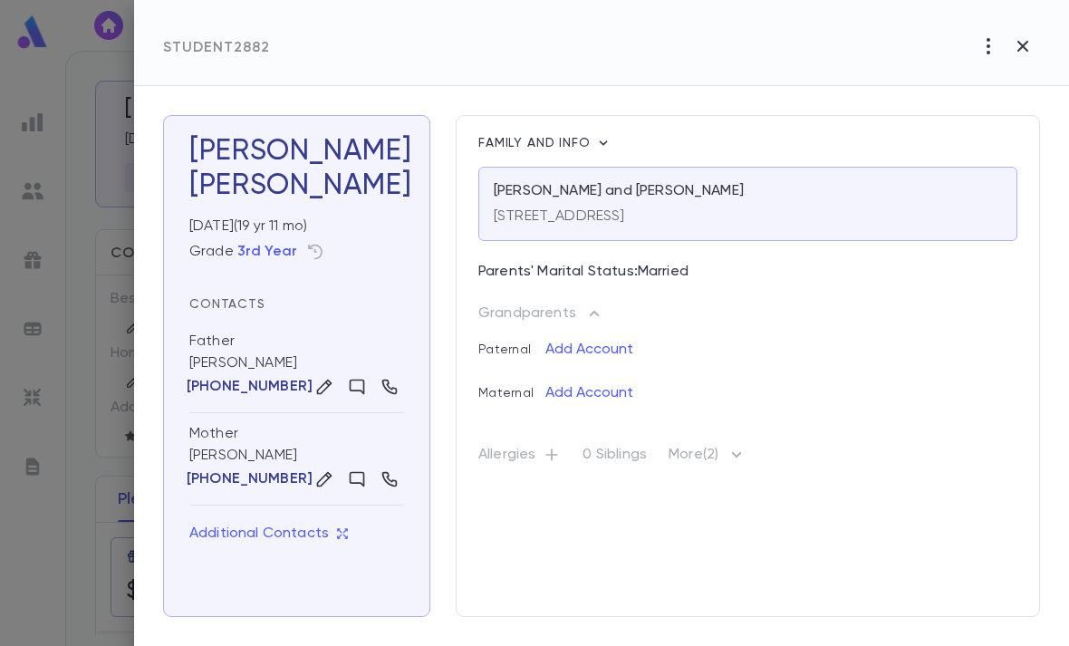
click at [110, 458] on div at bounding box center [534, 323] width 1069 height 646
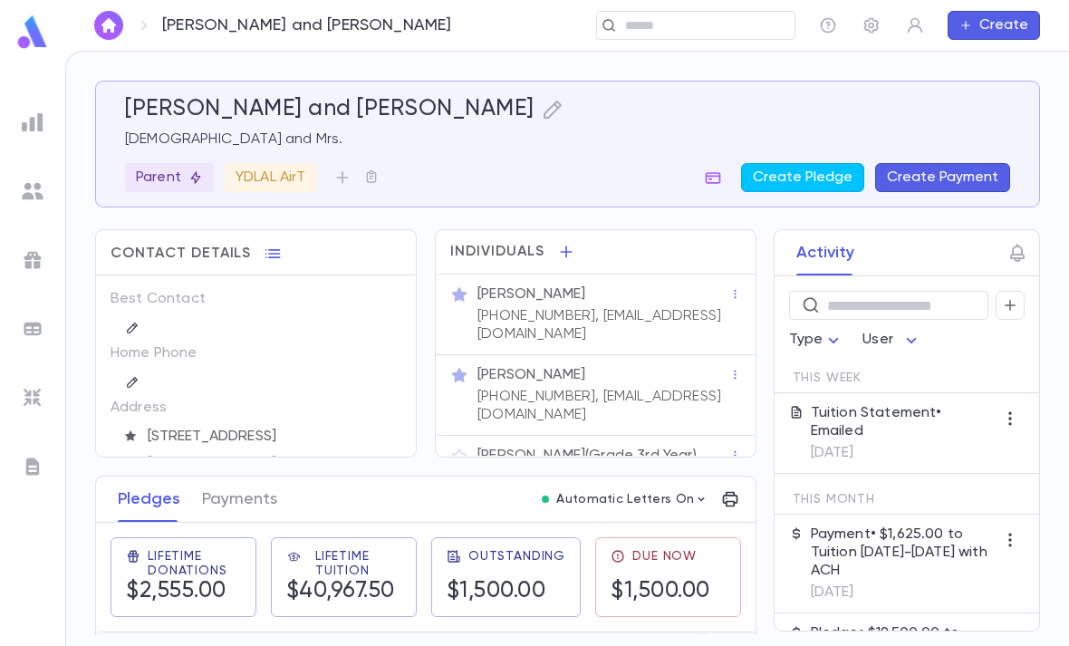
click at [658, 17] on input "text" at bounding box center [690, 25] width 140 height 17
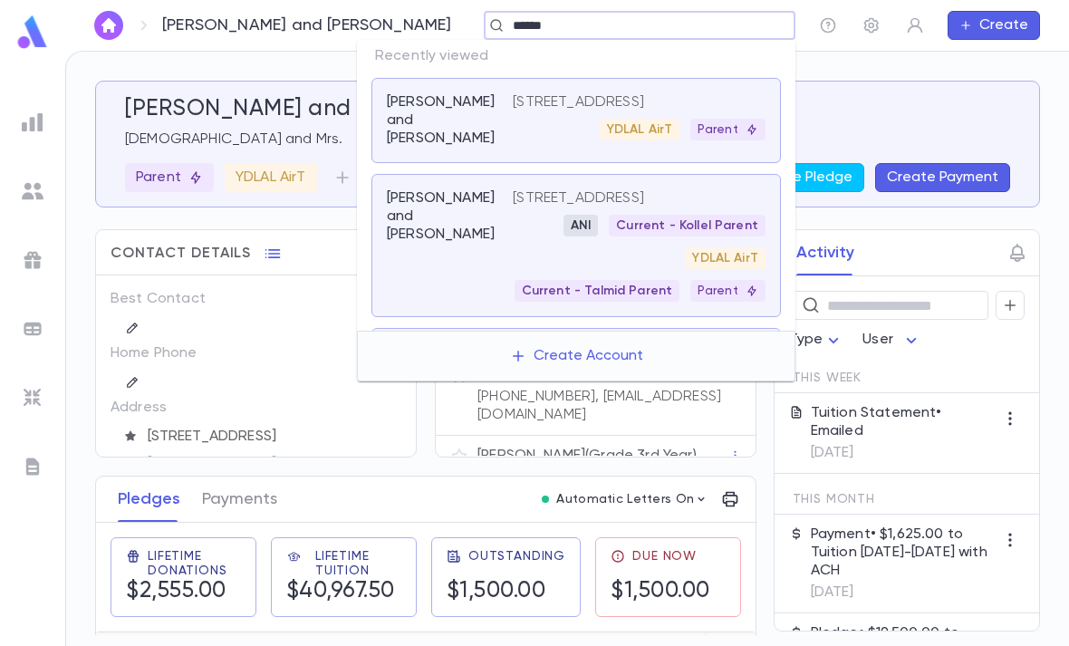
type input "*******"
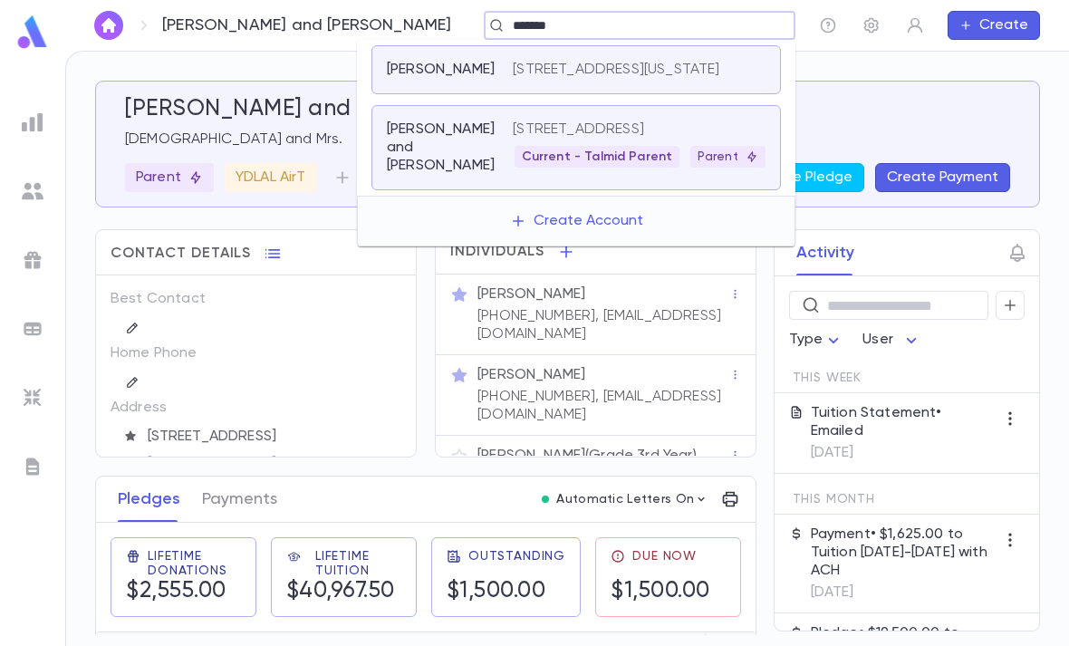
click at [441, 175] on div "Slatkin, Shlomo and Rivka" at bounding box center [450, 147] width 126 height 54
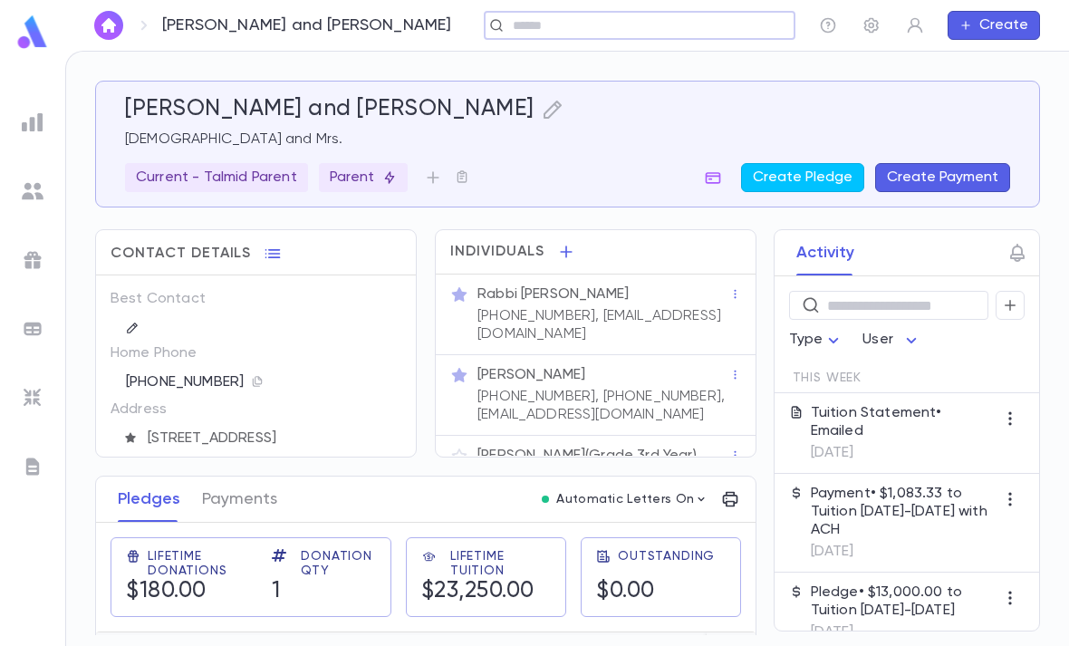
click at [598, 447] on p "Yosef Slatkin (Grade 3rd Year)" at bounding box center [586, 456] width 219 height 18
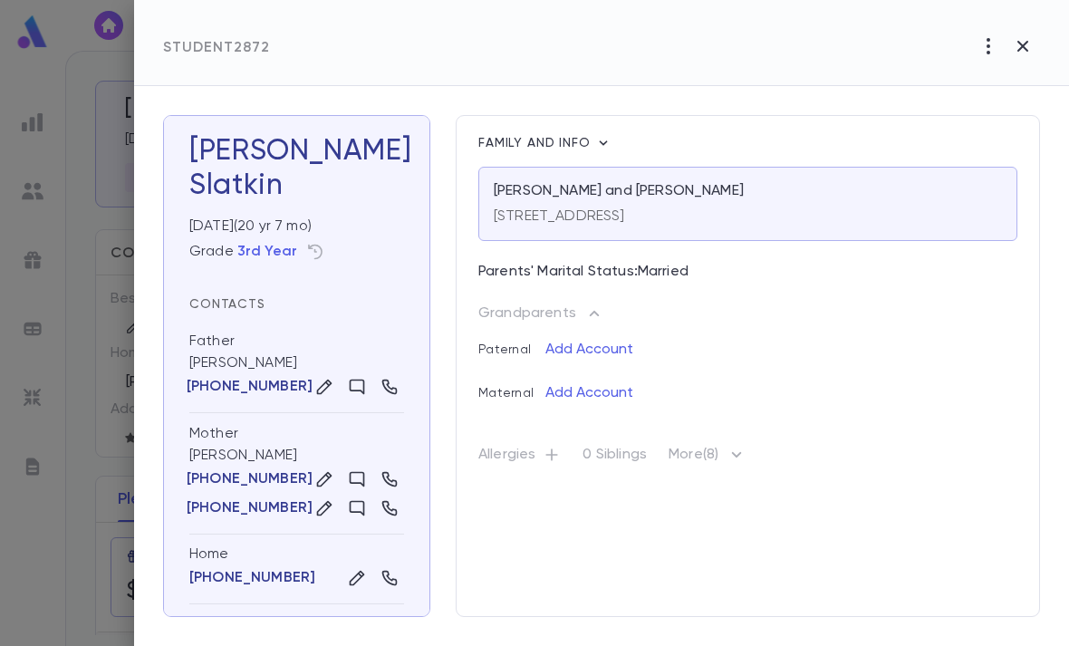
click at [726, 454] on p "More (8)" at bounding box center [708, 458] width 79 height 29
click at [733, 457] on icon "button" at bounding box center [737, 455] width 22 height 22
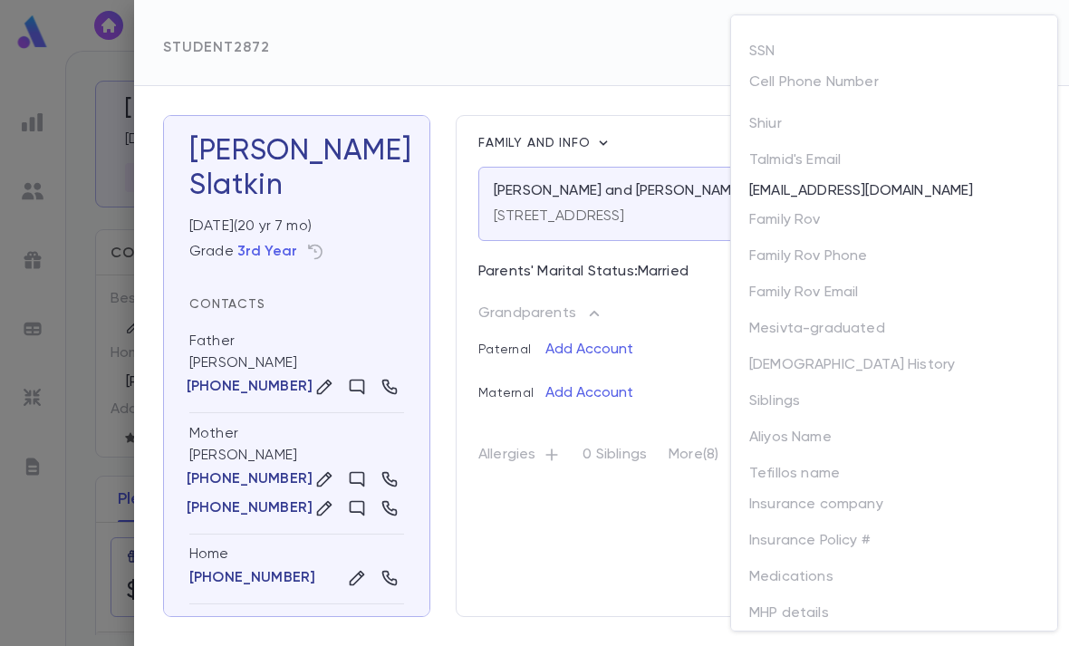
click at [621, 563] on div at bounding box center [534, 323] width 1069 height 646
